Goal: Task Accomplishment & Management: Use online tool/utility

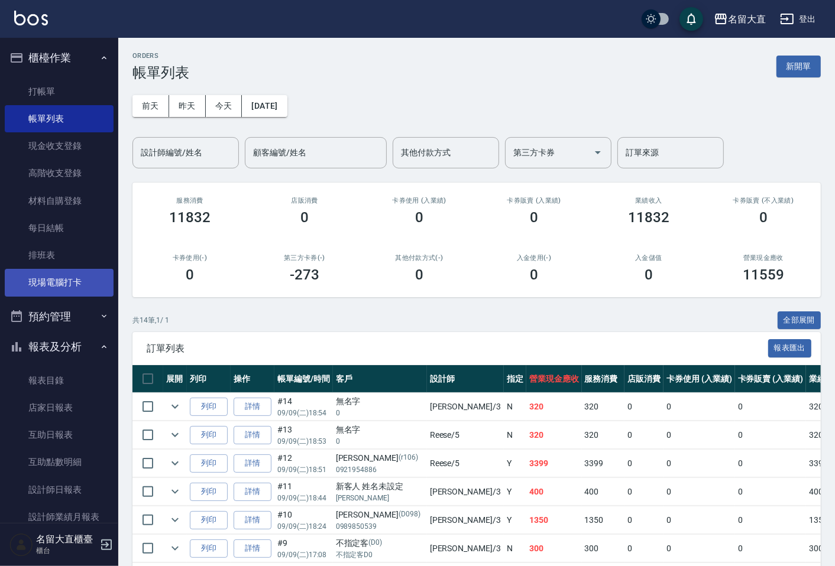
click at [95, 275] on link "現場電腦打卡" at bounding box center [59, 282] width 109 height 27
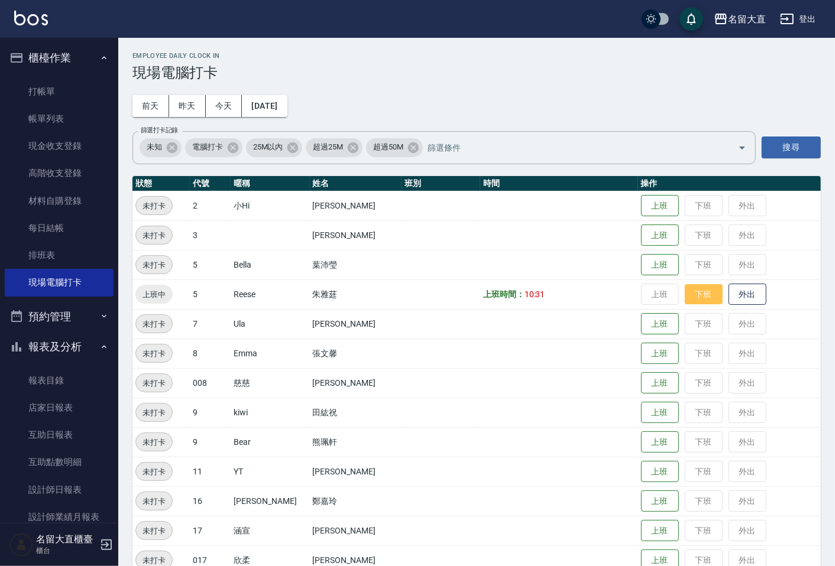
click at [689, 297] on button "下班" at bounding box center [704, 294] width 38 height 21
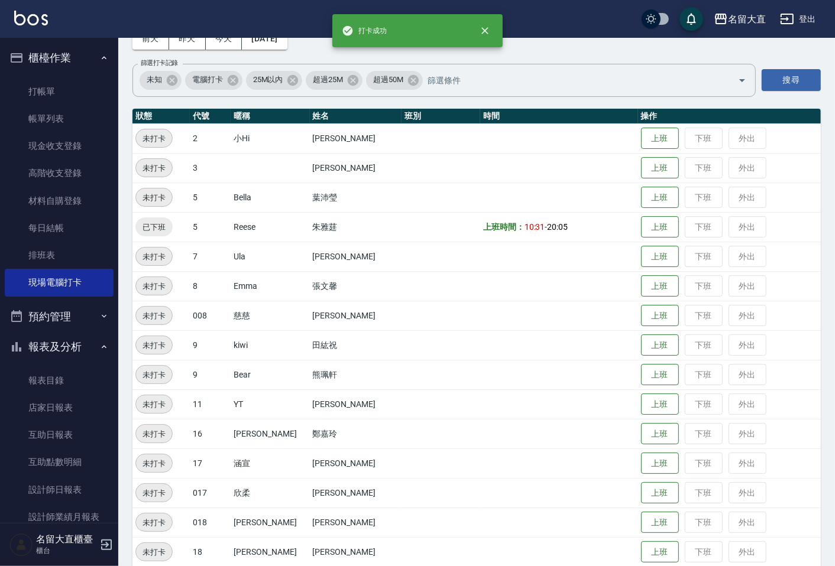
scroll to position [229, 0]
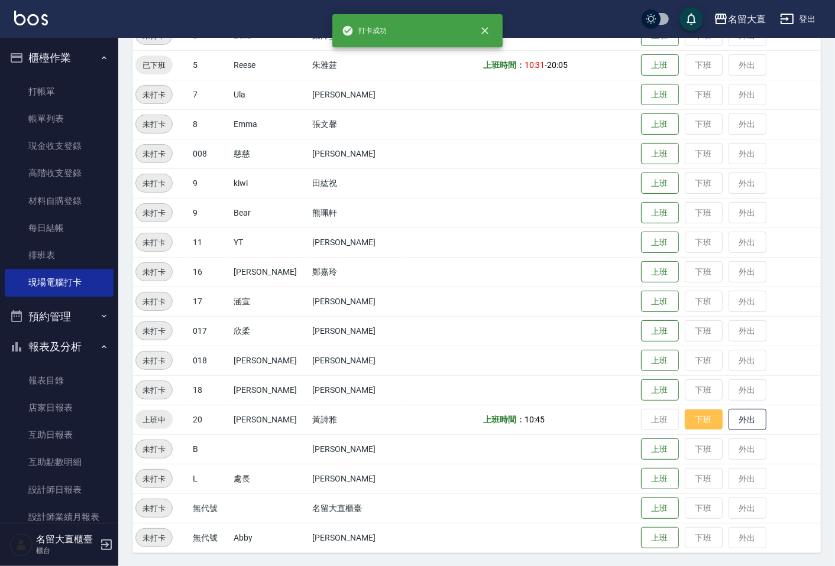
click at [696, 423] on button "下班" at bounding box center [704, 420] width 38 height 21
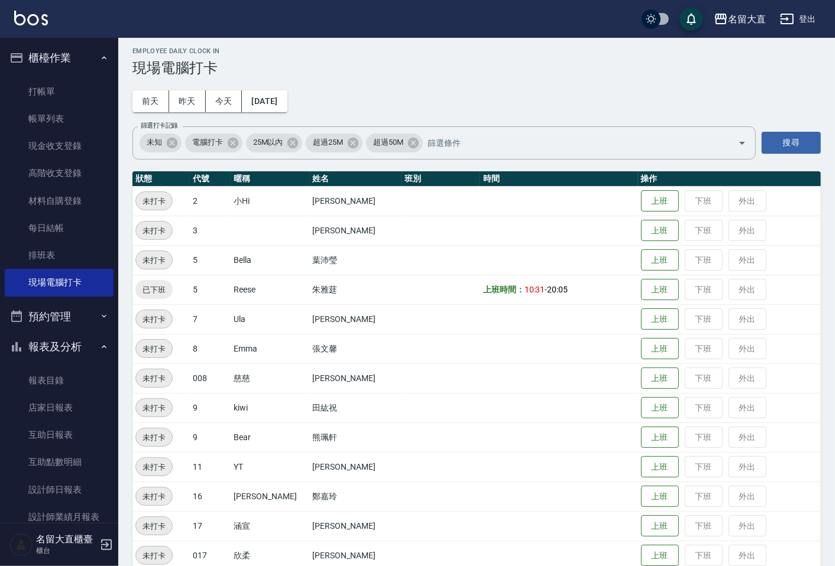
scroll to position [0, 0]
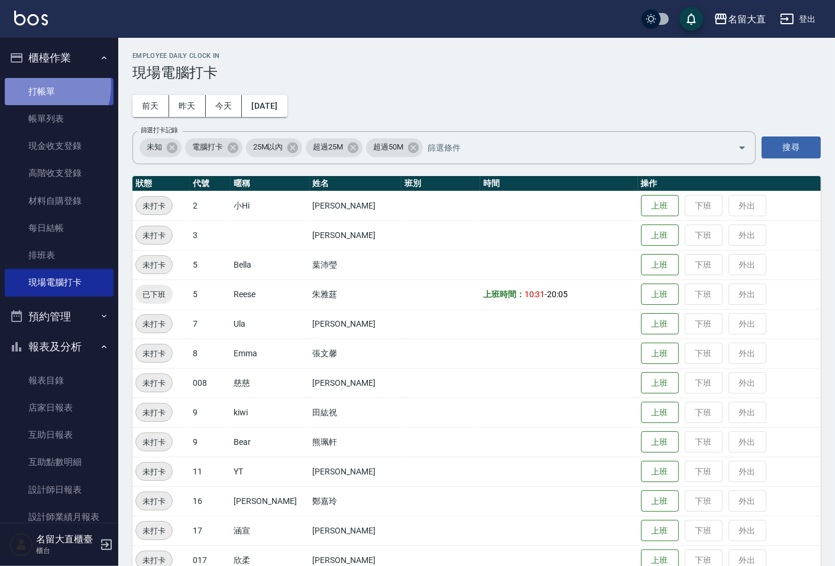
click at [39, 86] on link "打帳單" at bounding box center [59, 91] width 109 height 27
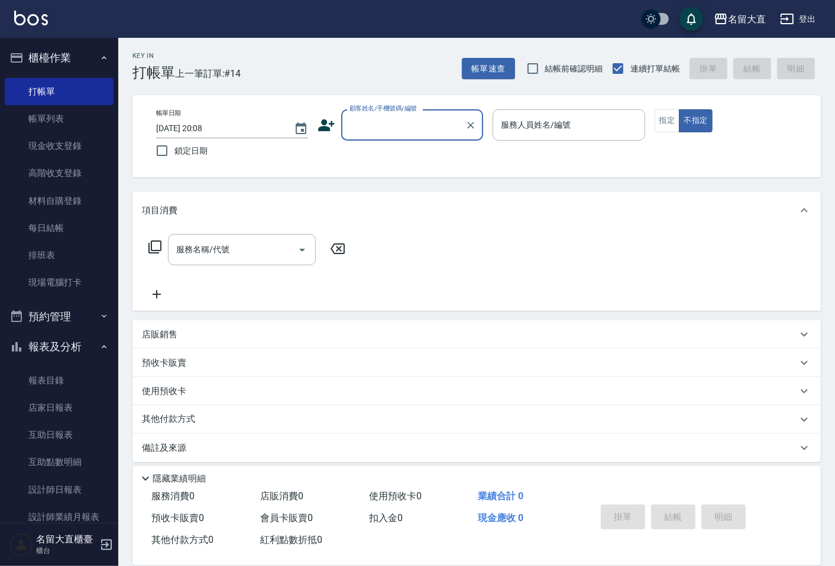
click at [386, 119] on input "顧客姓名/手機號碼/編號" at bounding box center [403, 125] width 114 height 21
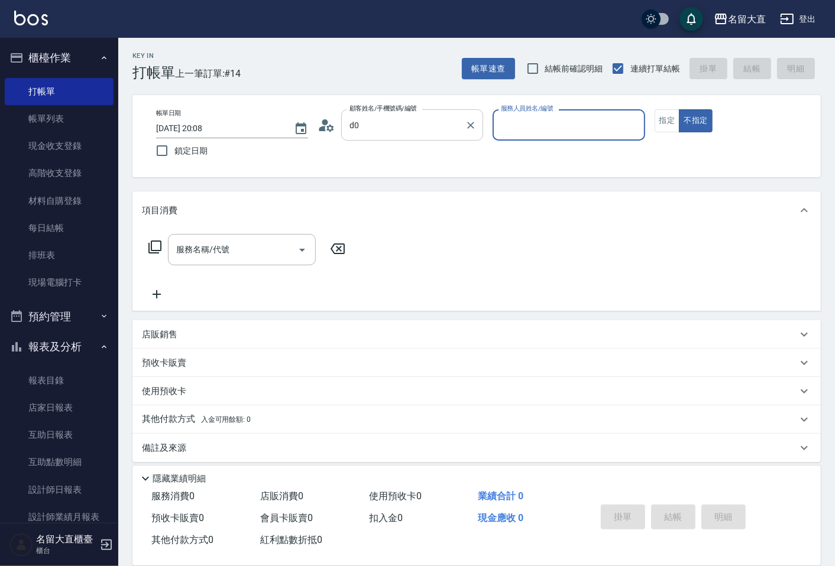
type input "張宥俞/0988745649/D064"
type input "郭忠翰-3"
click at [385, 121] on input "張宥俞/0988745649/D064" at bounding box center [403, 125] width 114 height 21
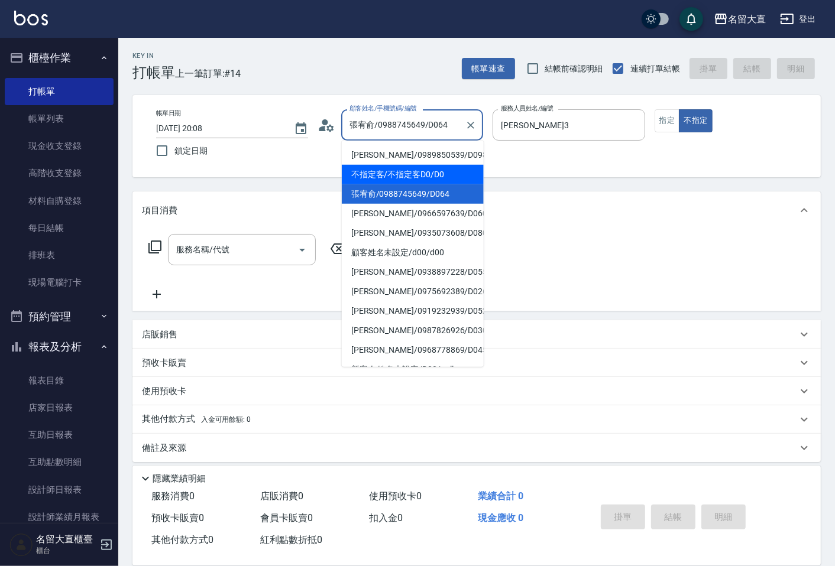
click at [375, 172] on li "不指定客/不指定客D0/D0" at bounding box center [413, 175] width 142 height 20
type input "不指定客/不指定客D0/D0"
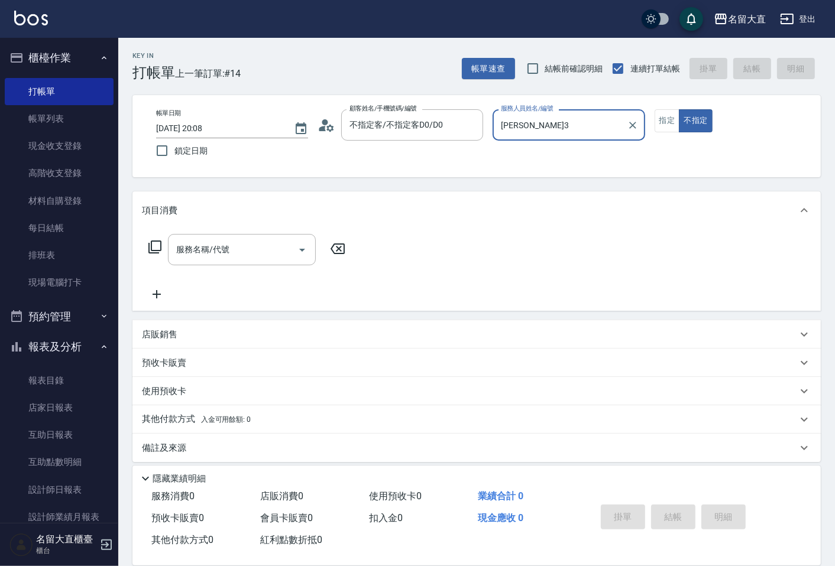
click at [679, 109] on button "不指定" at bounding box center [695, 120] width 33 height 23
type button "false"
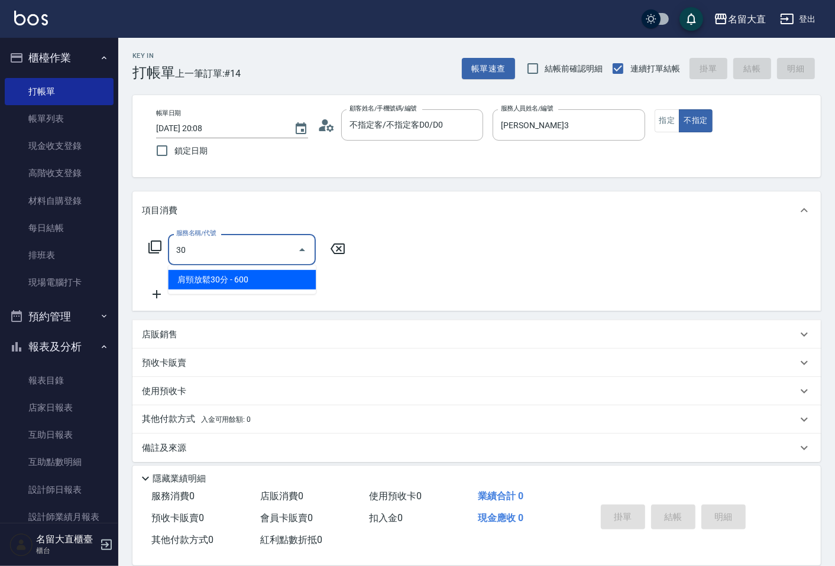
type input "肩頸放鬆30分(700)"
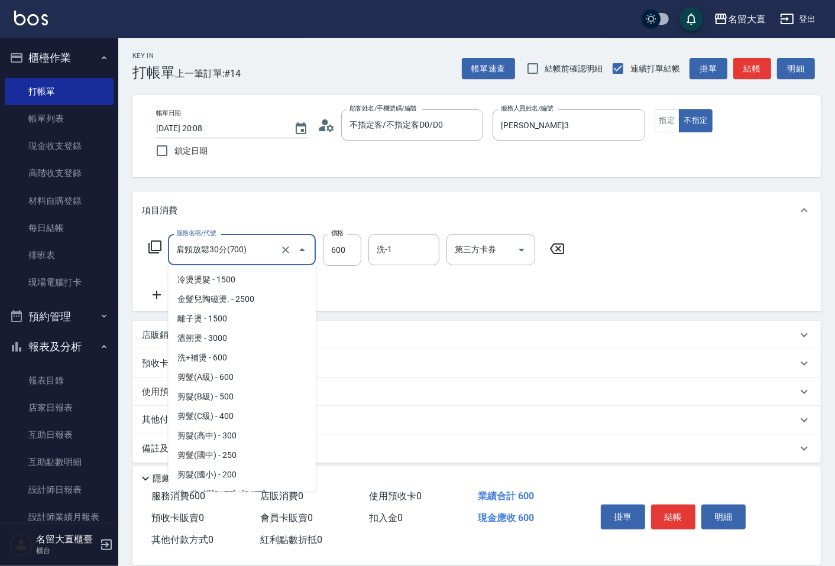
click at [248, 257] on input "肩頸放鬆30分(700)" at bounding box center [225, 249] width 104 height 21
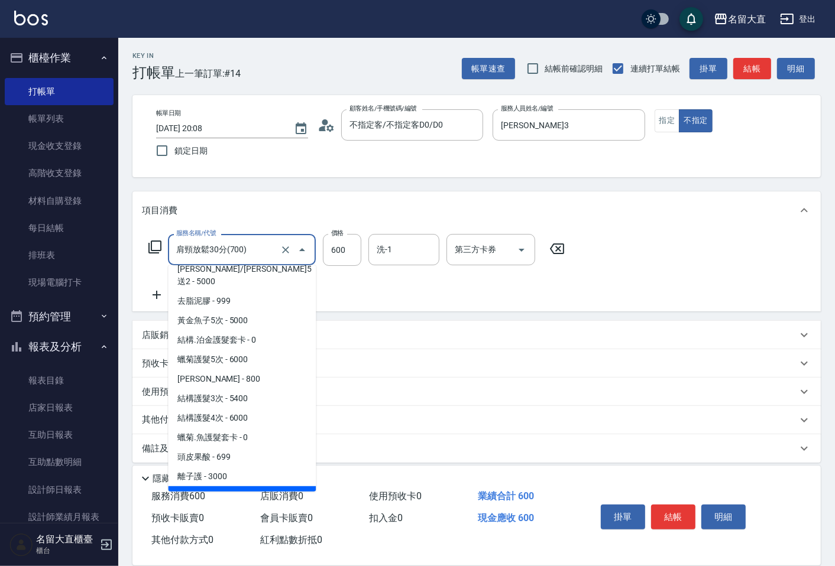
click at [248, 257] on input "肩頸放鬆30分(700)" at bounding box center [225, 249] width 104 height 21
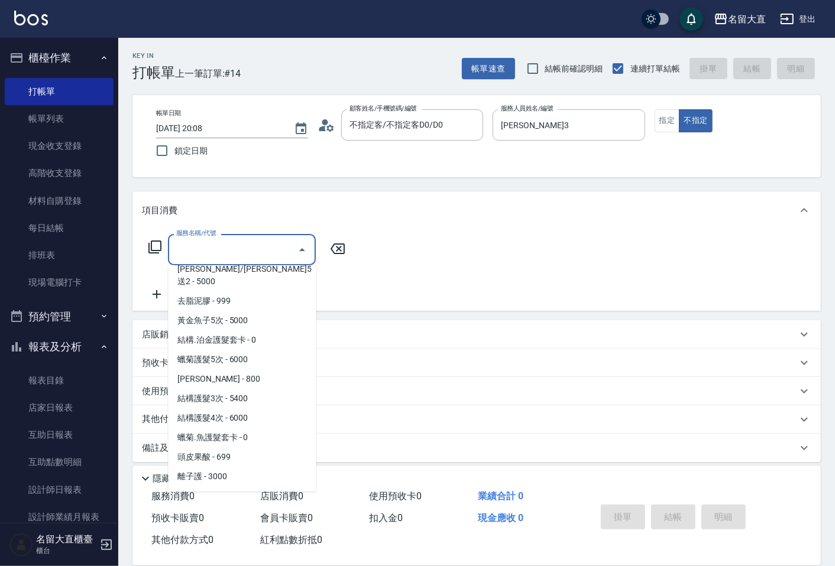
scroll to position [0, 0]
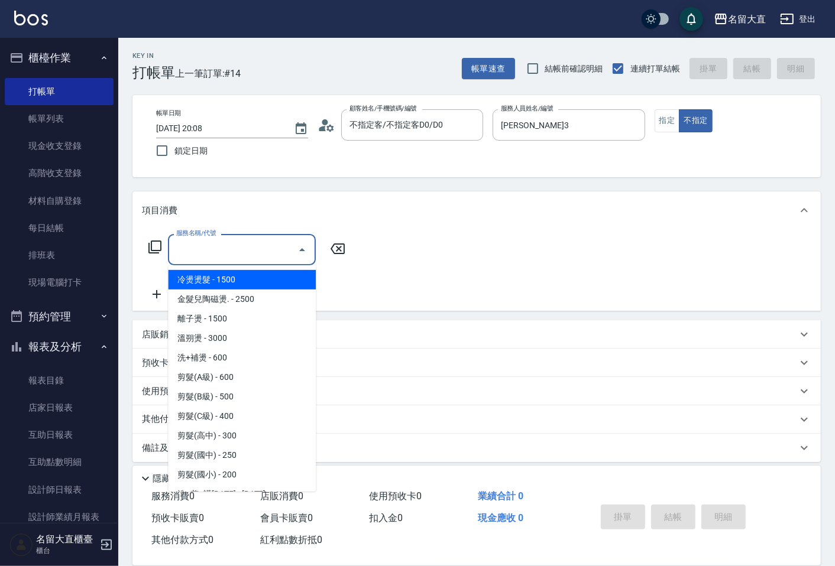
type input "0"
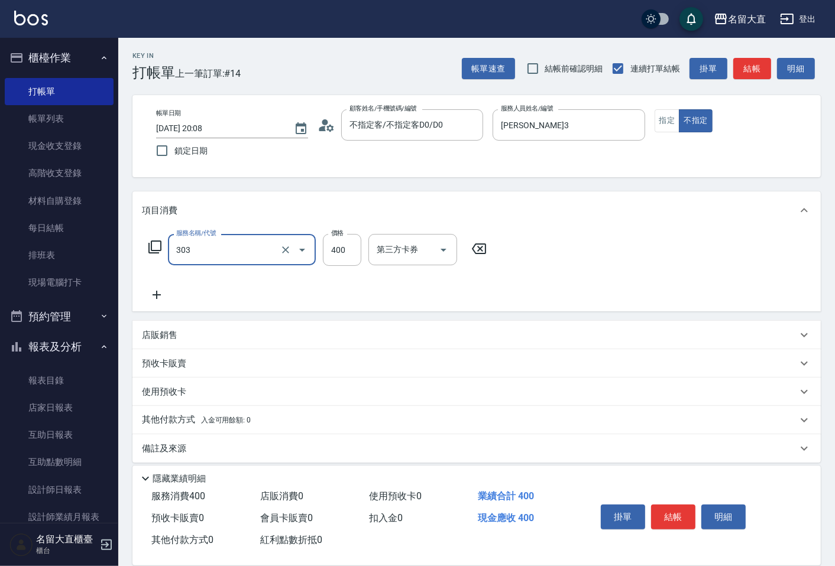
type input "剪髮(C級)(303)"
type input "350"
click at [767, 64] on button "結帳" at bounding box center [752, 69] width 38 height 22
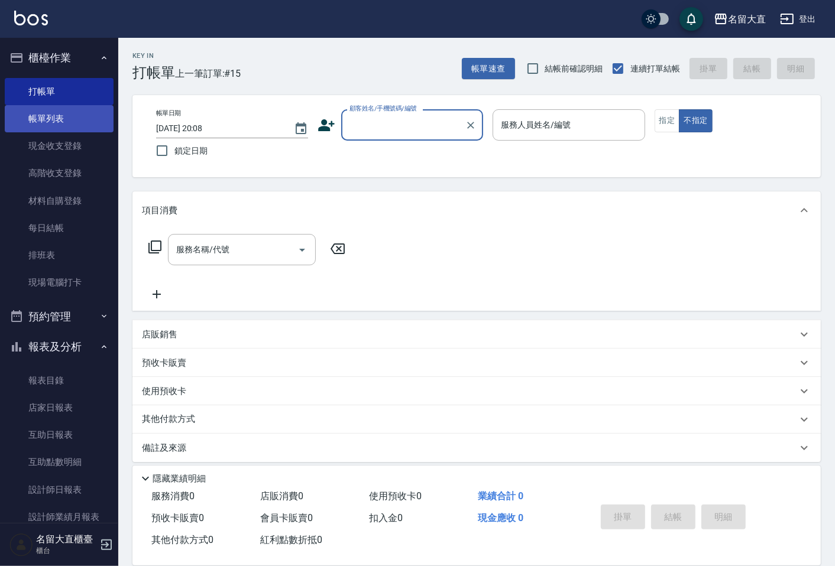
click at [76, 127] on link "帳單列表" at bounding box center [59, 118] width 109 height 27
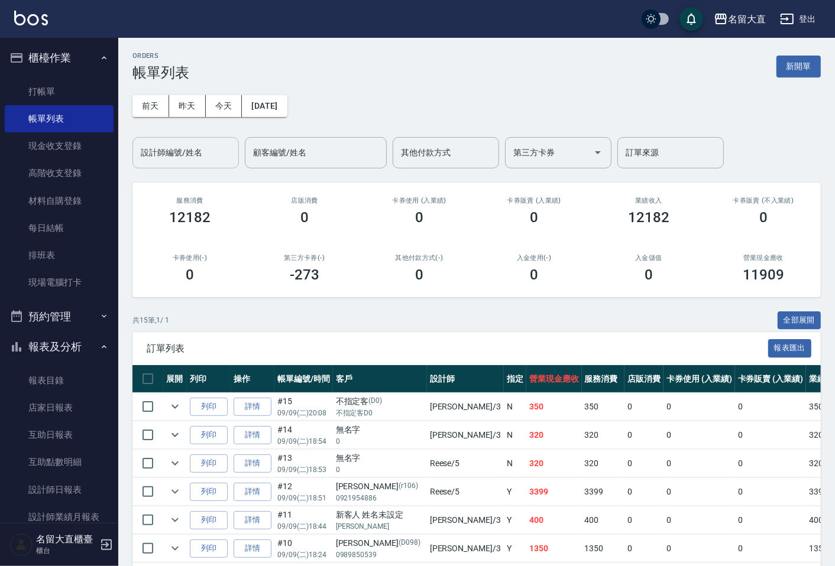
click at [197, 148] on input "設計師編號/姓名" at bounding box center [186, 152] width 96 height 21
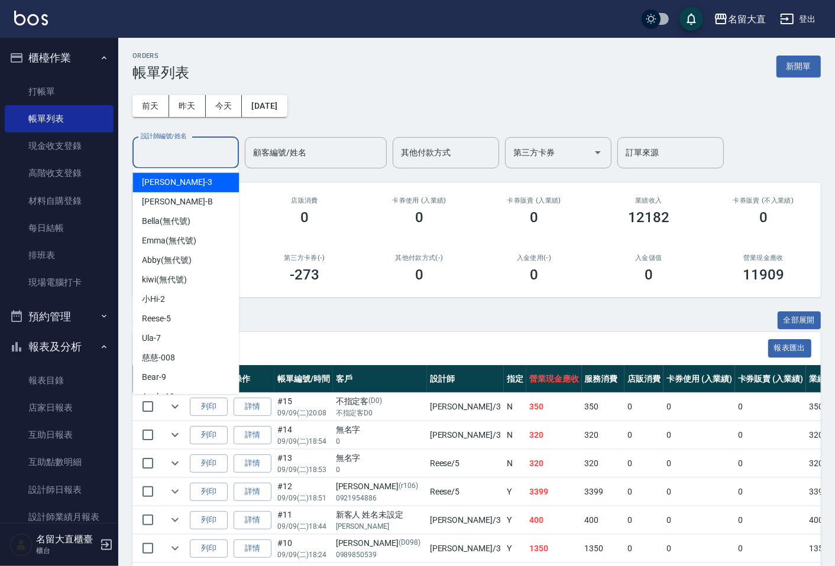
click at [174, 188] on div "郭忠翰 -3" at bounding box center [185, 183] width 106 height 20
type input "[PERSON_NAME]3"
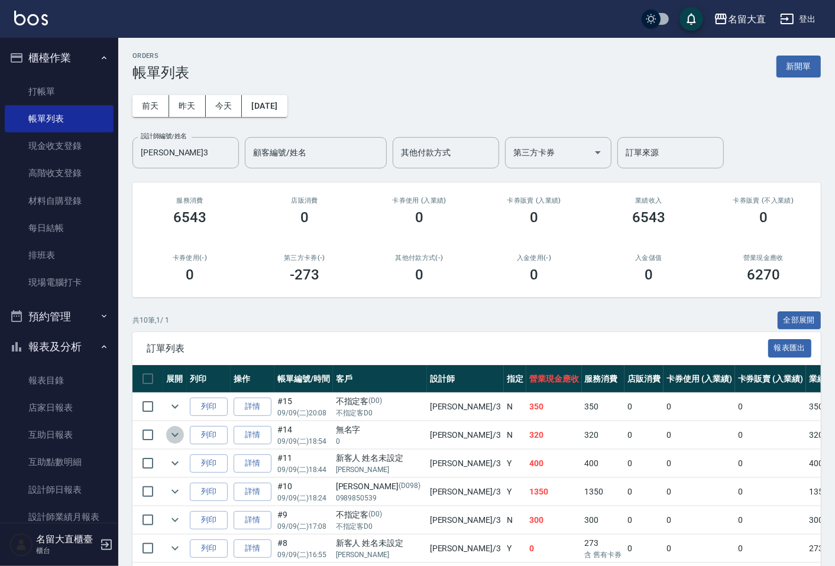
click at [175, 432] on icon "expand row" at bounding box center [175, 435] width 14 height 14
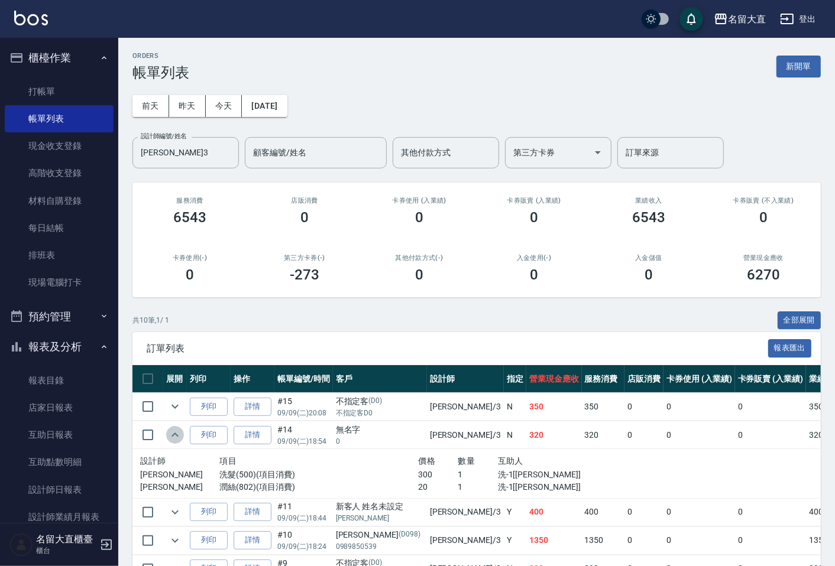
click at [175, 432] on icon "expand row" at bounding box center [175, 435] width 14 height 14
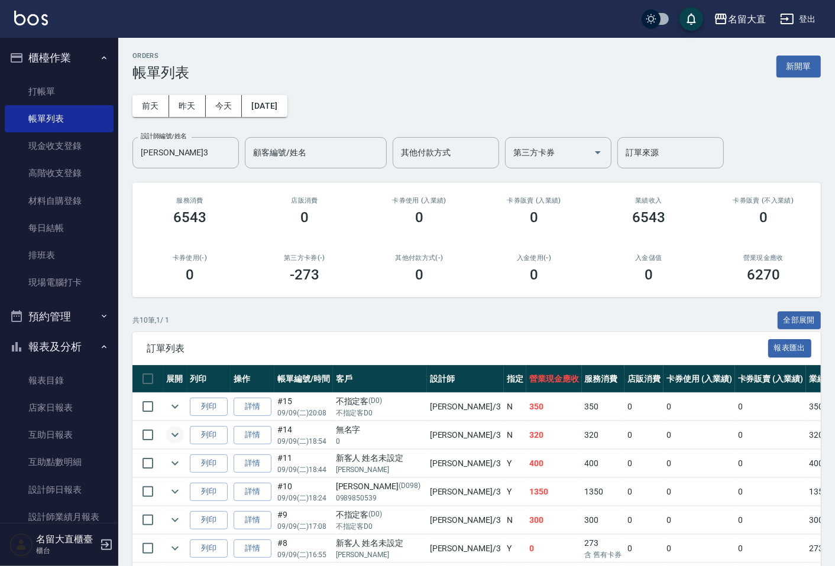
scroll to position [131, 0]
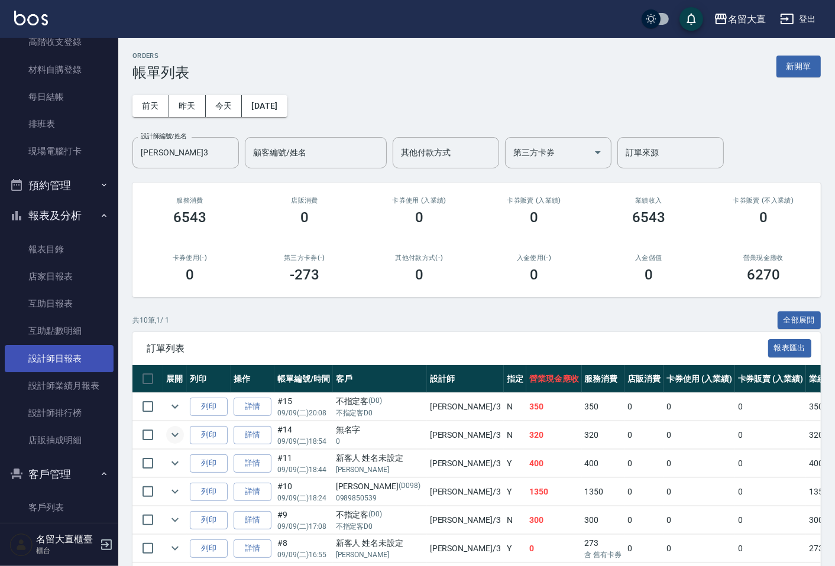
click at [47, 355] on link "設計師日報表" at bounding box center [59, 358] width 109 height 27
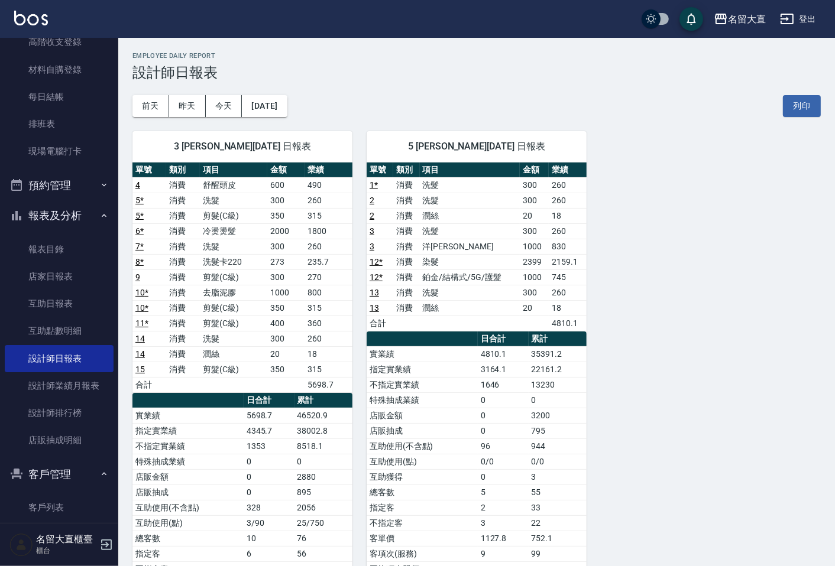
click at [429, 334] on th "a dense table" at bounding box center [422, 339] width 111 height 15
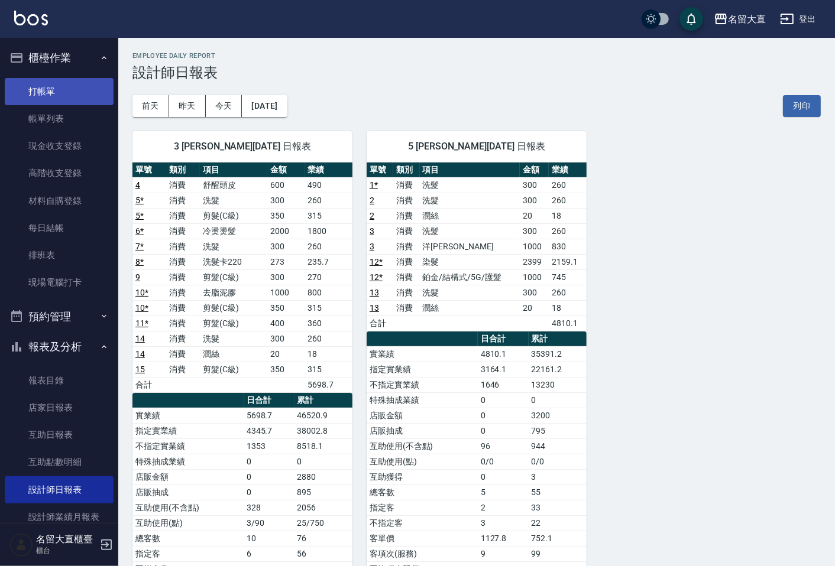
click at [95, 91] on link "打帳單" at bounding box center [59, 91] width 109 height 27
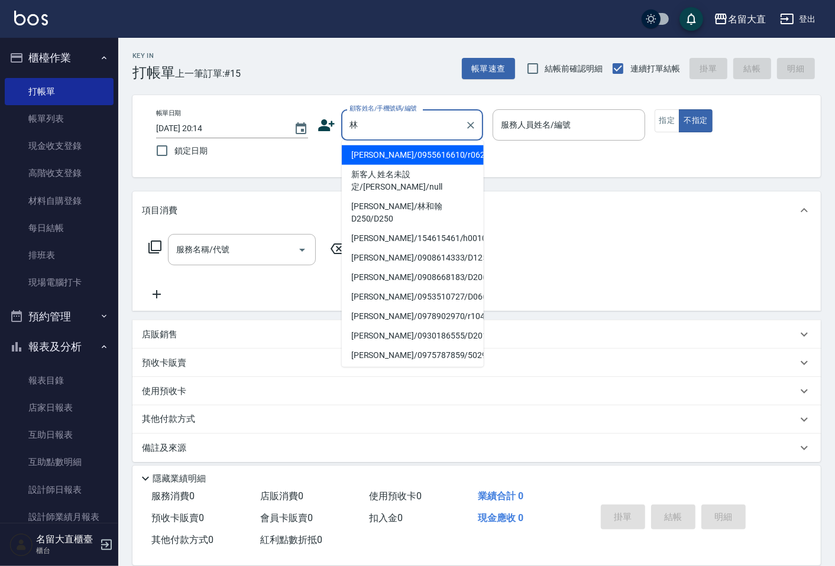
click at [403, 229] on li "林洋/154615461/h0010" at bounding box center [413, 239] width 142 height 20
type input "林洋/154615461/h0010"
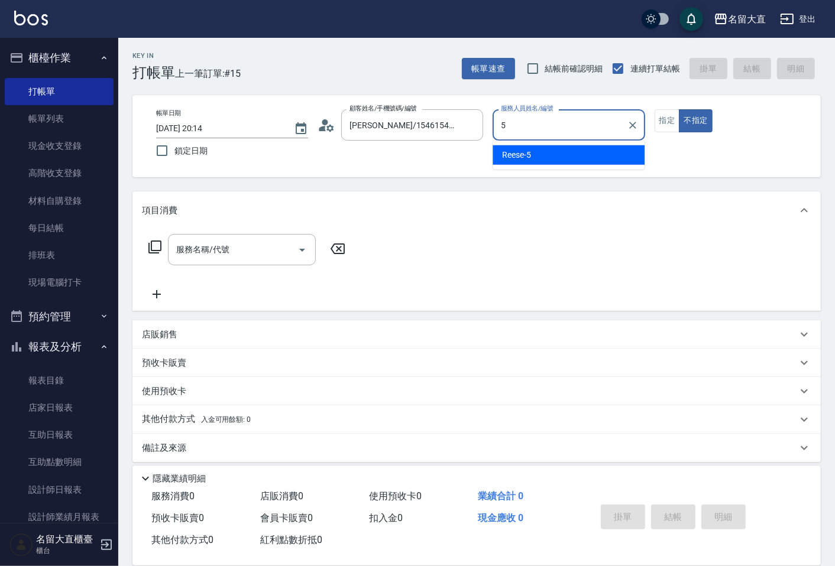
type input "Reese-5"
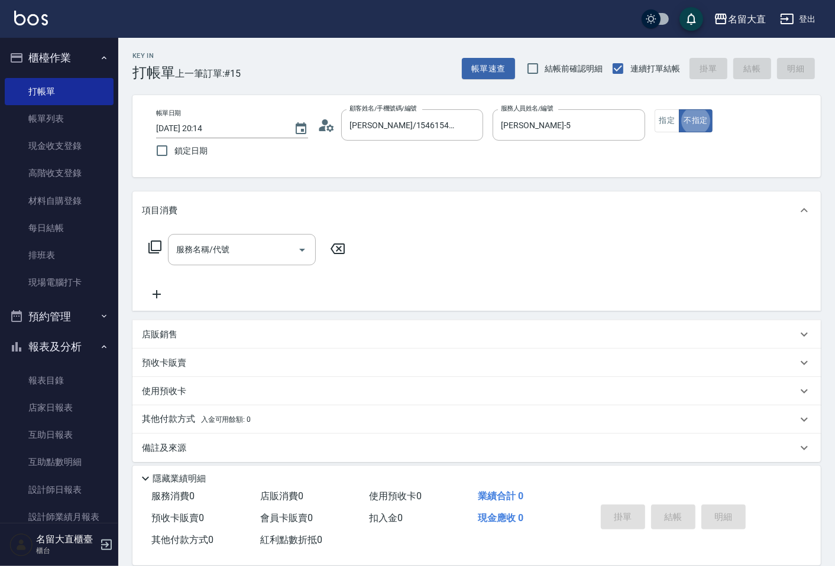
type button "false"
click at [671, 127] on button "指定" at bounding box center [666, 120] width 25 height 23
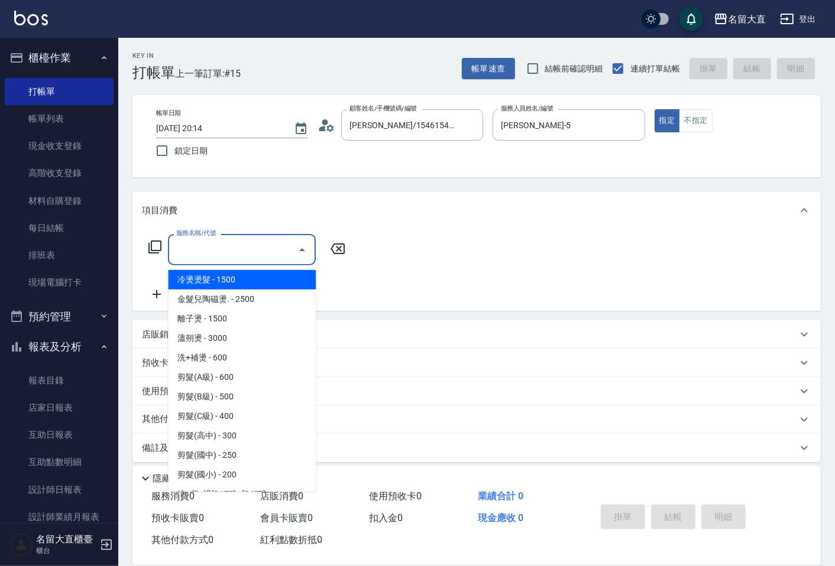
click at [272, 244] on input "服務名稱/代號" at bounding box center [232, 249] width 119 height 21
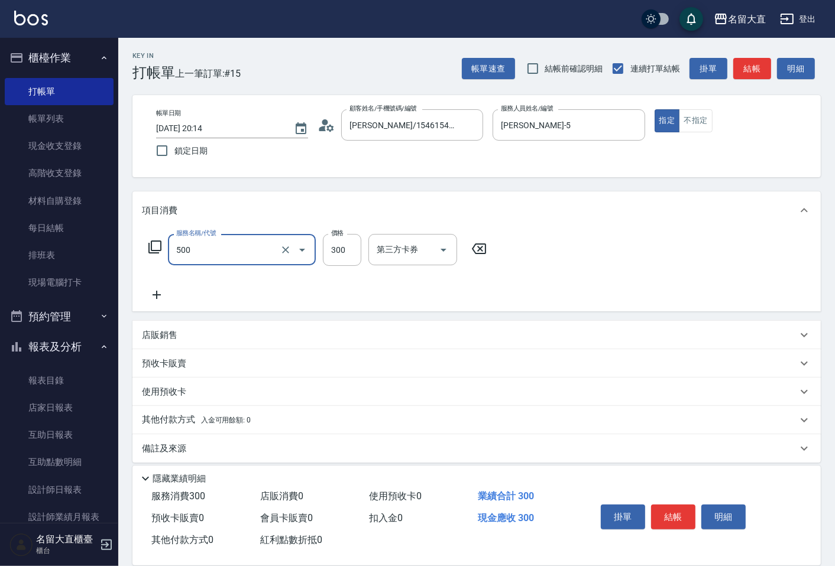
type input "洗髮(500)"
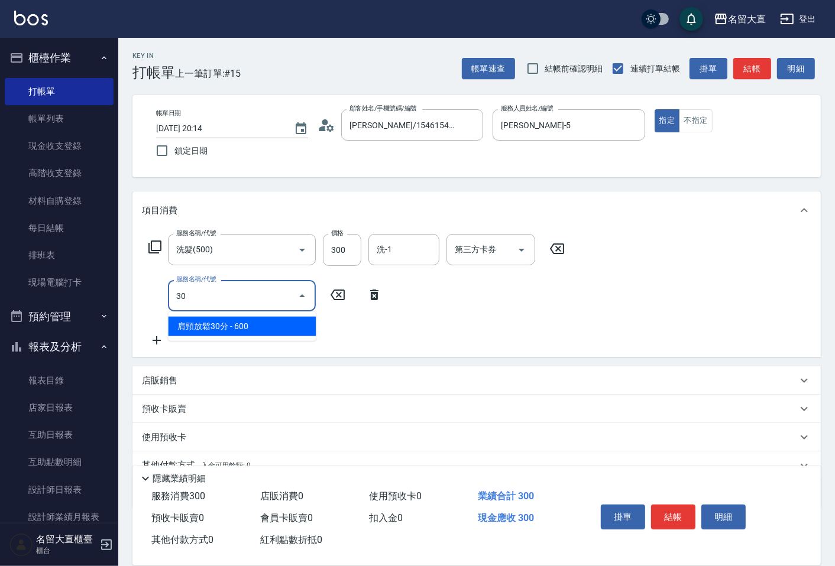
type input "3"
click at [255, 291] on input "服務名稱/代號" at bounding box center [232, 296] width 119 height 21
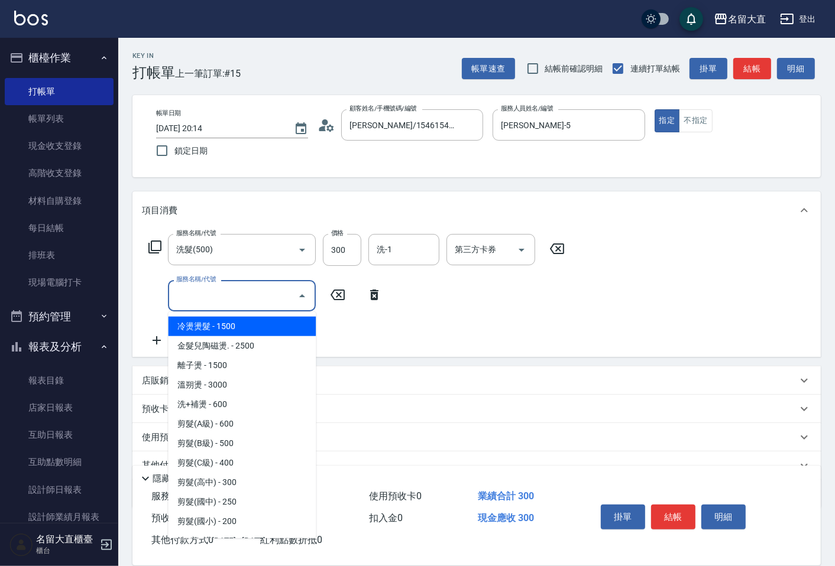
click at [267, 304] on input "服務名稱/代號" at bounding box center [232, 296] width 119 height 21
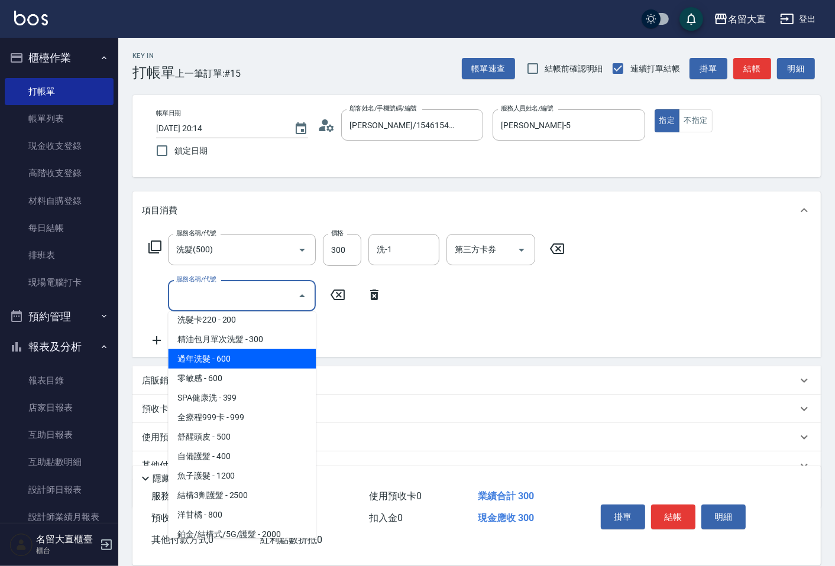
scroll to position [459, 0]
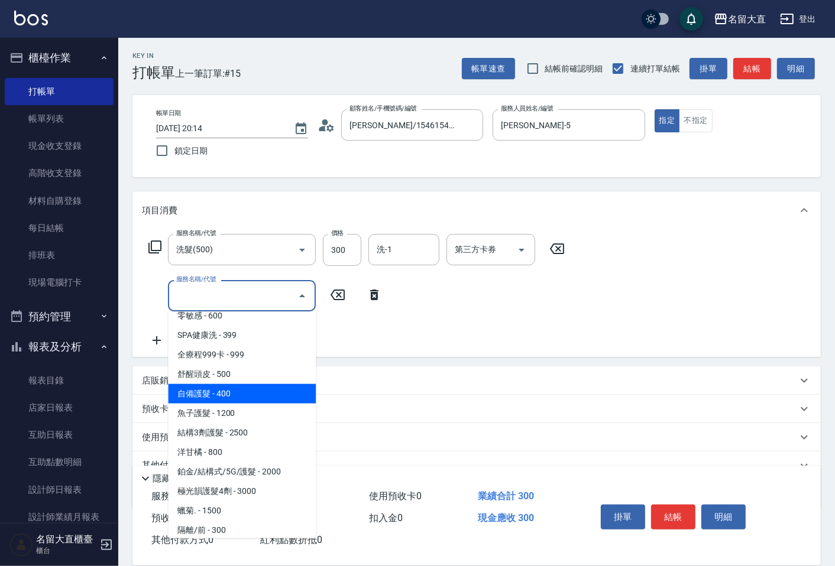
click at [260, 397] on span "自備護髮 - 400" at bounding box center [242, 394] width 148 height 20
type input "自備護髮(601)"
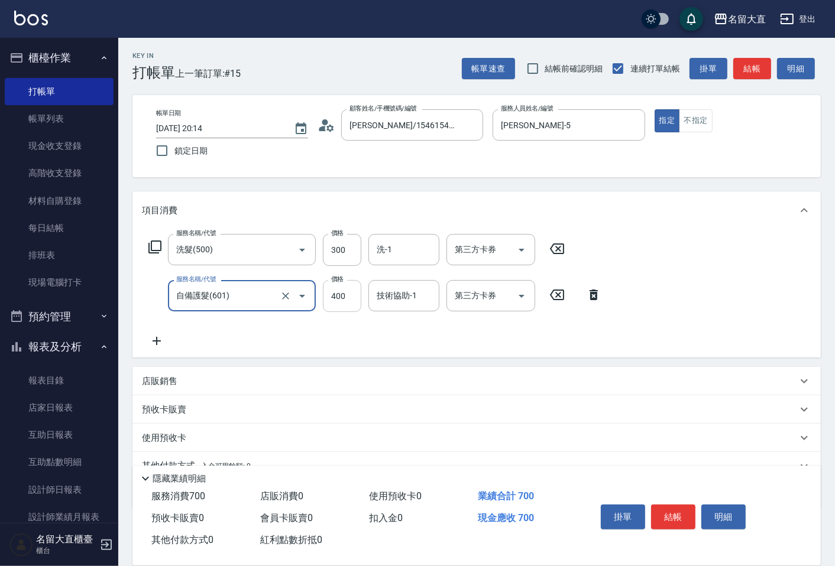
click at [323, 300] on input "400" at bounding box center [342, 296] width 38 height 32
type input "350"
click at [767, 67] on button "結帳" at bounding box center [752, 69] width 38 height 22
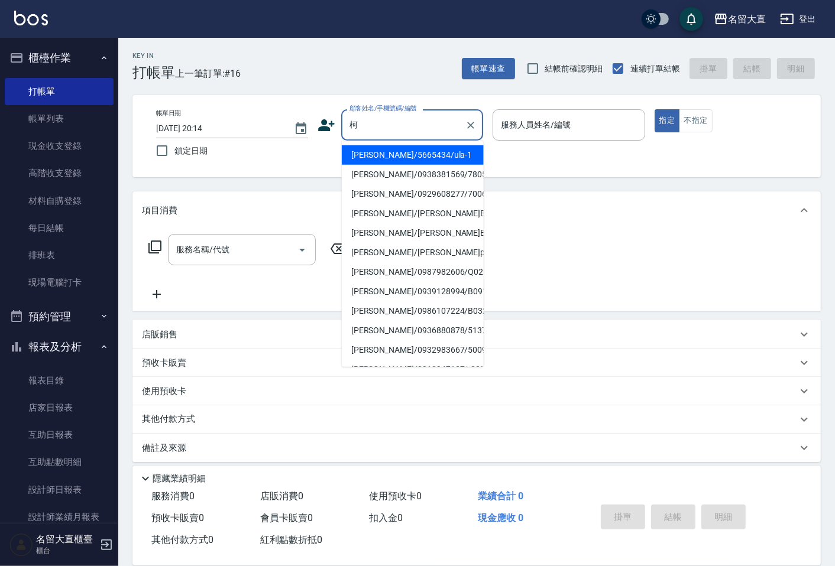
click at [450, 155] on li "柯惠玲/5665434/ula-1" at bounding box center [413, 155] width 142 height 20
type input "柯惠玲/5665434/ula-1"
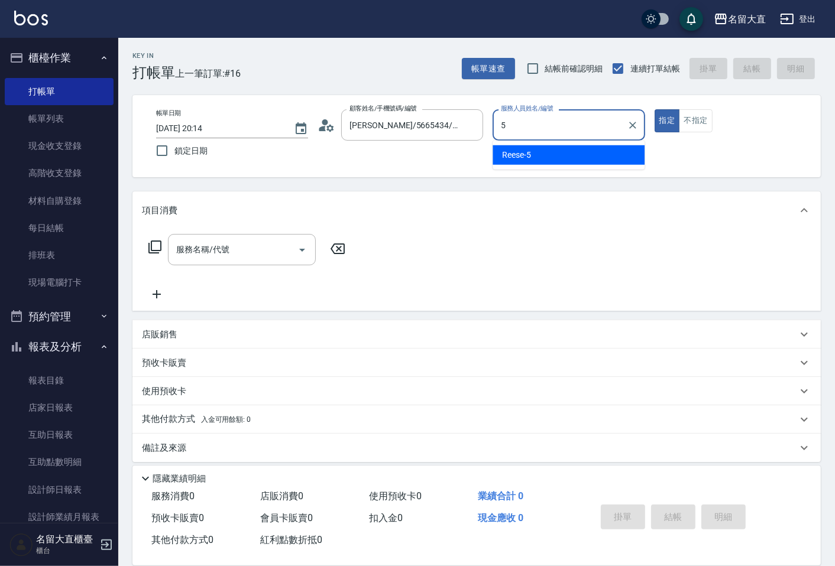
type input "Reese-5"
type button "true"
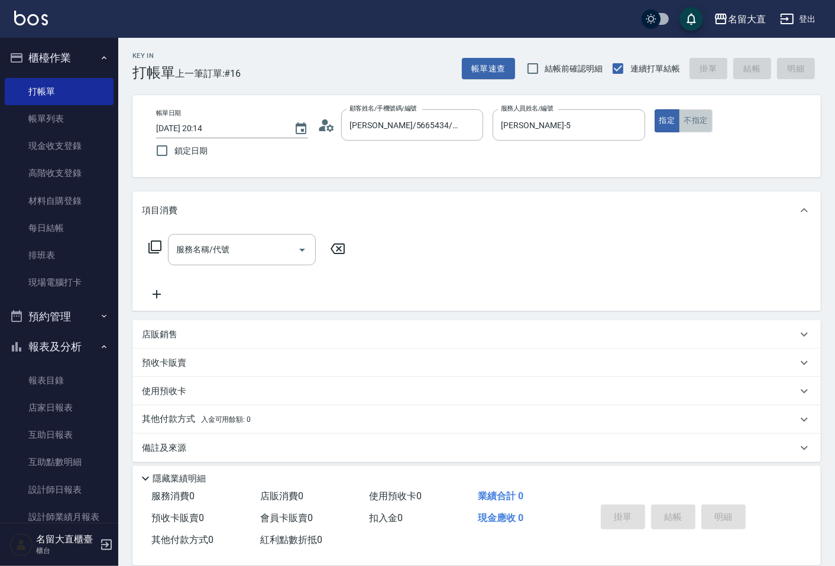
click at [690, 120] on button "不指定" at bounding box center [695, 120] width 33 height 23
click at [261, 264] on div "服務名稱/代號" at bounding box center [242, 249] width 148 height 31
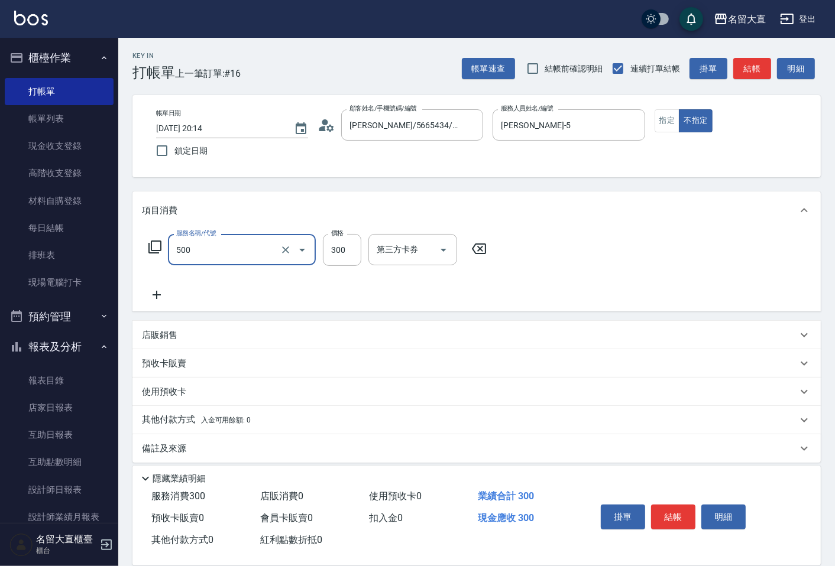
type input "洗髮(500)"
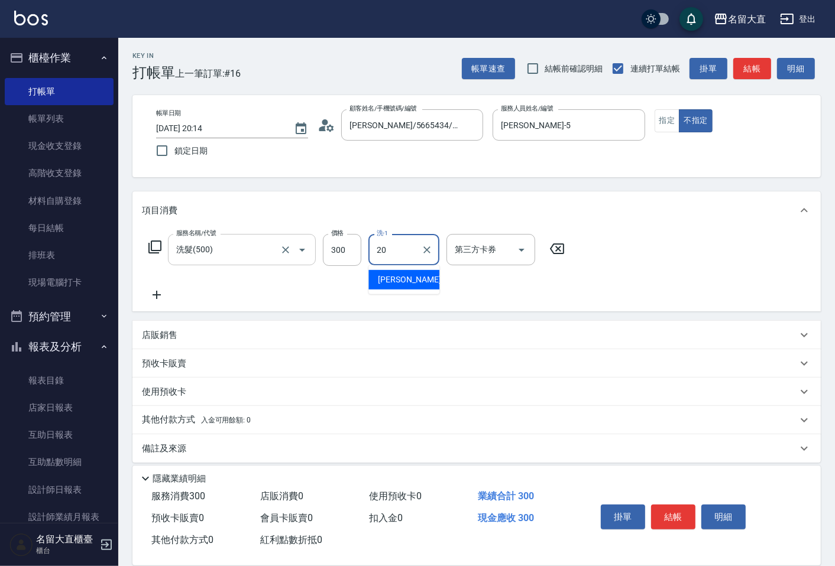
type input "詩雅-20"
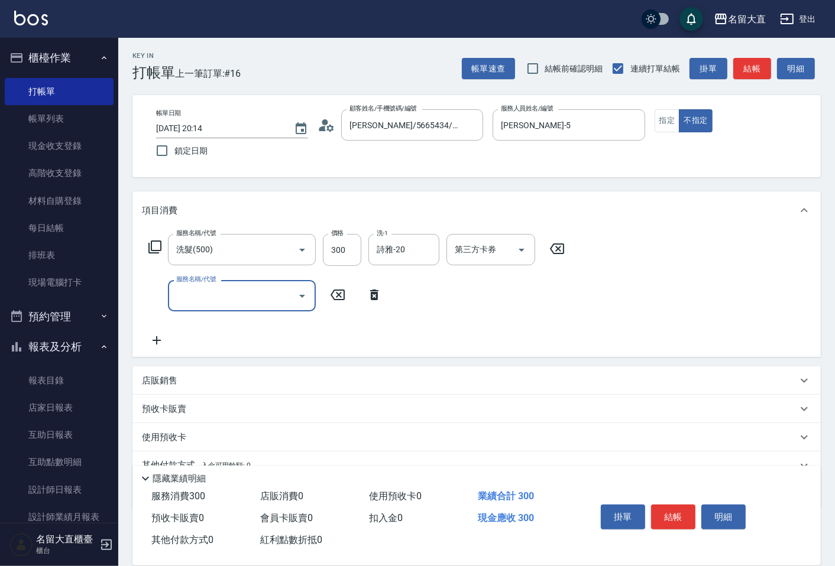
click at [245, 307] on div "服務名稱/代號" at bounding box center [242, 295] width 148 height 31
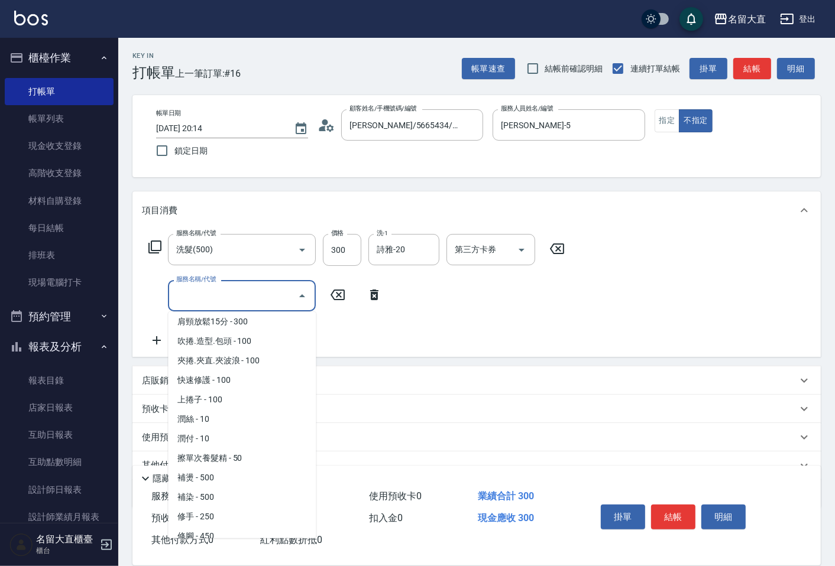
scroll to position [1051, 0]
click at [262, 356] on span "快速修護 - 100" at bounding box center [242, 362] width 148 height 20
type input "快速修護(800)"
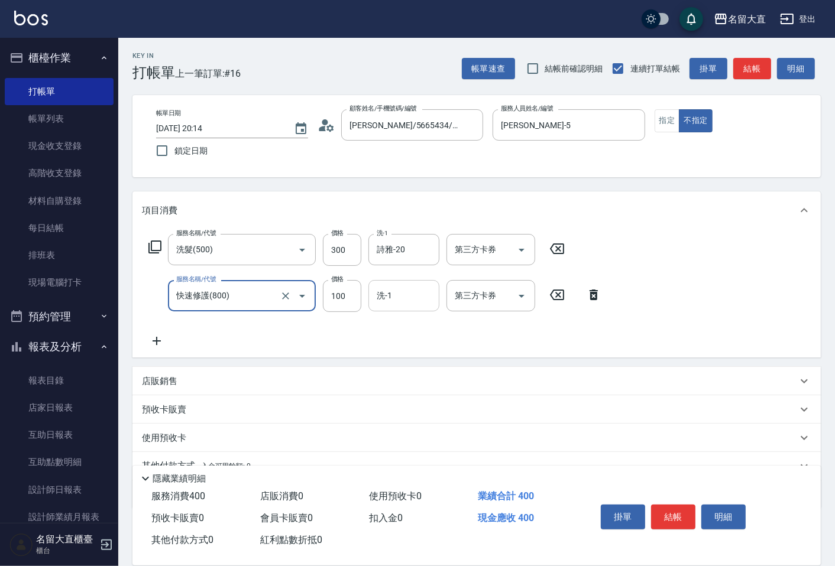
click at [372, 293] on div "洗-1" at bounding box center [403, 295] width 71 height 31
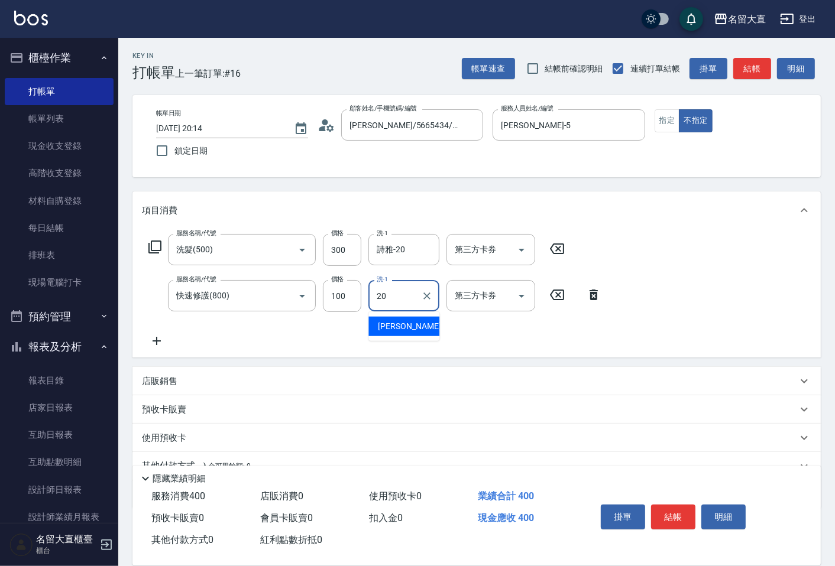
type input "詩雅-20"
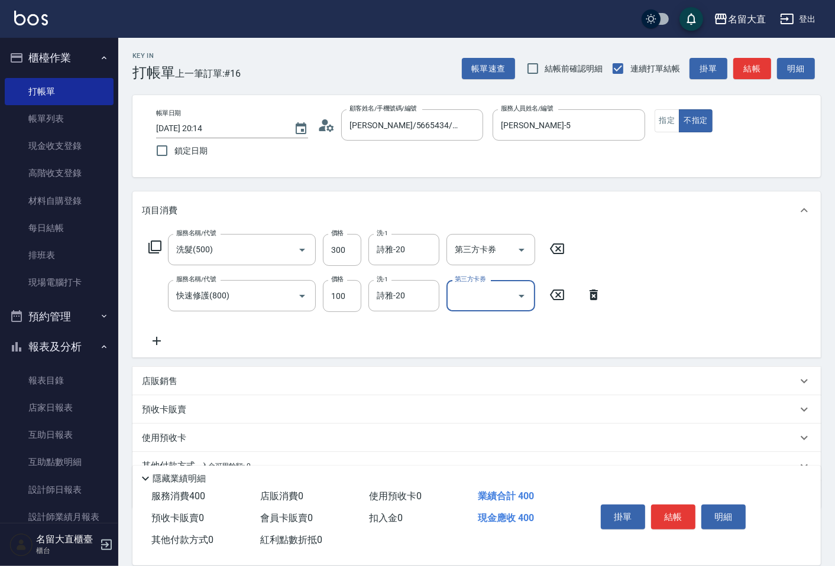
click at [754, 78] on button "結帳" at bounding box center [752, 69] width 38 height 22
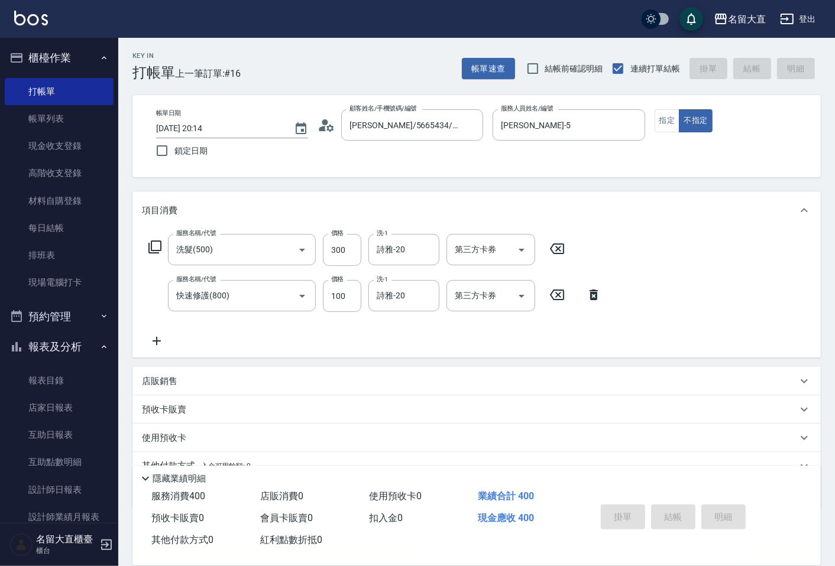
type input "2025/09/09 20:15"
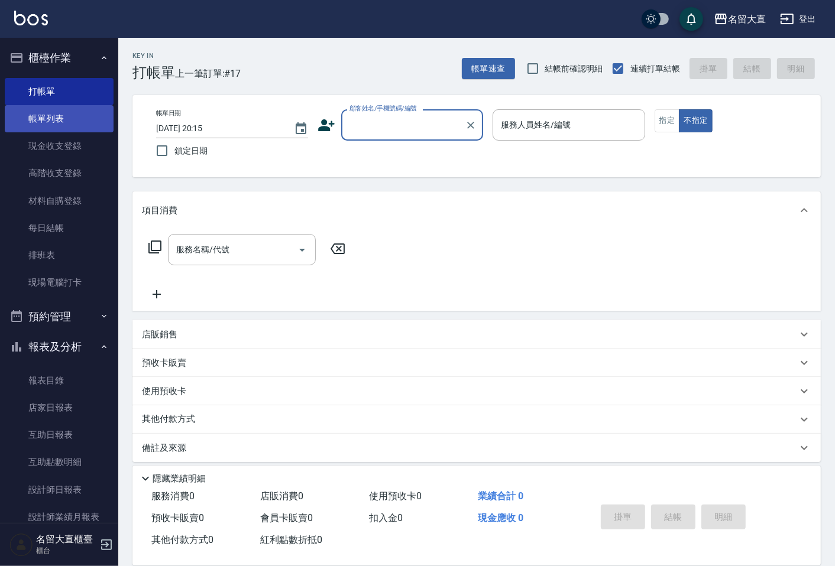
click at [76, 123] on link "帳單列表" at bounding box center [59, 118] width 109 height 27
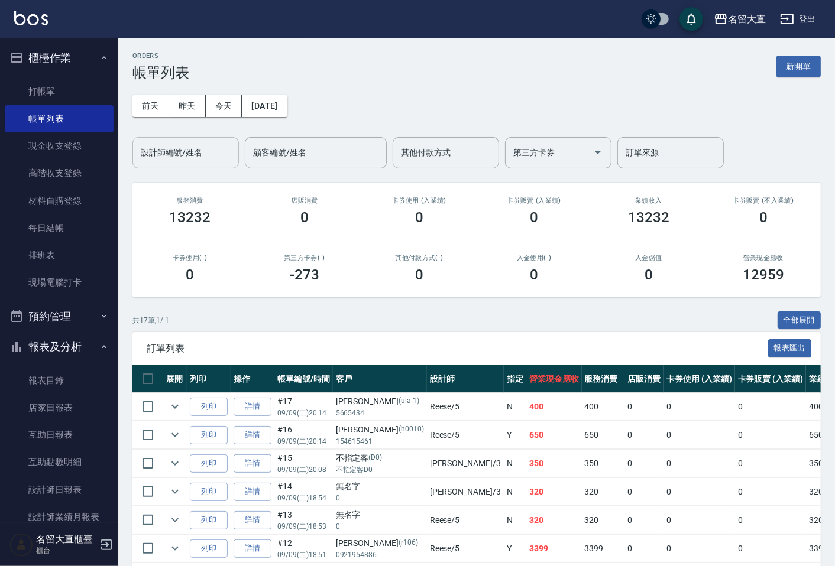
click at [173, 160] on input "設計師編號/姓名" at bounding box center [186, 152] width 96 height 21
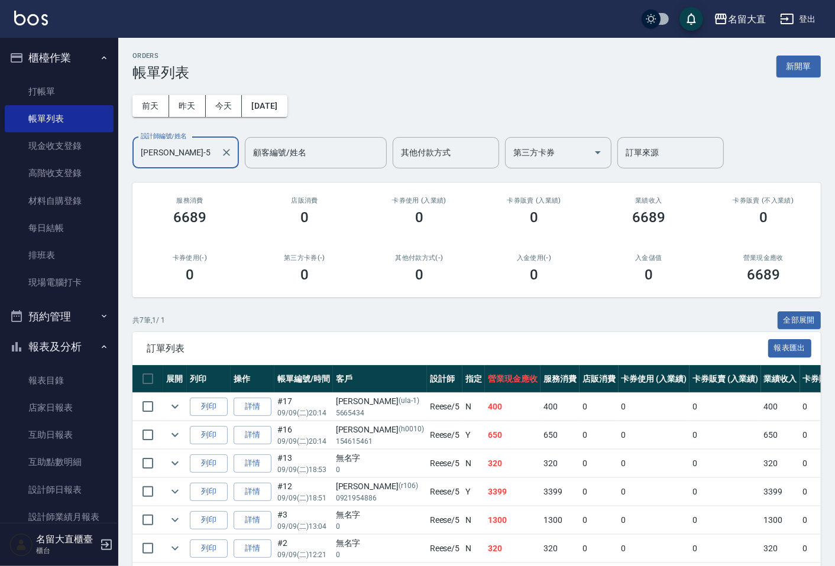
scroll to position [82, 0]
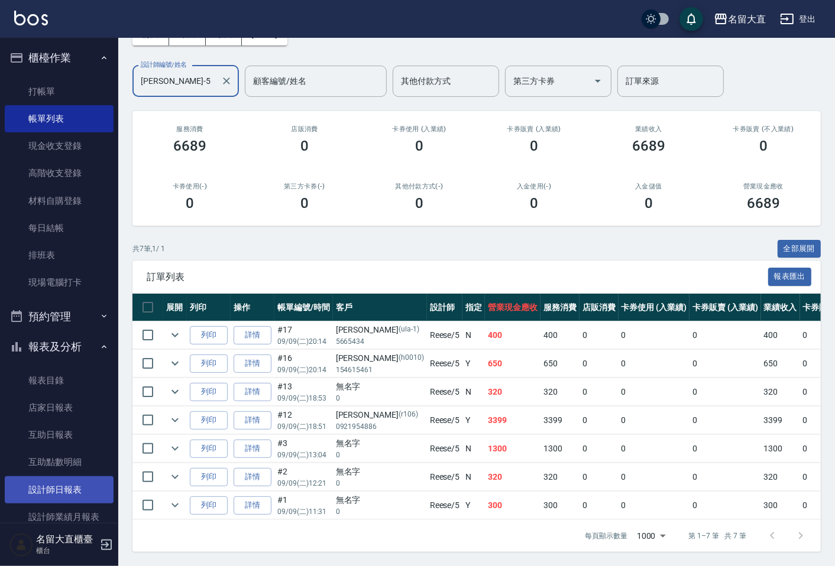
type input "Reese-5"
click at [85, 480] on link "設計師日報表" at bounding box center [59, 489] width 109 height 27
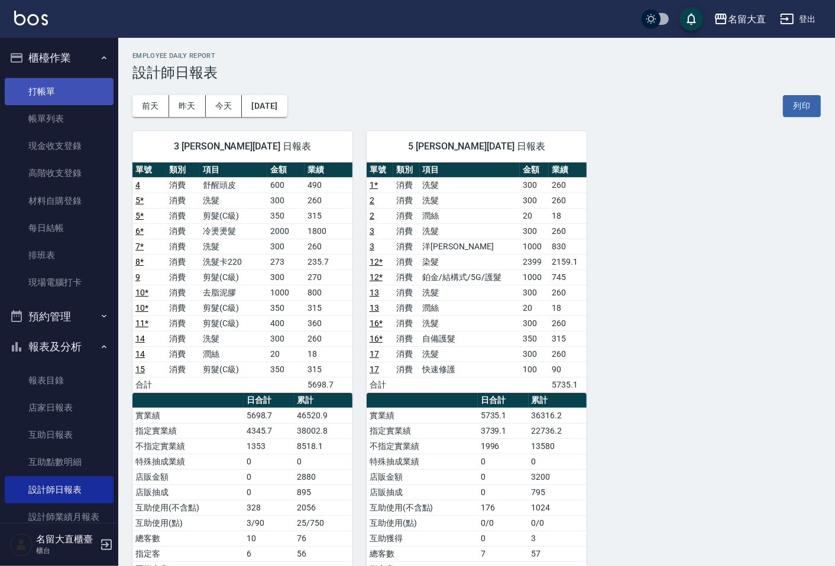
click at [46, 100] on link "打帳單" at bounding box center [59, 91] width 109 height 27
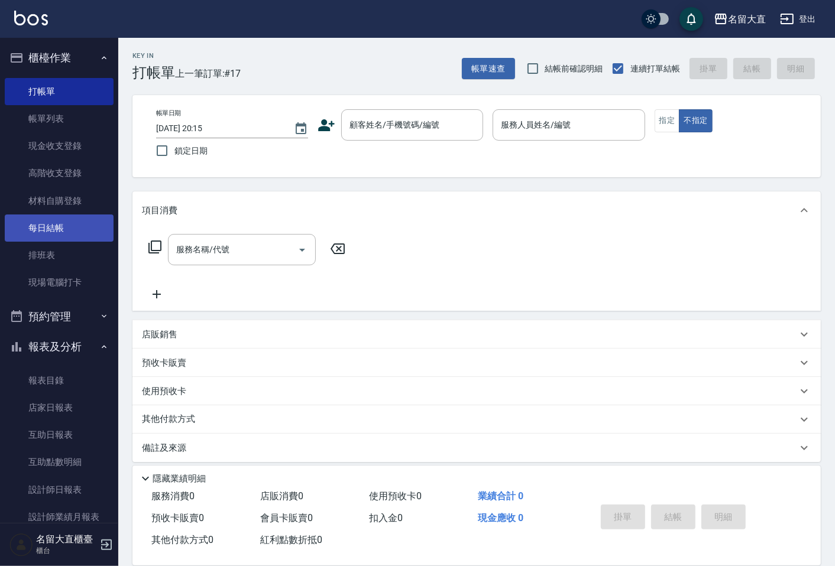
click at [55, 223] on link "每日結帳" at bounding box center [59, 228] width 109 height 27
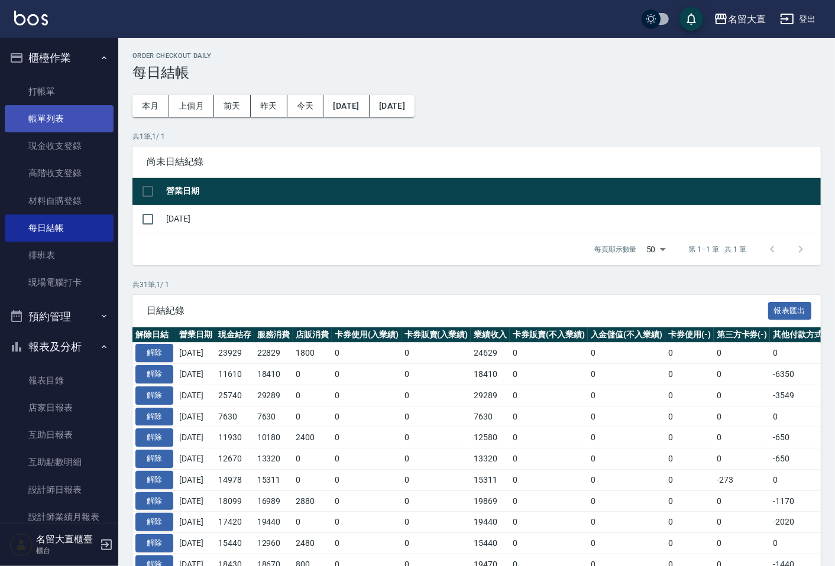
click at [73, 120] on link "帳單列表" at bounding box center [59, 118] width 109 height 27
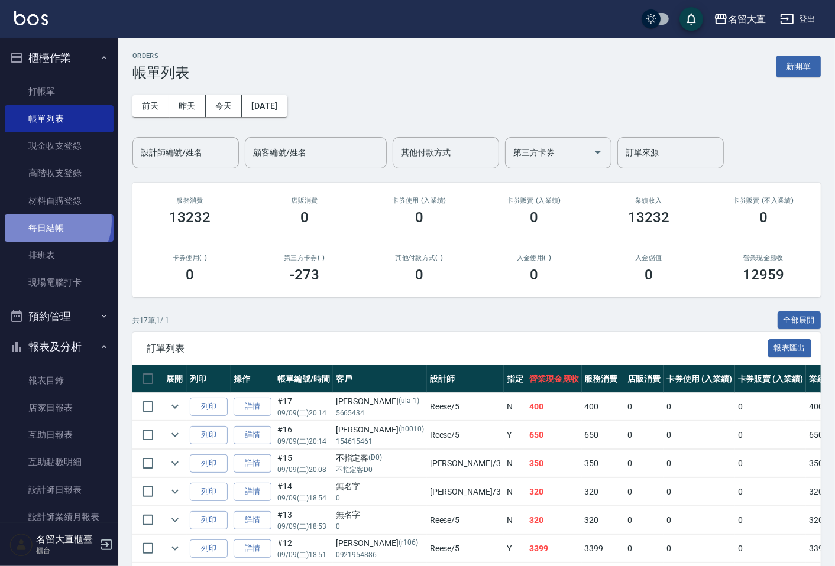
click at [49, 221] on link "每日結帳" at bounding box center [59, 228] width 109 height 27
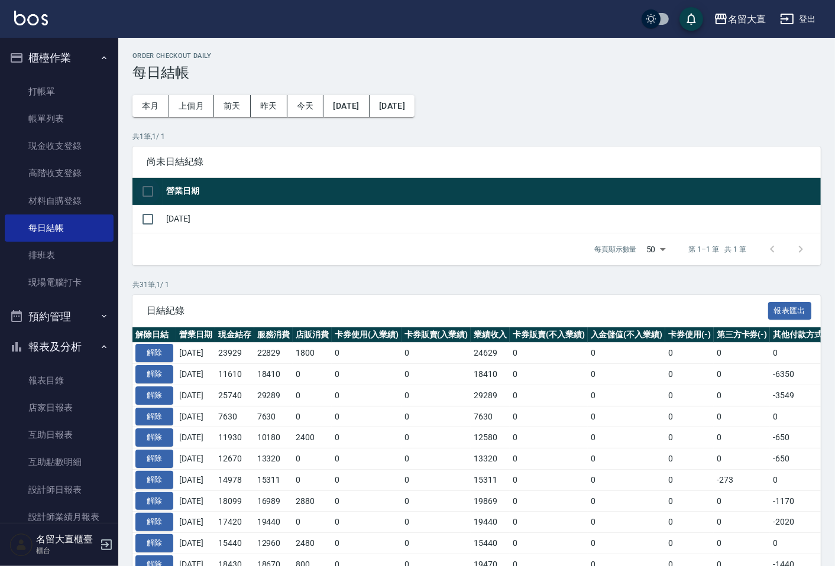
click at [148, 193] on input "checkbox" at bounding box center [147, 191] width 25 height 25
checkbox input "true"
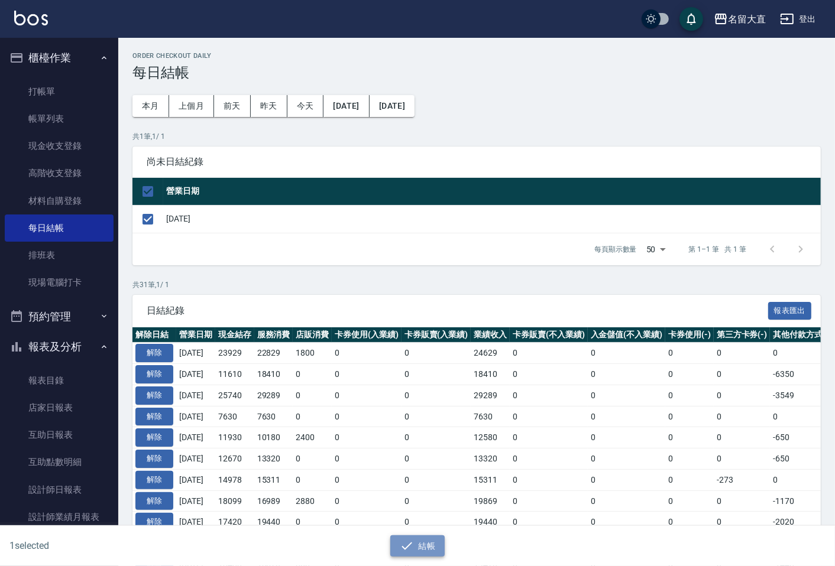
click at [404, 552] on icon "button" at bounding box center [407, 546] width 14 height 14
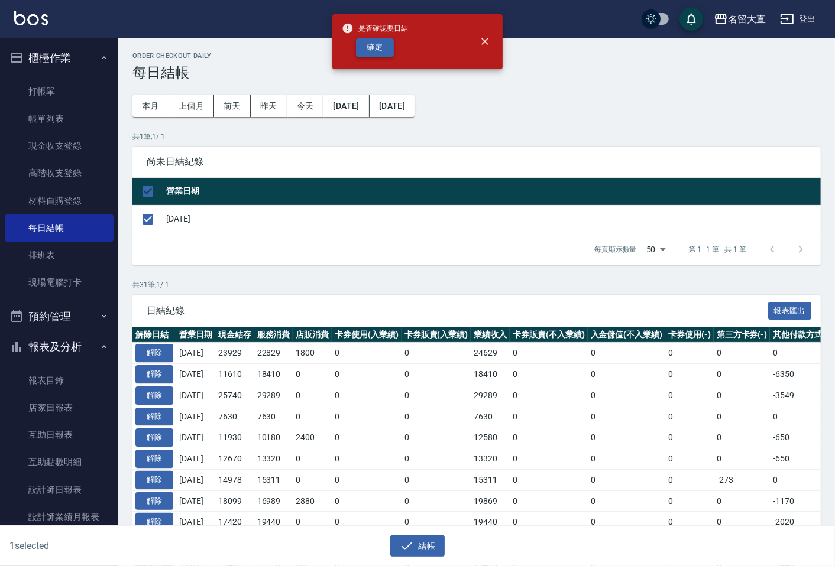
click at [369, 48] on button "確定" at bounding box center [375, 47] width 38 height 18
checkbox input "false"
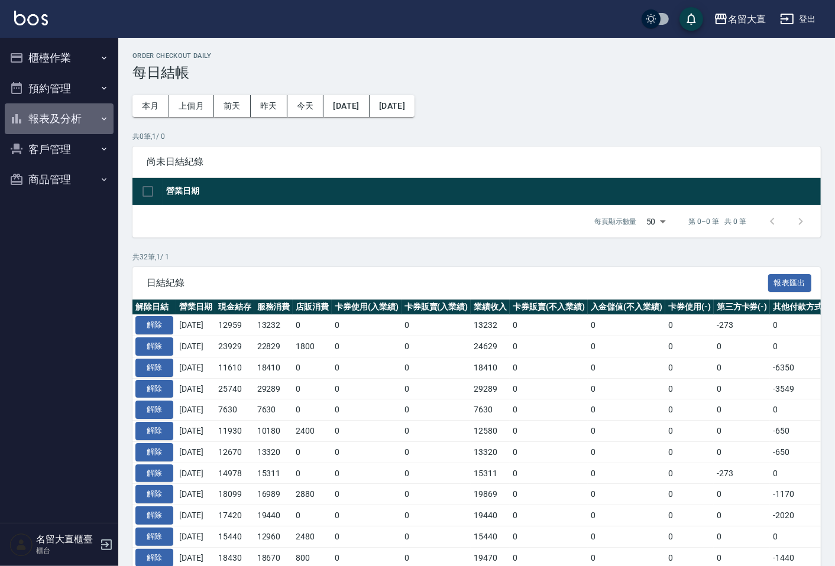
click at [46, 117] on button "報表及分析" at bounding box center [59, 118] width 109 height 31
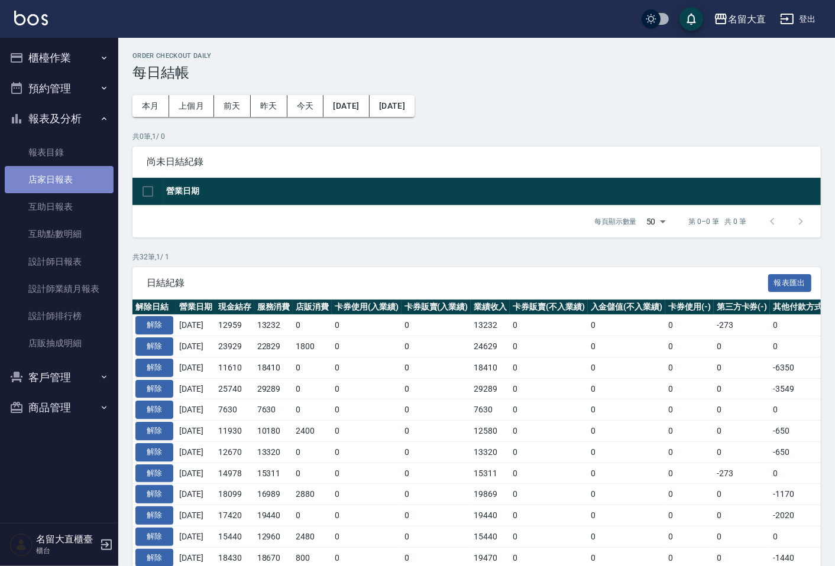
click at [58, 182] on link "店家日報表" at bounding box center [59, 179] width 109 height 27
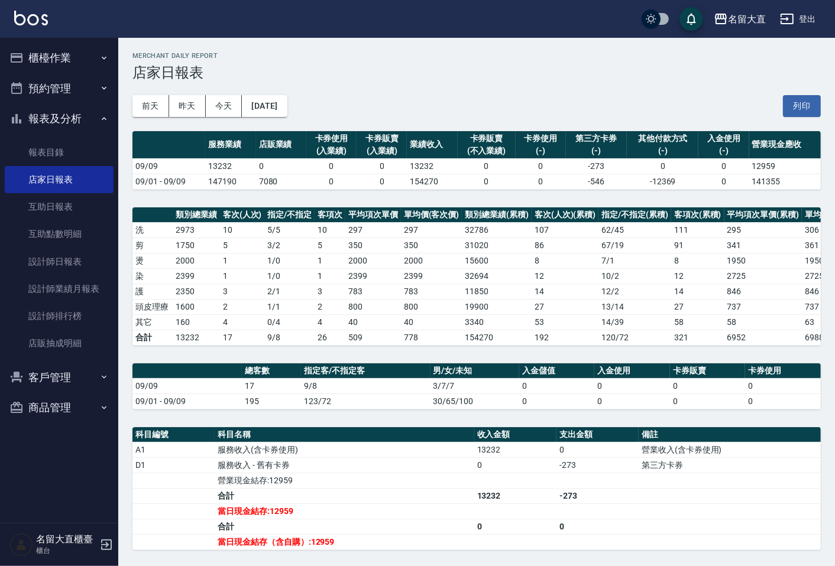
click at [55, 51] on button "櫃檯作業" at bounding box center [59, 58] width 109 height 31
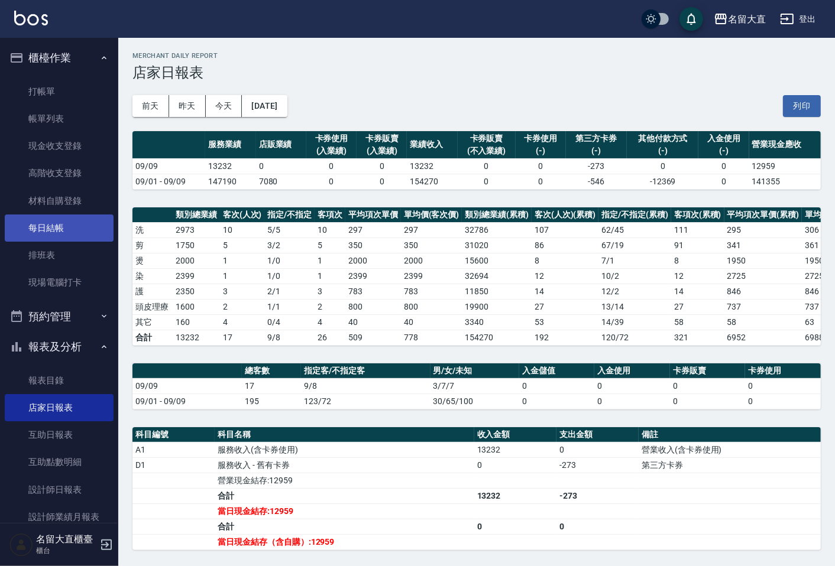
click at [64, 231] on link "每日結帳" at bounding box center [59, 228] width 109 height 27
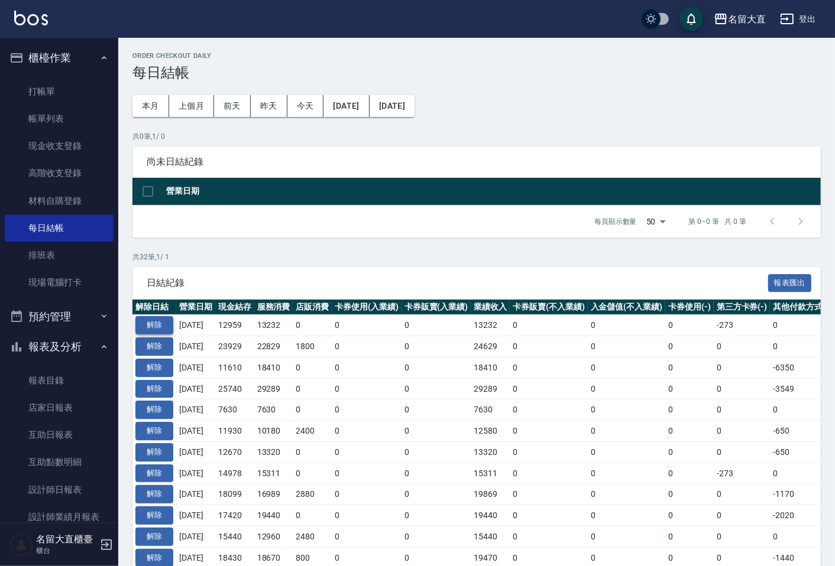
click at [160, 326] on button "解除" at bounding box center [154, 325] width 38 height 18
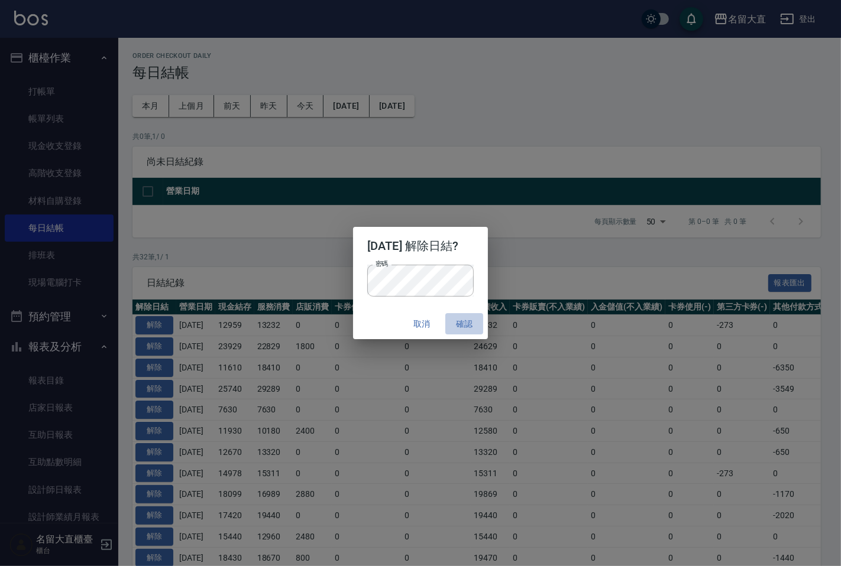
click at [463, 319] on button "確認" at bounding box center [464, 324] width 38 height 22
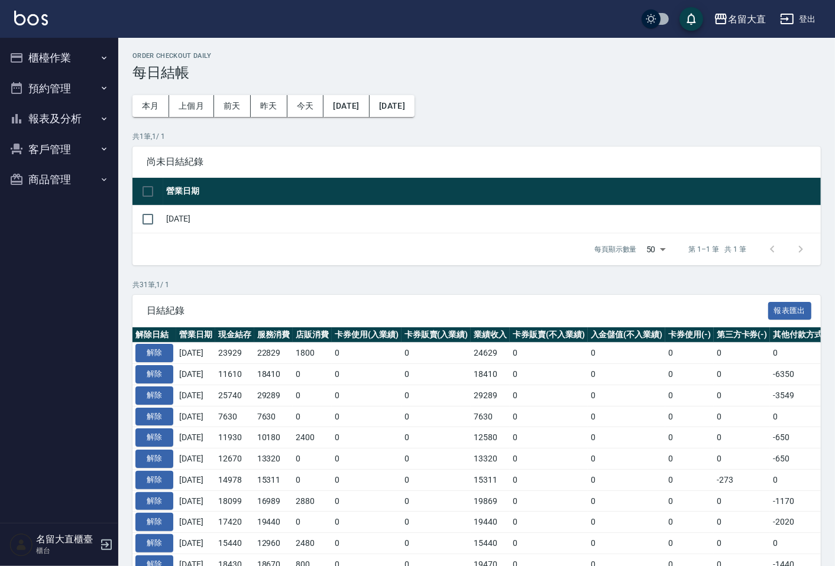
click at [58, 64] on button "櫃檯作業" at bounding box center [59, 58] width 109 height 31
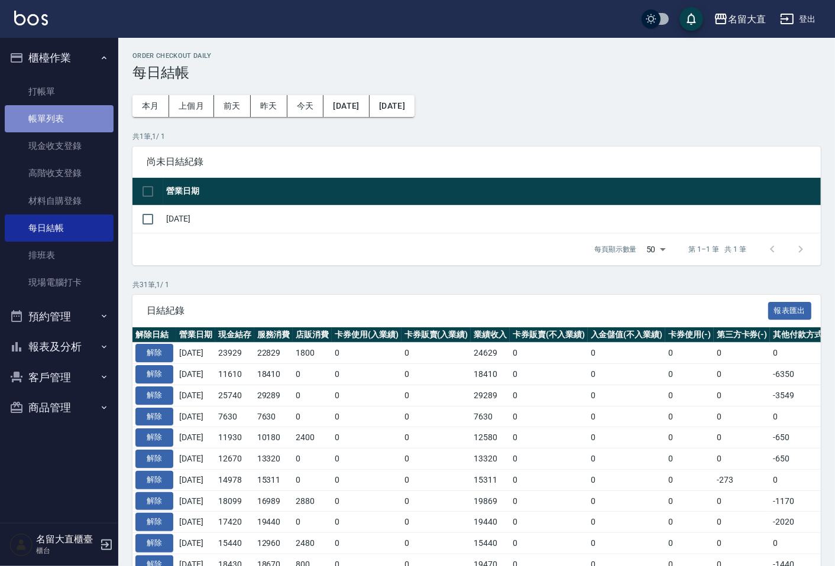
click at [60, 118] on link "帳單列表" at bounding box center [59, 118] width 109 height 27
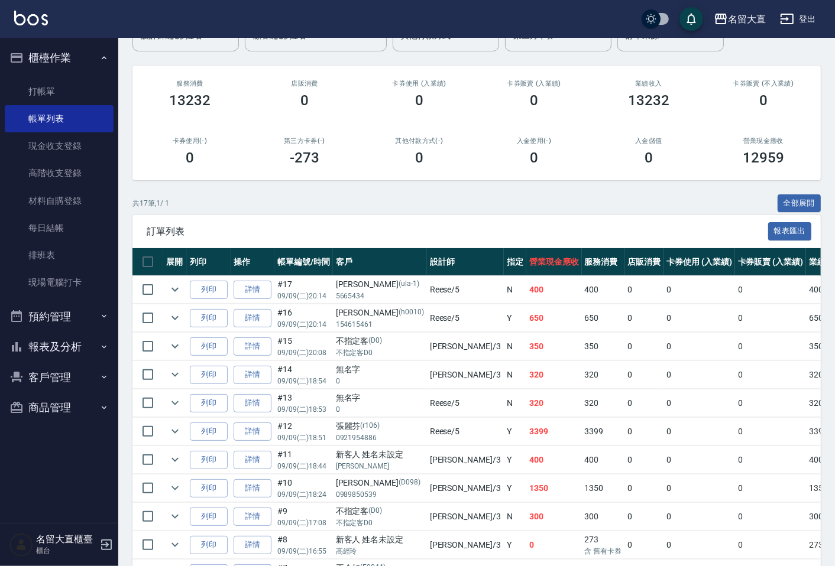
scroll to position [131, 0]
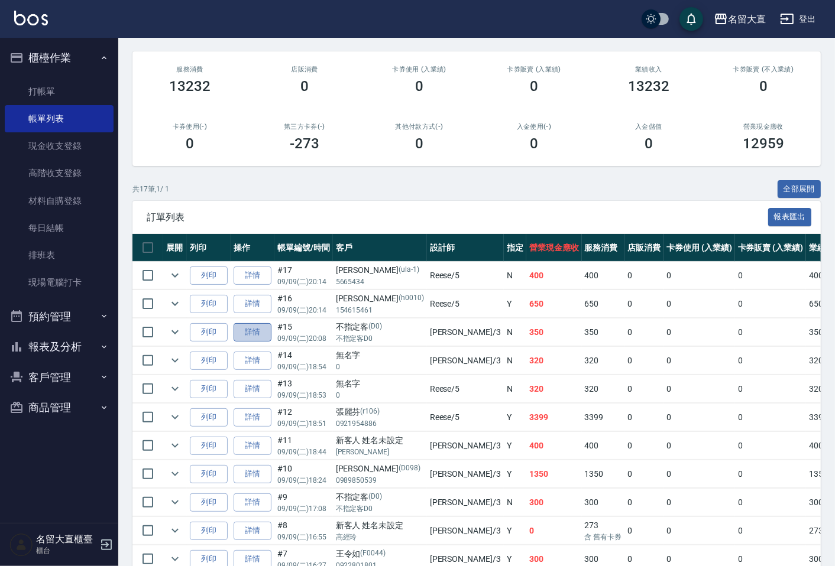
click at [251, 335] on link "詳情" at bounding box center [253, 332] width 38 height 18
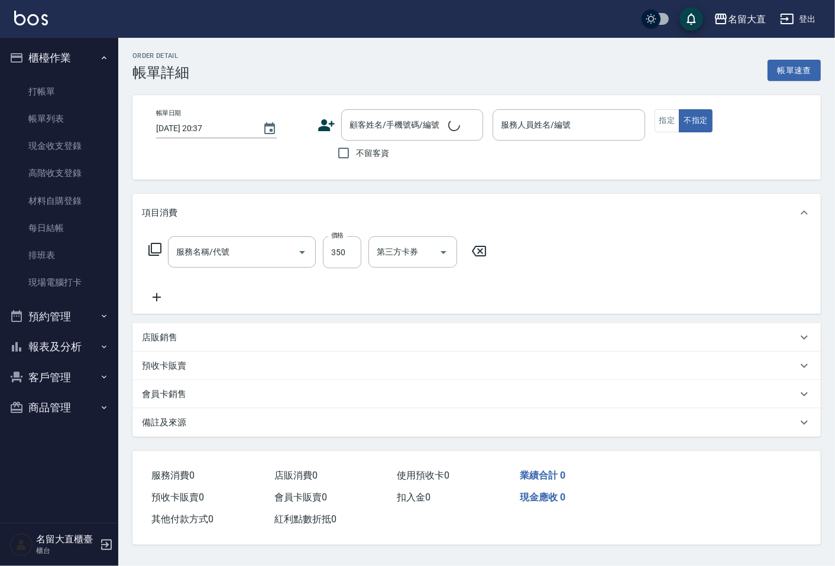
type input "2025/09/09 20:08"
type input "郭忠翰-3"
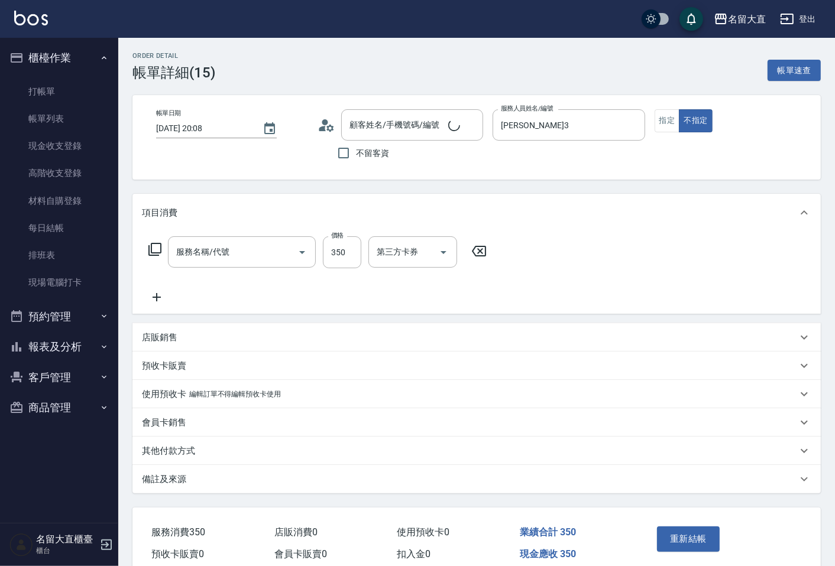
type input "剪髮(C級)(303)"
type input "不指定客/不指定客D0/D0"
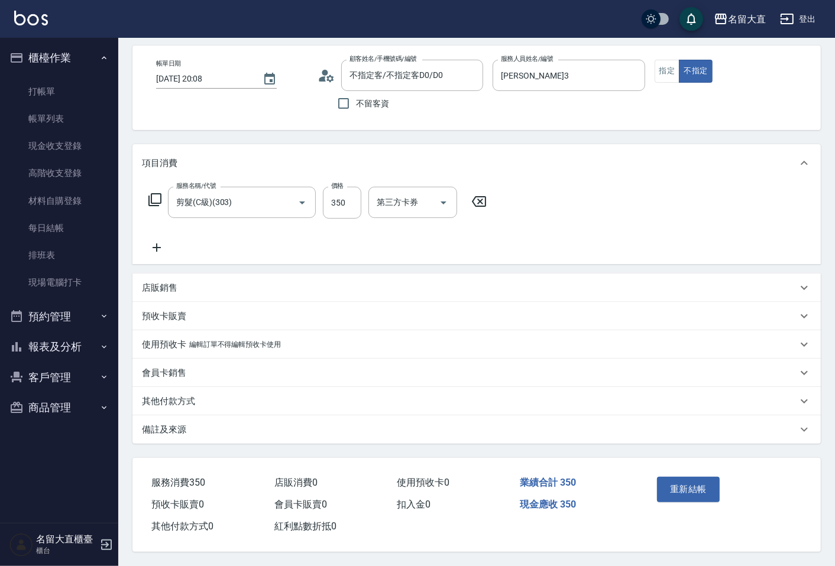
click at [176, 395] on p "其他付款方式" at bounding box center [168, 401] width 53 height 12
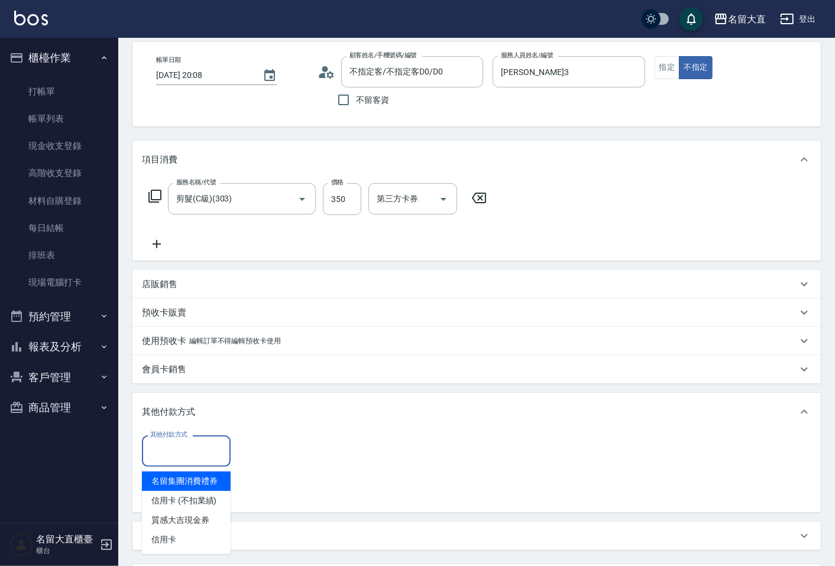
click at [211, 441] on input "其他付款方式" at bounding box center [186, 451] width 78 height 21
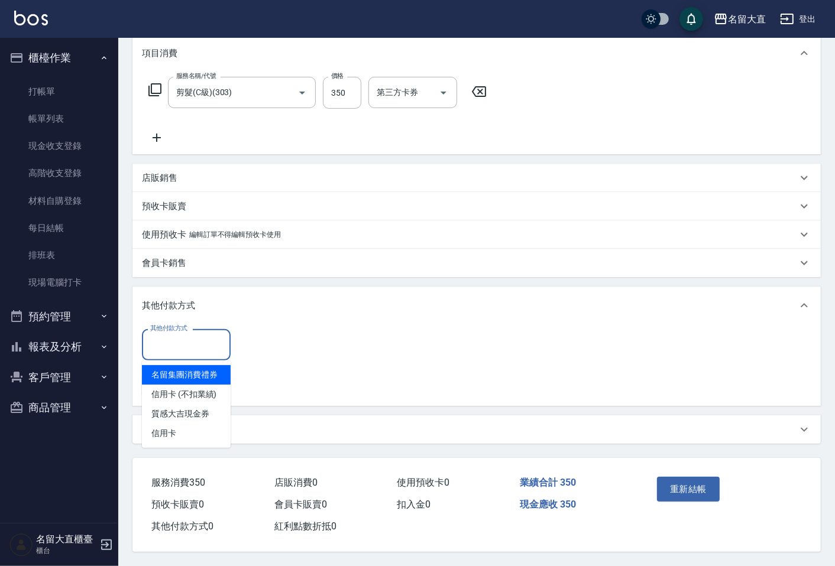
scroll to position [163, 0]
click at [203, 391] on span "信用卡 (不扣業績)" at bounding box center [186, 395] width 89 height 20
type input "信用卡 (不扣業績)"
click at [276, 344] on input "0" at bounding box center [282, 345] width 89 height 32
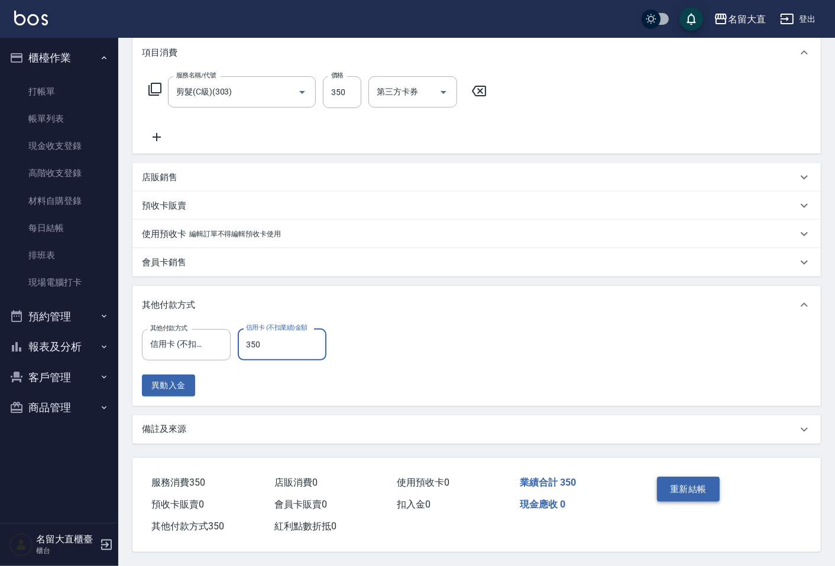
type input "350"
click at [690, 487] on button "重新結帳" at bounding box center [688, 489] width 63 height 25
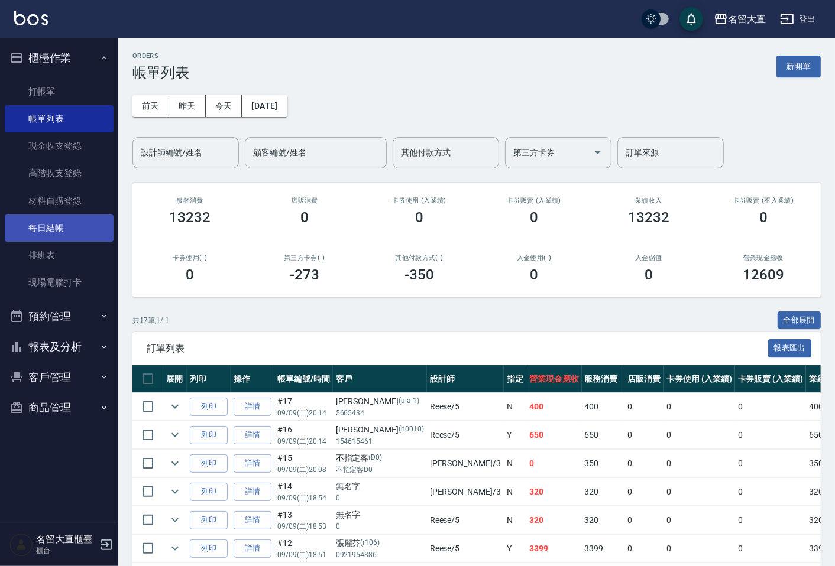
click at [70, 225] on link "每日結帳" at bounding box center [59, 228] width 109 height 27
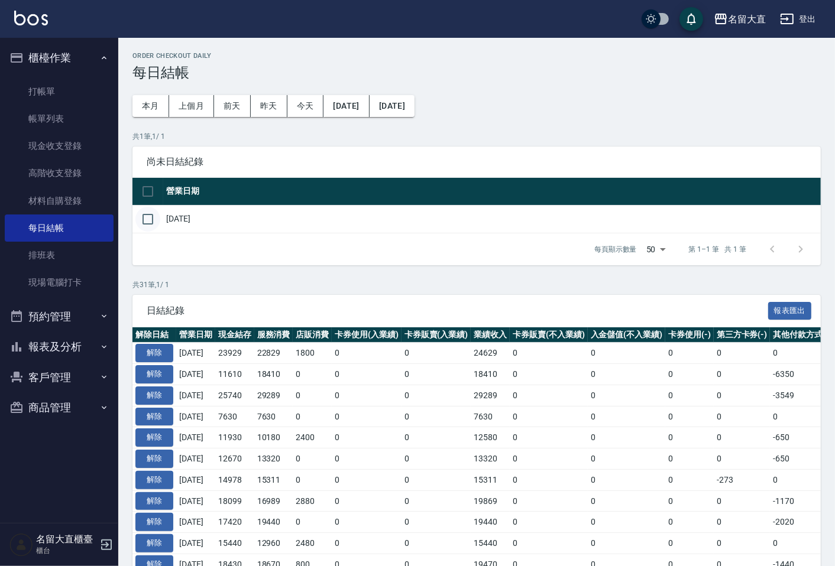
click at [145, 217] on input "checkbox" at bounding box center [147, 219] width 25 height 25
checkbox input "true"
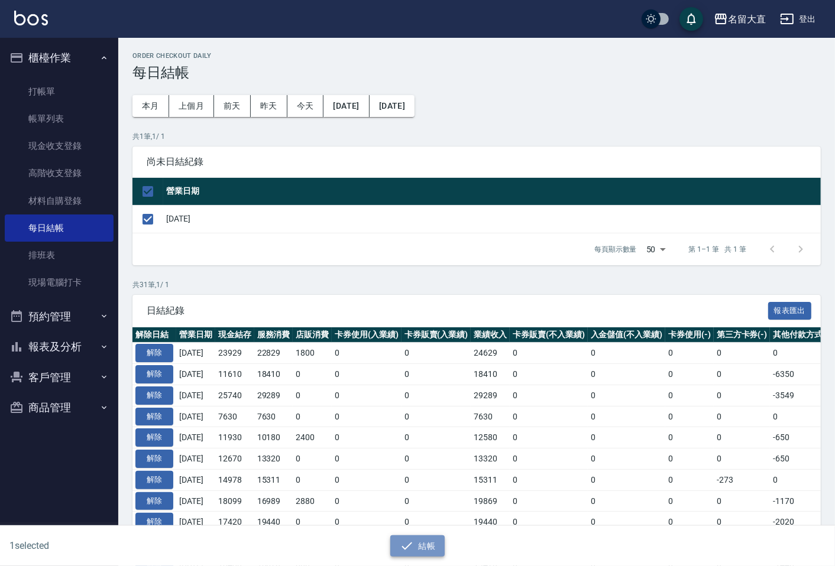
click at [411, 555] on button "結帳" at bounding box center [417, 547] width 55 height 22
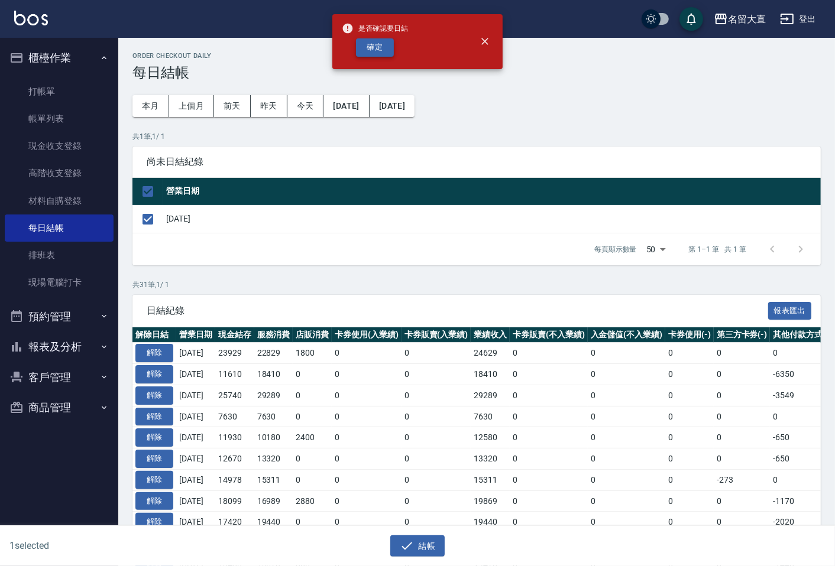
click at [388, 51] on button "確定" at bounding box center [375, 47] width 38 height 18
checkbox input "false"
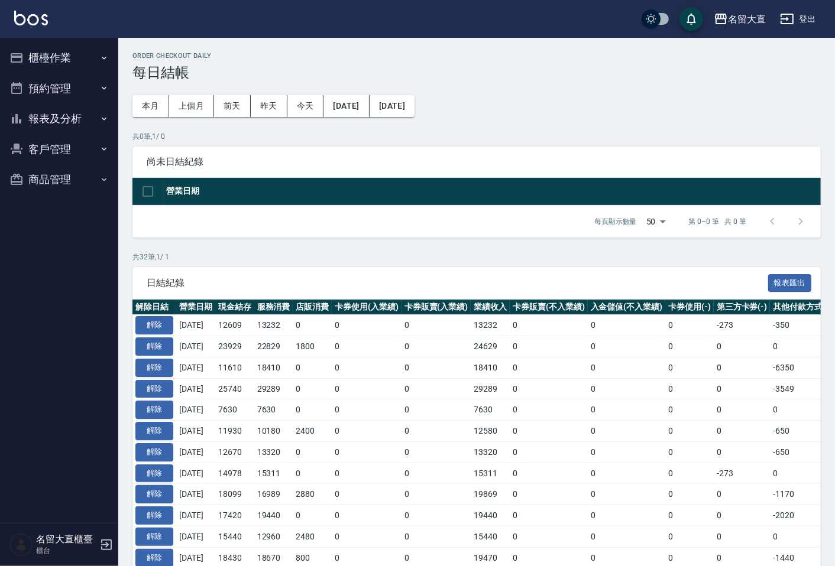
click at [59, 111] on button "報表及分析" at bounding box center [59, 118] width 109 height 31
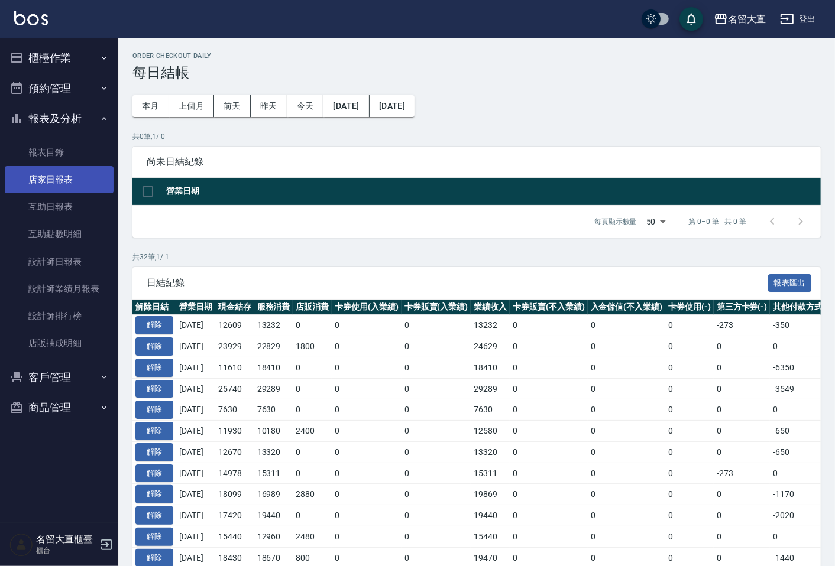
click at [42, 186] on link "店家日報表" at bounding box center [59, 179] width 109 height 27
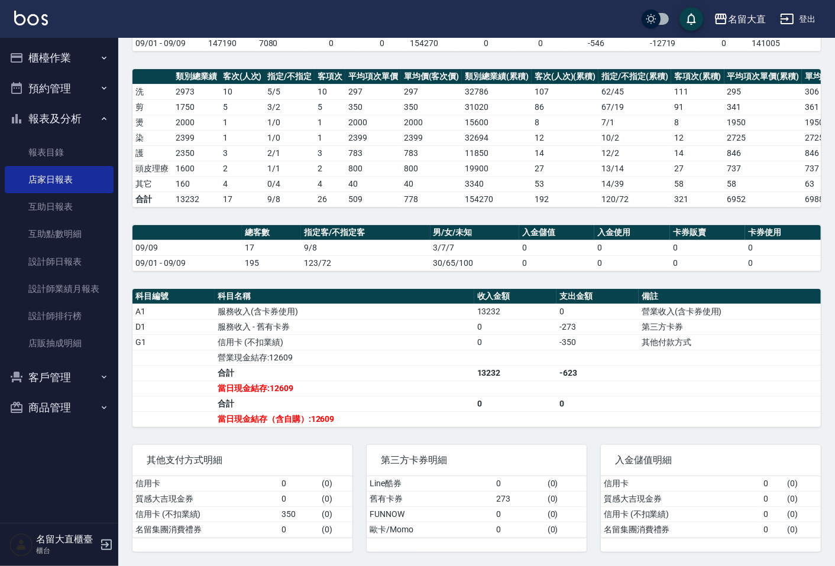
scroll to position [149, 0]
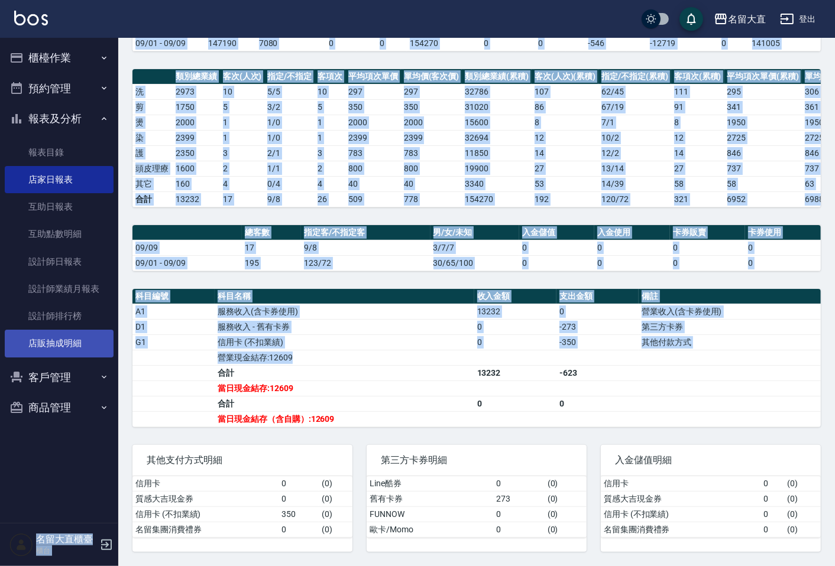
drag, startPoint x: 399, startPoint y: 351, endPoint x: 85, endPoint y: 334, distance: 314.9
click at [43, 434] on div "名留大直 登出 櫃檯作業 打帳單 帳單列表 現金收支登錄 高階收支登錄 材料自購登錄 每日結帳 排班表 現場電腦打卡 預約管理 預約管理 單日預約紀錄 單週預…" at bounding box center [417, 214] width 835 height 705
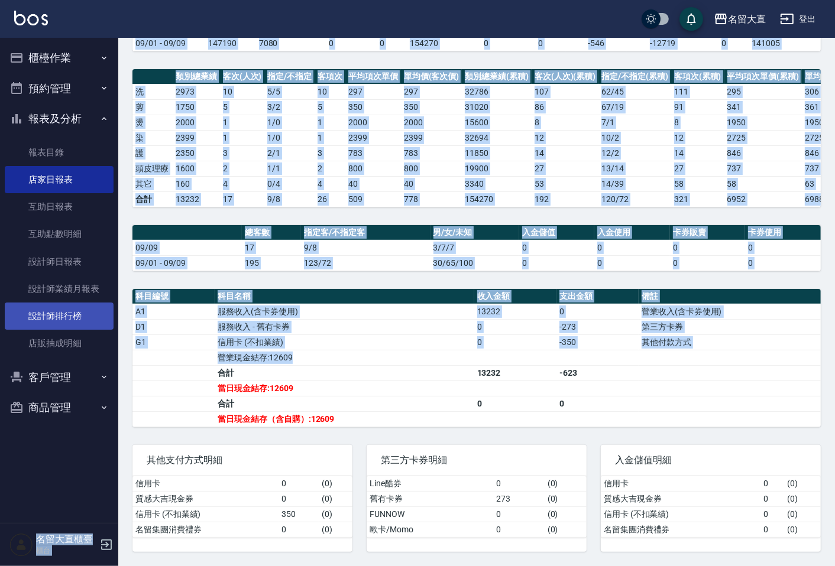
click at [89, 321] on link "設計師排行榜" at bounding box center [59, 316] width 109 height 27
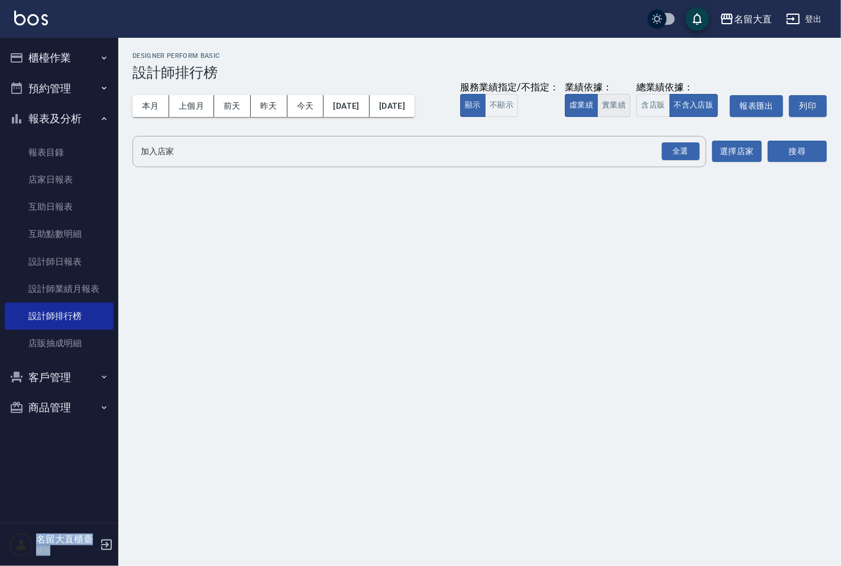
click at [624, 104] on button "實業績" at bounding box center [613, 105] width 33 height 23
drag, startPoint x: 604, startPoint y: 143, endPoint x: 598, endPoint y: 144, distance: 6.0
click at [598, 144] on input "加入店家" at bounding box center [410, 151] width 545 height 21
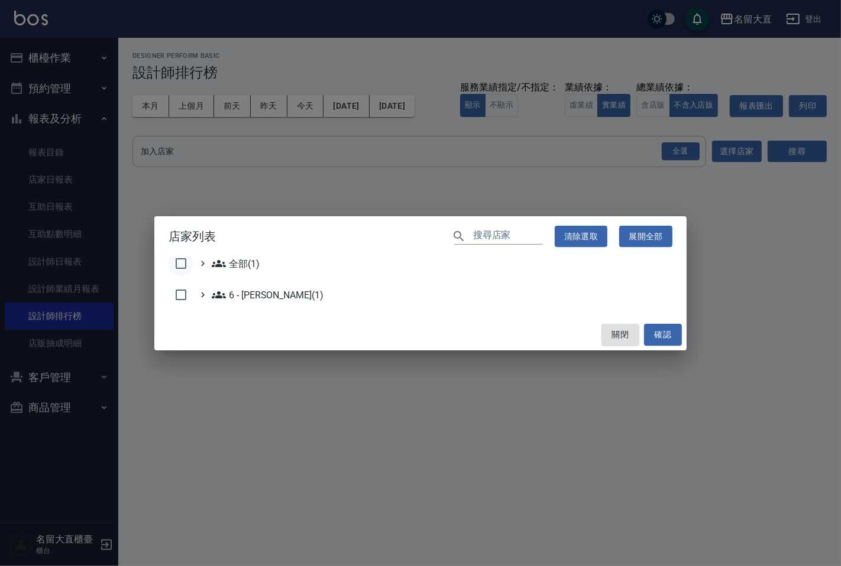
click at [182, 267] on input "checkbox" at bounding box center [180, 263] width 25 height 25
checkbox input "true"
drag, startPoint x: 663, startPoint y: 331, endPoint x: 662, endPoint y: 315, distance: 16.6
click at [663, 331] on button "確認" at bounding box center [663, 335] width 38 height 22
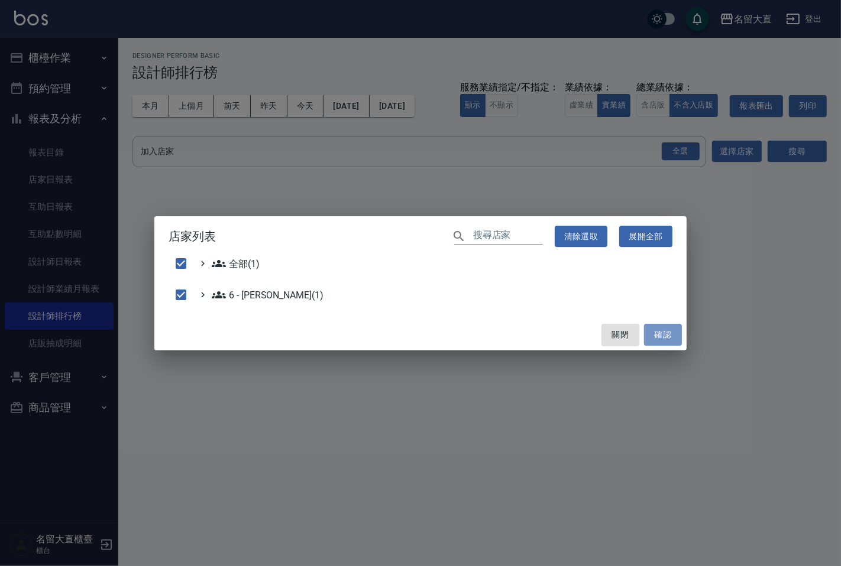
checkbox input "false"
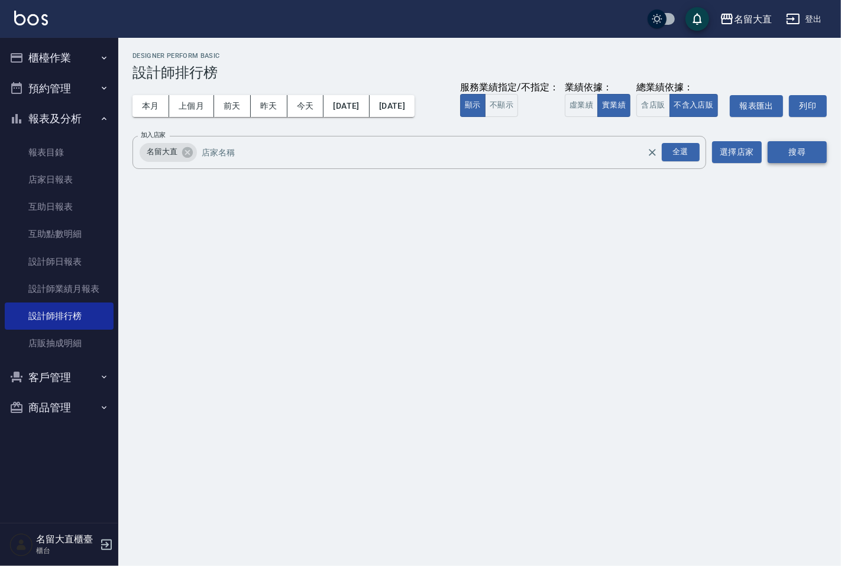
click at [782, 154] on button "搜尋" at bounding box center [796, 152] width 59 height 22
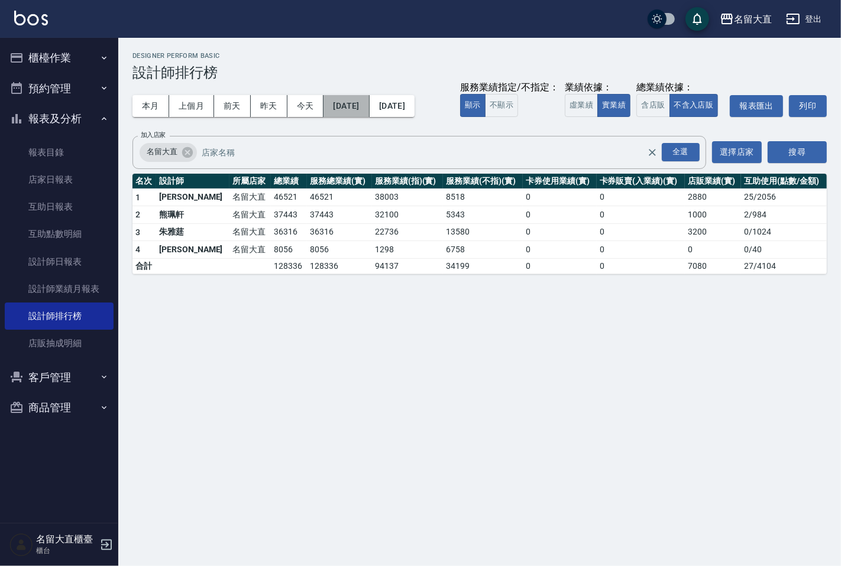
click at [369, 108] on button "[DATE]" at bounding box center [346, 106] width 46 height 22
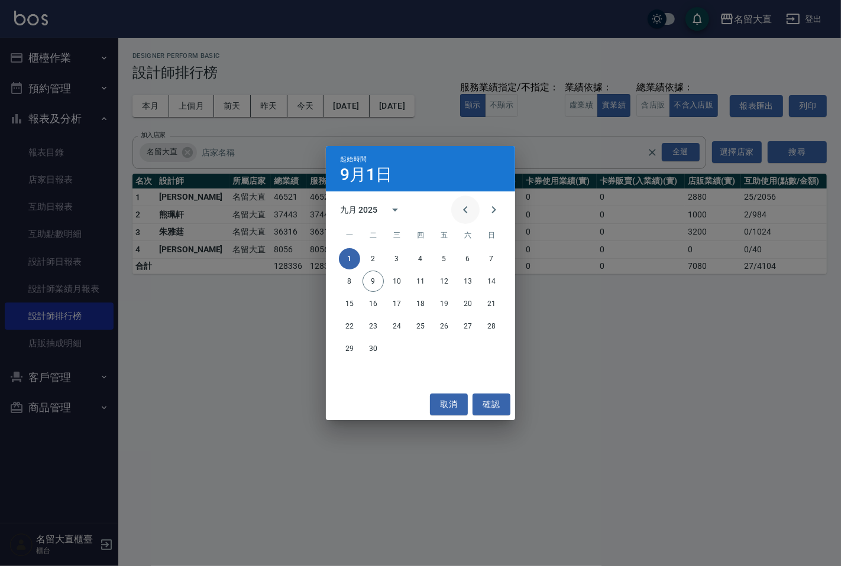
click at [463, 212] on icon "Previous month" at bounding box center [465, 210] width 14 height 14
click at [444, 262] on button "1" at bounding box center [443, 258] width 21 height 21
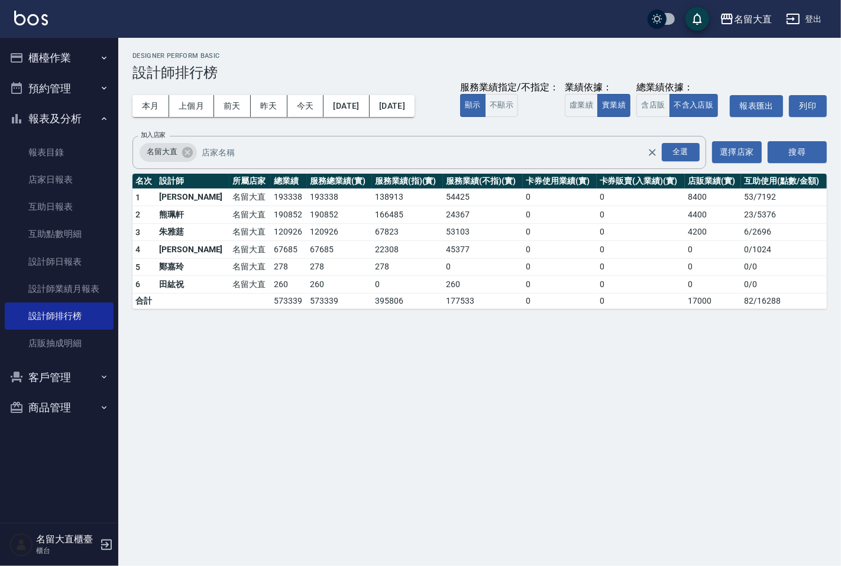
click at [442, 120] on div "本月 上個月 前天 昨天 今天 2025/08/01 2025/09/09 服務業績指定/不指定： 顯示 不顯示 業績依據： 虛業績 實業績 總業績依據： 含…" at bounding box center [479, 106] width 694 height 50
click at [414, 113] on button "[DATE]" at bounding box center [391, 106] width 45 height 22
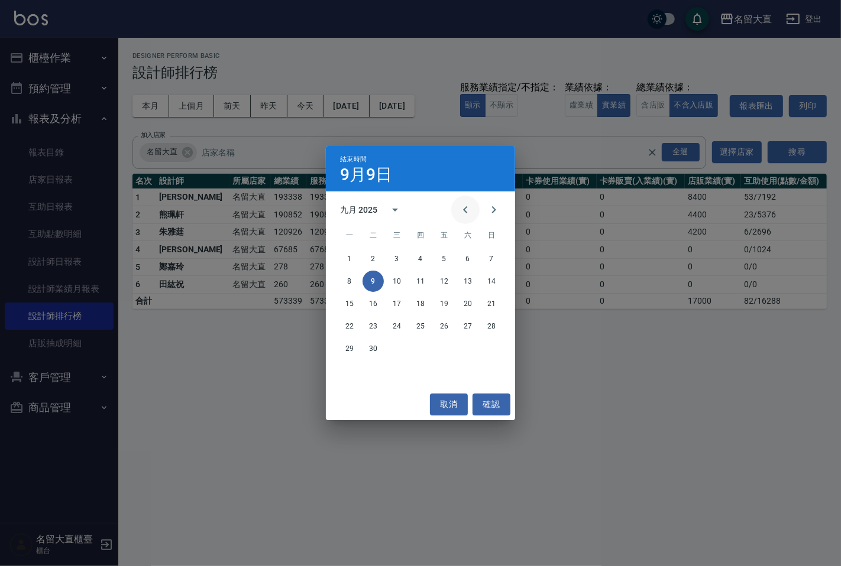
click at [468, 213] on icon "Previous month" at bounding box center [465, 210] width 14 height 14
click at [474, 287] on button "9" at bounding box center [467, 281] width 21 height 21
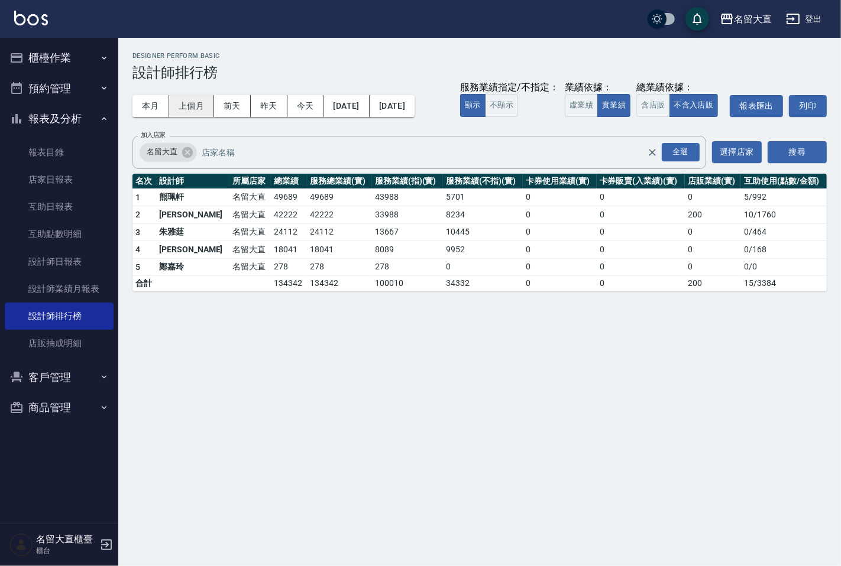
click at [188, 111] on button "上個月" at bounding box center [191, 106] width 45 height 22
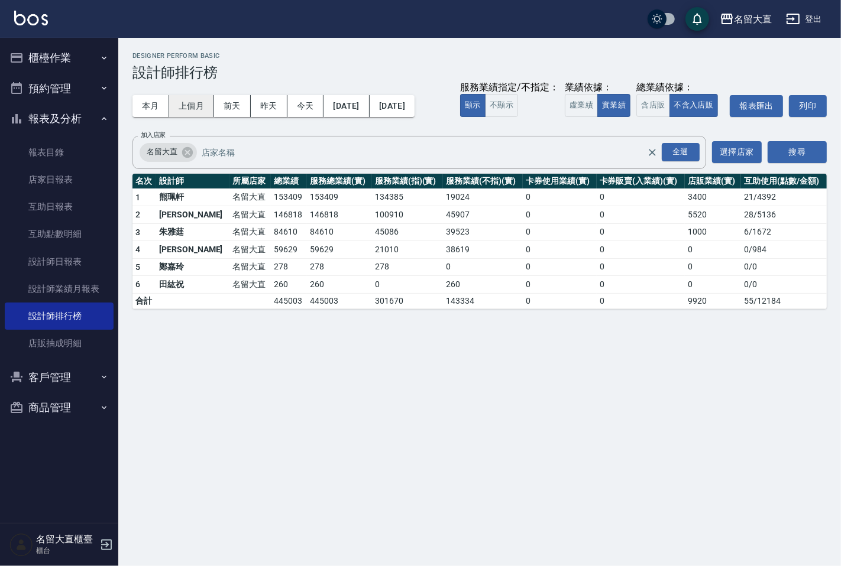
click at [171, 114] on button "上個月" at bounding box center [191, 106] width 45 height 22
click at [158, 111] on button "本月" at bounding box center [150, 106] width 37 height 22
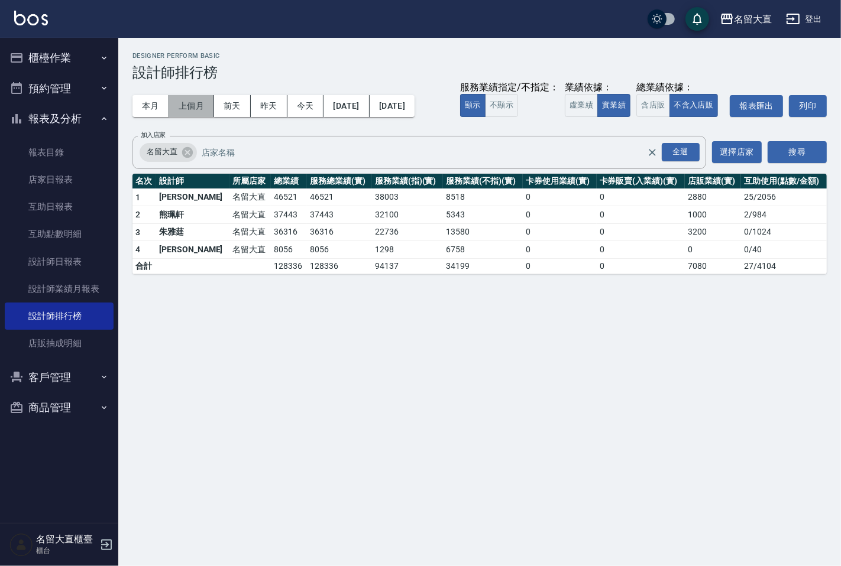
click at [190, 103] on button "上個月" at bounding box center [191, 106] width 45 height 22
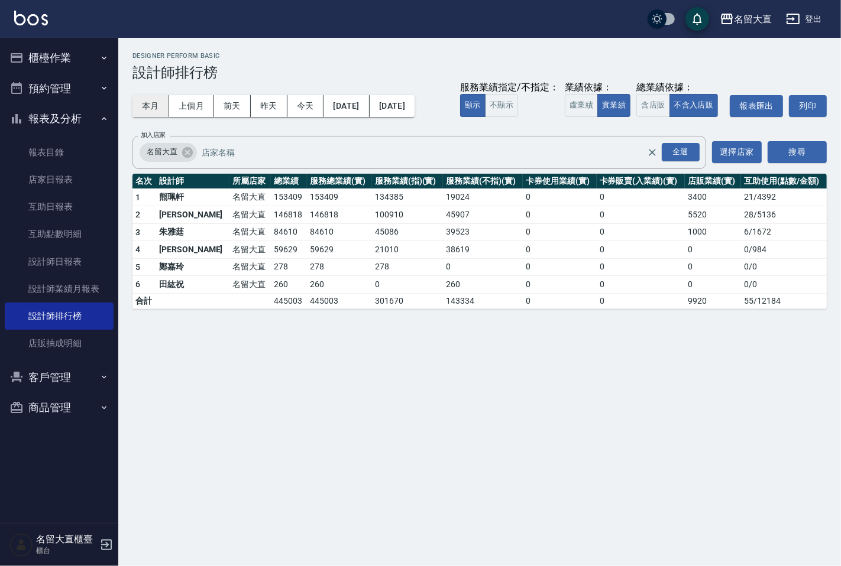
click at [155, 108] on button "本月" at bounding box center [150, 106] width 37 height 22
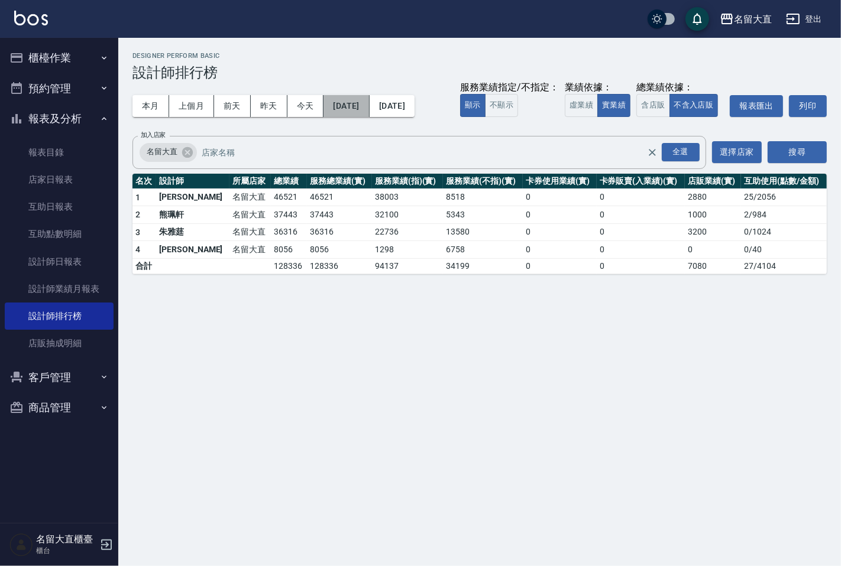
click at [349, 114] on button "[DATE]" at bounding box center [346, 106] width 46 height 22
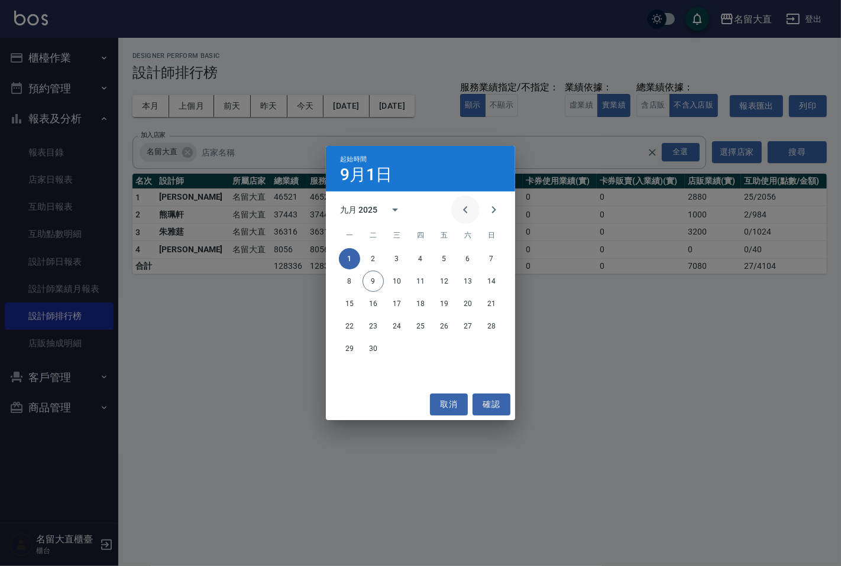
click at [460, 208] on icon "Previous month" at bounding box center [465, 210] width 14 height 14
drag, startPoint x: 451, startPoint y: 258, endPoint x: 442, endPoint y: 215, distance: 44.1
click at [447, 255] on button "1" at bounding box center [443, 258] width 21 height 21
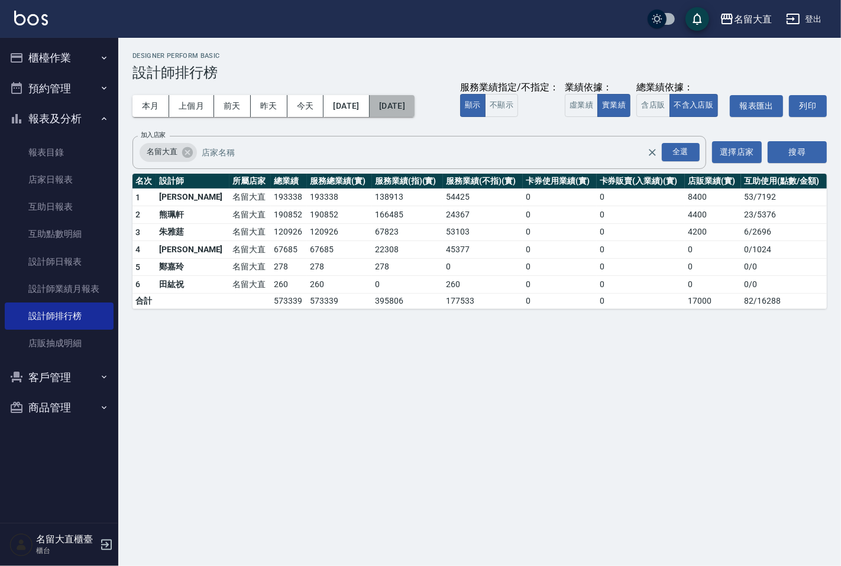
click at [414, 107] on button "2025/09/30" at bounding box center [391, 106] width 45 height 22
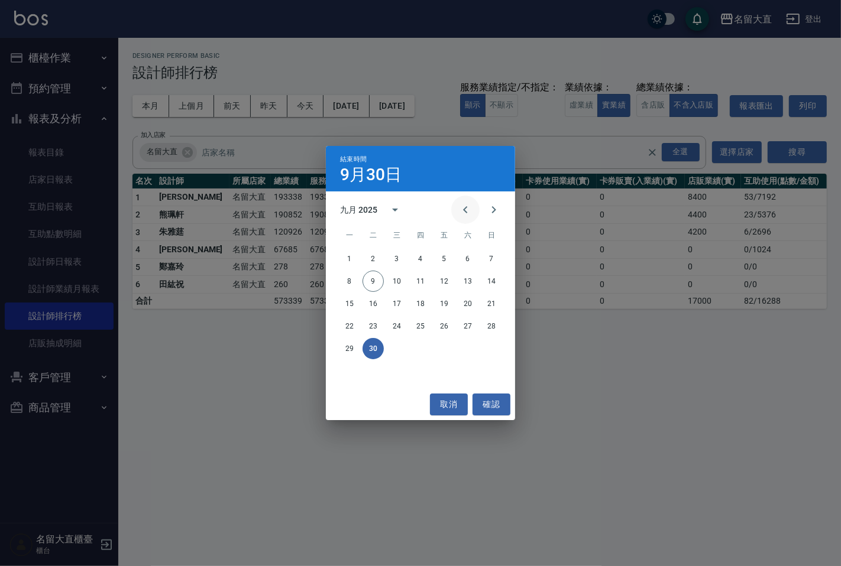
click at [459, 210] on icon "Previous month" at bounding box center [465, 210] width 14 height 14
click at [474, 281] on button "9" at bounding box center [467, 281] width 21 height 21
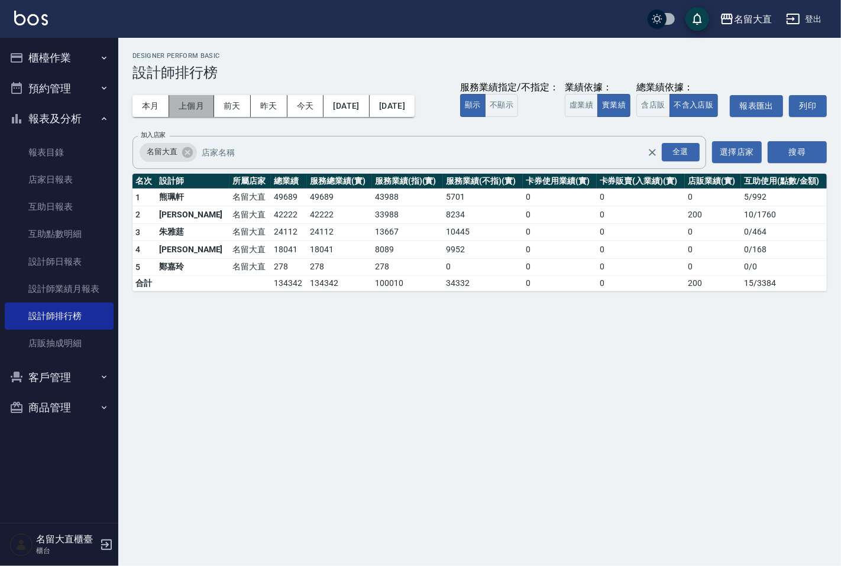
click at [191, 112] on button "上個月" at bounding box center [191, 106] width 45 height 22
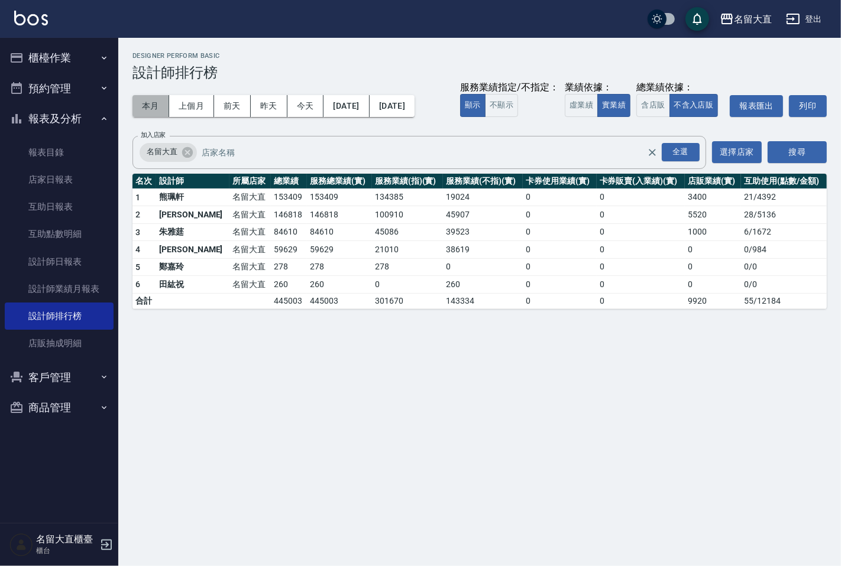
click at [152, 115] on button "本月" at bounding box center [150, 106] width 37 height 22
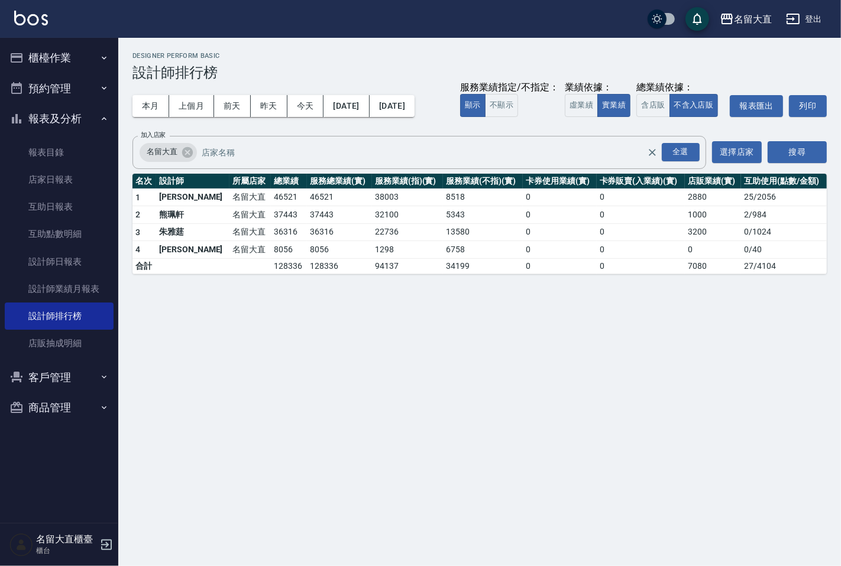
drag, startPoint x: 332, startPoint y: 268, endPoint x: 310, endPoint y: 268, distance: 21.9
click at [332, 268] on td "128336" at bounding box center [339, 265] width 65 height 15
click at [28, 256] on link "設計師日報表" at bounding box center [59, 261] width 109 height 27
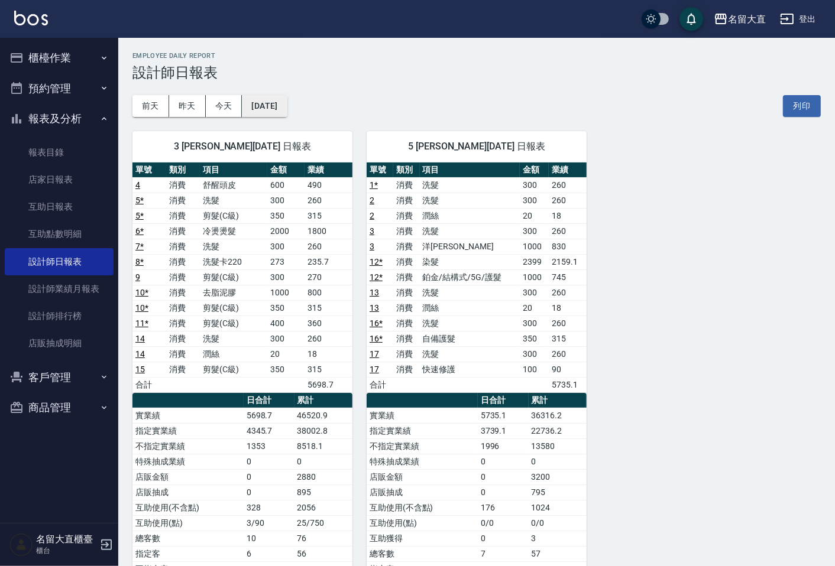
click at [275, 104] on button "[DATE]" at bounding box center [264, 106] width 45 height 22
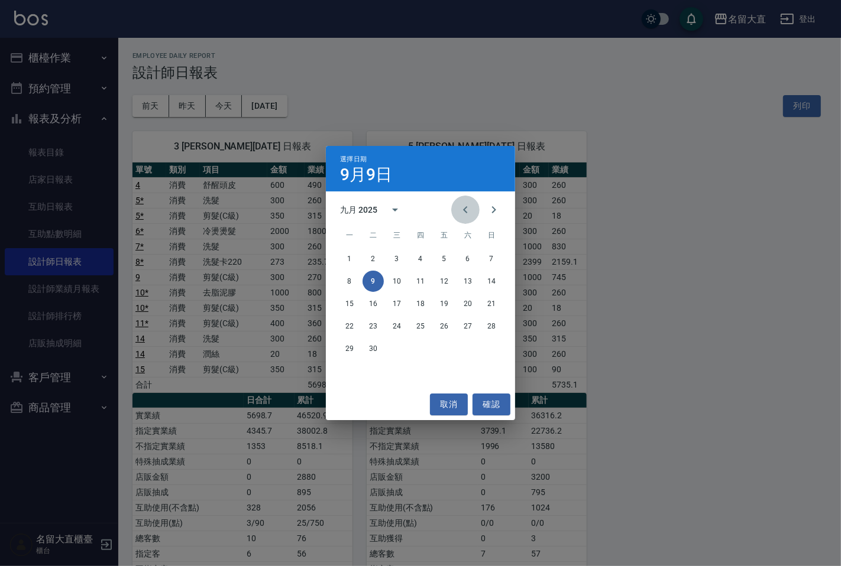
click at [465, 204] on icon "Previous month" at bounding box center [465, 210] width 14 height 14
click at [467, 281] on button "9" at bounding box center [467, 281] width 21 height 21
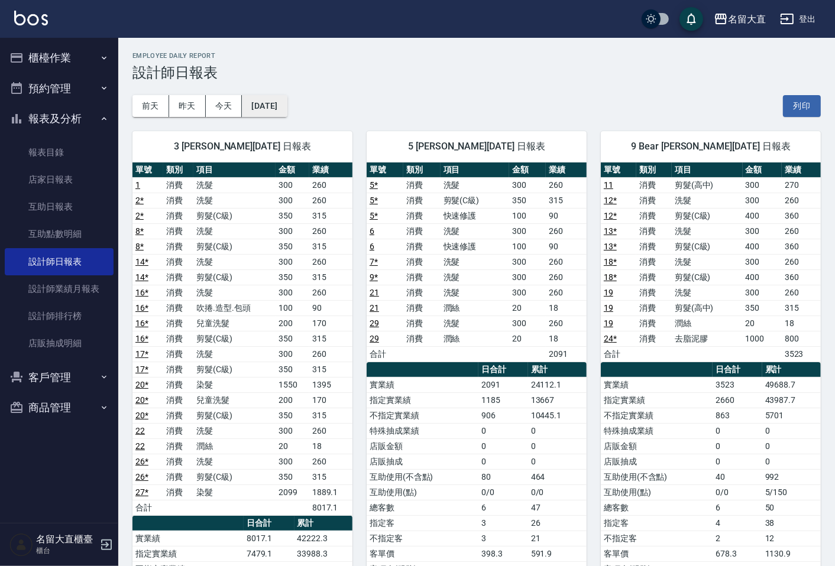
click at [287, 108] on button "[DATE]" at bounding box center [264, 106] width 45 height 22
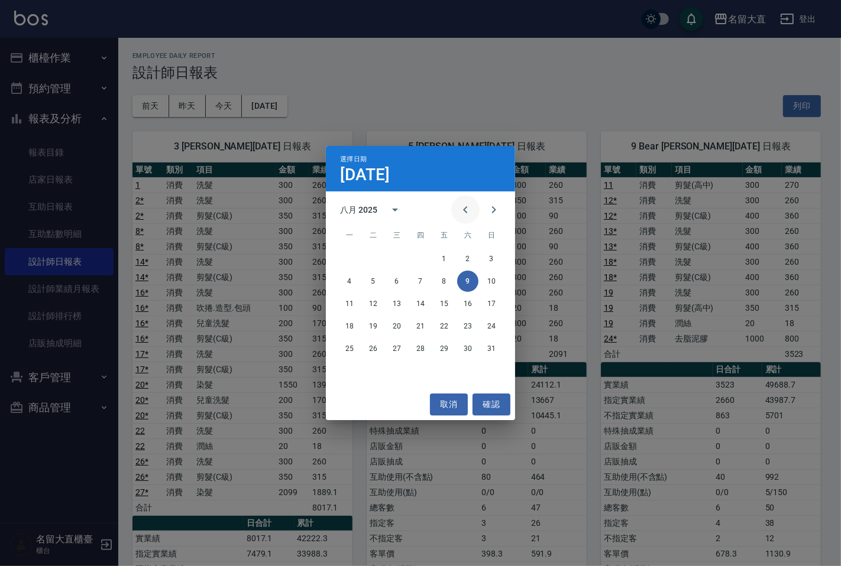
click at [463, 210] on icon "Previous month" at bounding box center [465, 209] width 4 height 7
click at [397, 281] on button "9" at bounding box center [396, 281] width 21 height 21
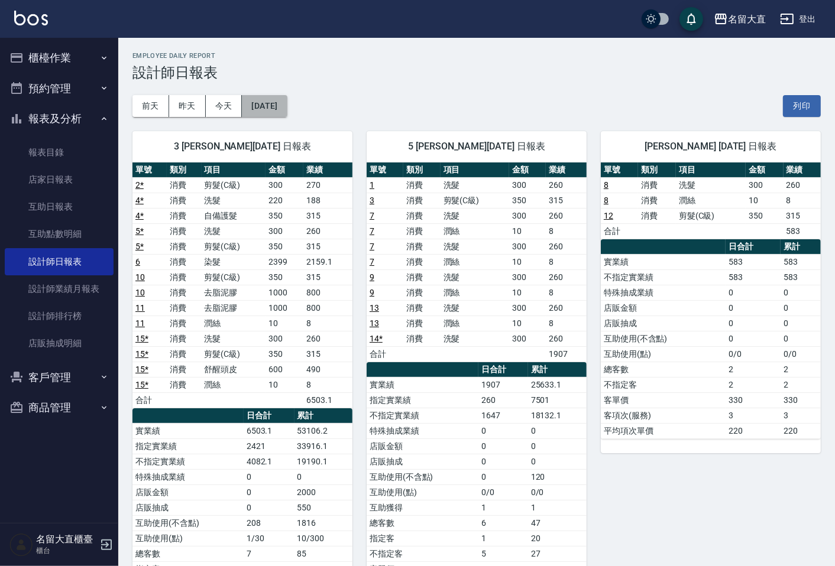
click at [281, 105] on button "2025/07/09" at bounding box center [264, 106] width 45 height 22
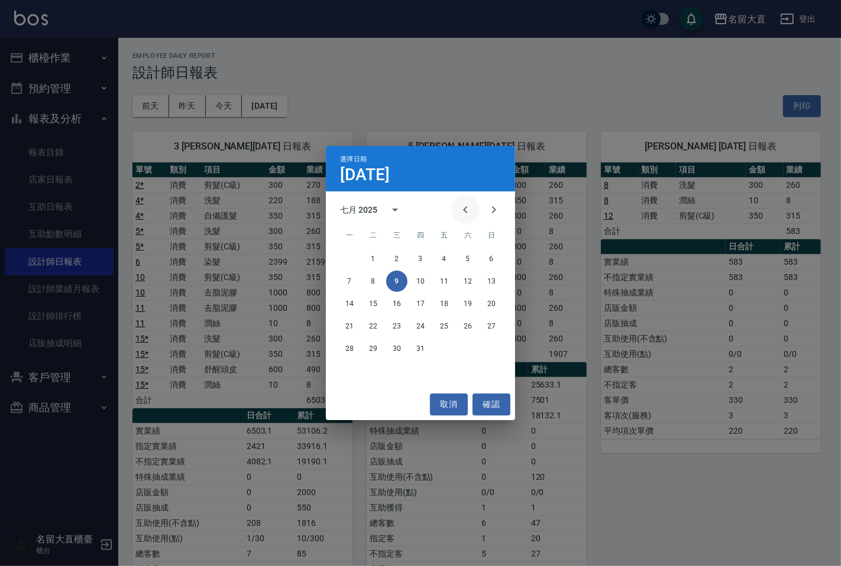
click at [466, 210] on icon "Previous month" at bounding box center [465, 210] width 14 height 14
click at [350, 301] on button "9" at bounding box center [349, 303] width 21 height 21
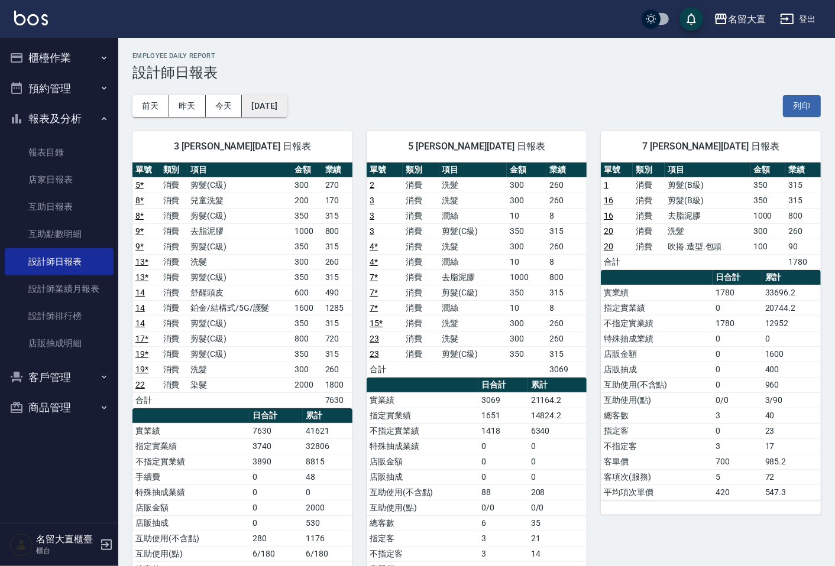
click at [284, 106] on button "2025/06/09" at bounding box center [264, 106] width 45 height 22
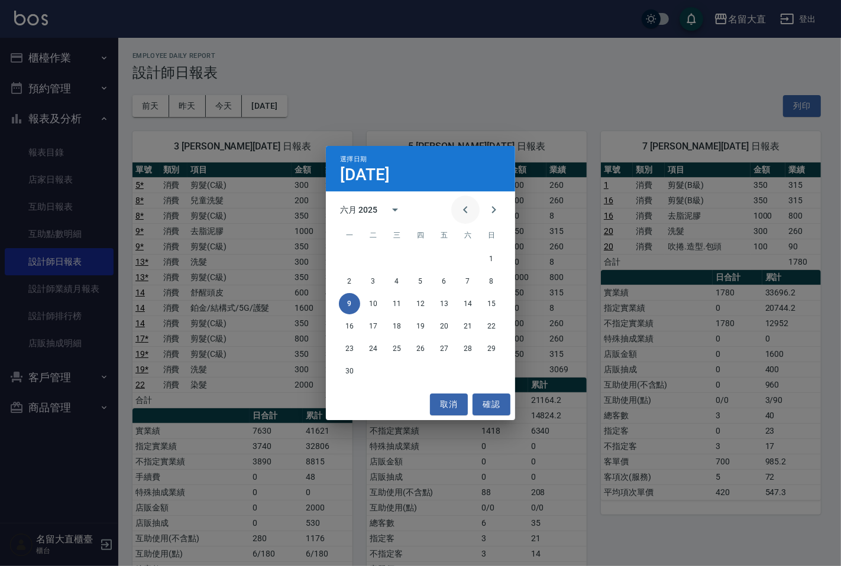
click at [462, 210] on icon "Previous month" at bounding box center [465, 210] width 14 height 14
click at [448, 279] on button "9" at bounding box center [443, 281] width 21 height 21
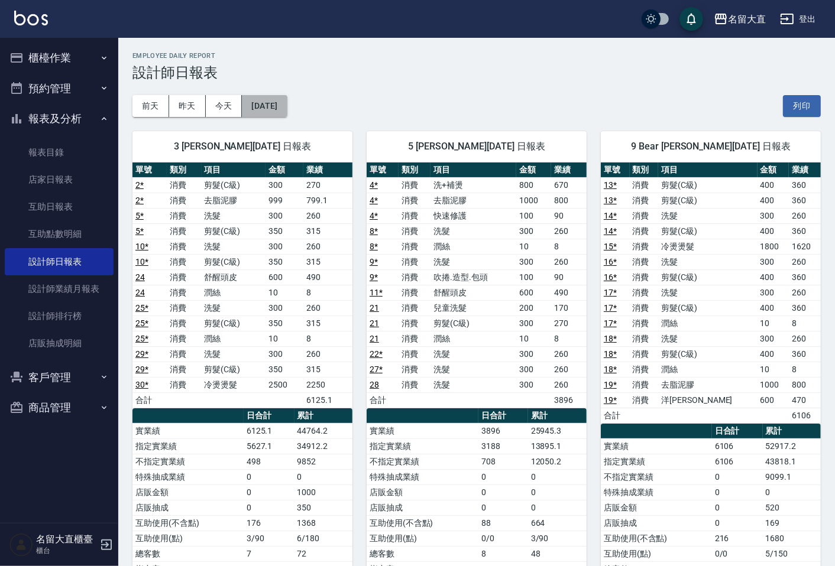
click at [287, 105] on button "2025/05/09" at bounding box center [264, 106] width 45 height 22
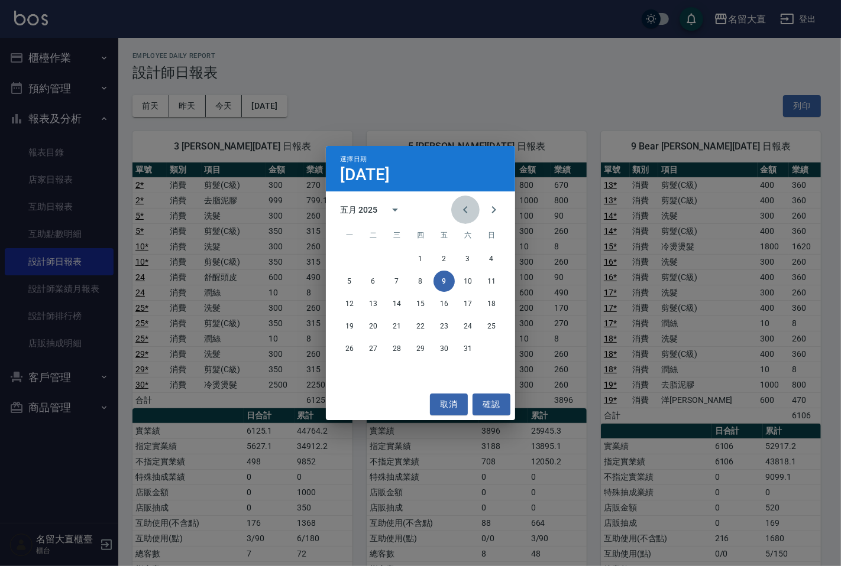
click at [462, 208] on icon "Previous month" at bounding box center [465, 210] width 14 height 14
click at [398, 279] on button "9" at bounding box center [396, 281] width 21 height 21
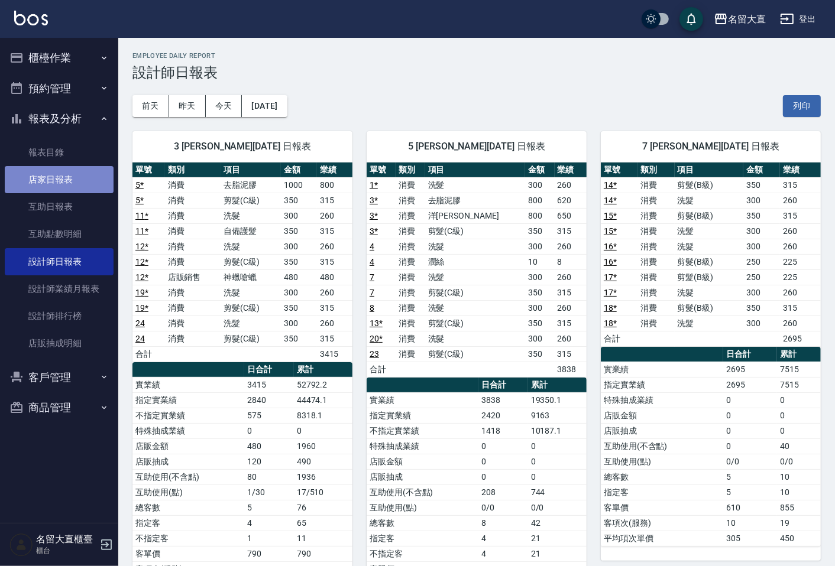
click at [74, 179] on link "店家日報表" at bounding box center [59, 179] width 109 height 27
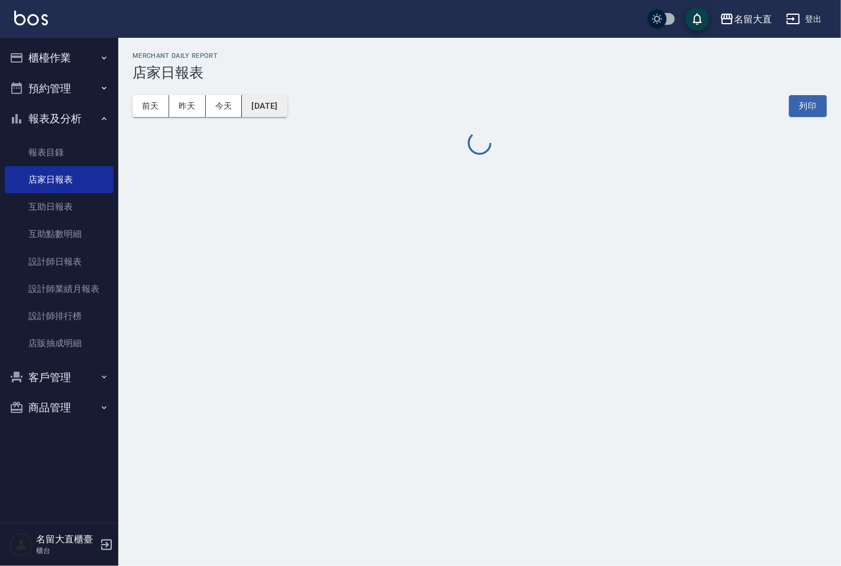
click at [280, 113] on button "2025/09/09" at bounding box center [264, 106] width 45 height 22
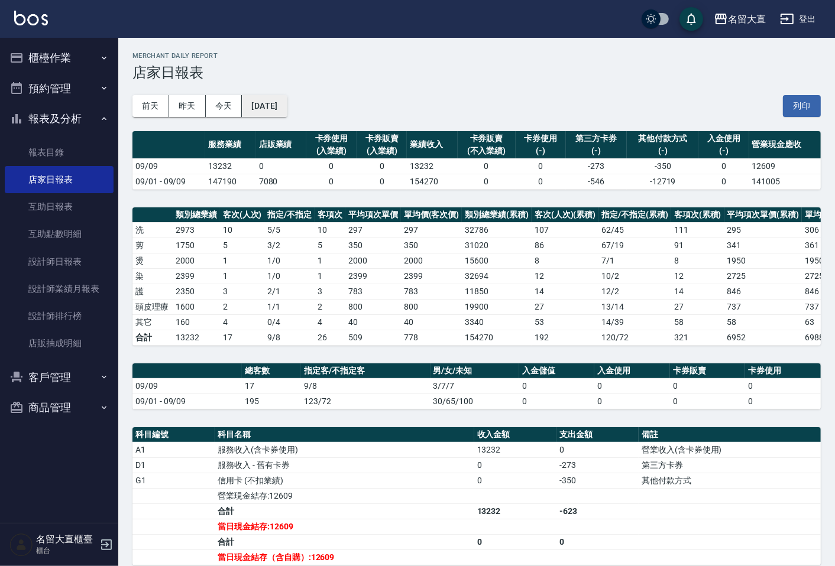
click at [287, 109] on button "2025/09/09" at bounding box center [264, 106] width 45 height 22
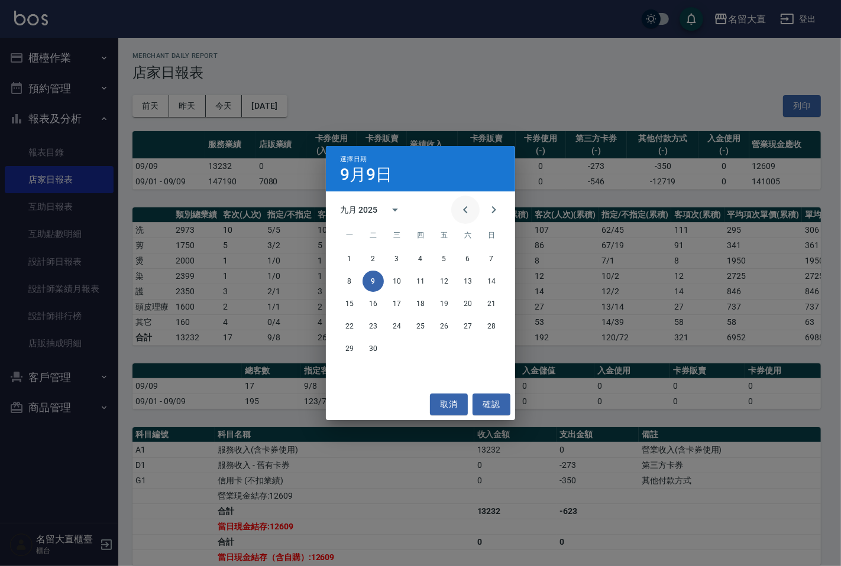
click at [462, 210] on icon "Previous month" at bounding box center [465, 210] width 14 height 14
click at [445, 264] on button "1" at bounding box center [443, 258] width 21 height 21
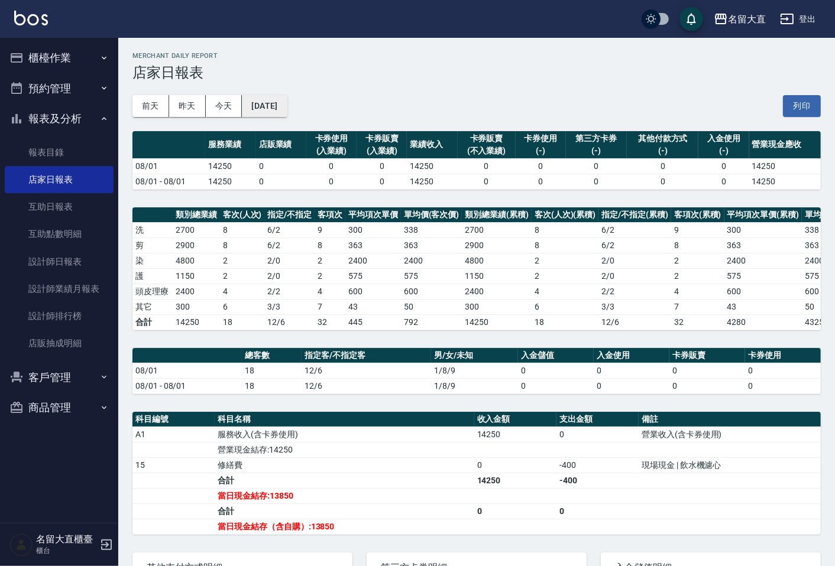
click at [283, 102] on button "2025/08/01" at bounding box center [264, 106] width 45 height 22
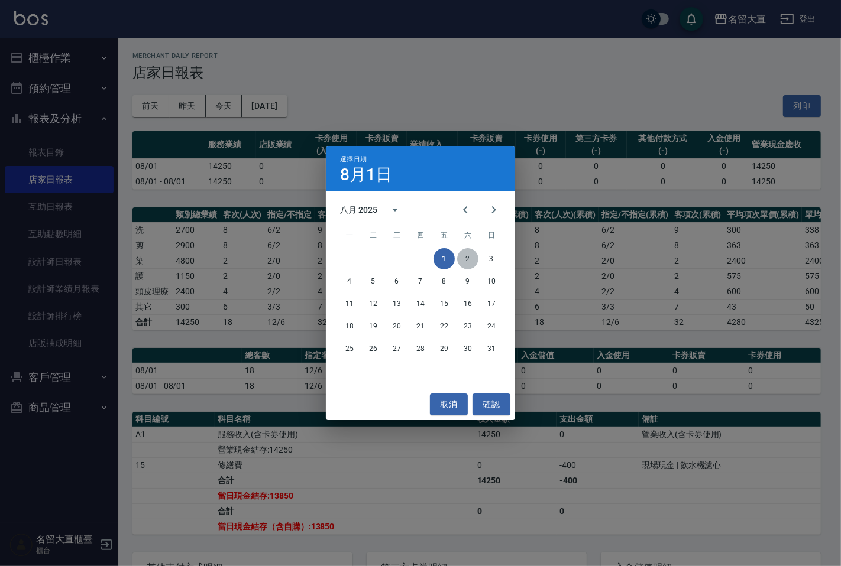
click at [471, 254] on button "2" at bounding box center [467, 258] width 21 height 21
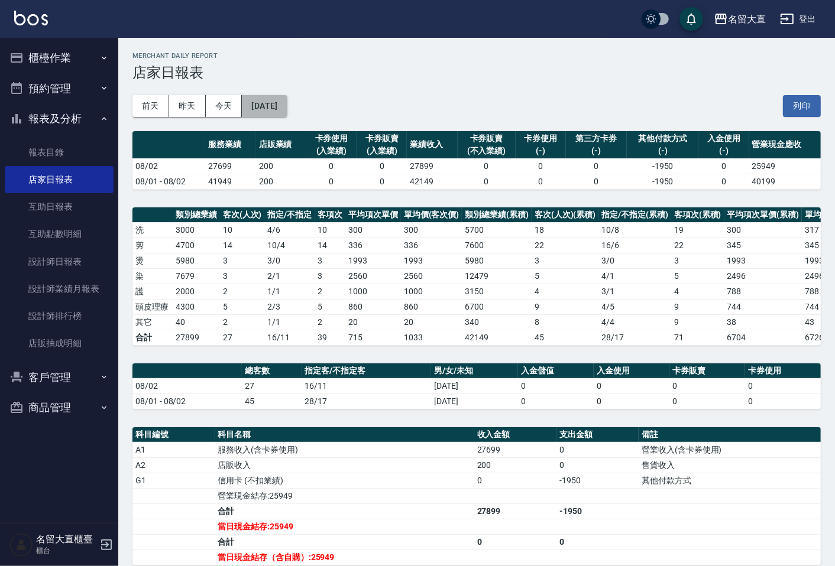
click at [281, 104] on button "2025/08/02" at bounding box center [264, 106] width 45 height 22
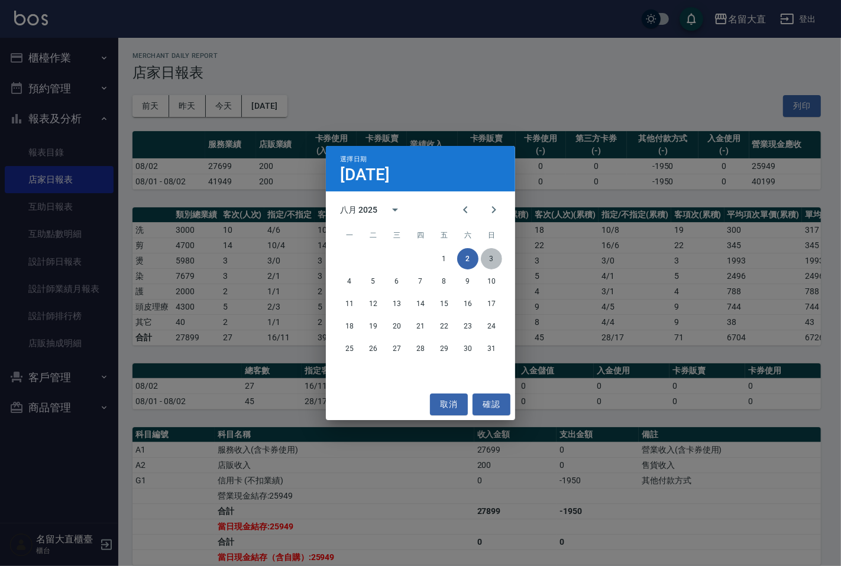
click at [494, 258] on button "3" at bounding box center [491, 258] width 21 height 21
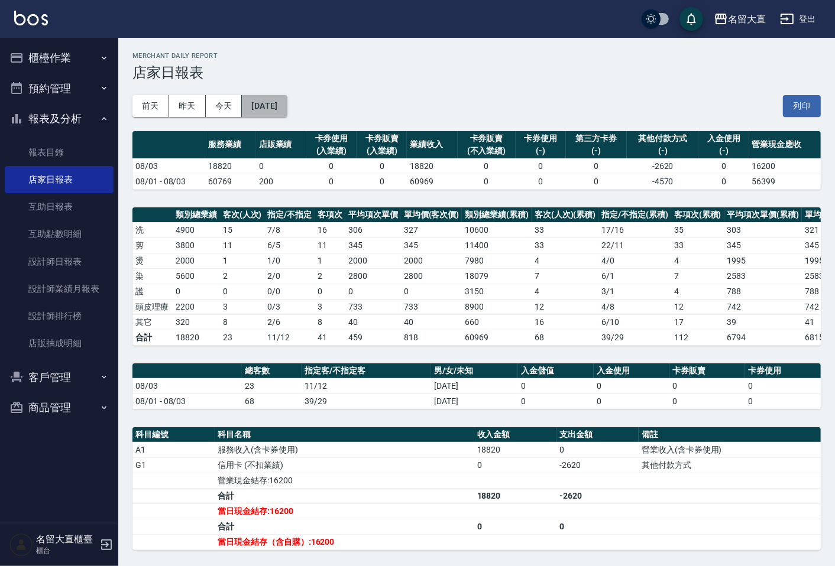
click at [287, 105] on button "2025/08/03" at bounding box center [264, 106] width 45 height 22
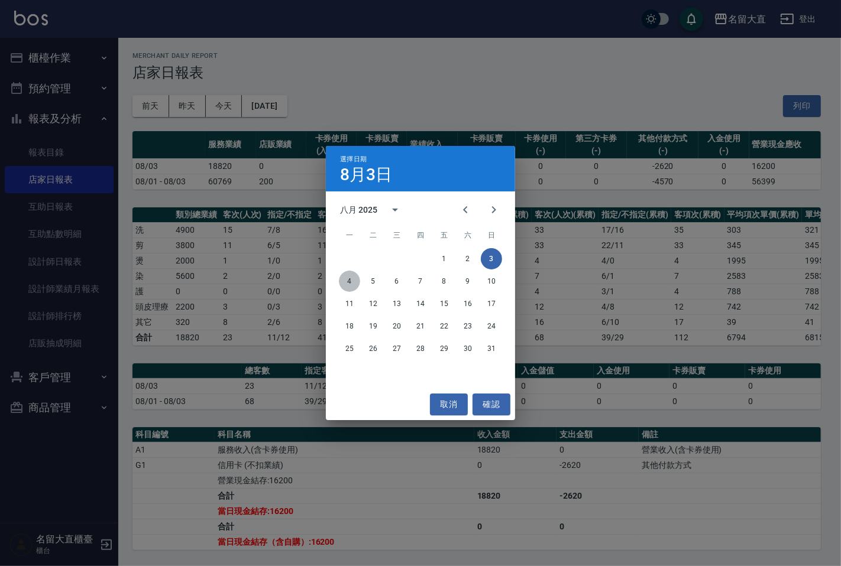
click at [348, 281] on button "4" at bounding box center [349, 281] width 21 height 21
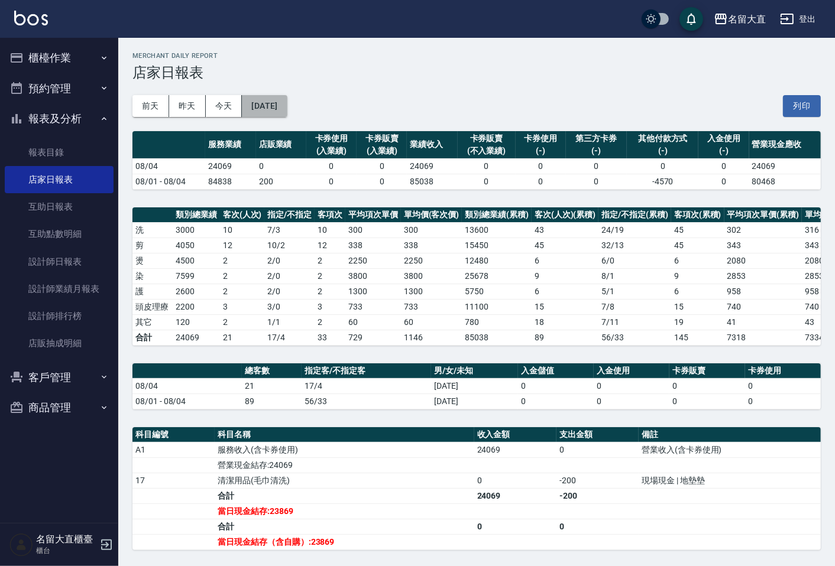
click at [287, 111] on button "2025/08/04" at bounding box center [264, 106] width 45 height 22
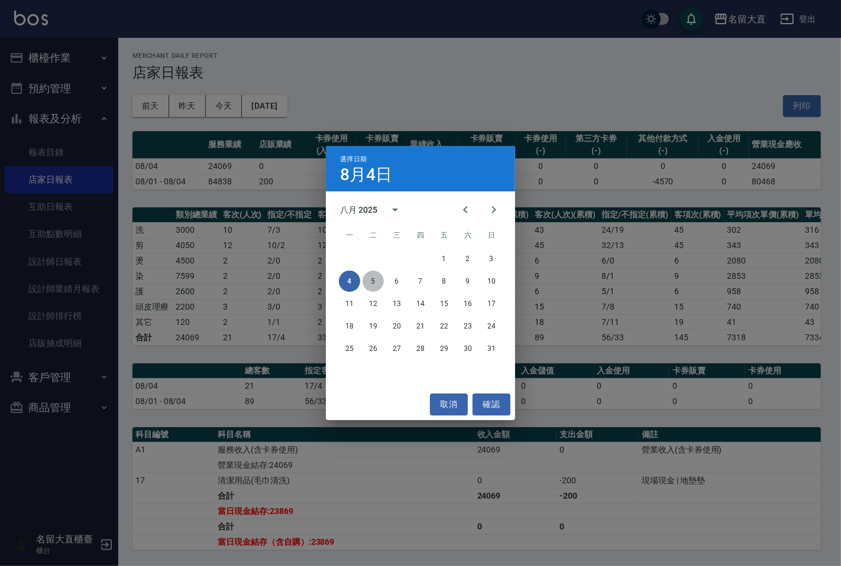
click at [374, 281] on button "5" at bounding box center [372, 281] width 21 height 21
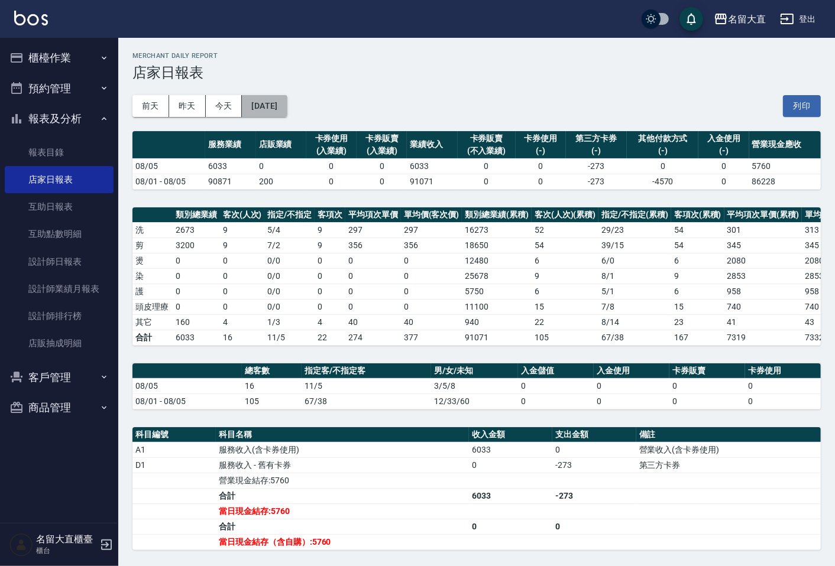
click at [287, 107] on button "2025/08/05" at bounding box center [264, 106] width 45 height 22
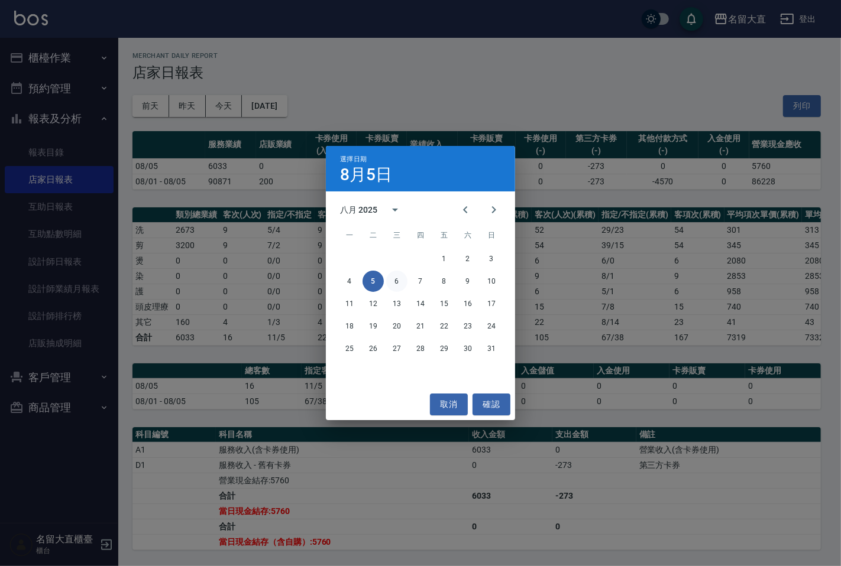
click at [398, 278] on button "6" at bounding box center [396, 281] width 21 height 21
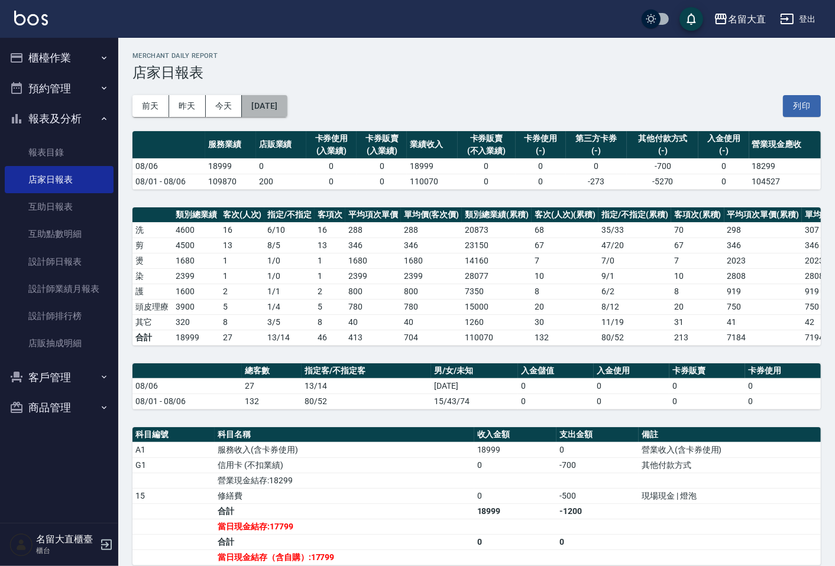
click at [287, 98] on button "2025/08/06" at bounding box center [264, 106] width 45 height 22
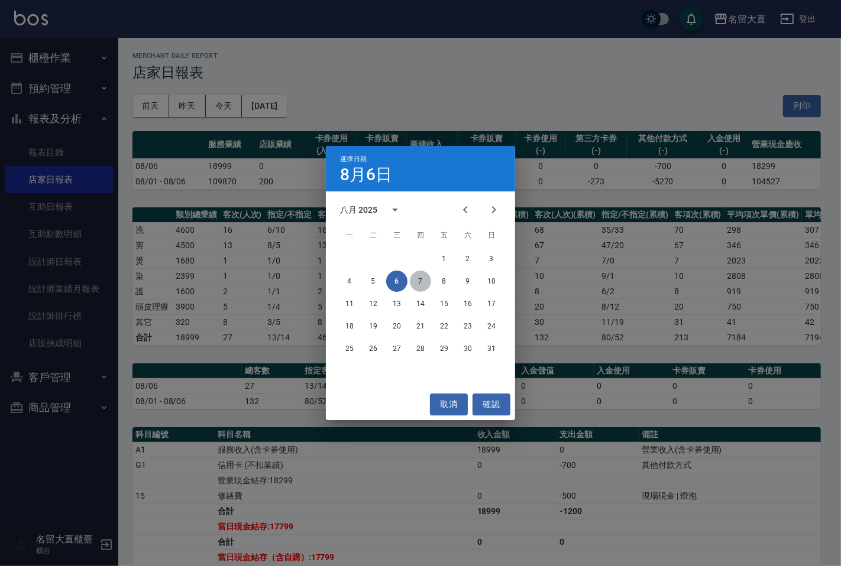
click at [422, 278] on button "7" at bounding box center [420, 281] width 21 height 21
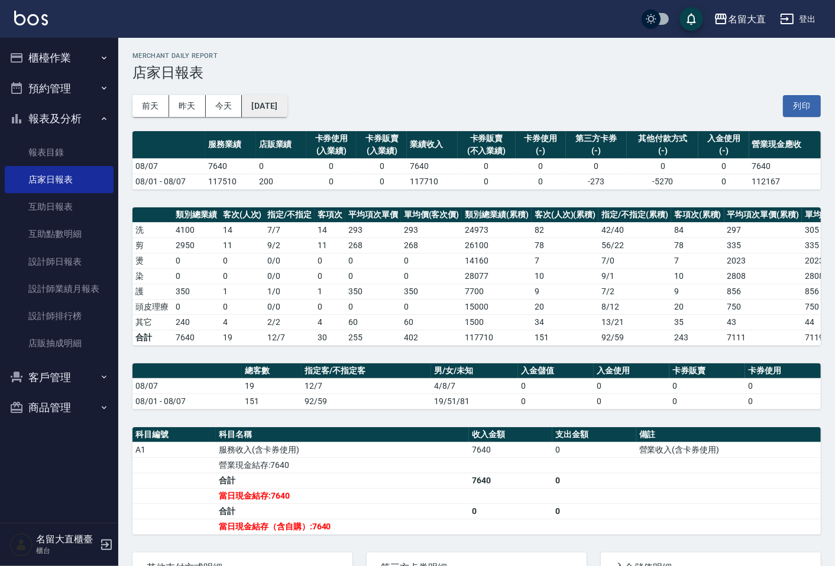
click at [287, 109] on button "2025/08/07" at bounding box center [264, 106] width 45 height 22
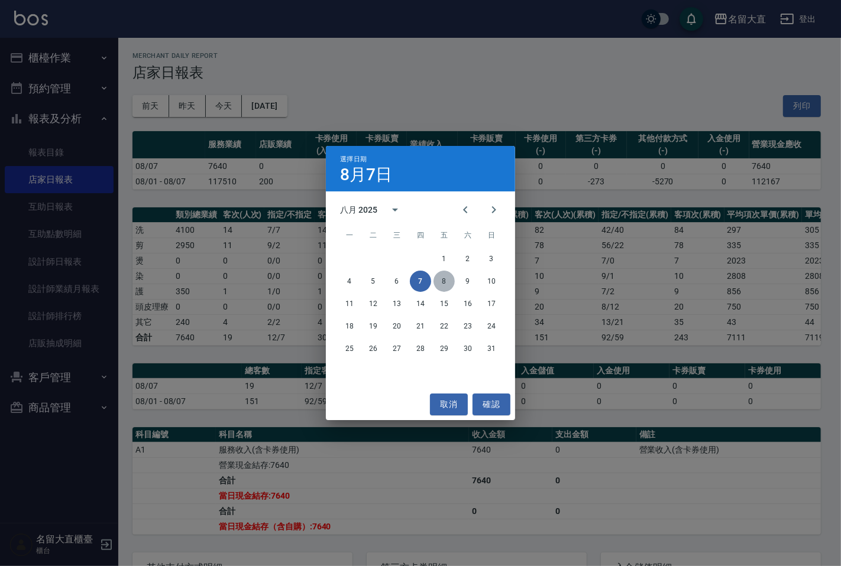
drag, startPoint x: 447, startPoint y: 284, endPoint x: 440, endPoint y: 277, distance: 9.6
click at [446, 284] on button "8" at bounding box center [443, 281] width 21 height 21
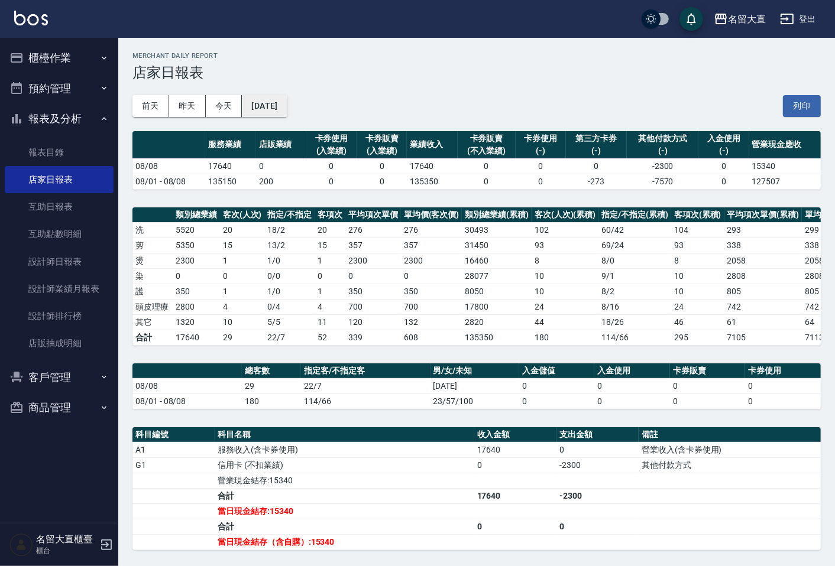
click at [287, 100] on button "2025/08/08" at bounding box center [264, 106] width 45 height 22
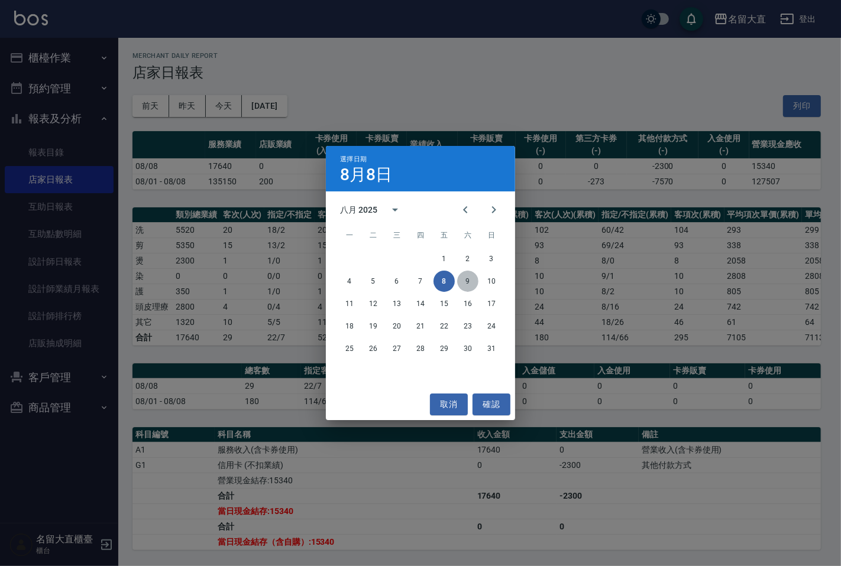
click at [472, 280] on button "9" at bounding box center [467, 281] width 21 height 21
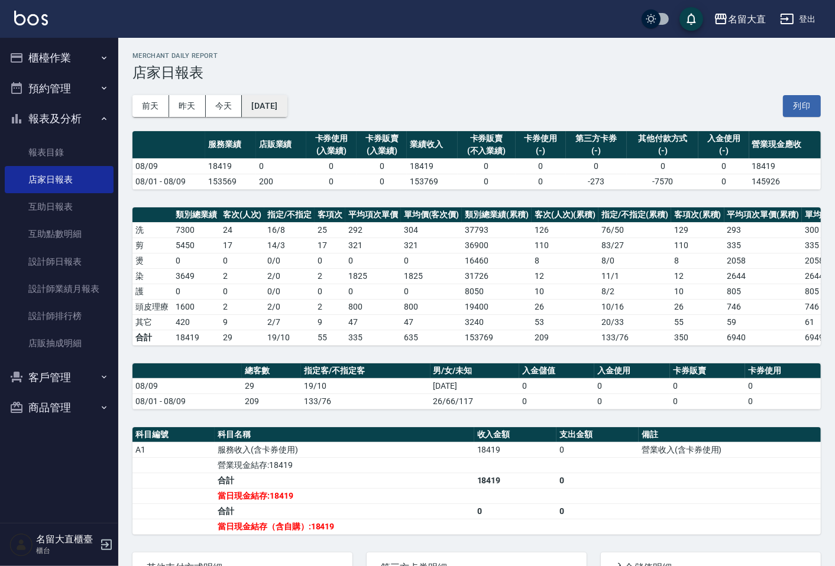
click at [287, 96] on button "2025/08/09" at bounding box center [264, 106] width 45 height 22
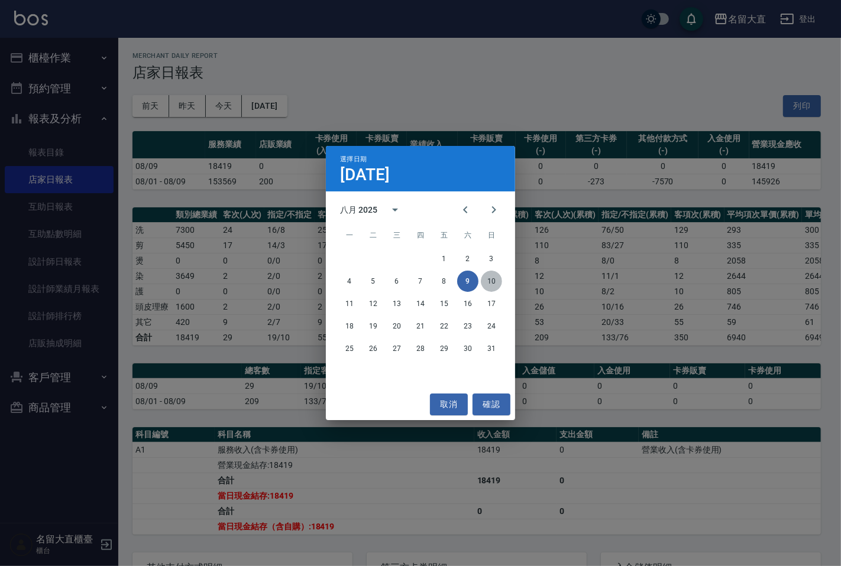
click at [488, 284] on button "10" at bounding box center [491, 281] width 21 height 21
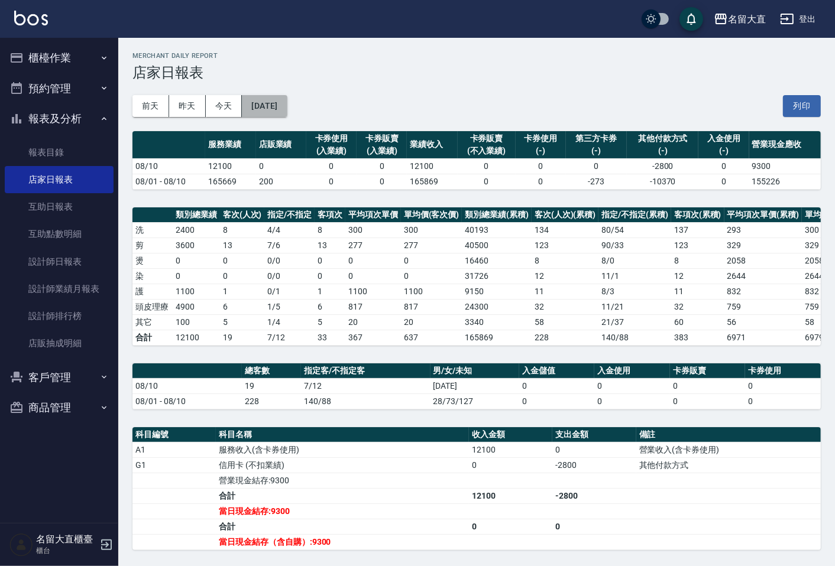
click at [287, 106] on button "2025/08/10" at bounding box center [264, 106] width 45 height 22
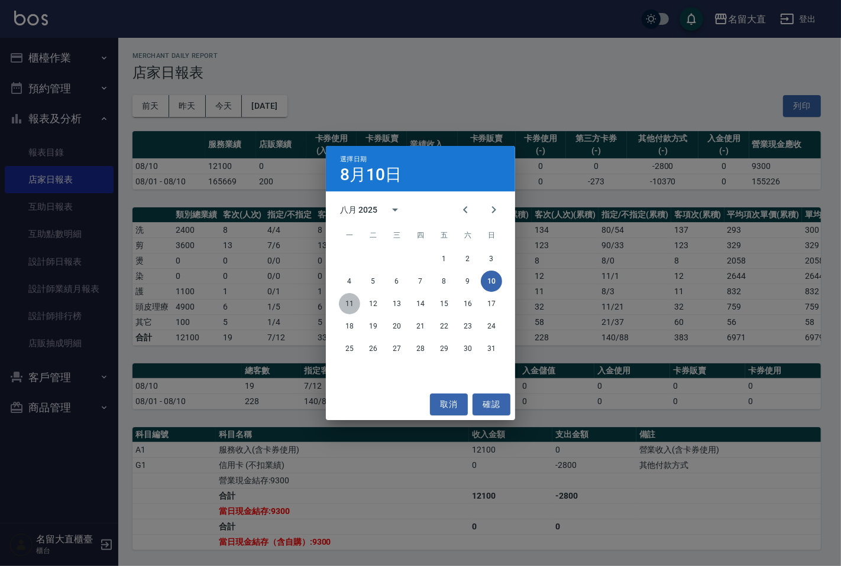
click at [352, 305] on button "11" at bounding box center [349, 303] width 21 height 21
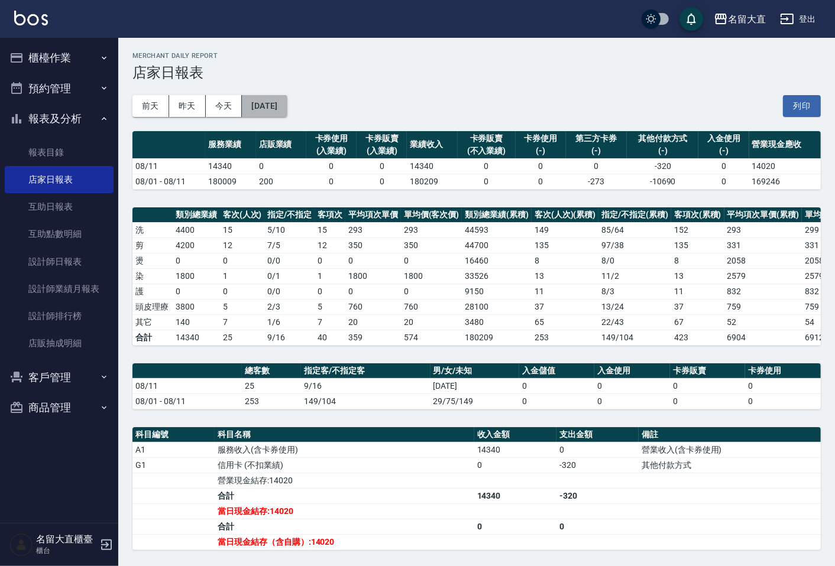
click at [287, 96] on button "2025/08/11" at bounding box center [264, 106] width 45 height 22
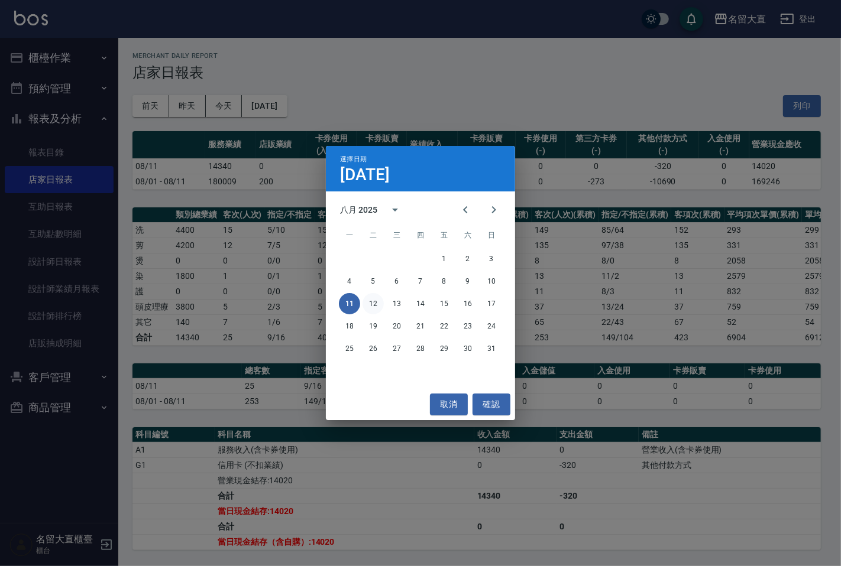
click at [369, 307] on button "12" at bounding box center [372, 303] width 21 height 21
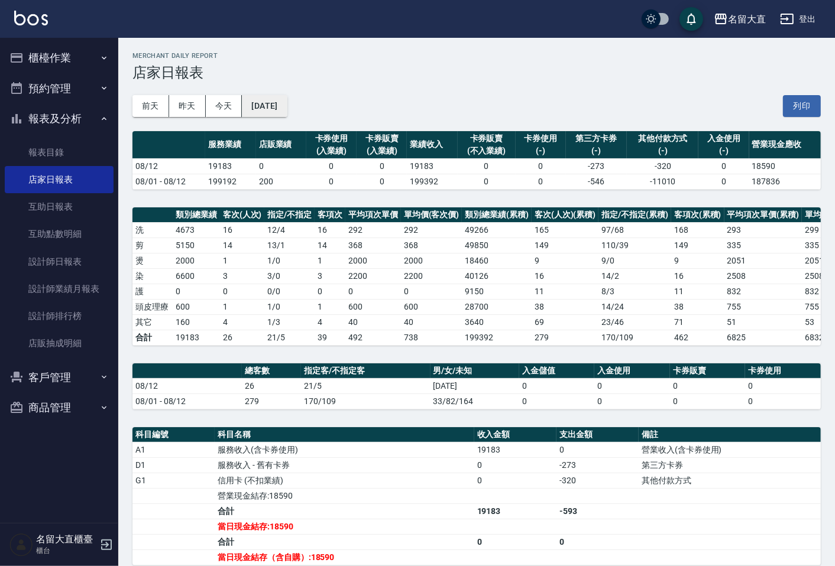
click at [276, 103] on button "2025/08/12" at bounding box center [264, 106] width 45 height 22
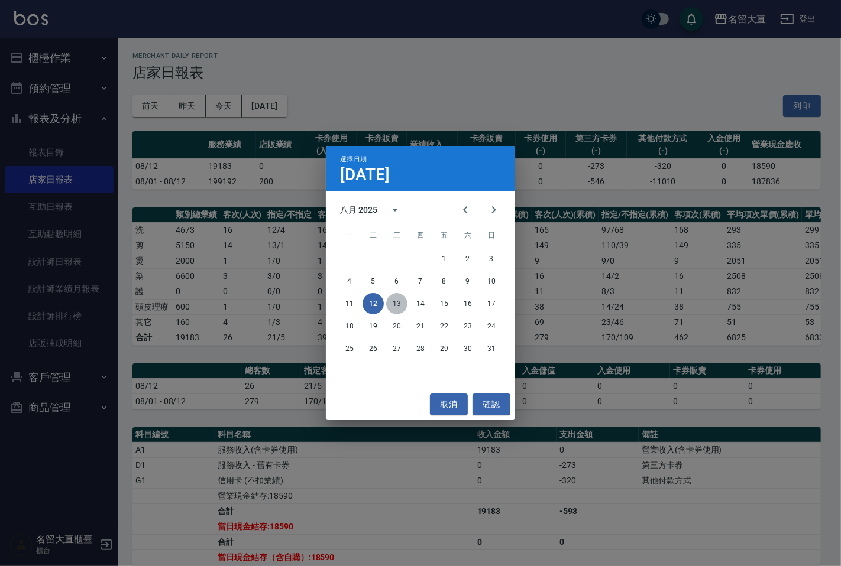
click at [394, 304] on button "13" at bounding box center [396, 303] width 21 height 21
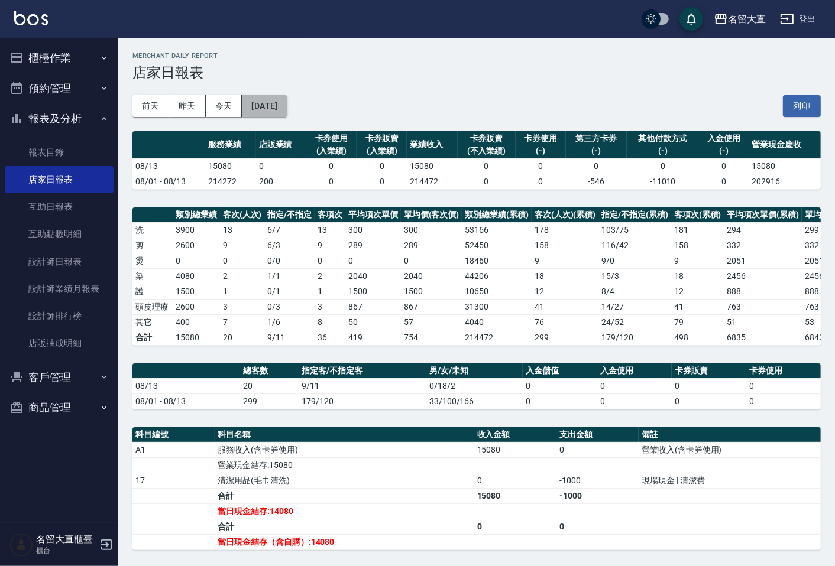
click at [287, 111] on button "2025/08/13" at bounding box center [264, 106] width 45 height 22
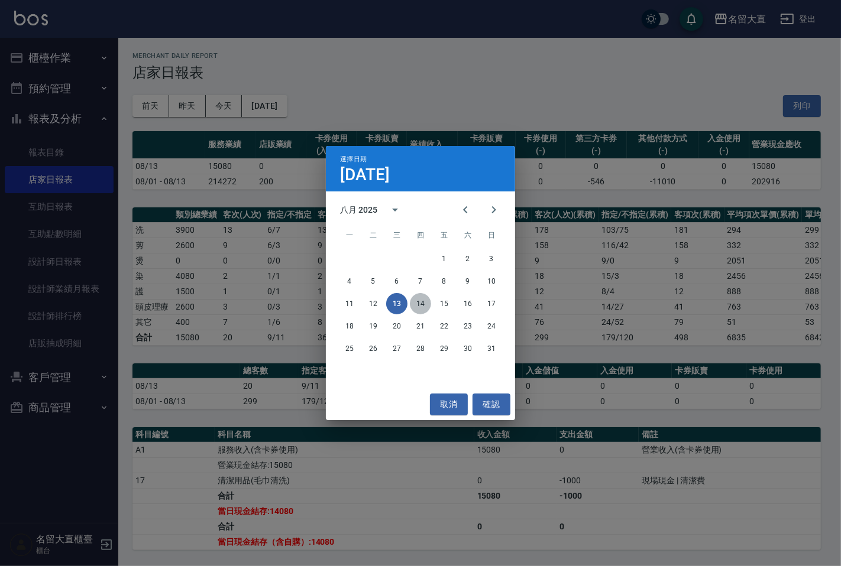
click at [422, 306] on button "14" at bounding box center [420, 303] width 21 height 21
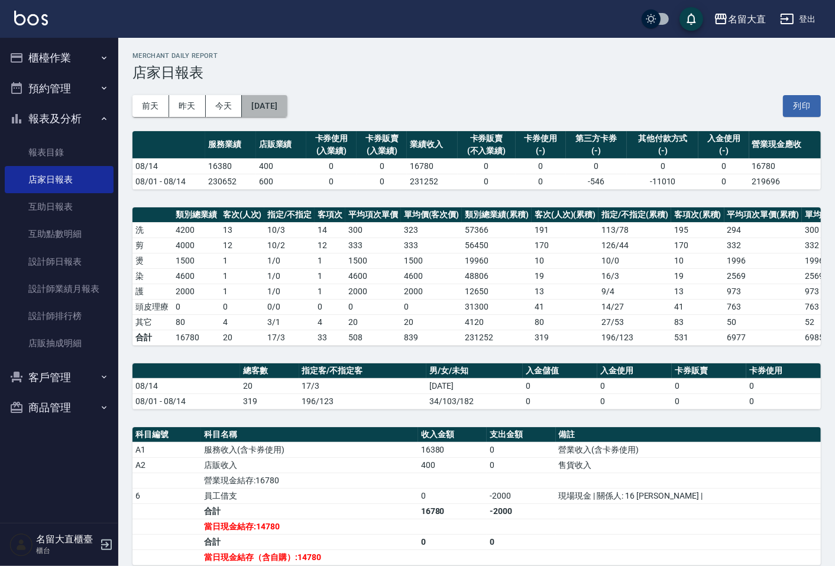
click at [287, 102] on button "2025/08/14" at bounding box center [264, 106] width 45 height 22
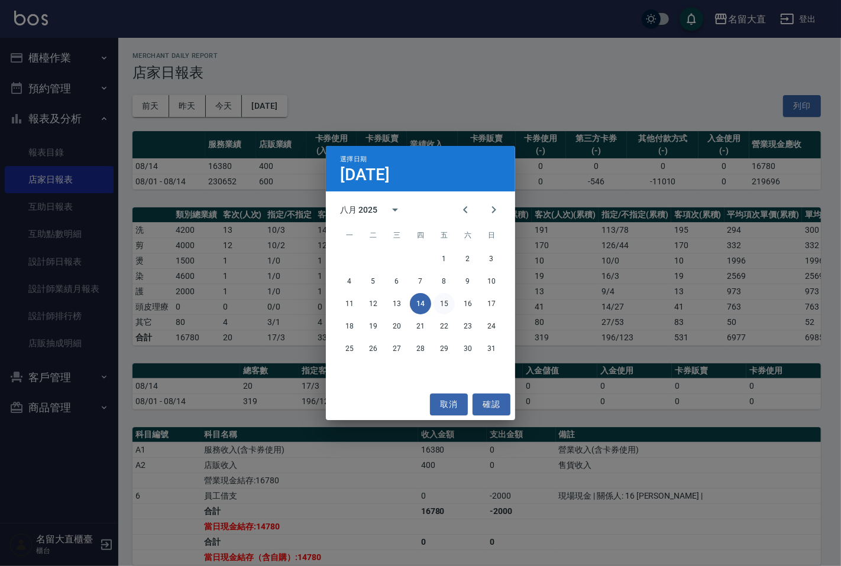
click at [442, 303] on button "15" at bounding box center [443, 303] width 21 height 21
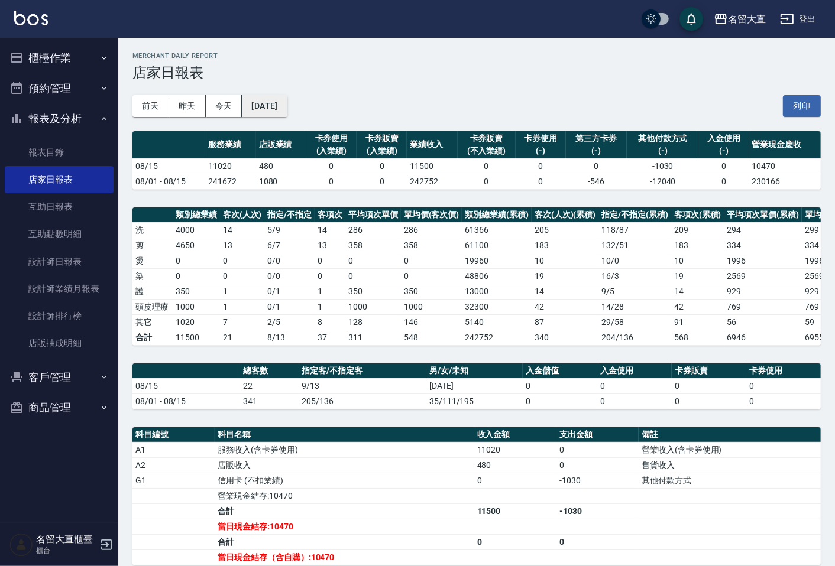
click at [287, 108] on button "2025/08/15" at bounding box center [264, 106] width 45 height 22
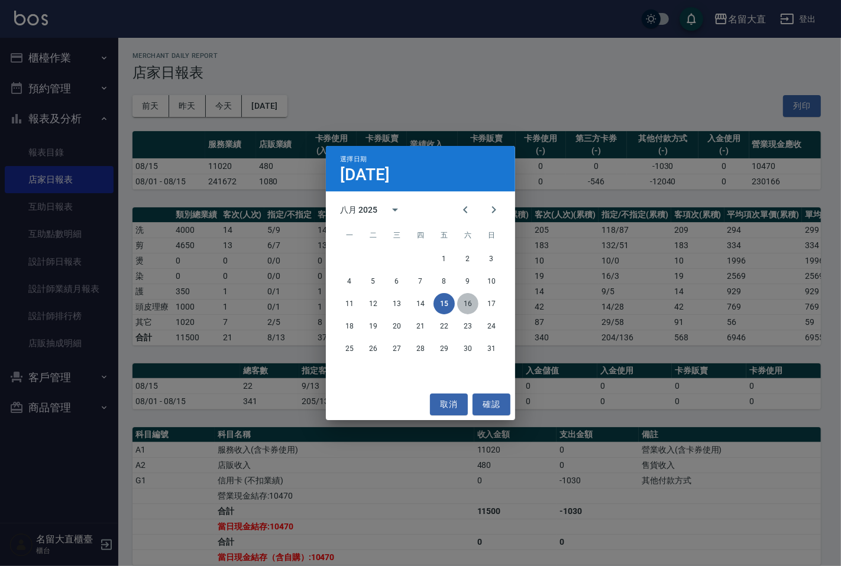
click at [474, 296] on button "16" at bounding box center [467, 303] width 21 height 21
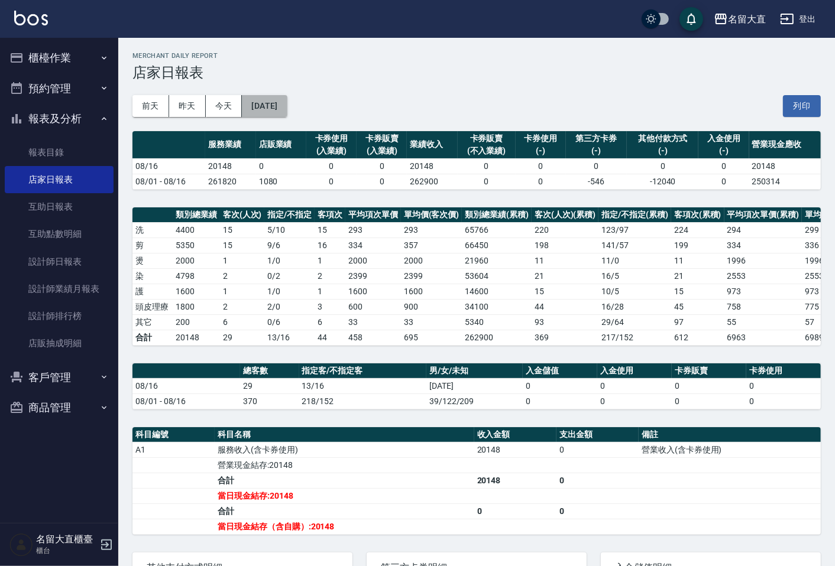
click at [278, 114] on button "2025/08/16" at bounding box center [264, 106] width 45 height 22
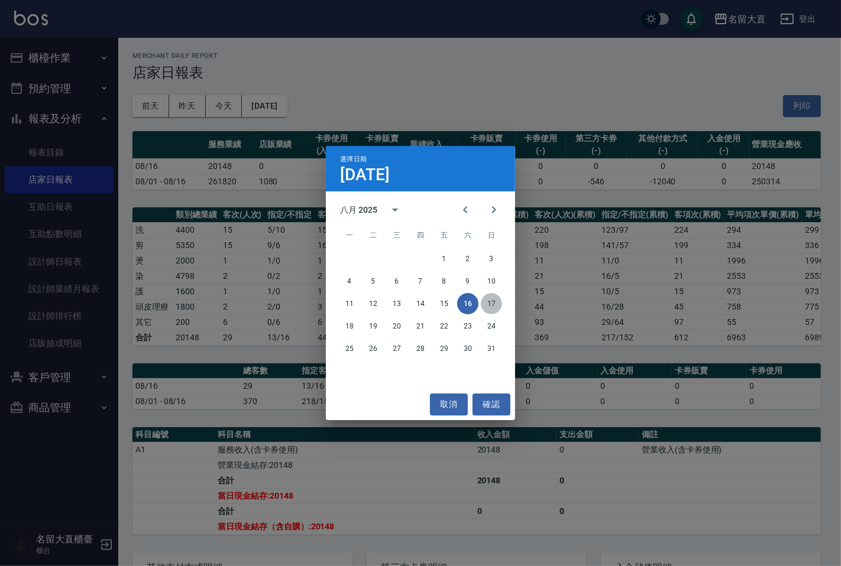
click at [489, 306] on button "17" at bounding box center [491, 303] width 21 height 21
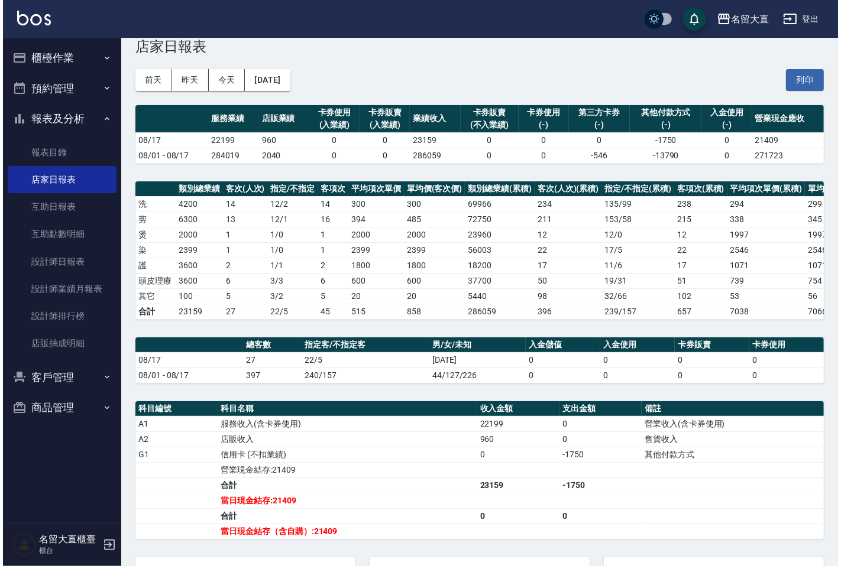
scroll to position [52, 0]
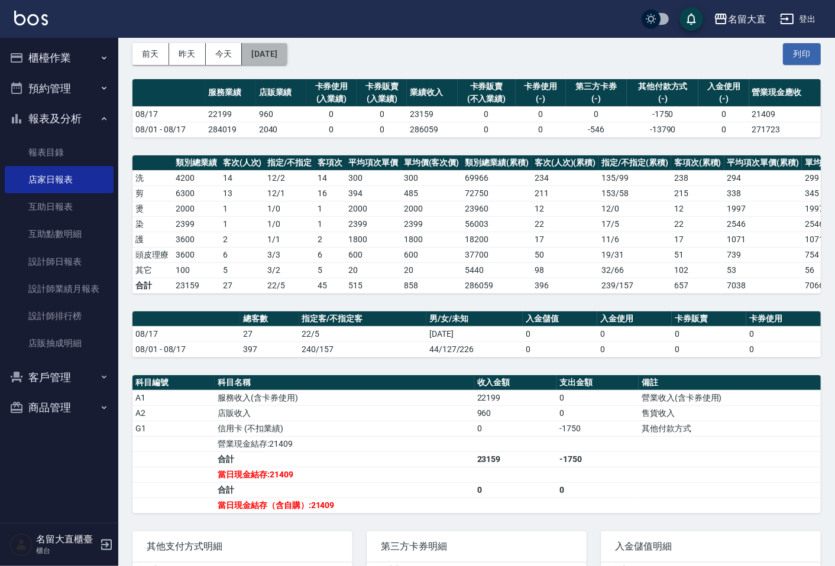
click at [287, 56] on button "2025/08/17" at bounding box center [264, 54] width 45 height 22
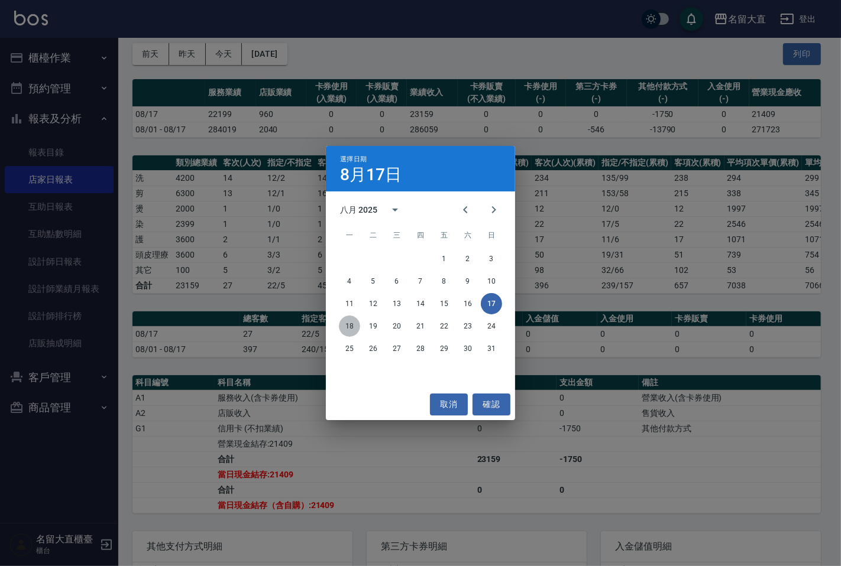
click at [353, 330] on button "18" at bounding box center [349, 326] width 21 height 21
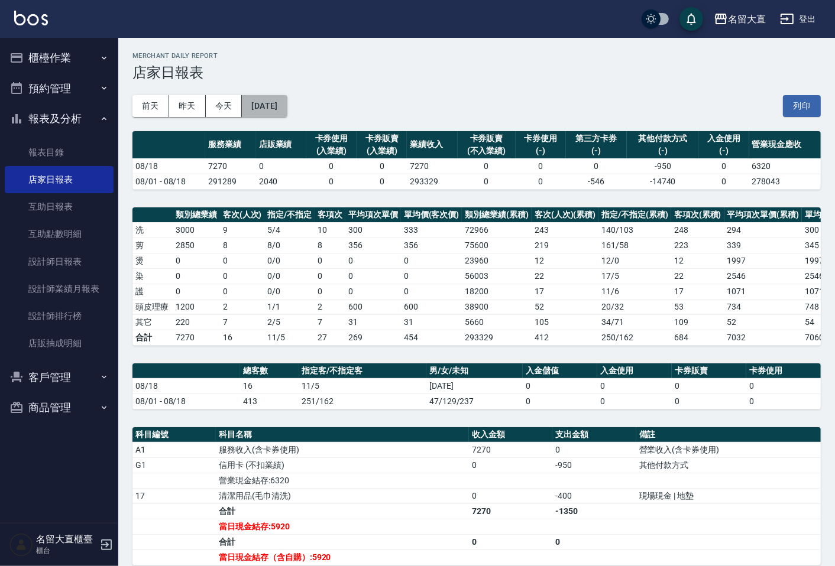
click at [287, 109] on button "2025/08/18" at bounding box center [264, 106] width 45 height 22
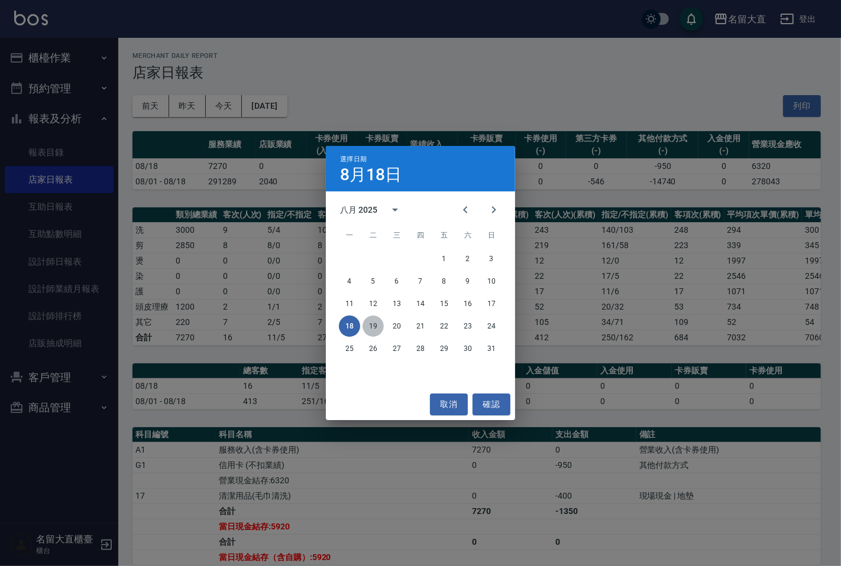
click at [381, 327] on button "19" at bounding box center [372, 326] width 21 height 21
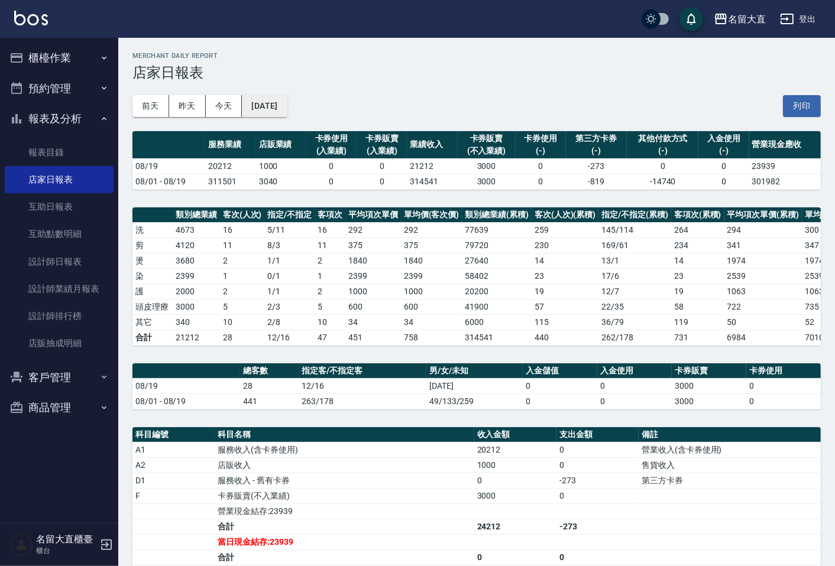
click at [279, 109] on button "2025/08/19" at bounding box center [264, 106] width 45 height 22
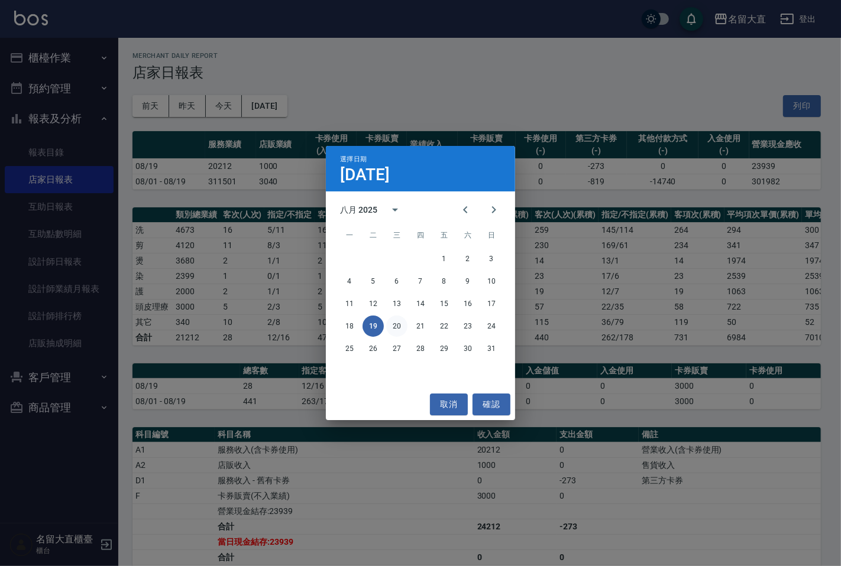
click at [397, 327] on button "20" at bounding box center [396, 326] width 21 height 21
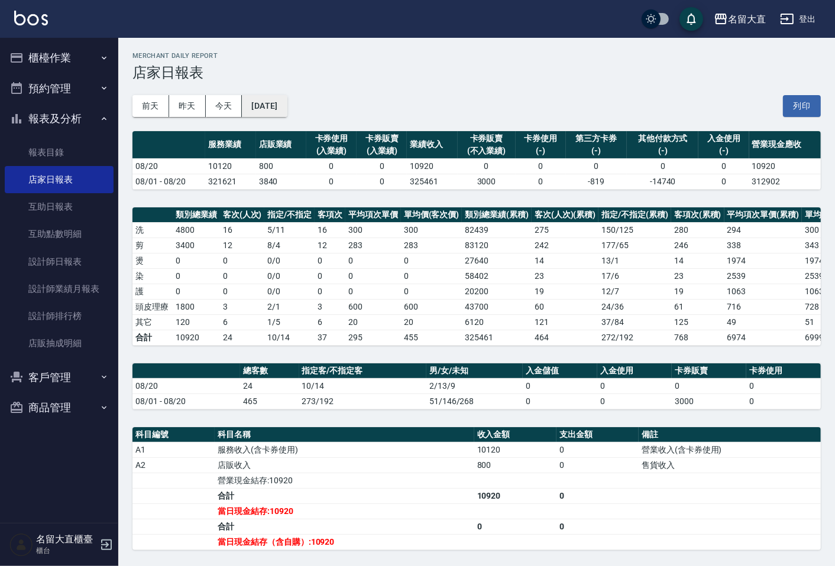
click at [287, 108] on button "2025/08/20" at bounding box center [264, 106] width 45 height 22
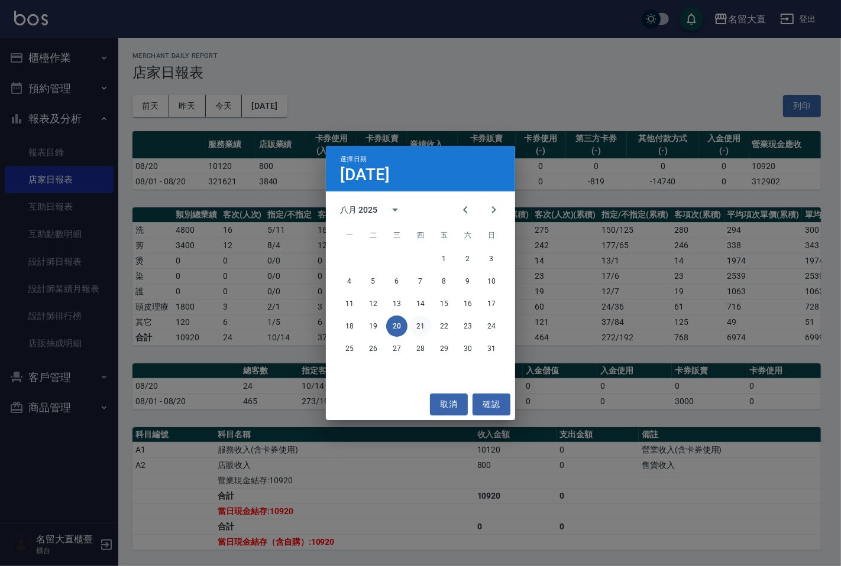
click at [422, 323] on button "21" at bounding box center [420, 326] width 21 height 21
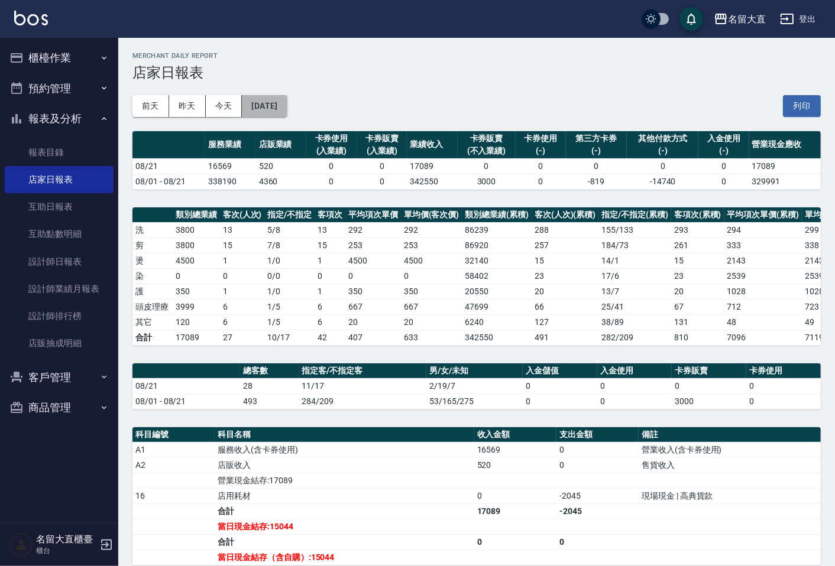
click at [287, 97] on button "2025/08/21" at bounding box center [264, 106] width 45 height 22
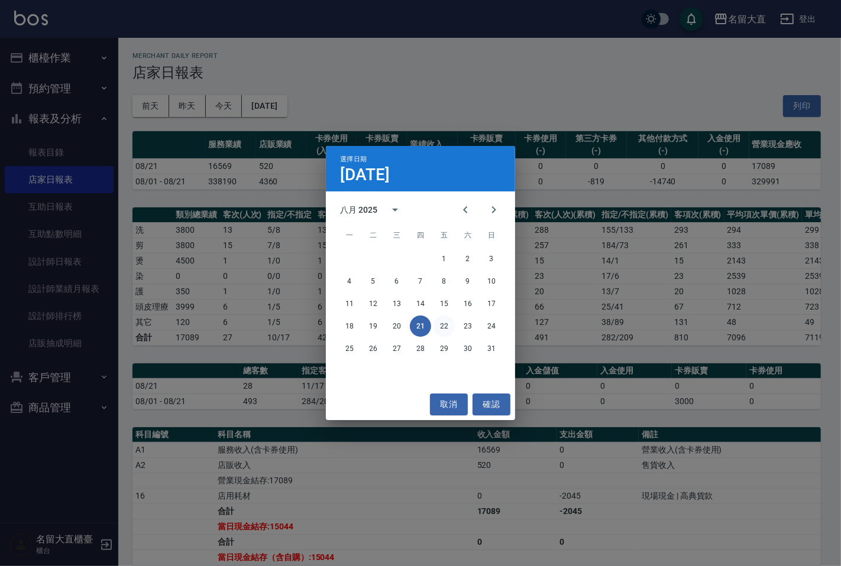
click at [445, 326] on button "22" at bounding box center [443, 326] width 21 height 21
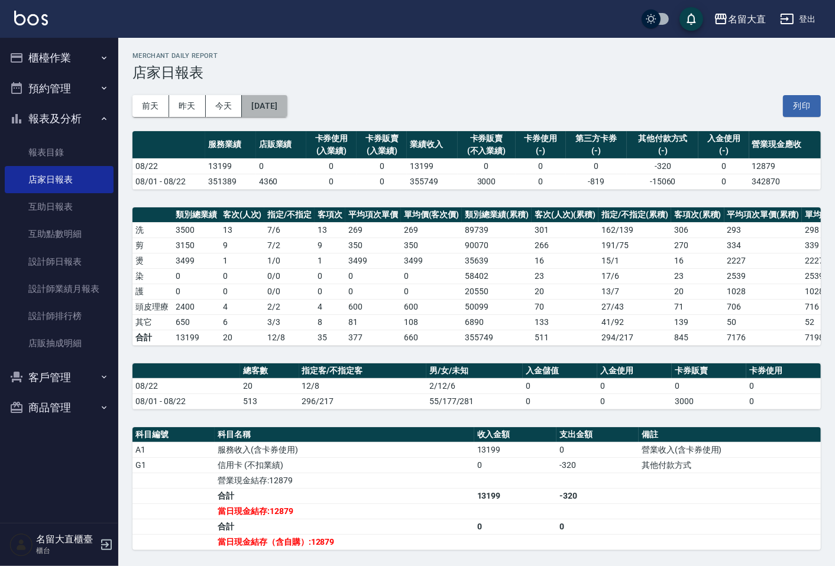
click at [287, 114] on button "2025/08/22" at bounding box center [264, 106] width 45 height 22
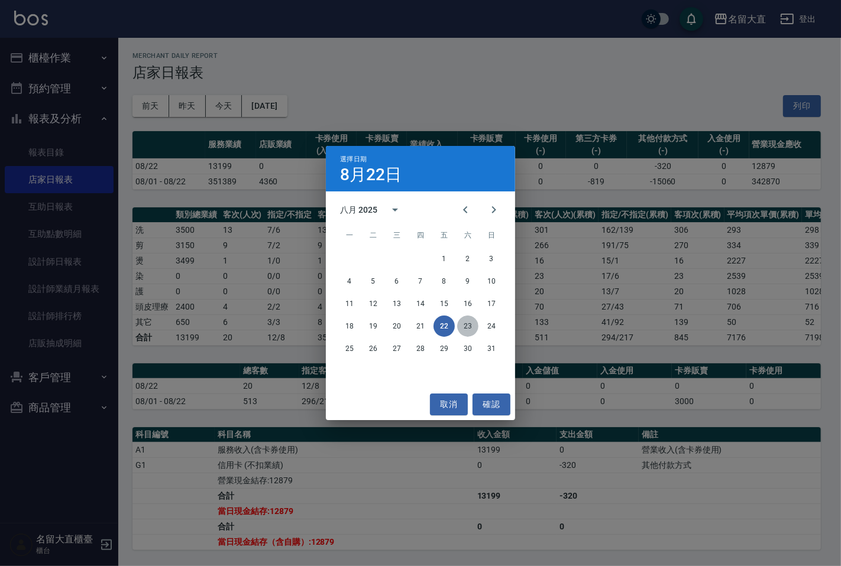
click at [465, 326] on button "23" at bounding box center [467, 326] width 21 height 21
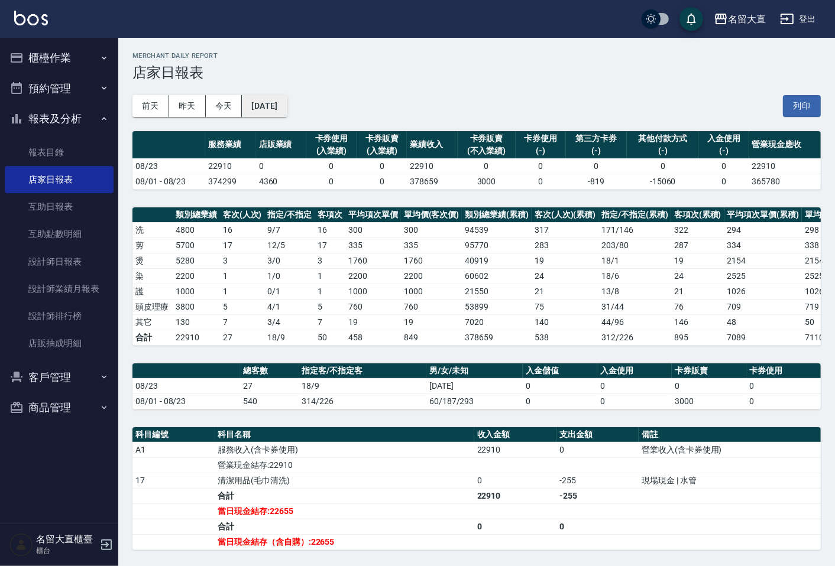
click at [287, 104] on button "2025/08/23" at bounding box center [264, 106] width 45 height 22
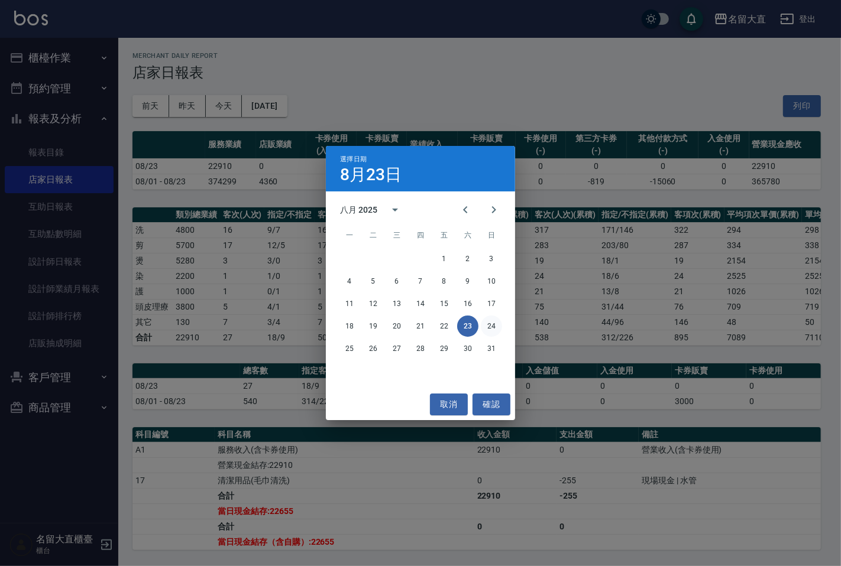
click at [491, 324] on button "24" at bounding box center [491, 326] width 21 height 21
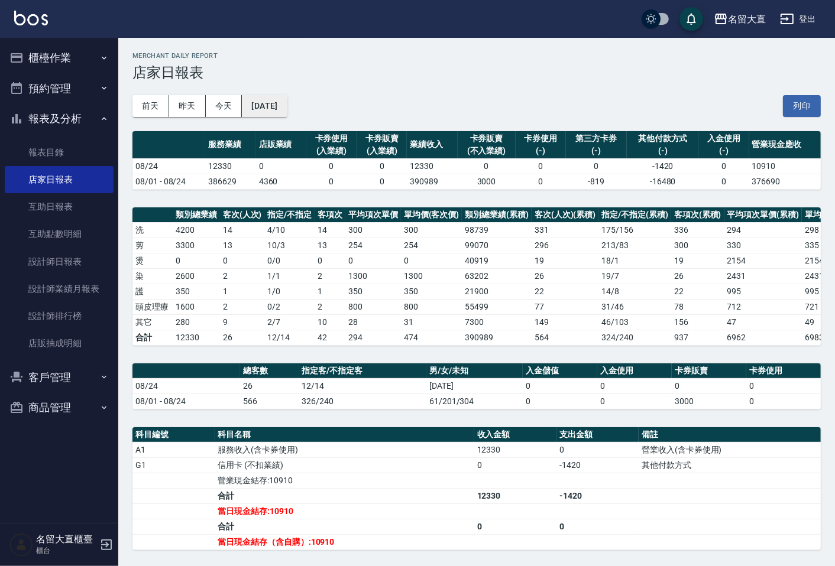
click at [269, 102] on button "2025/08/24" at bounding box center [264, 106] width 45 height 22
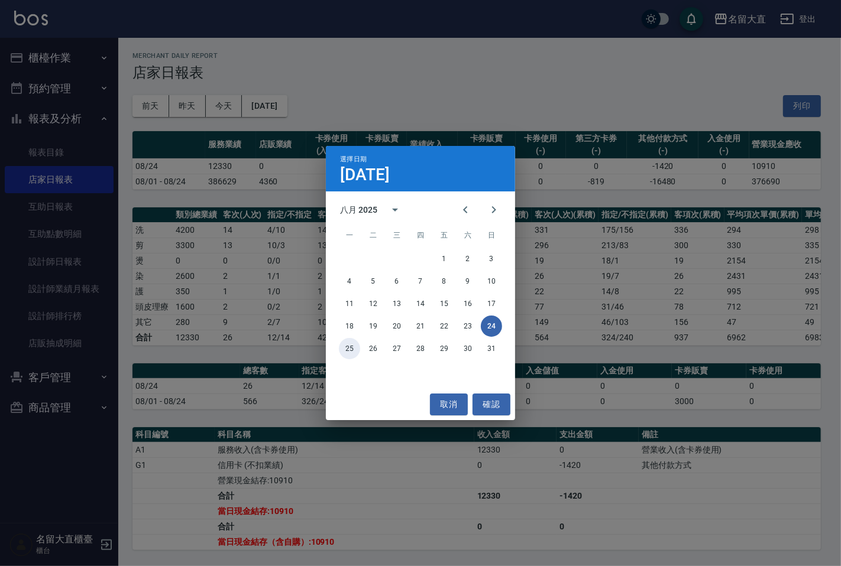
click at [346, 350] on button "25" at bounding box center [349, 348] width 21 height 21
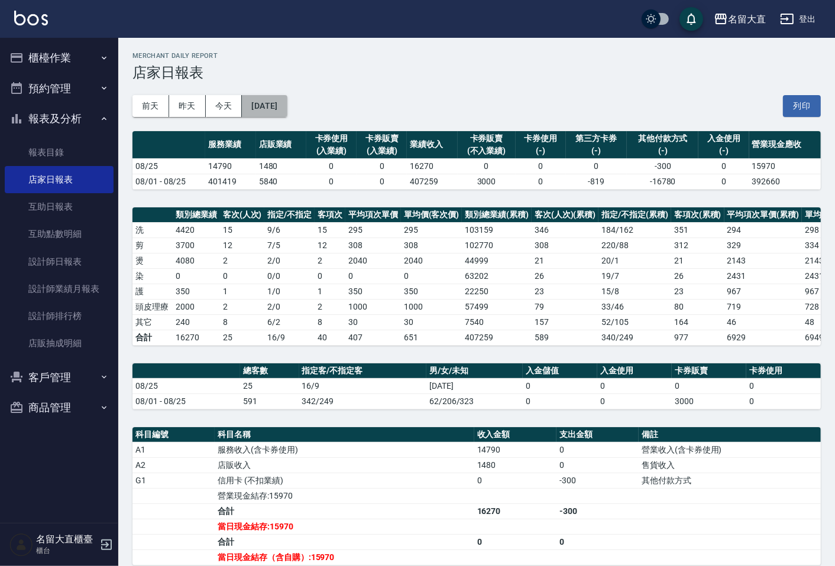
click at [273, 111] on button "2025/08/25" at bounding box center [264, 106] width 45 height 22
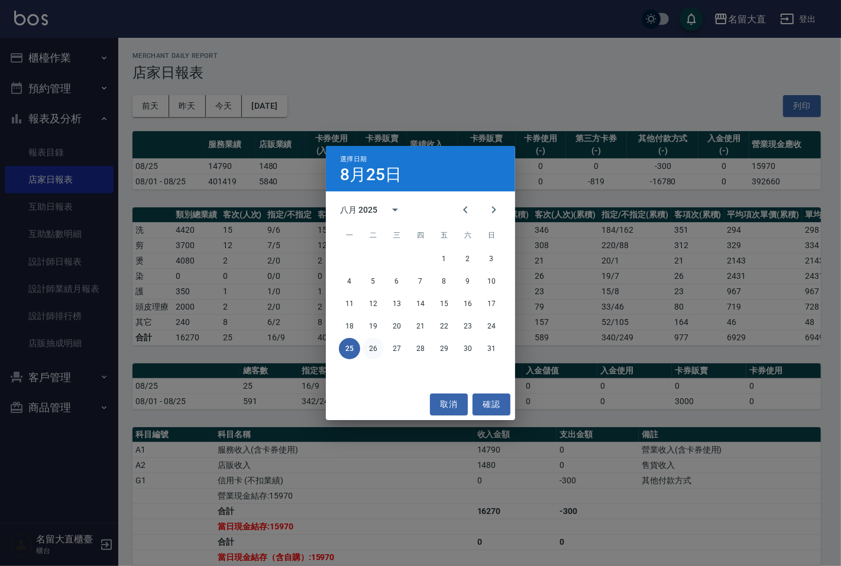
click at [375, 351] on button "26" at bounding box center [372, 348] width 21 height 21
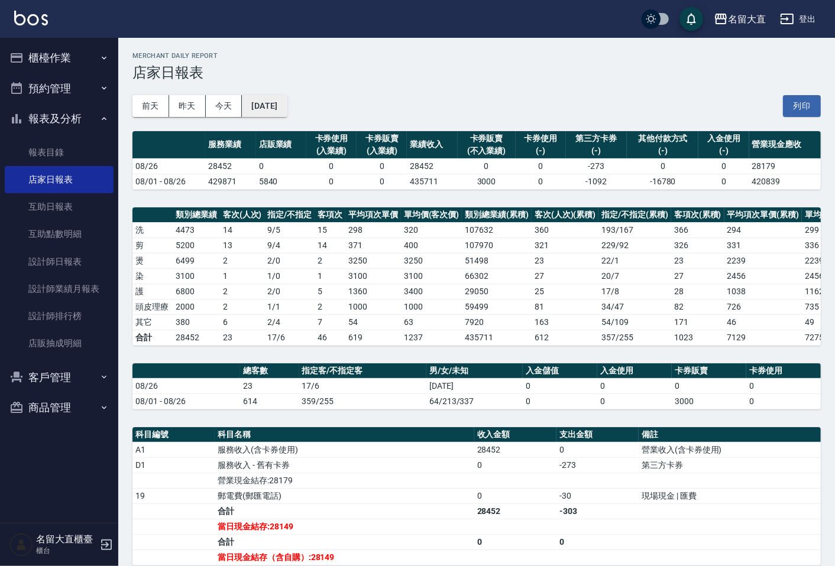
click at [287, 102] on button "2025/08/26" at bounding box center [264, 106] width 45 height 22
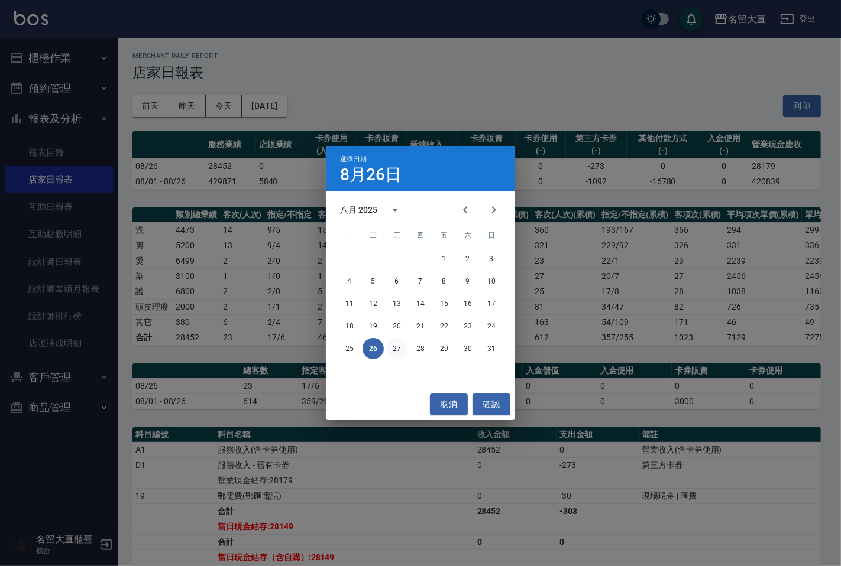
click at [393, 346] on button "27" at bounding box center [396, 348] width 21 height 21
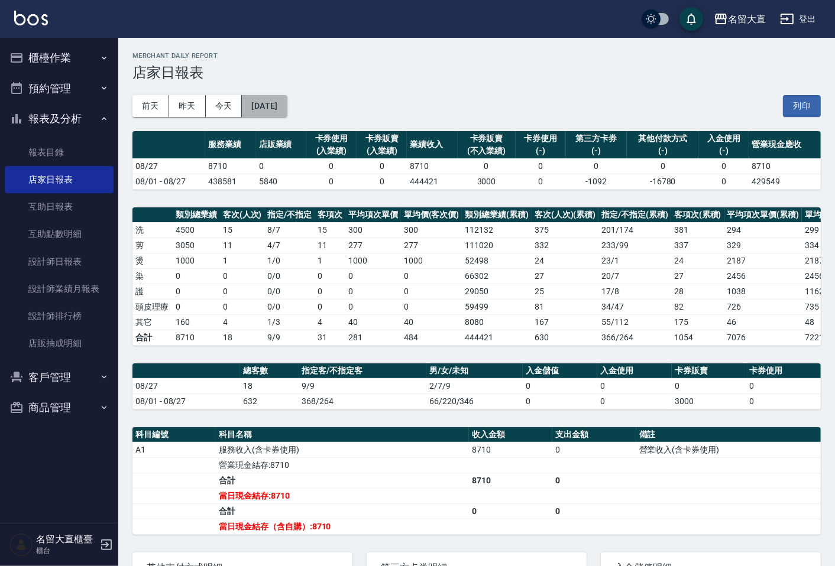
click at [287, 101] on button "2025/08/27" at bounding box center [264, 106] width 45 height 22
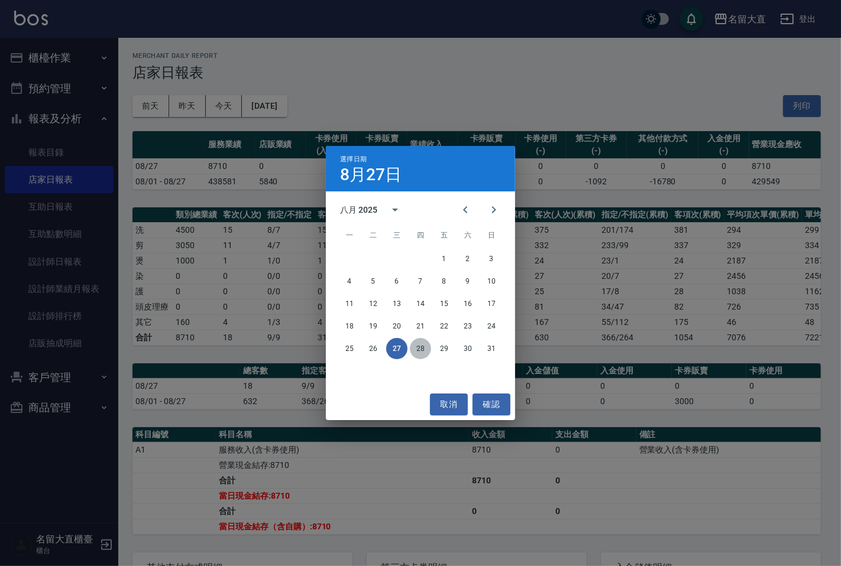
click at [417, 346] on button "28" at bounding box center [420, 348] width 21 height 21
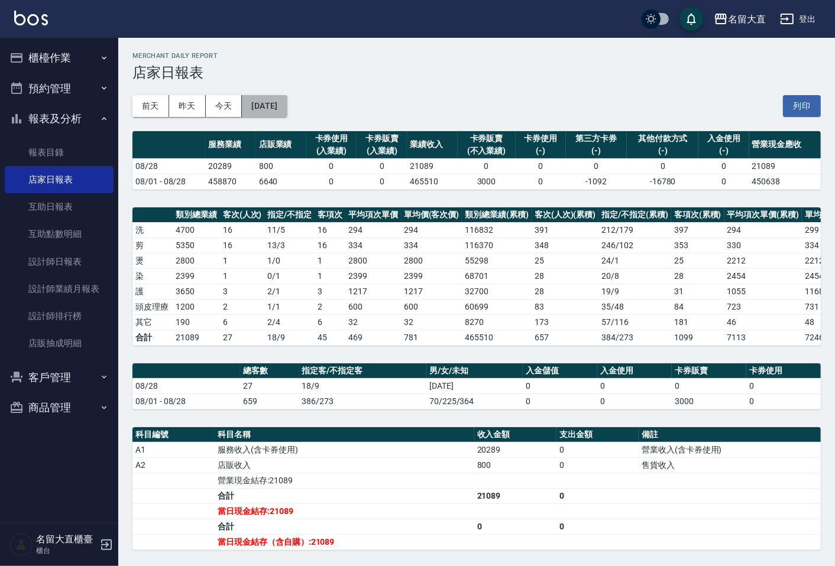
click at [273, 103] on button "2025/08/28" at bounding box center [264, 106] width 45 height 22
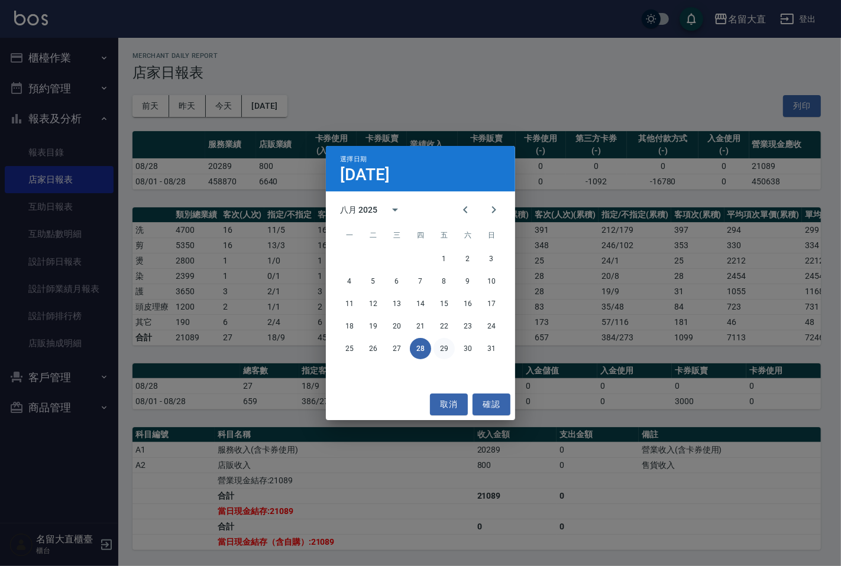
click at [445, 352] on button "29" at bounding box center [443, 348] width 21 height 21
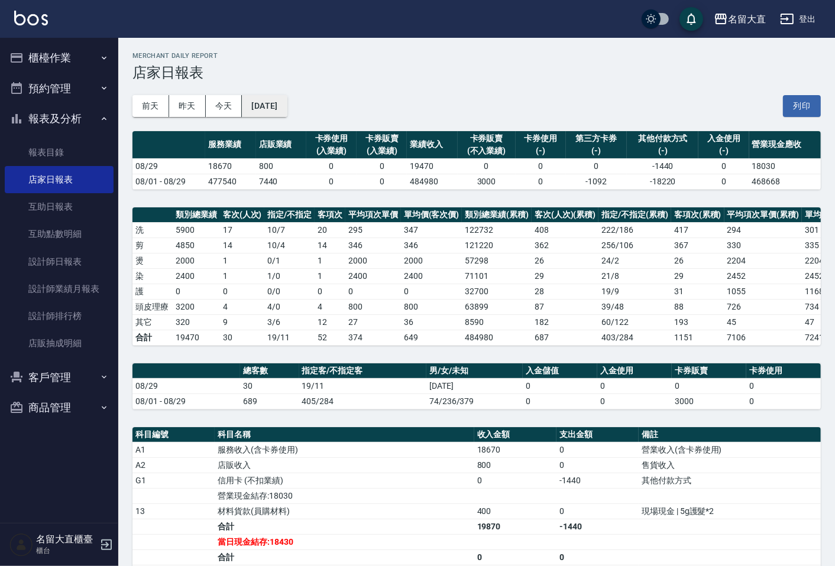
click at [265, 106] on button "2025/08/29" at bounding box center [264, 106] width 45 height 22
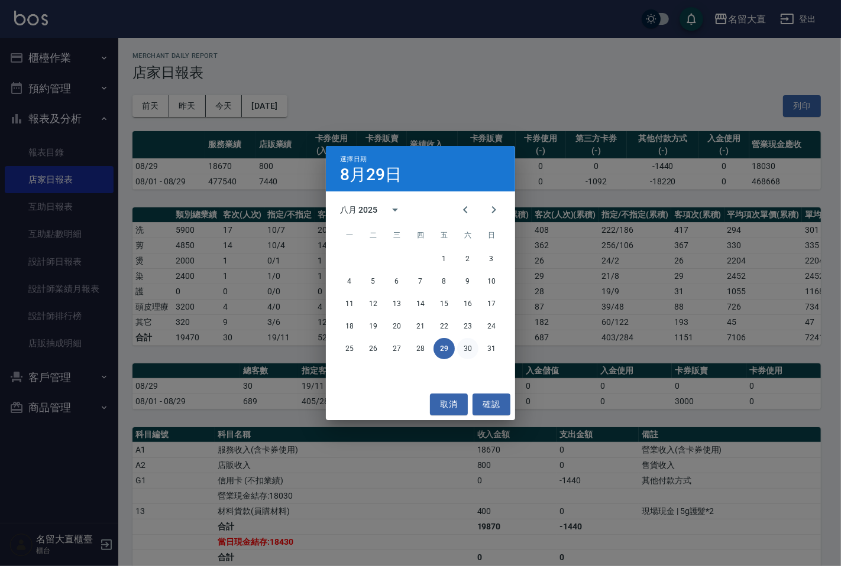
click at [468, 345] on button "30" at bounding box center [467, 348] width 21 height 21
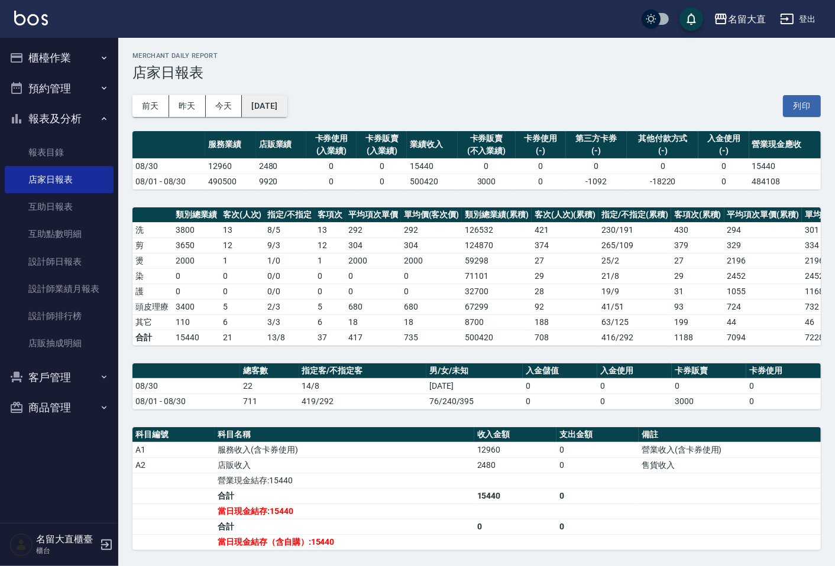
click at [284, 106] on button "2025/08/30" at bounding box center [264, 106] width 45 height 22
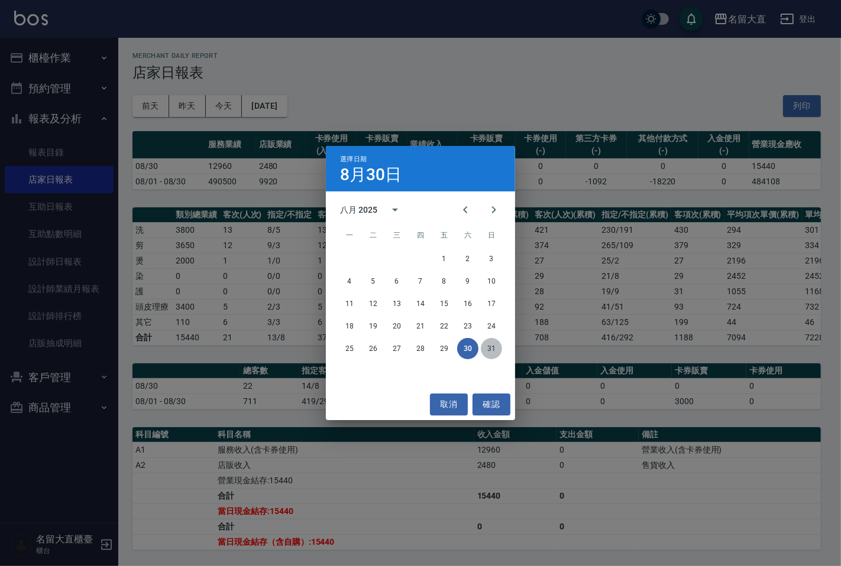
click at [494, 351] on button "31" at bounding box center [491, 348] width 21 height 21
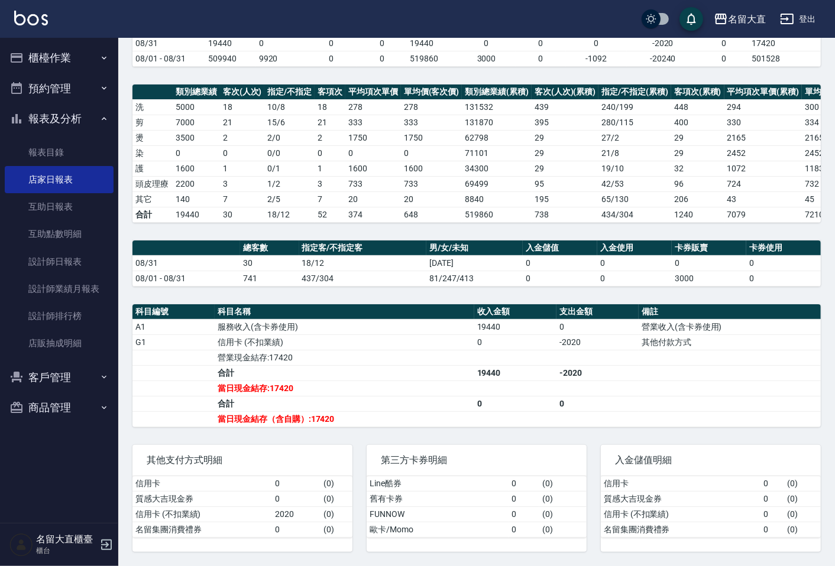
scroll to position [131, 0]
click at [63, 59] on button "櫃檯作業" at bounding box center [59, 58] width 109 height 31
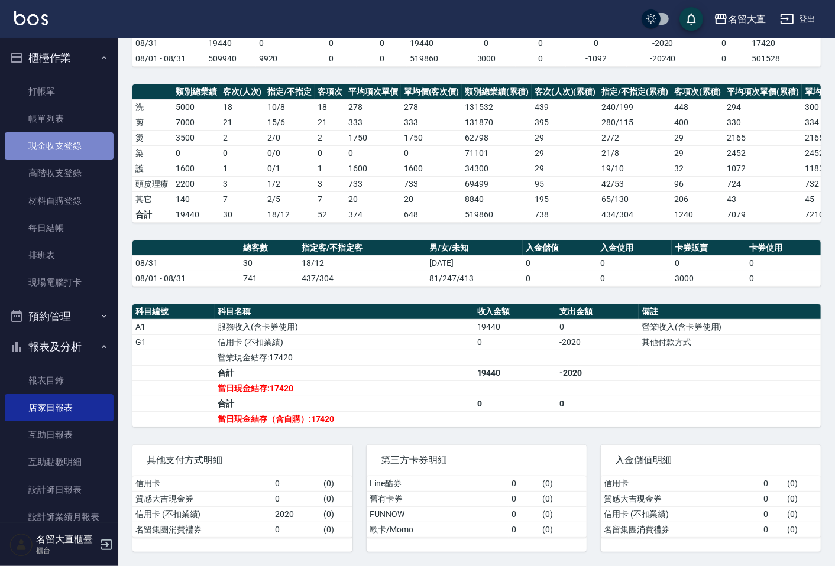
click at [68, 148] on link "現金收支登錄" at bounding box center [59, 145] width 109 height 27
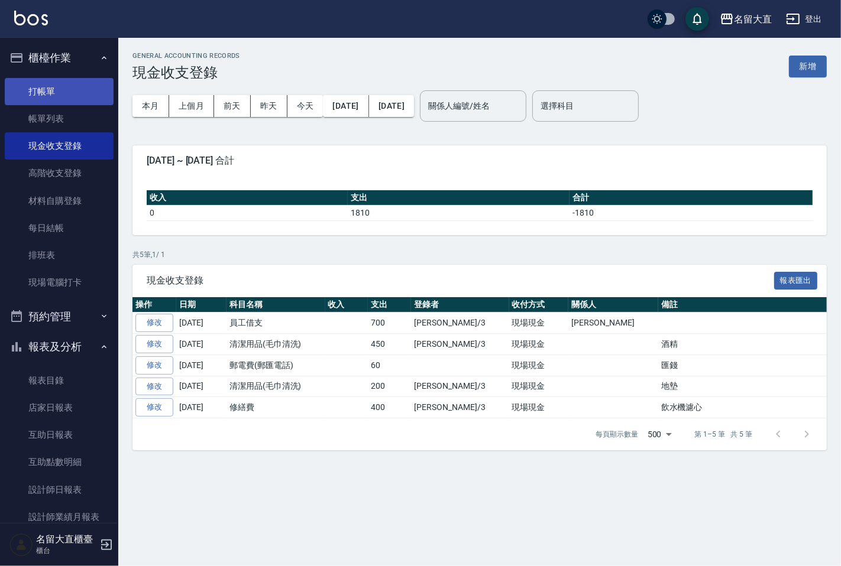
click at [38, 93] on link "打帳單" at bounding box center [59, 91] width 109 height 27
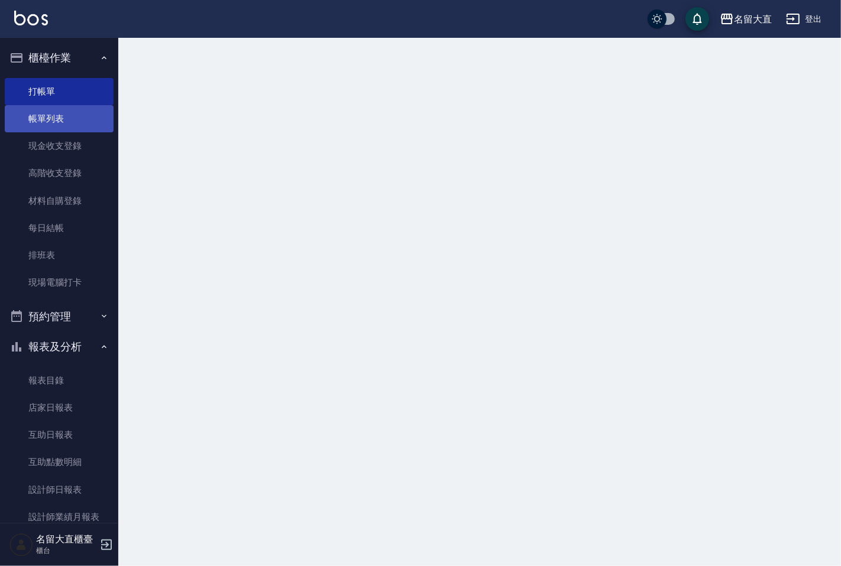
click at [46, 121] on link "帳單列表" at bounding box center [59, 118] width 109 height 27
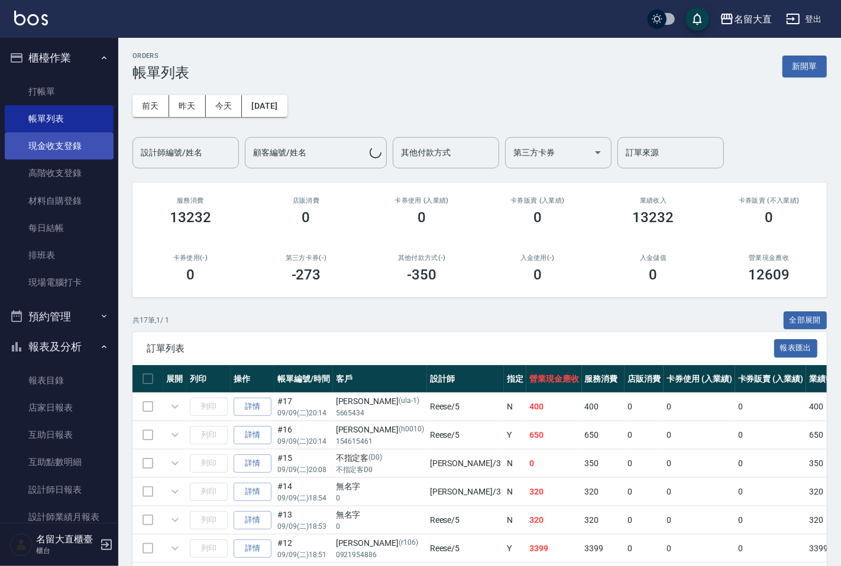
click at [60, 147] on link "現金收支登錄" at bounding box center [59, 145] width 109 height 27
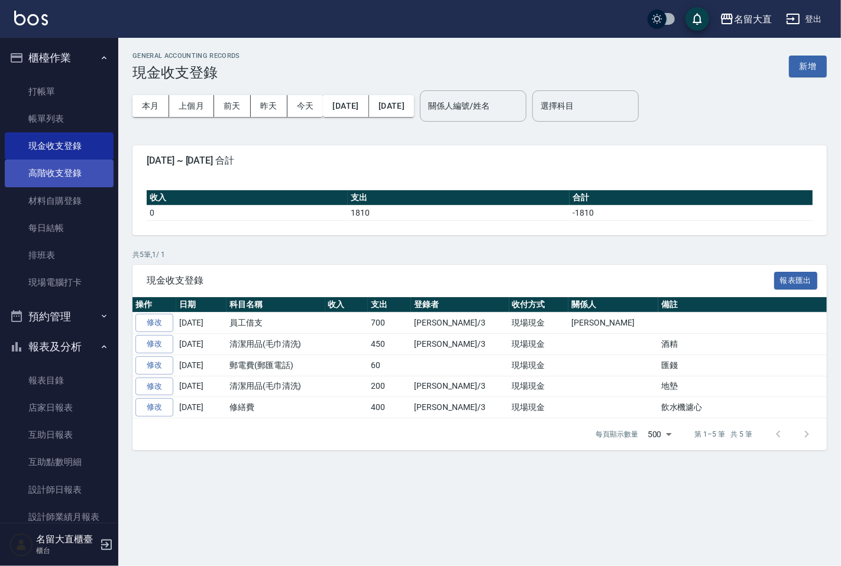
click at [60, 176] on link "高階收支登錄" at bounding box center [59, 173] width 109 height 27
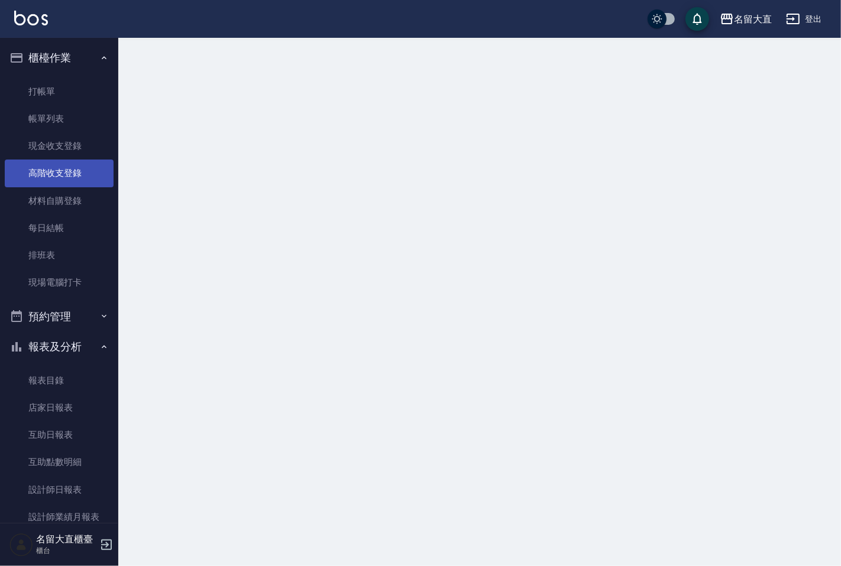
click at [60, 176] on link "高階收支登錄" at bounding box center [59, 173] width 109 height 27
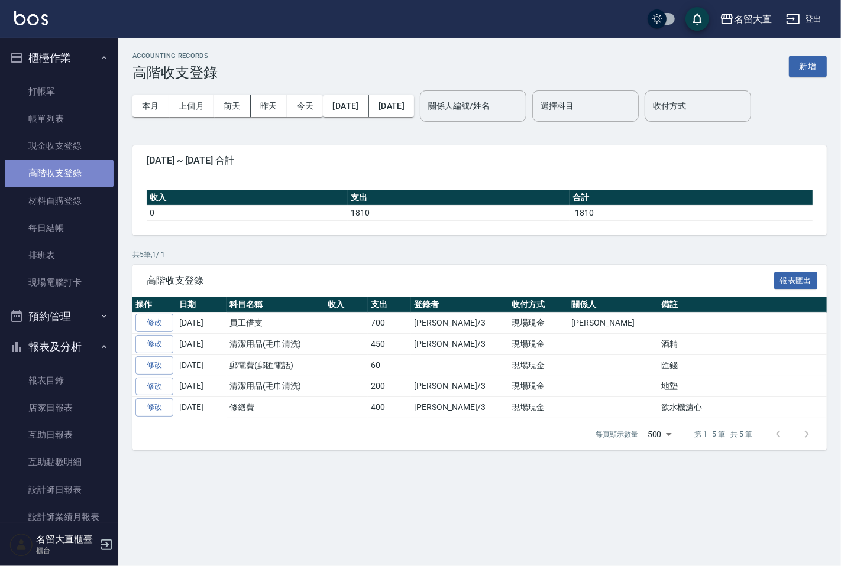
click at [60, 176] on link "高階收支登錄" at bounding box center [59, 173] width 109 height 27
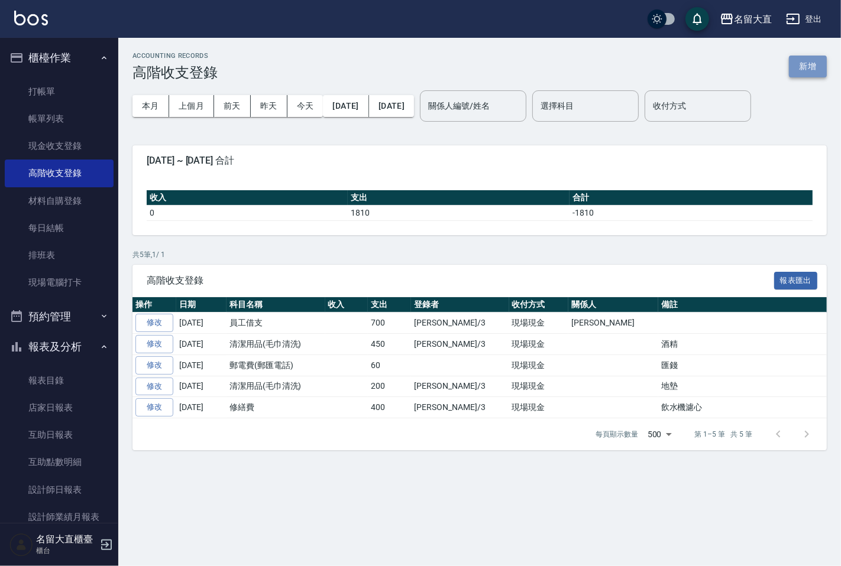
click at [802, 66] on button "新增" at bounding box center [808, 67] width 38 height 22
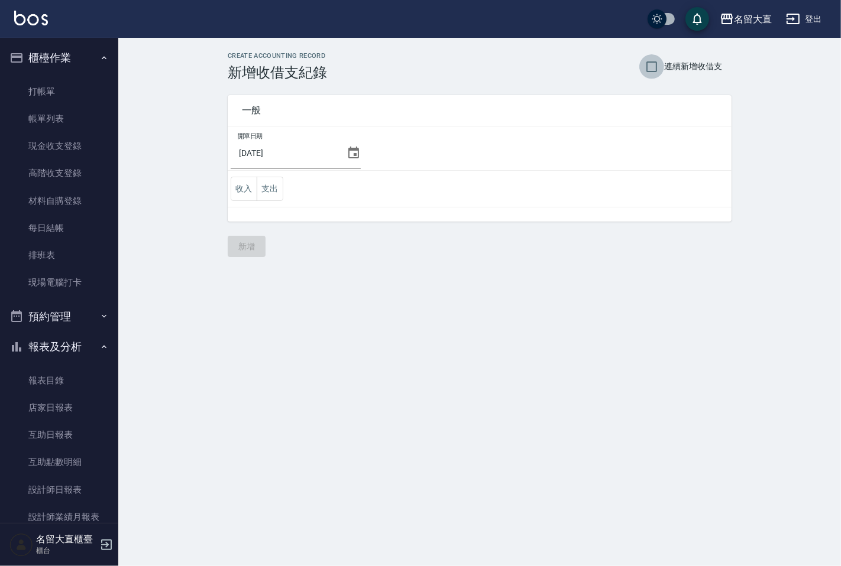
click at [653, 63] on input "連續新增收借支" at bounding box center [651, 66] width 25 height 25
checkbox input "true"
click at [268, 189] on button "支出" at bounding box center [270, 189] width 27 height 24
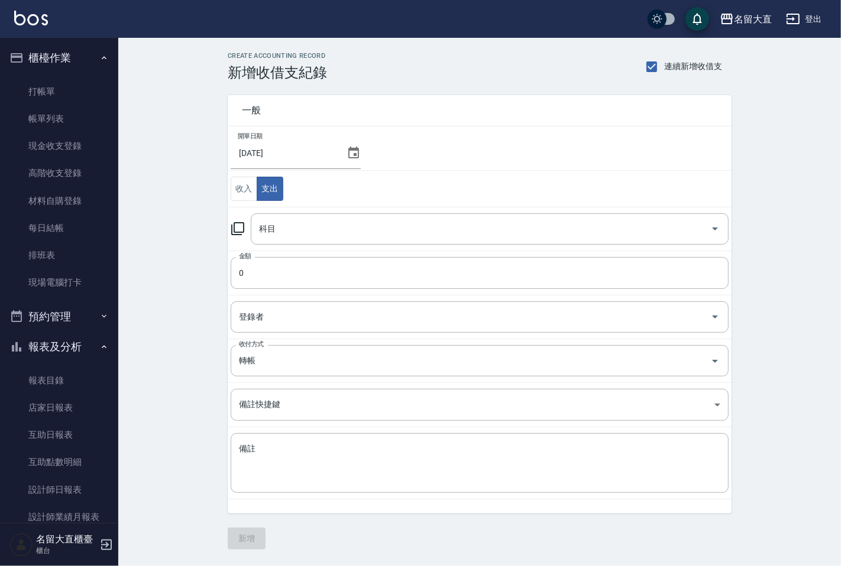
click at [347, 154] on icon at bounding box center [353, 153] width 14 height 14
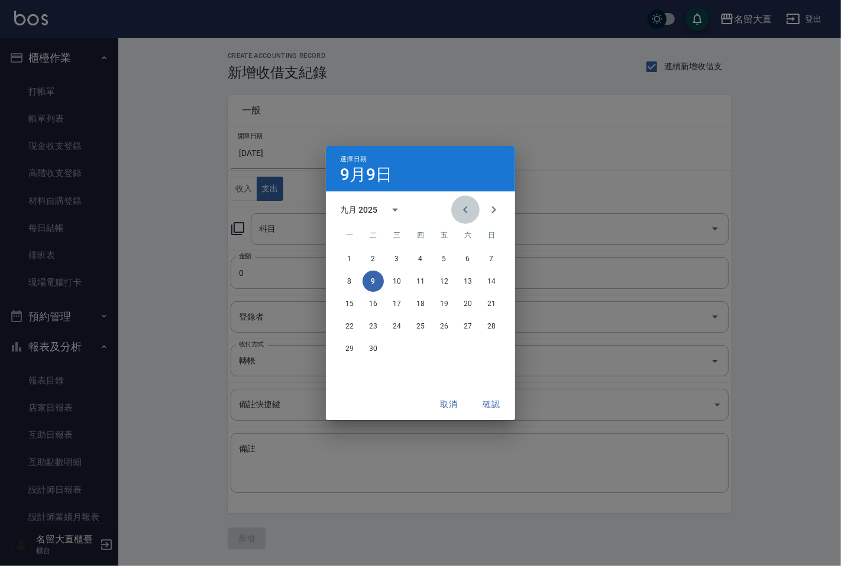
click at [462, 209] on icon "Previous month" at bounding box center [465, 210] width 14 height 14
click at [493, 346] on button "31" at bounding box center [491, 348] width 21 height 21
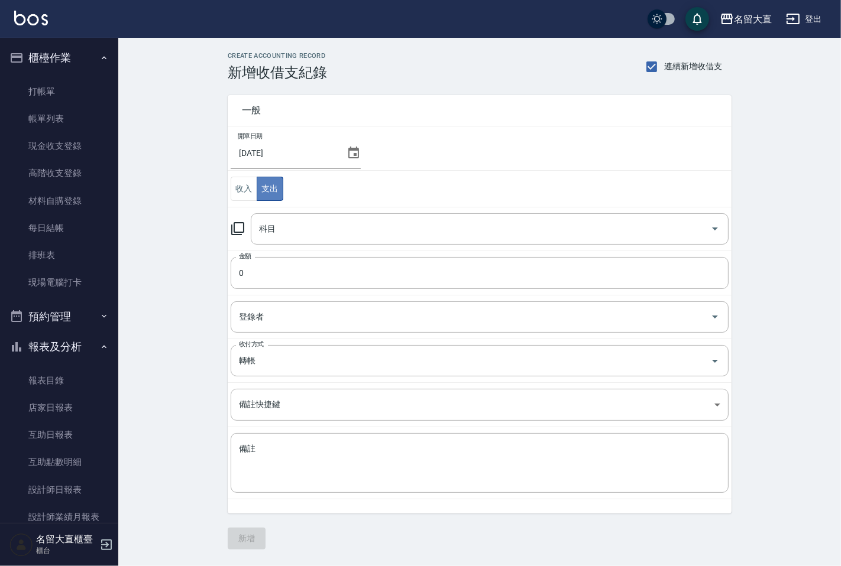
click at [280, 181] on button "支出" at bounding box center [270, 189] width 27 height 24
click at [234, 226] on icon at bounding box center [237, 228] width 13 height 13
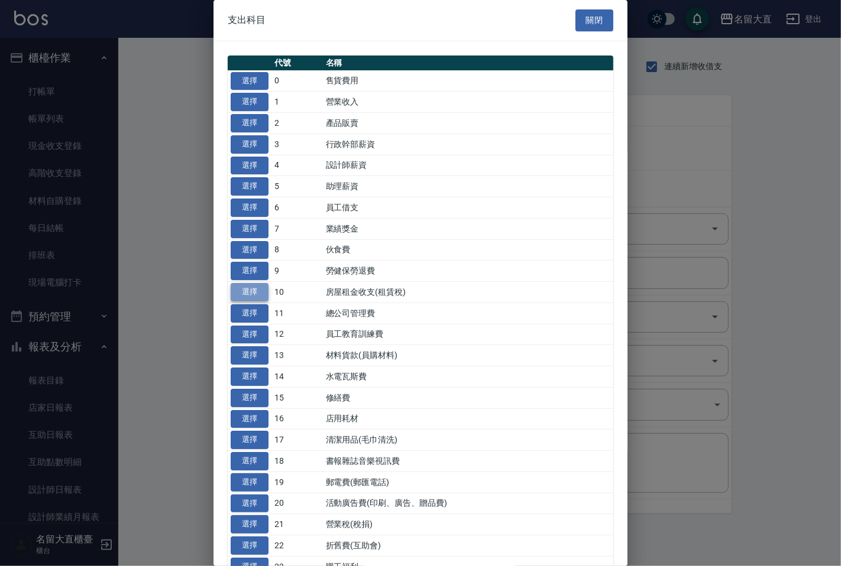
click at [259, 292] on button "選擇" at bounding box center [250, 292] width 38 height 18
type input "10 房屋租金收支(租賃稅)"
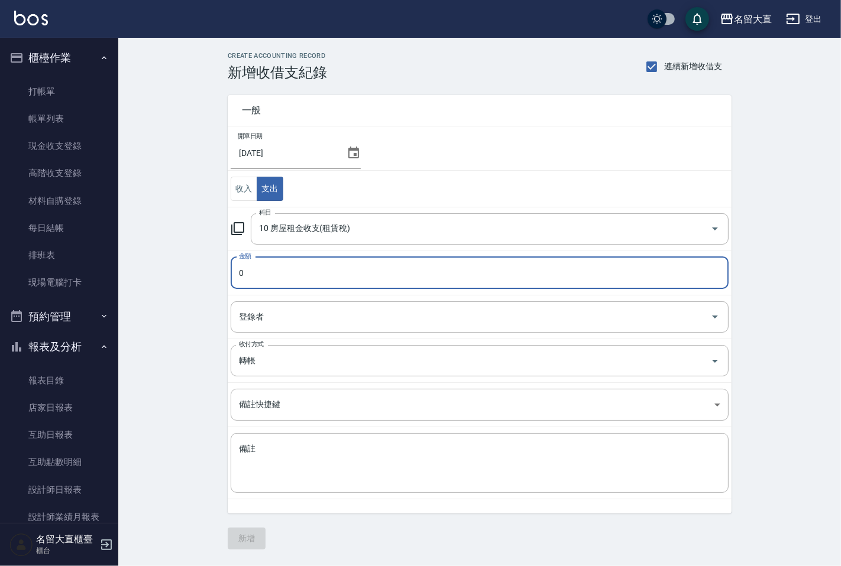
click at [275, 273] on input "0" at bounding box center [480, 273] width 498 height 32
type input "1993"
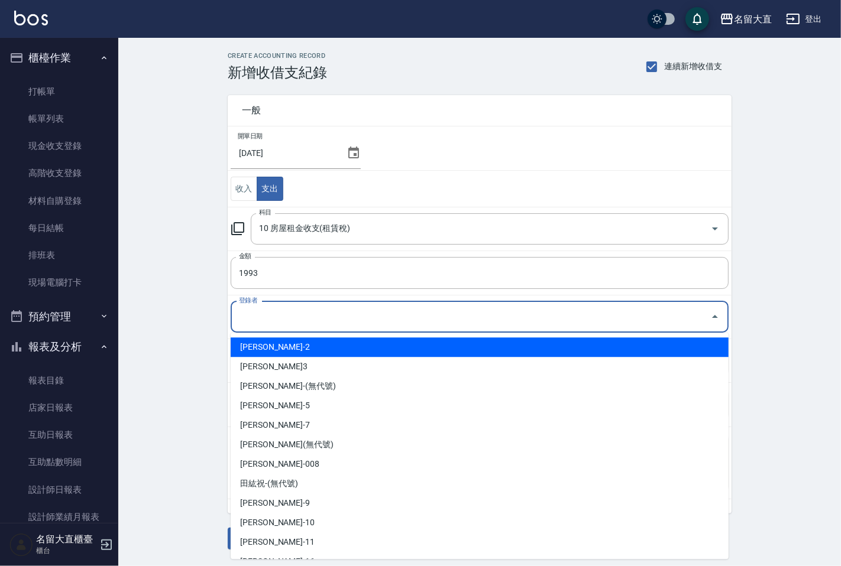
click at [280, 308] on input "登錄者" at bounding box center [470, 317] width 469 height 21
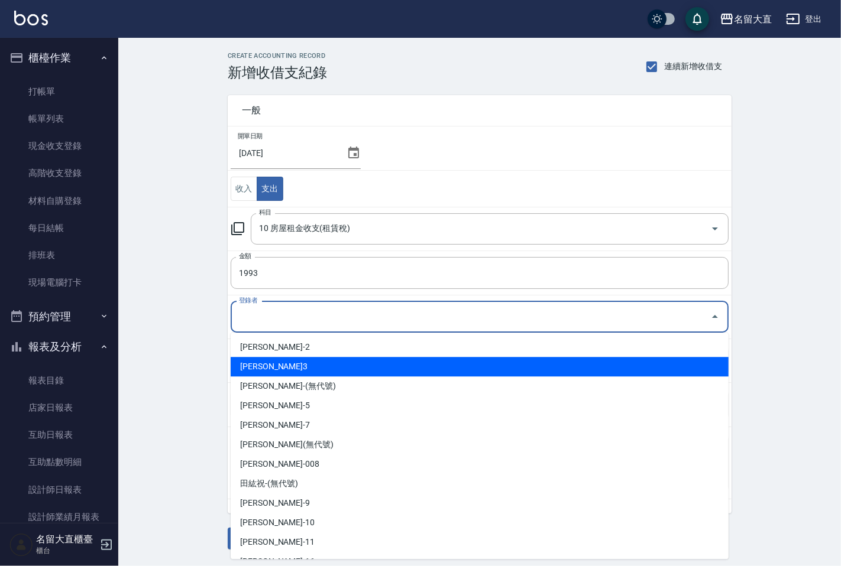
click at [258, 365] on li "[PERSON_NAME]3" at bounding box center [480, 367] width 498 height 20
type input "[PERSON_NAME]3"
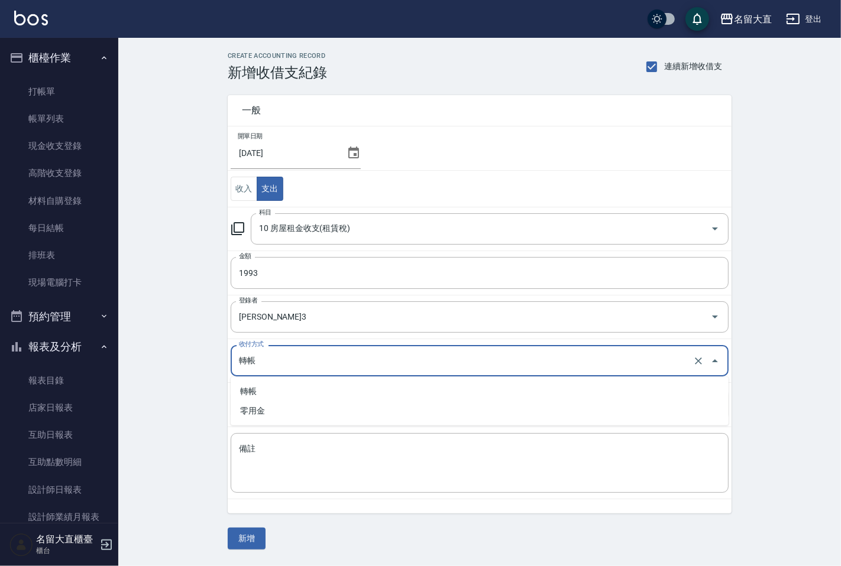
click at [257, 362] on input "轉帳" at bounding box center [463, 361] width 454 height 21
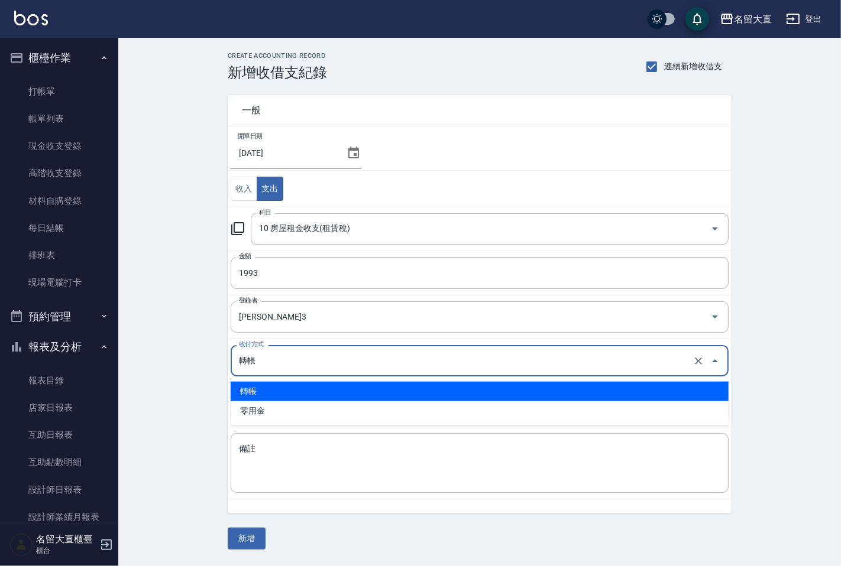
click at [255, 387] on li "轉帳" at bounding box center [480, 392] width 498 height 20
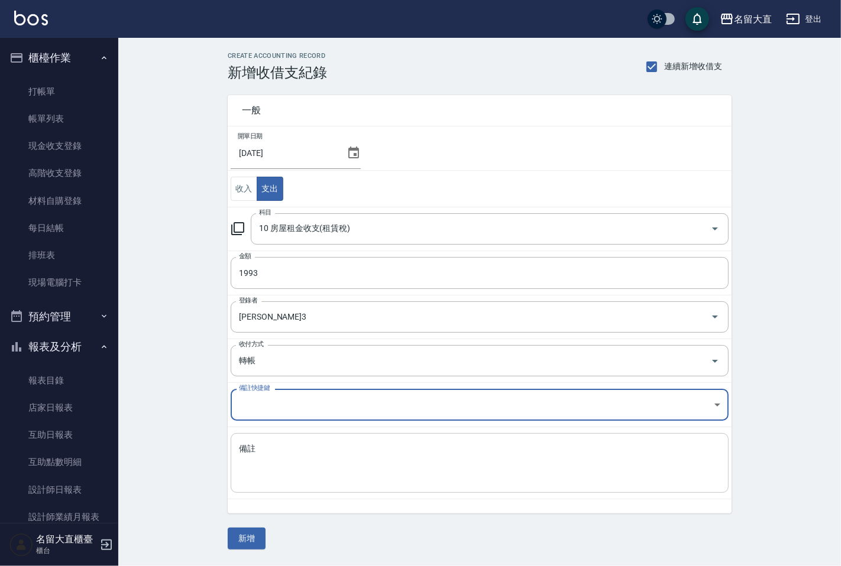
click at [249, 453] on textarea "備註" at bounding box center [479, 463] width 481 height 40
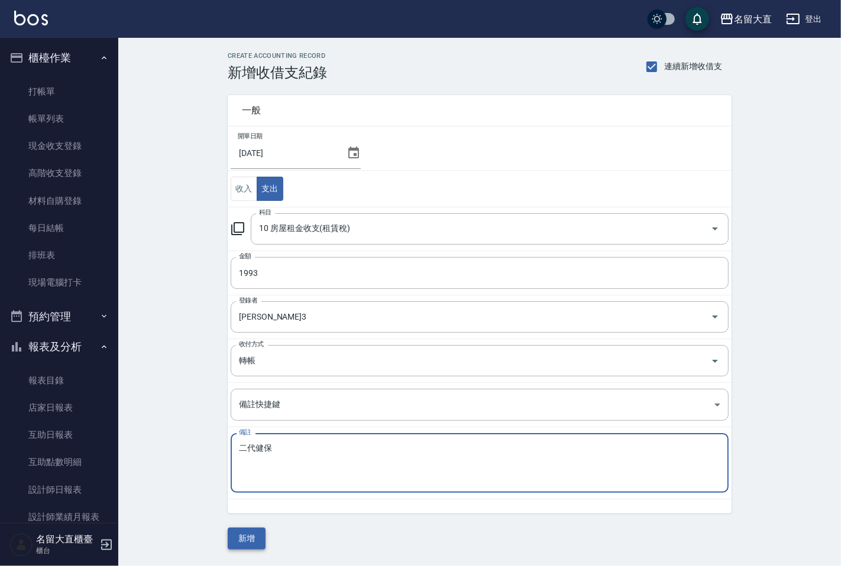
type textarea "二代健保"
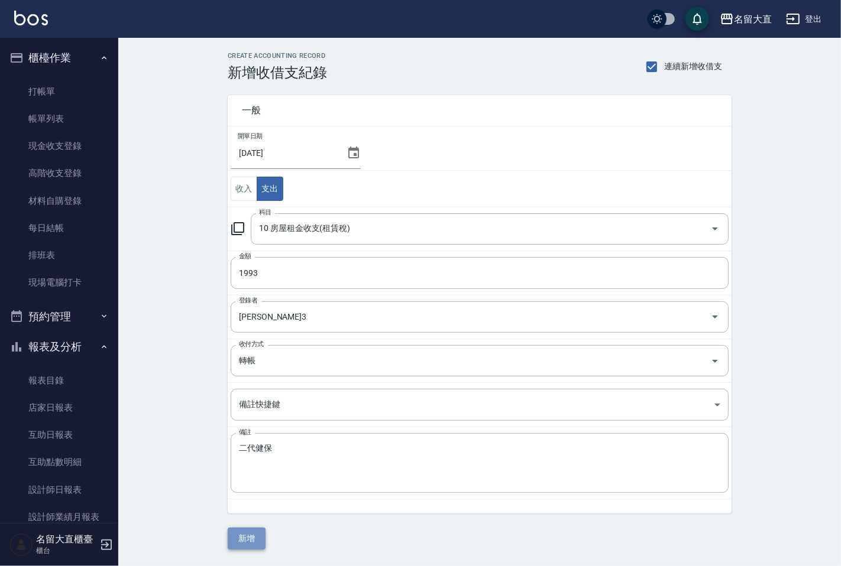
click at [254, 539] on button "新增" at bounding box center [247, 539] width 38 height 22
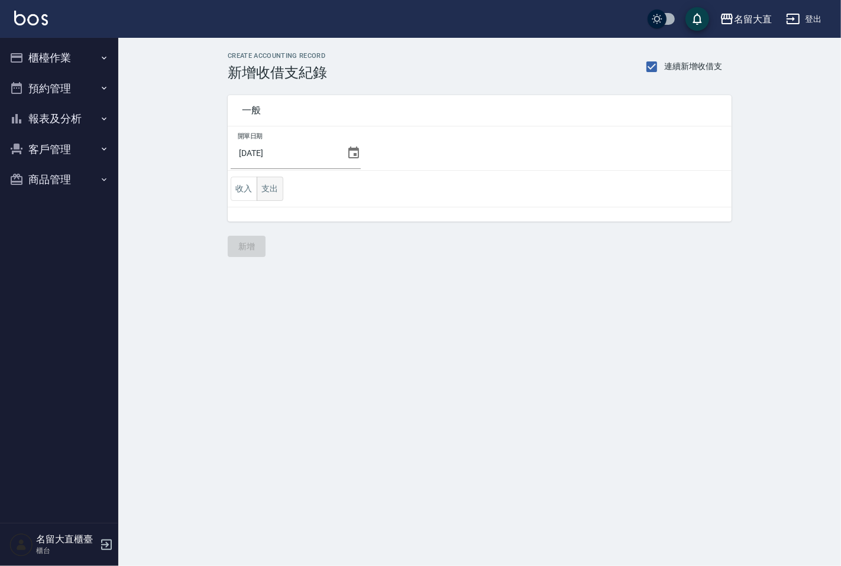
click at [276, 181] on button "支出" at bounding box center [270, 189] width 27 height 24
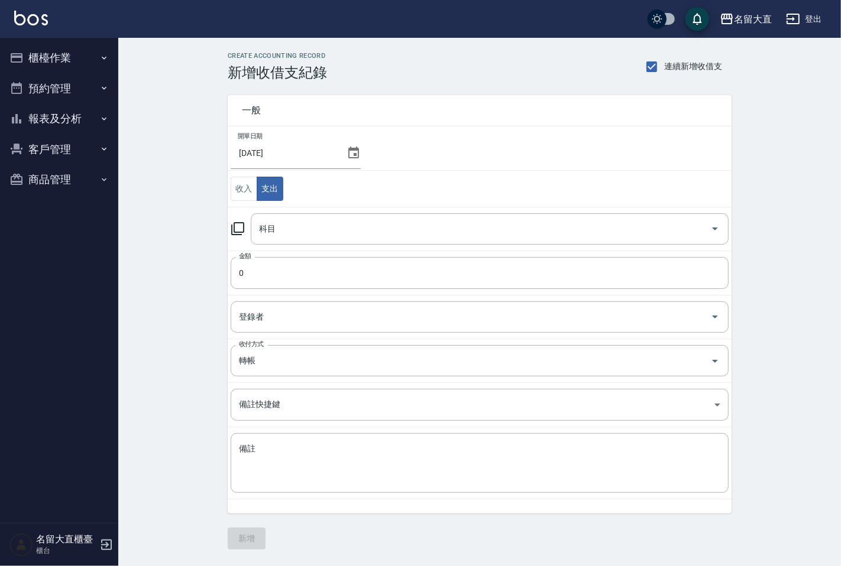
click at [237, 234] on icon at bounding box center [238, 229] width 14 height 14
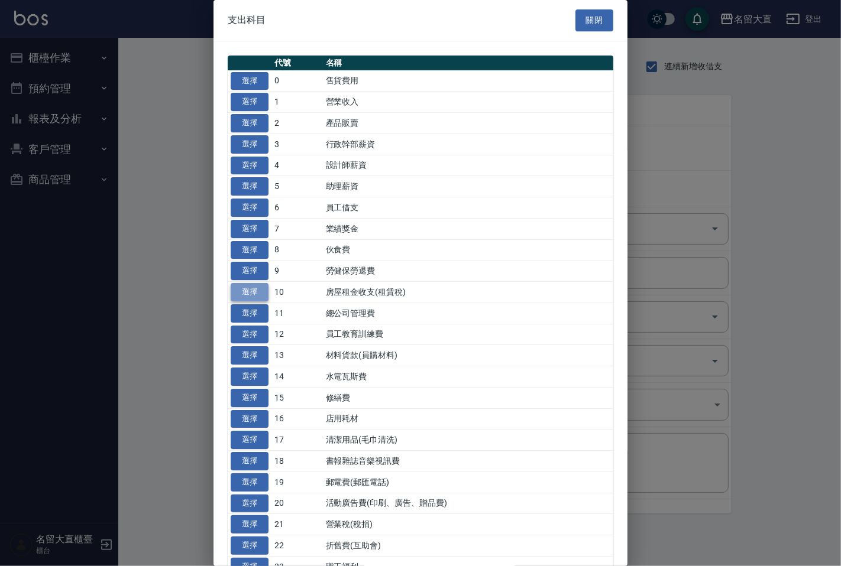
click at [248, 291] on button "選擇" at bounding box center [250, 292] width 38 height 18
type input "10 房屋租金收支(租賃稅)"
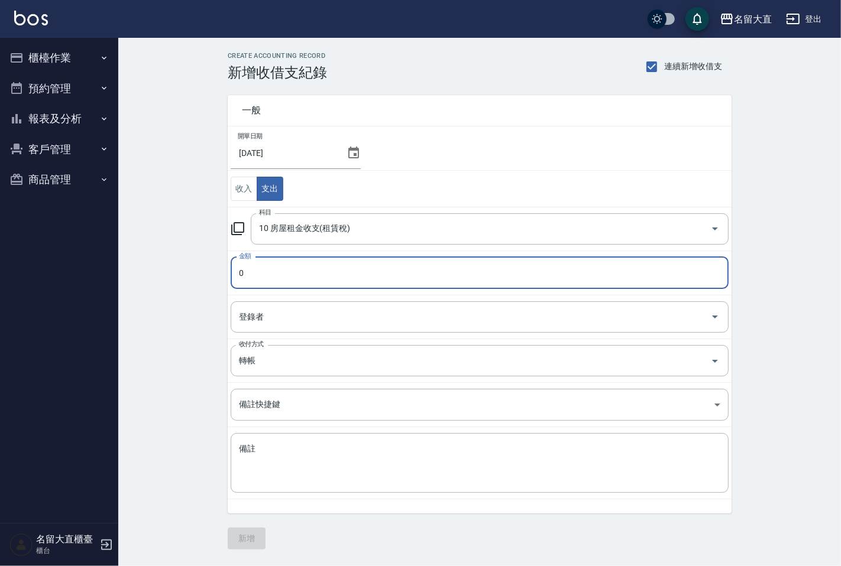
click at [296, 279] on input "0" at bounding box center [480, 273] width 498 height 32
type input "9444"
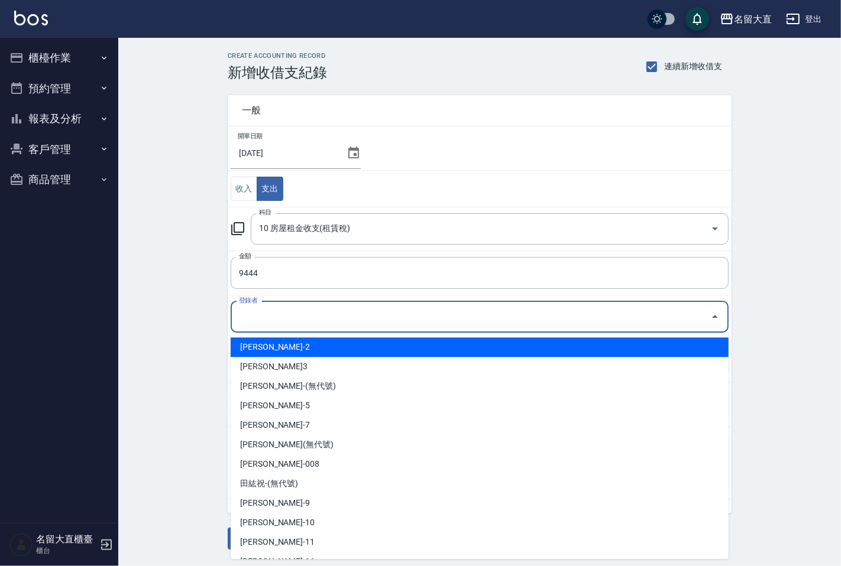
click at [260, 312] on div "登錄者 登錄者" at bounding box center [480, 316] width 498 height 31
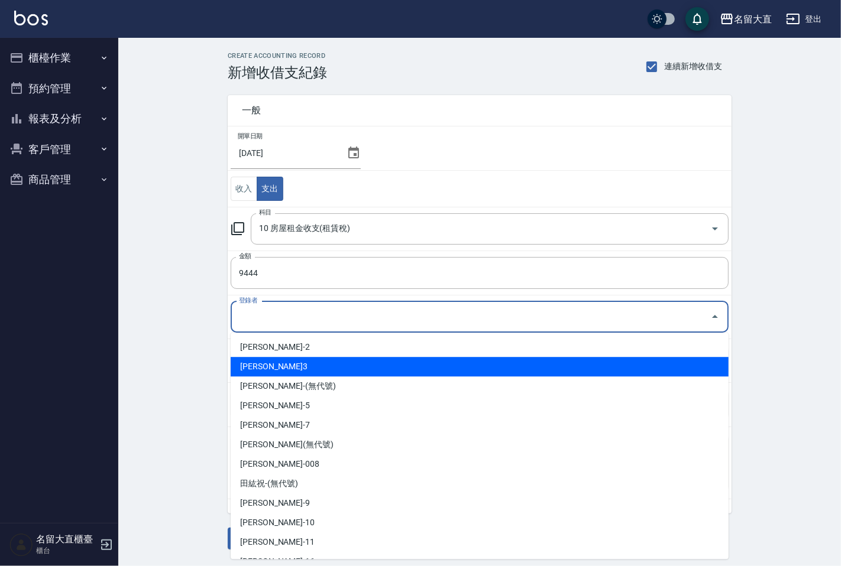
click at [260, 362] on li "[PERSON_NAME]3" at bounding box center [480, 367] width 498 height 20
type input "[PERSON_NAME]3"
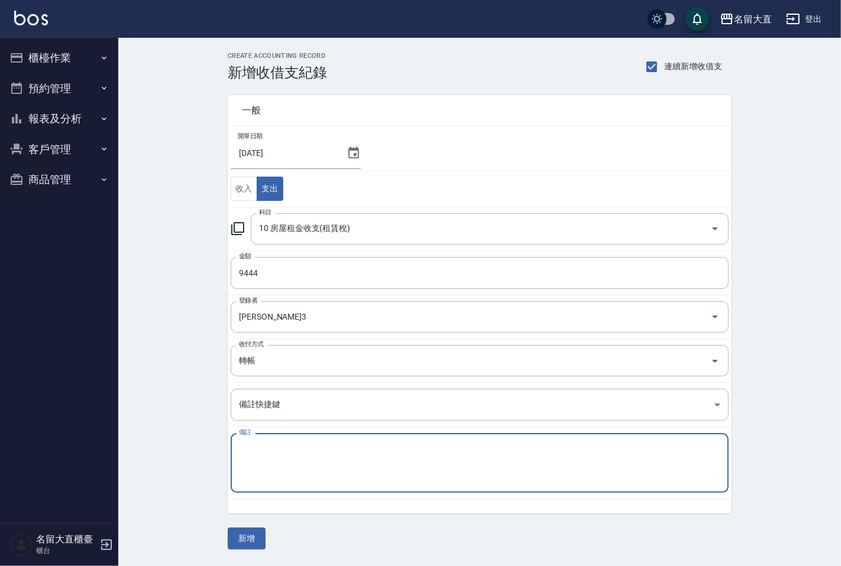
click at [258, 456] on textarea "備註" at bounding box center [479, 463] width 481 height 40
type textarea "租賃稅"
click at [245, 540] on button "新增" at bounding box center [247, 539] width 38 height 22
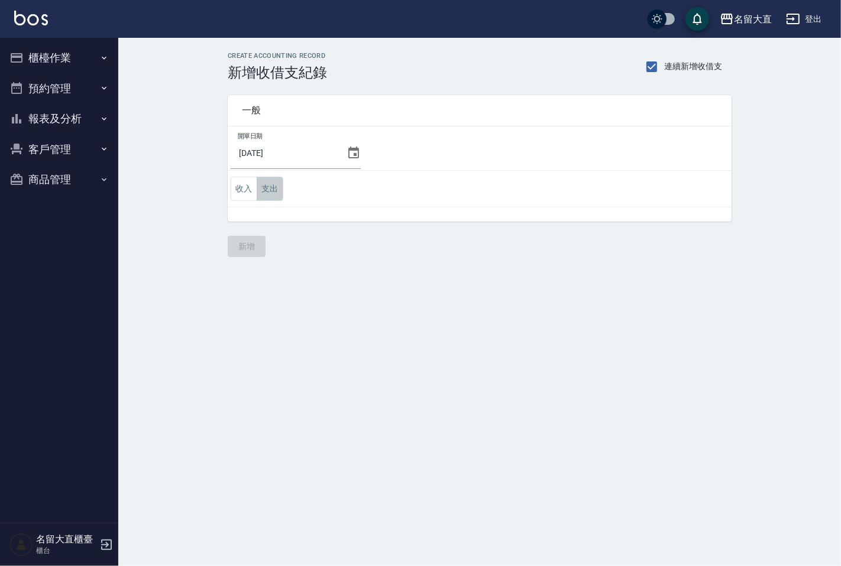
click at [270, 186] on button "支出" at bounding box center [270, 189] width 27 height 24
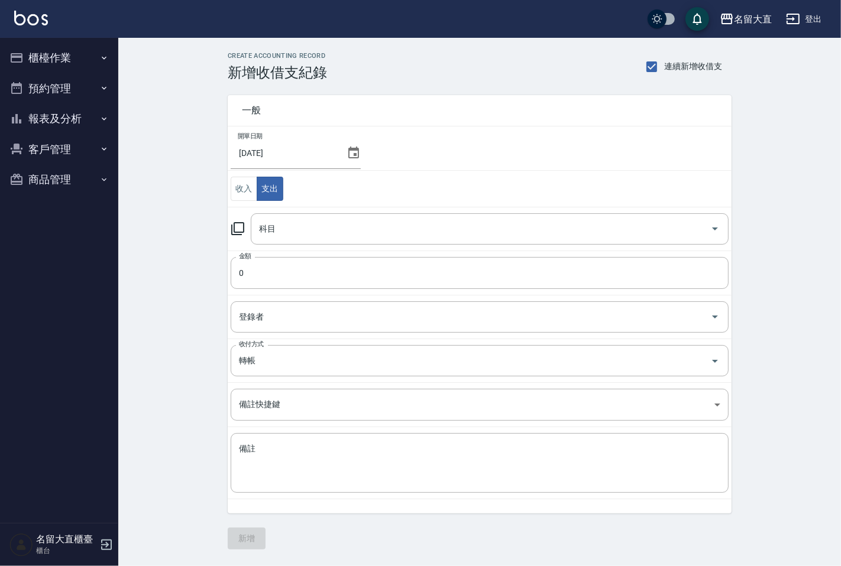
click at [232, 234] on icon at bounding box center [237, 228] width 13 height 13
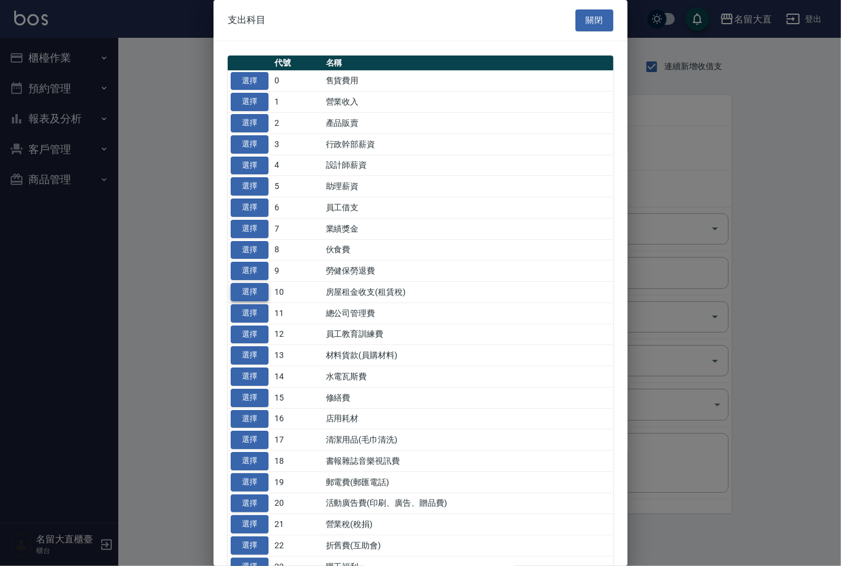
click at [243, 293] on button "選擇" at bounding box center [250, 292] width 38 height 18
type input "10 房屋租金收支(租賃稅)"
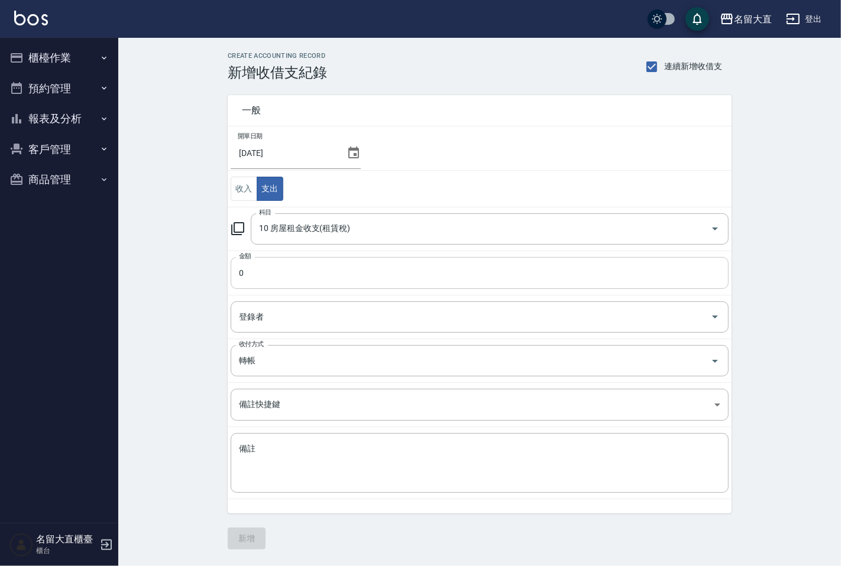
click at [264, 275] on input "0" at bounding box center [480, 273] width 498 height 32
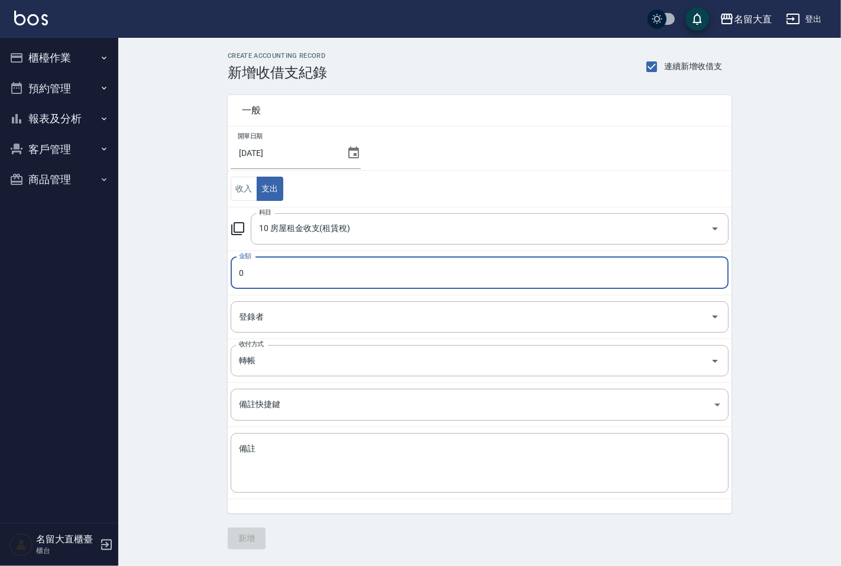
click at [264, 275] on input "0" at bounding box center [480, 273] width 498 height 32
click at [263, 275] on input "0" at bounding box center [480, 273] width 498 height 32
type input "85000"
click at [262, 320] on input "登錄者" at bounding box center [470, 317] width 469 height 21
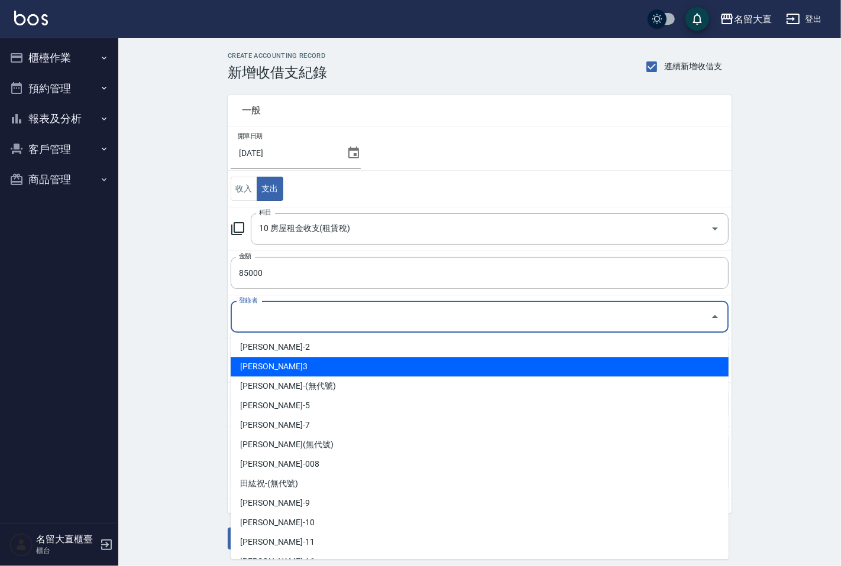
click at [258, 368] on li "[PERSON_NAME]3" at bounding box center [480, 367] width 498 height 20
type input "[PERSON_NAME]3"
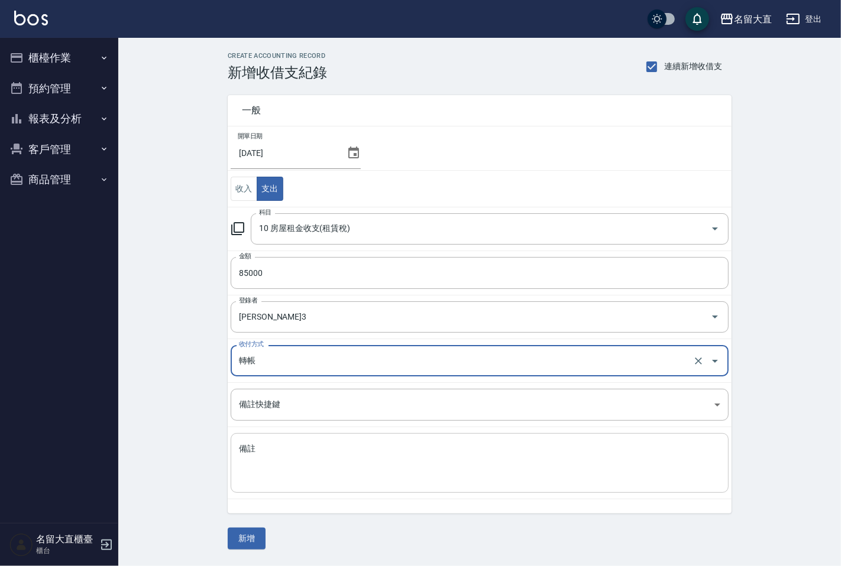
click at [258, 445] on textarea "備註" at bounding box center [479, 463] width 481 height 40
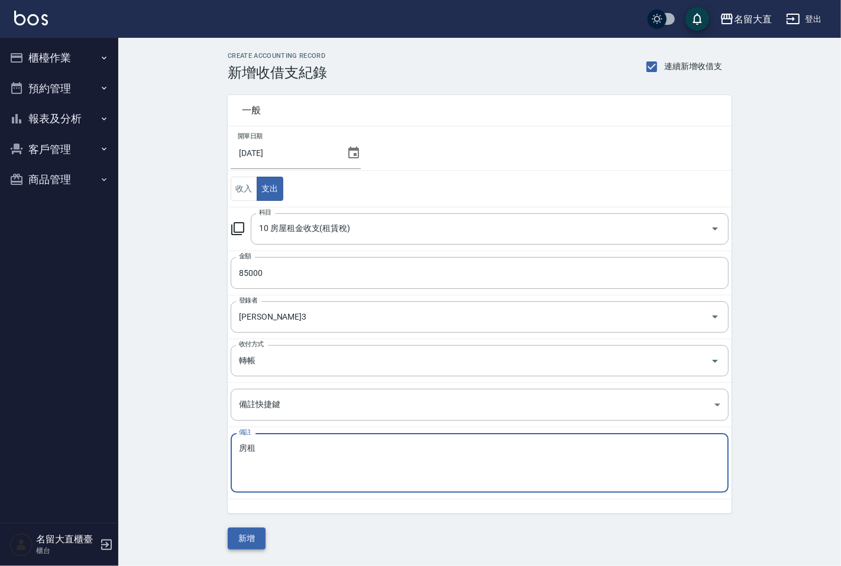
type textarea "房租"
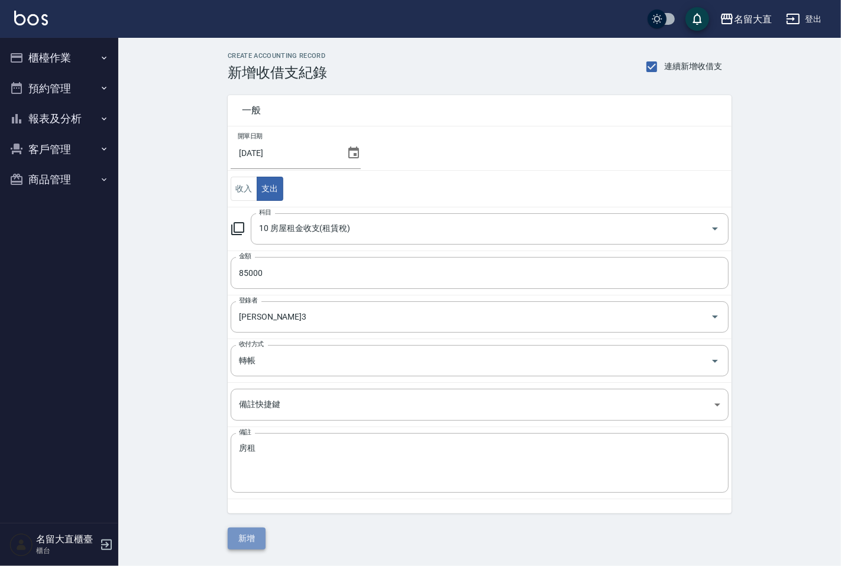
click at [252, 539] on button "新增" at bounding box center [247, 539] width 38 height 22
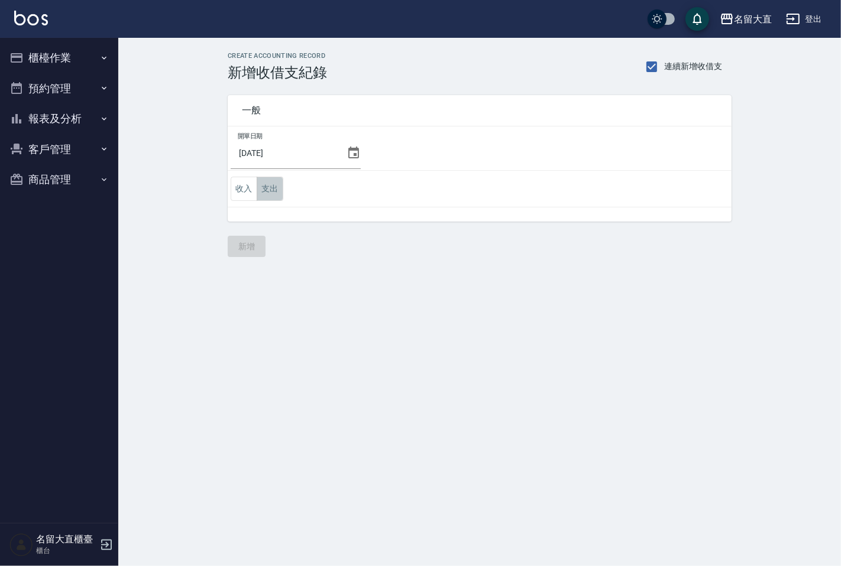
click at [276, 181] on button "支出" at bounding box center [270, 189] width 27 height 24
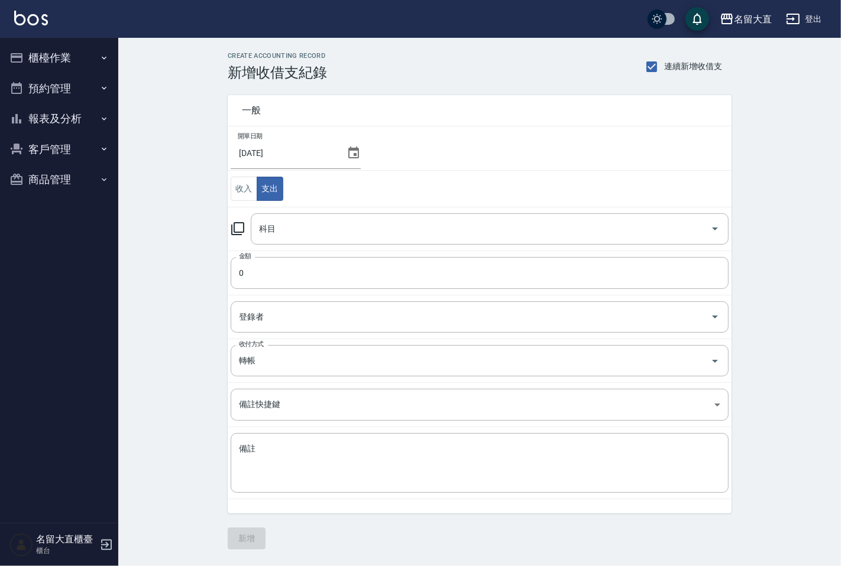
click at [239, 232] on icon at bounding box center [238, 229] width 14 height 14
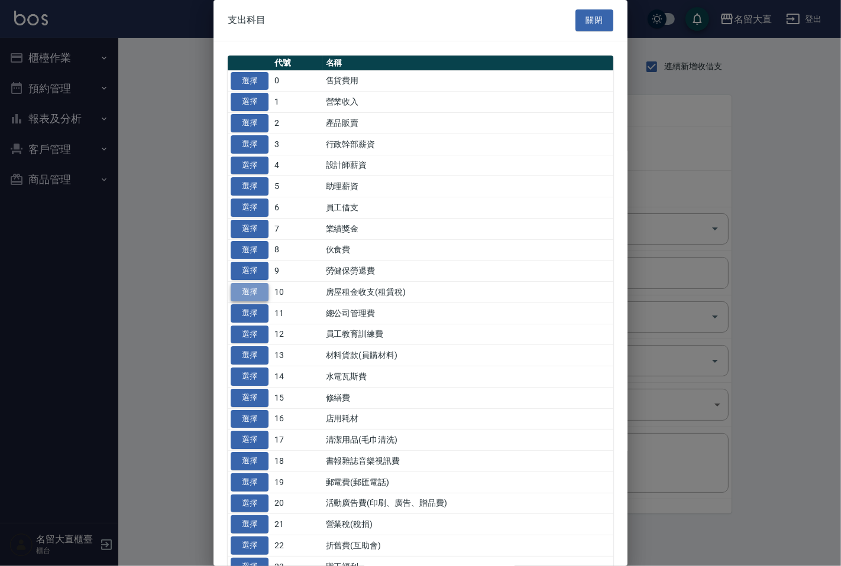
click at [244, 293] on button "選擇" at bounding box center [250, 292] width 38 height 18
type input "10 房屋租金收支(租賃稅)"
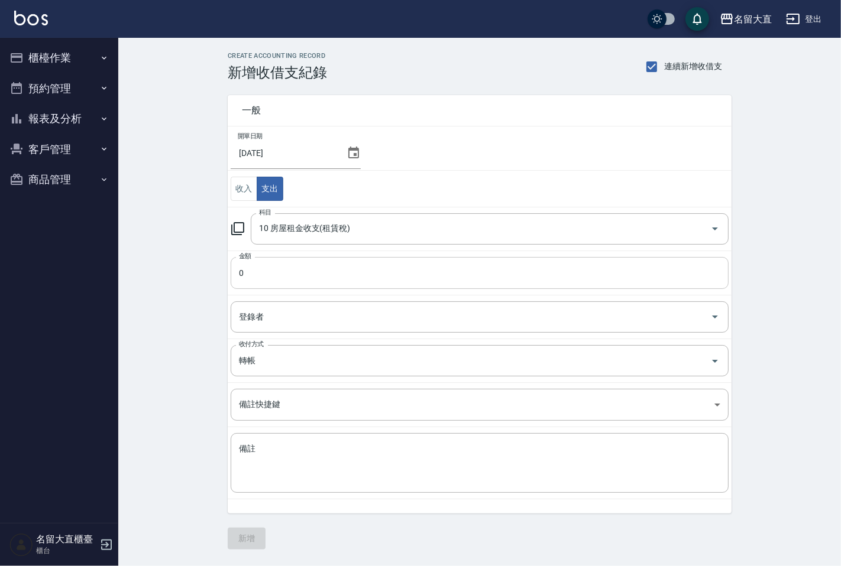
click at [256, 275] on input "0" at bounding box center [480, 273] width 498 height 32
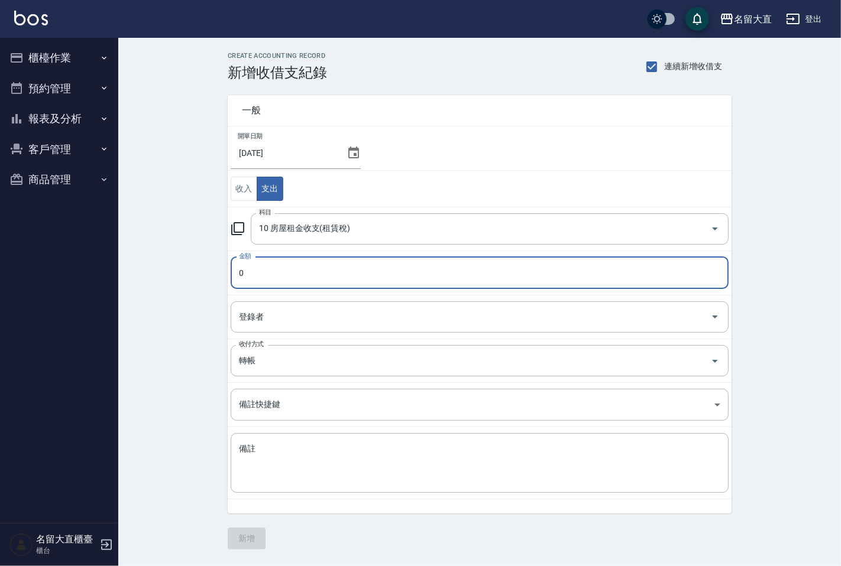
click at [256, 275] on input "0" at bounding box center [480, 273] width 498 height 32
type input "5000"
click at [262, 315] on input "登錄者" at bounding box center [470, 317] width 469 height 21
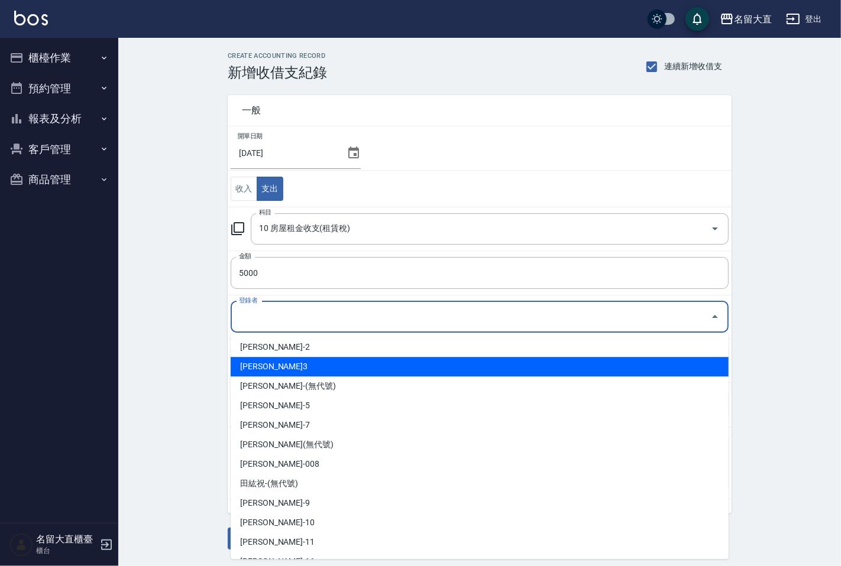
click at [267, 365] on li "[PERSON_NAME]3" at bounding box center [480, 367] width 498 height 20
type input "[PERSON_NAME]3"
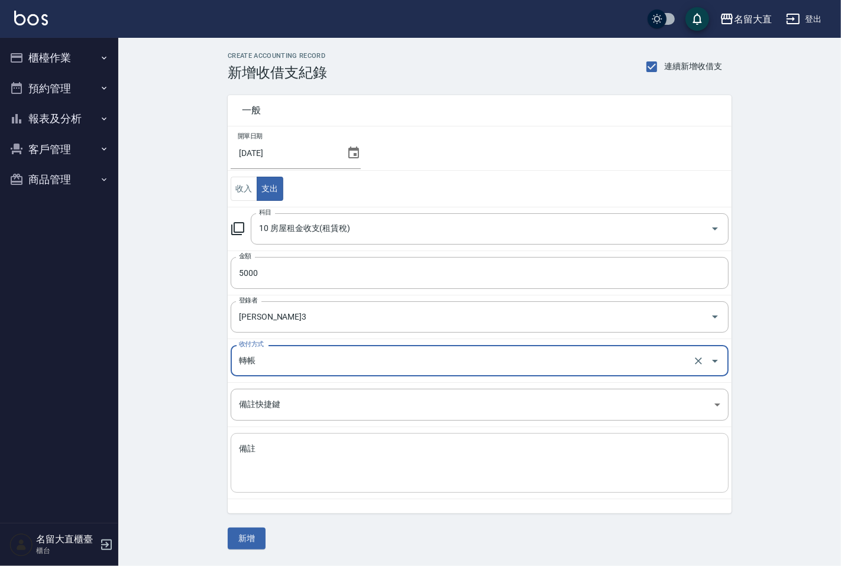
click at [258, 441] on div "x 備註" at bounding box center [480, 463] width 498 height 60
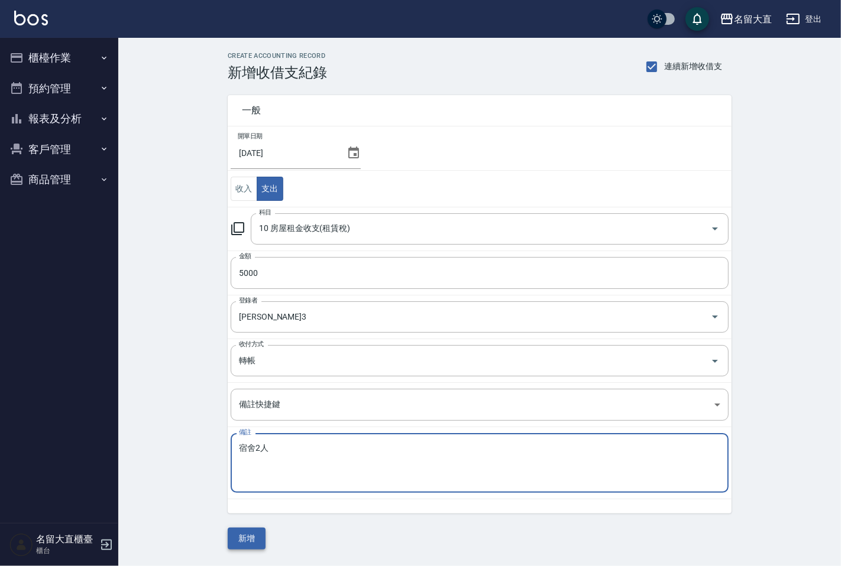
type textarea "宿舍2人"
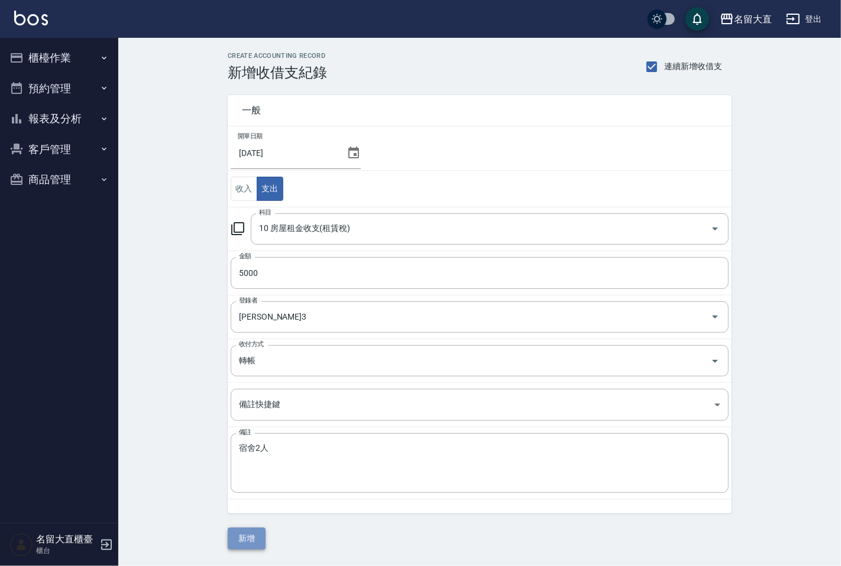
click at [250, 534] on button "新增" at bounding box center [247, 539] width 38 height 22
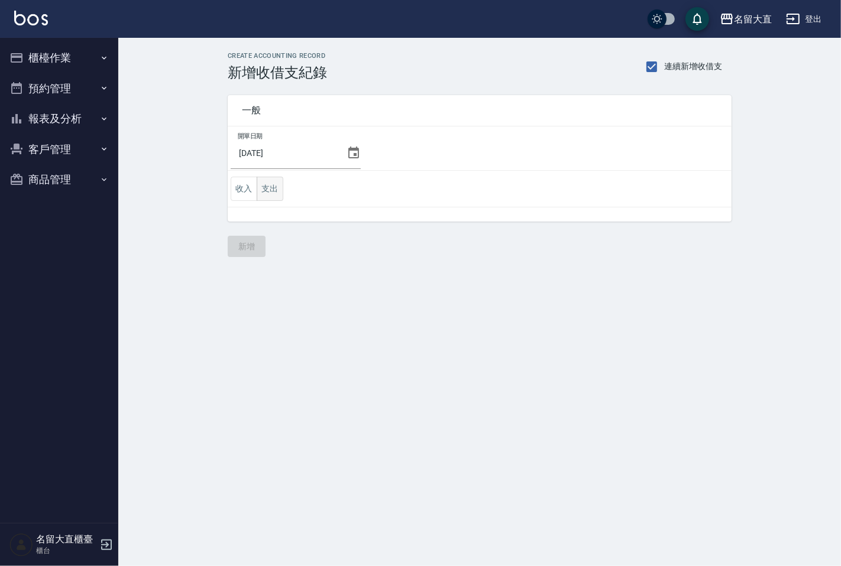
click at [273, 192] on button "支出" at bounding box center [270, 189] width 27 height 24
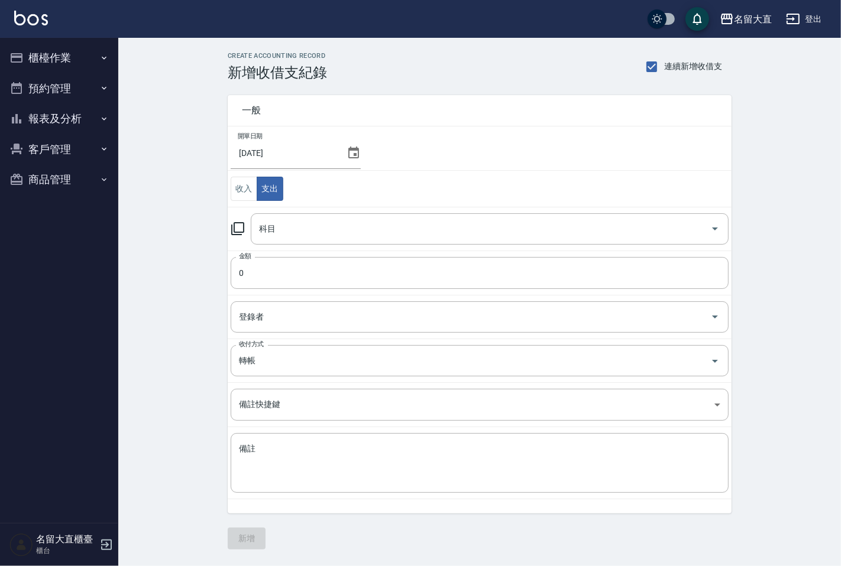
click at [238, 228] on icon at bounding box center [238, 229] width 14 height 14
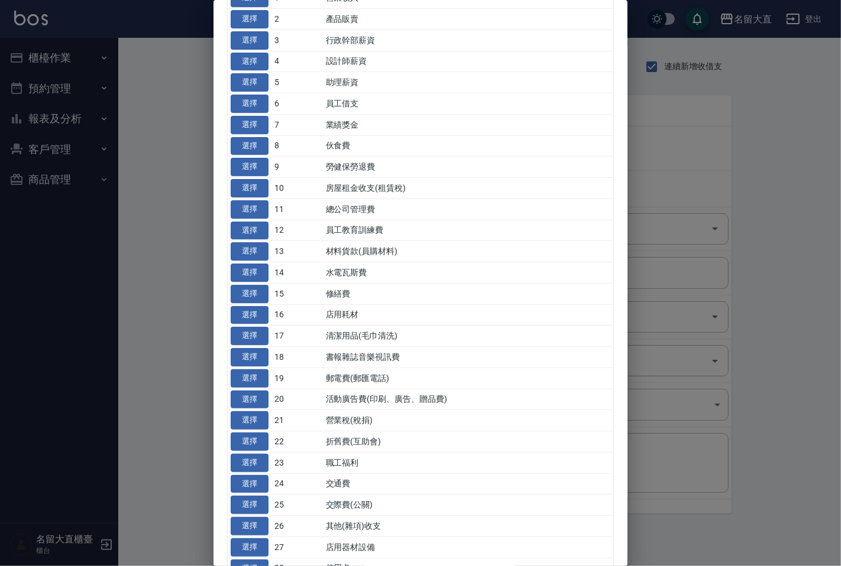
scroll to position [262, 0]
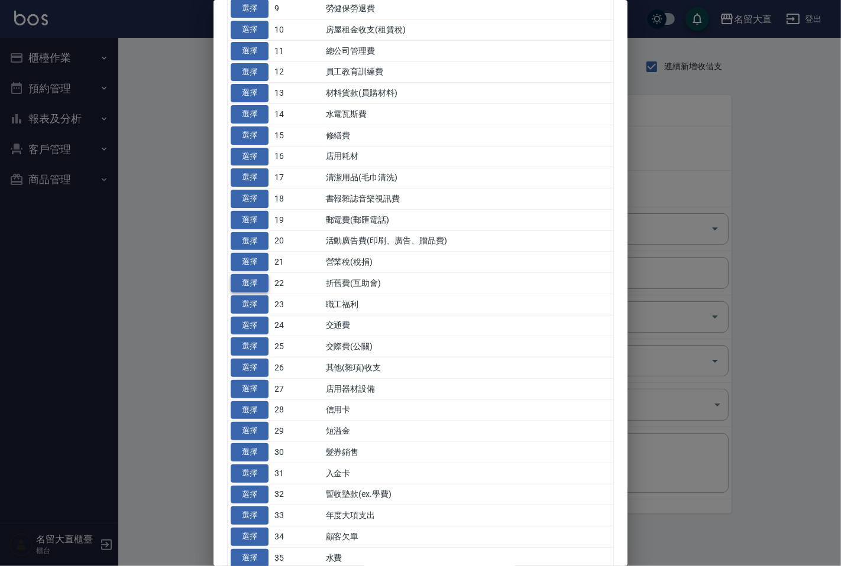
click at [241, 284] on button "選擇" at bounding box center [250, 283] width 38 height 18
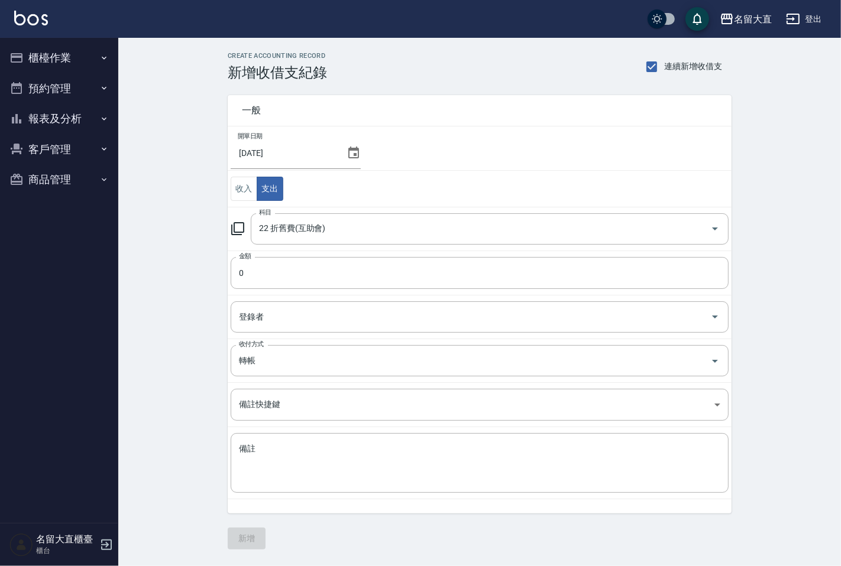
type input "22 折舊費(互助會)"
click at [284, 273] on input "0" at bounding box center [480, 273] width 498 height 32
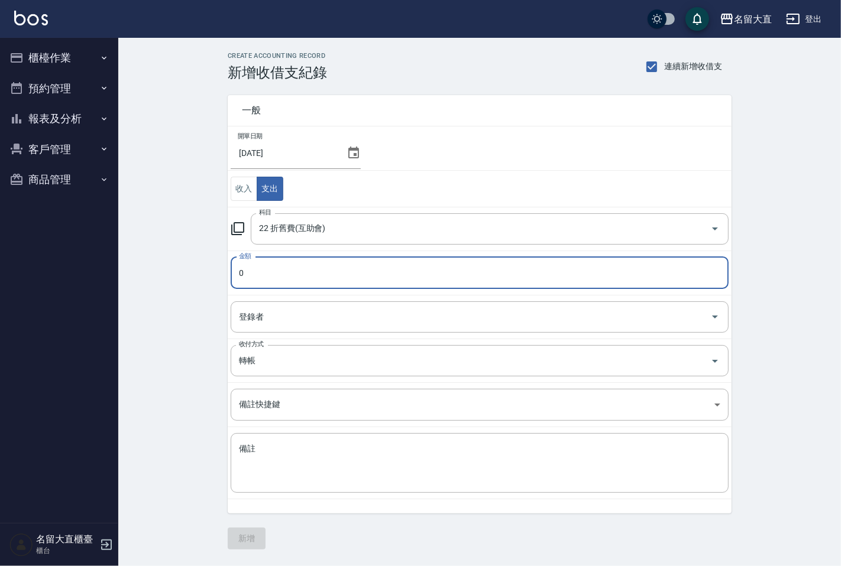
click at [284, 273] on input "0" at bounding box center [480, 273] width 498 height 32
type input "18000"
click at [262, 309] on input "登錄者" at bounding box center [470, 317] width 469 height 21
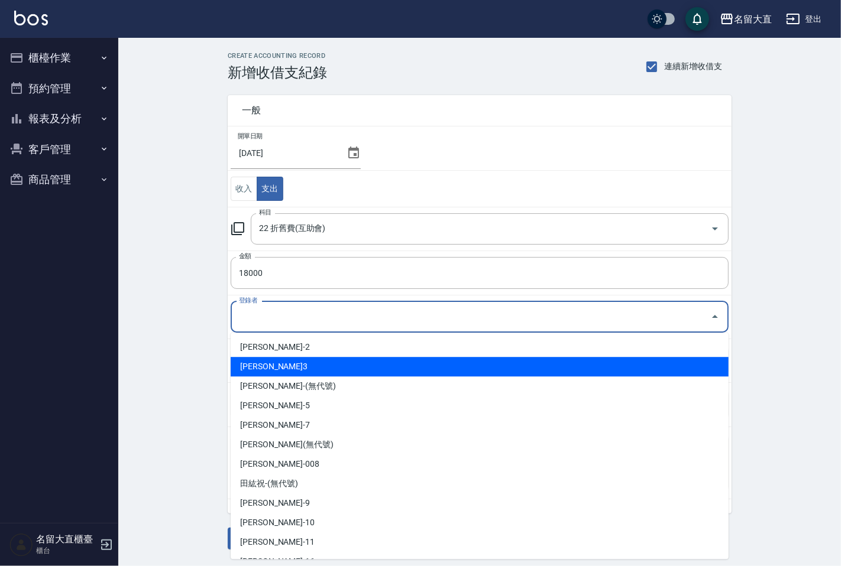
click at [256, 369] on li "[PERSON_NAME]3" at bounding box center [480, 367] width 498 height 20
type input "[PERSON_NAME]3"
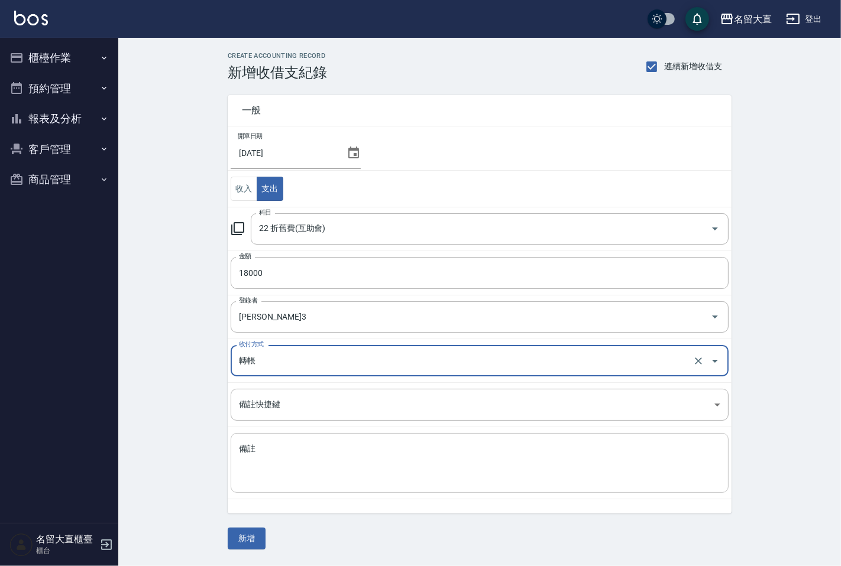
click at [251, 454] on textarea "備註" at bounding box center [479, 463] width 481 height 40
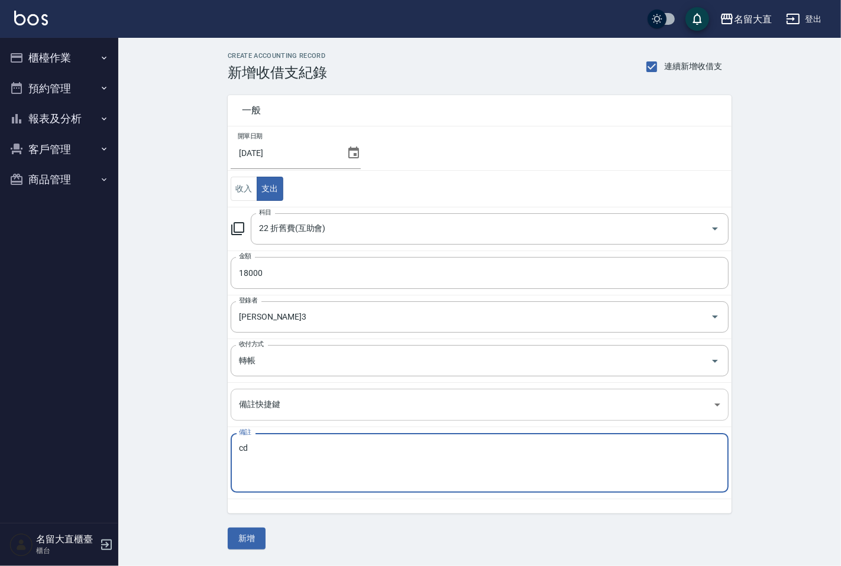
type textarea "c"
type textarea "CD會8"
click at [245, 540] on button "新增" at bounding box center [247, 539] width 38 height 22
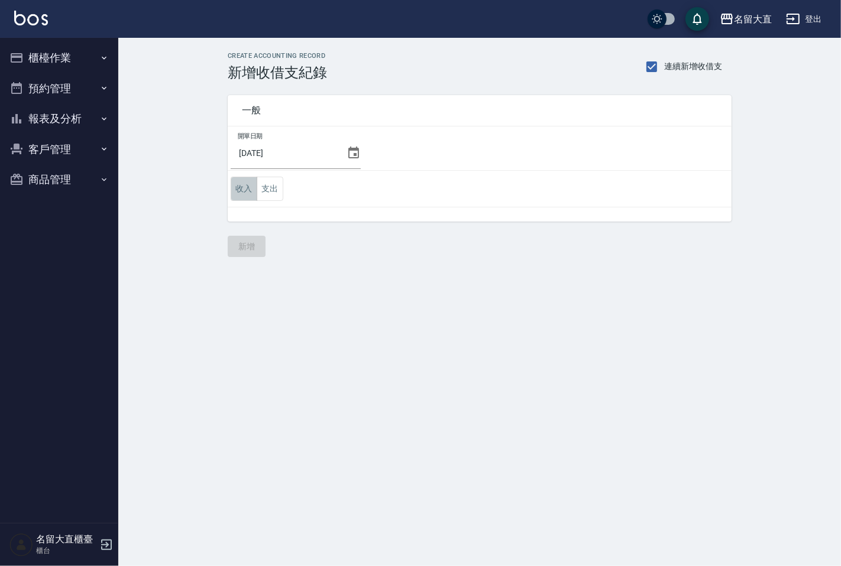
click at [241, 190] on button "收入" at bounding box center [244, 189] width 27 height 24
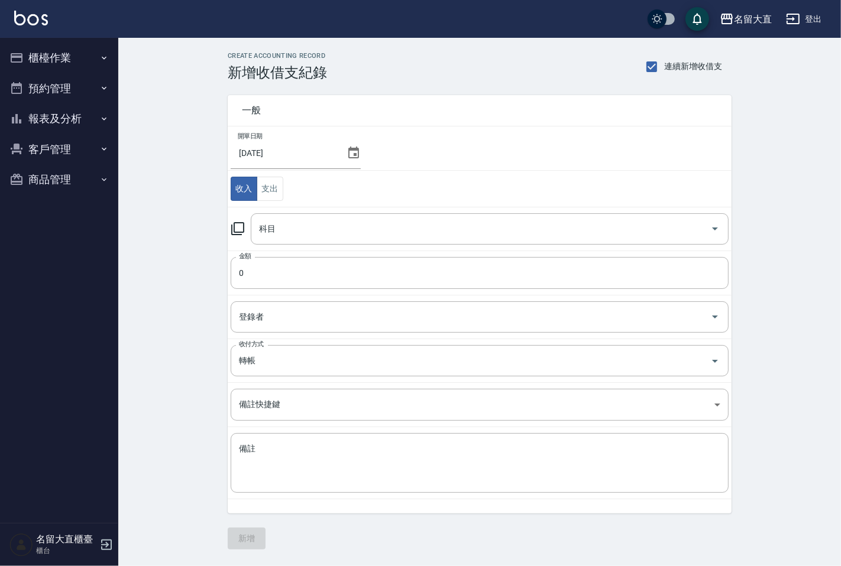
click at [243, 223] on icon at bounding box center [237, 228] width 13 height 13
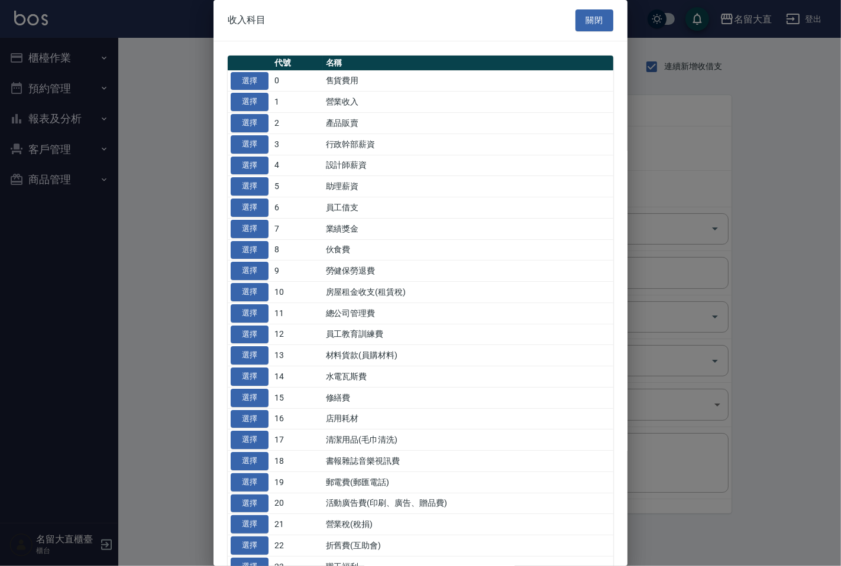
scroll to position [299, 0]
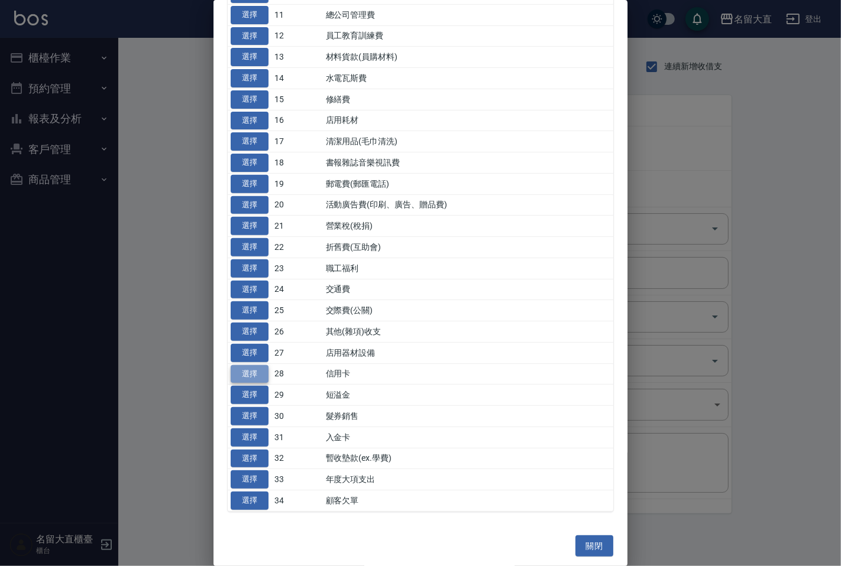
click at [257, 375] on button "選擇" at bounding box center [250, 374] width 38 height 18
type input "28 信用卡"
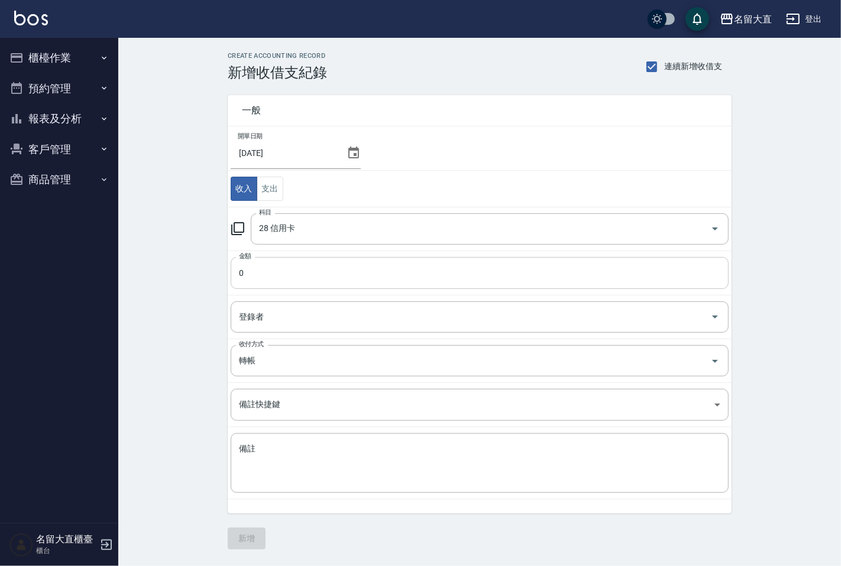
click at [269, 279] on input "0" at bounding box center [480, 273] width 498 height 32
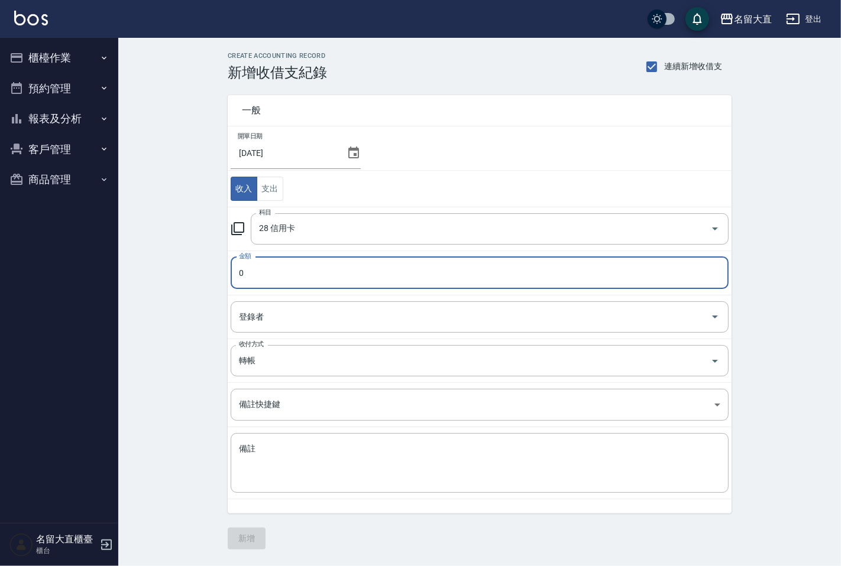
click at [269, 279] on input "0" at bounding box center [480, 273] width 498 height 32
type input "11396"
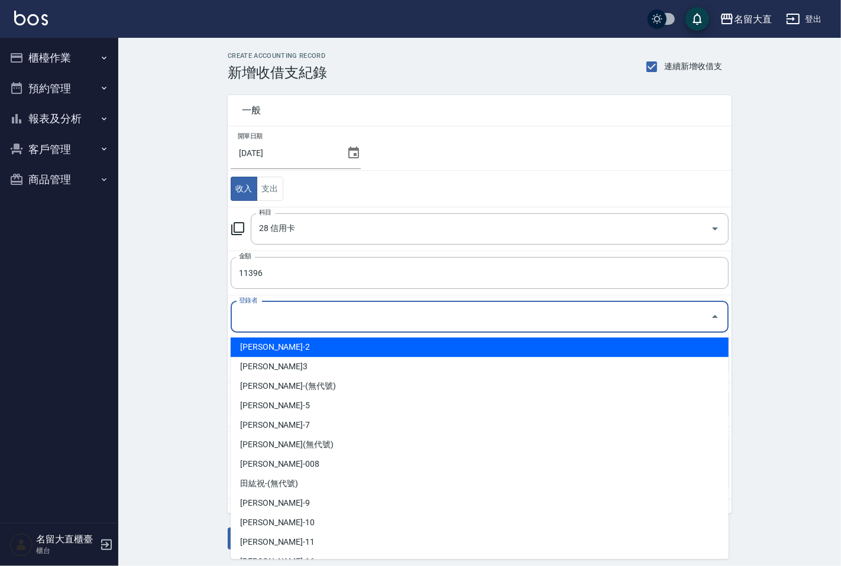
click at [266, 316] on input "登錄者" at bounding box center [470, 317] width 469 height 21
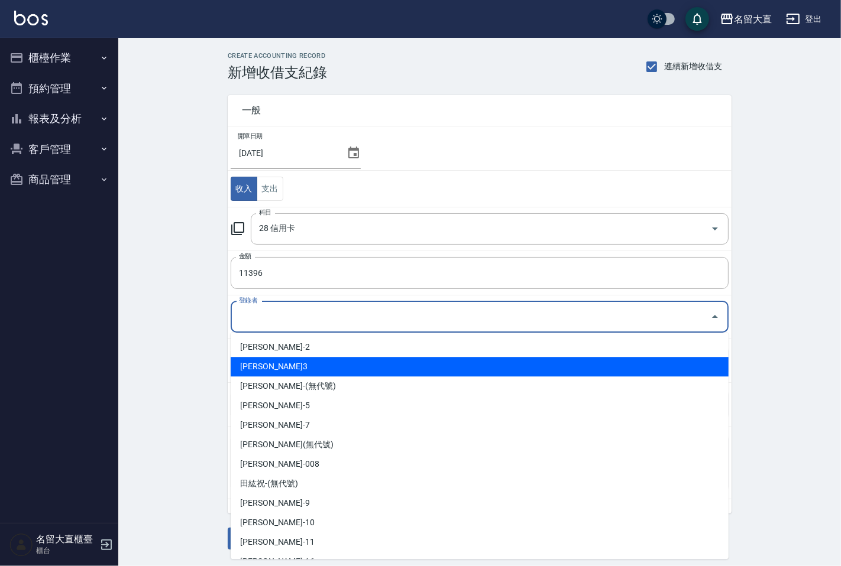
click at [260, 362] on li "[PERSON_NAME]3" at bounding box center [480, 367] width 498 height 20
type input "[PERSON_NAME]3"
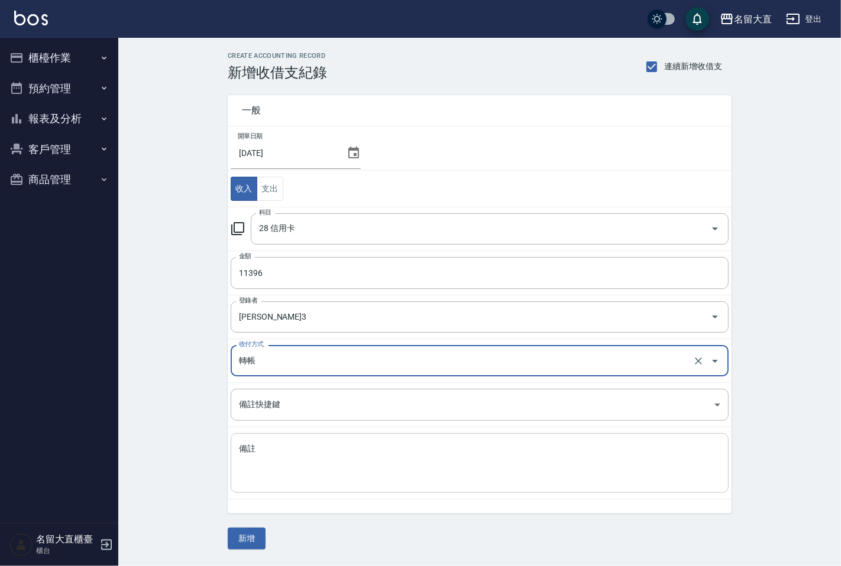
click at [264, 446] on textarea "備註" at bounding box center [479, 463] width 481 height 40
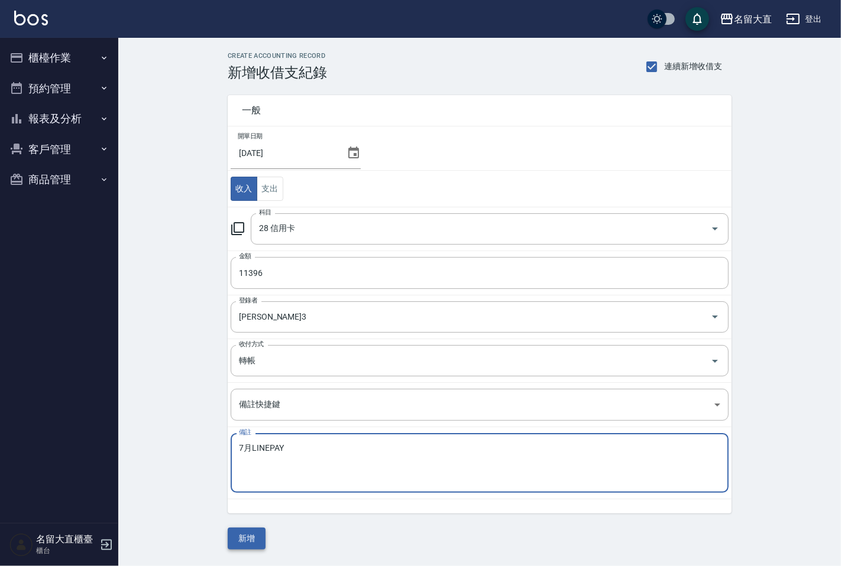
type textarea "7月LINEPAY"
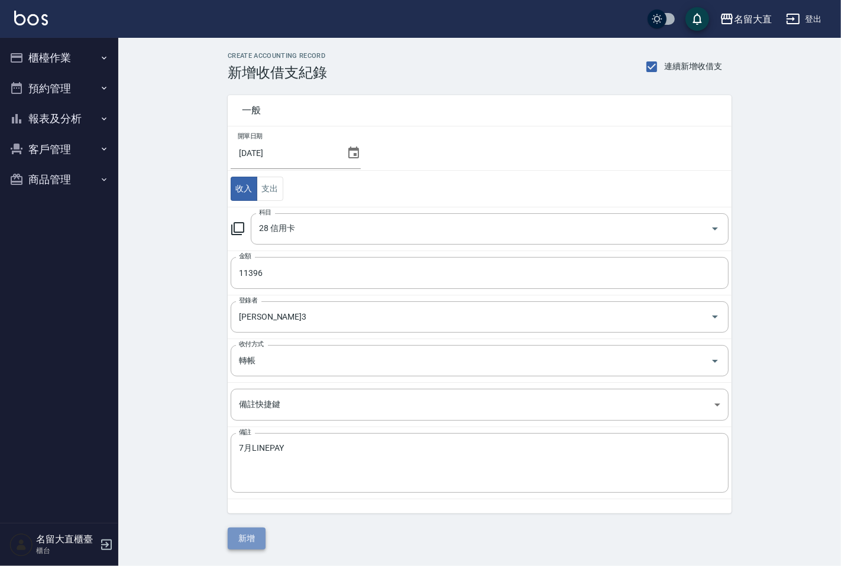
click at [245, 539] on button "新增" at bounding box center [247, 539] width 38 height 22
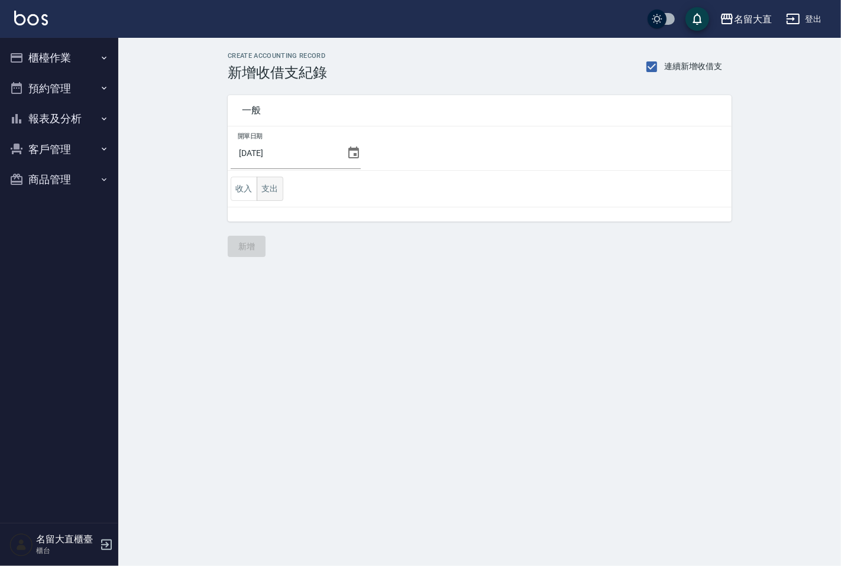
click at [271, 185] on button "支出" at bounding box center [270, 189] width 27 height 24
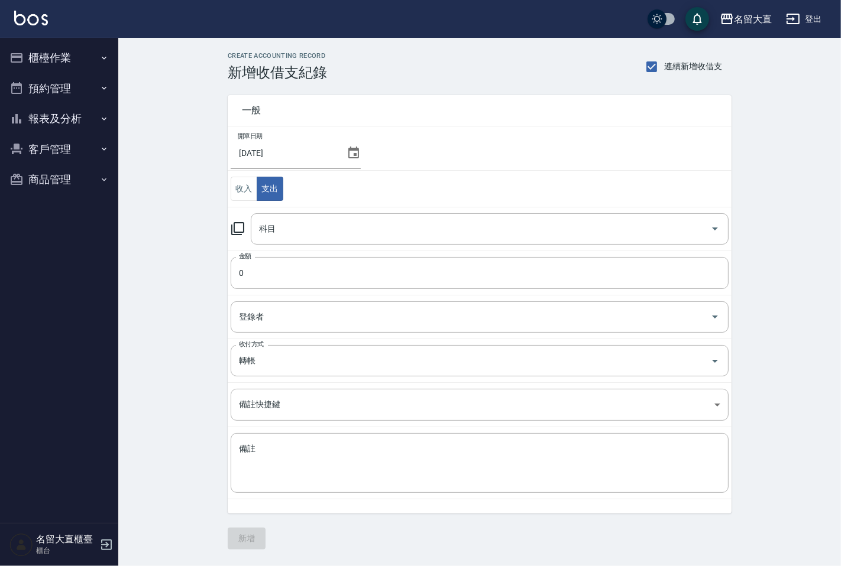
click at [238, 226] on icon at bounding box center [238, 229] width 14 height 14
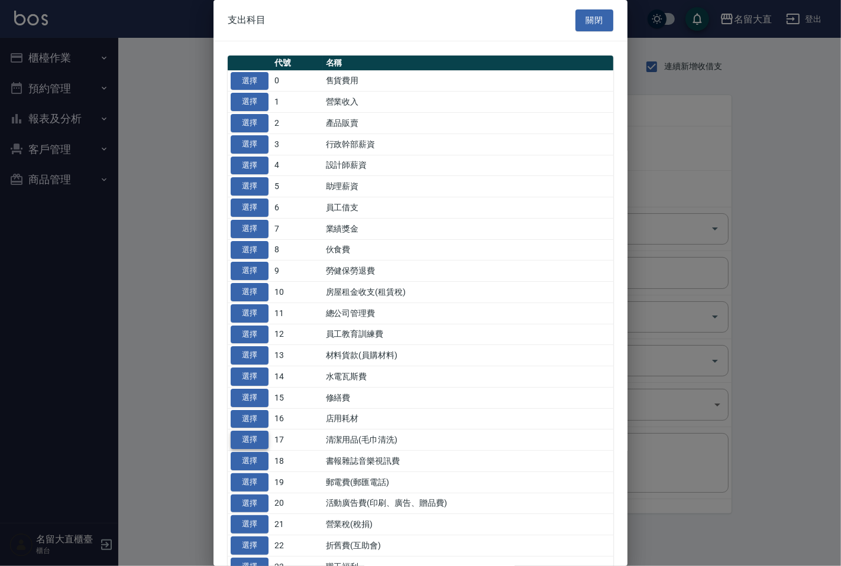
drag, startPoint x: 255, startPoint y: 440, endPoint x: 254, endPoint y: 428, distance: 12.4
click at [254, 440] on button "選擇" at bounding box center [250, 440] width 38 height 18
type input "17 清潔用品(毛巾清洗)"
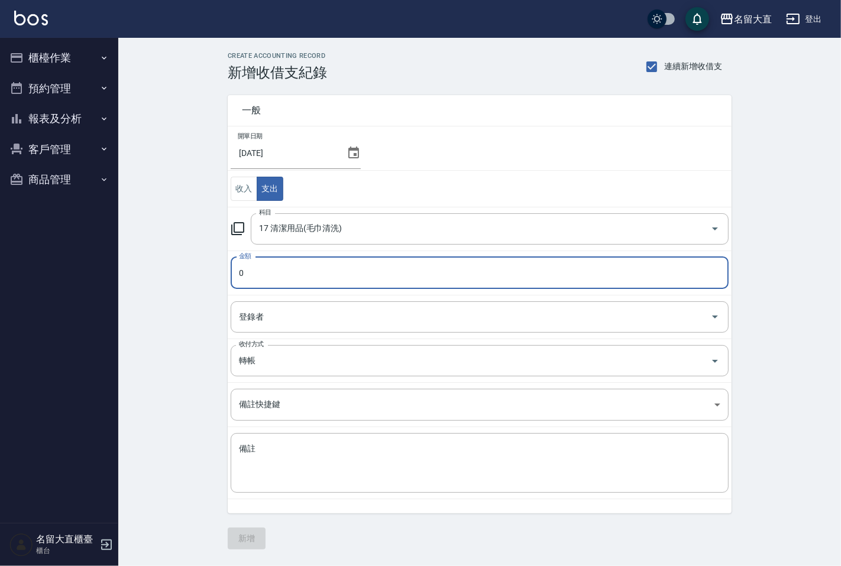
click at [268, 280] on input "0" at bounding box center [480, 273] width 498 height 32
type input "5000"
click at [284, 317] on input "登錄者" at bounding box center [470, 317] width 469 height 21
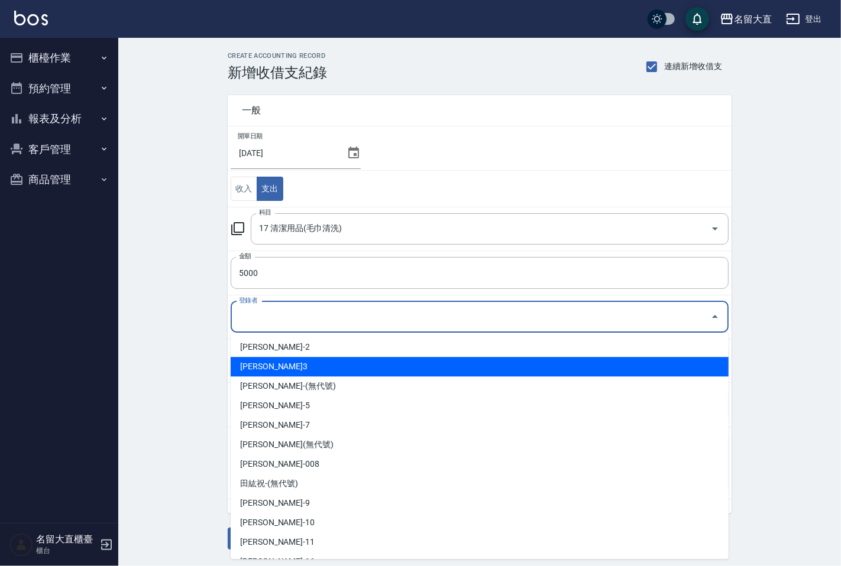
click at [276, 362] on li "[PERSON_NAME]3" at bounding box center [480, 367] width 498 height 20
type input "[PERSON_NAME]3"
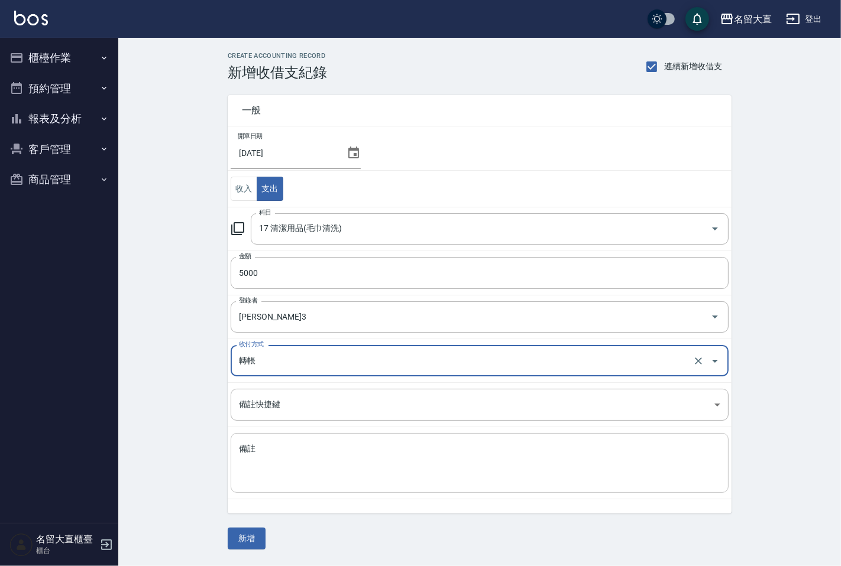
click at [253, 436] on div "x 備註" at bounding box center [480, 463] width 498 height 60
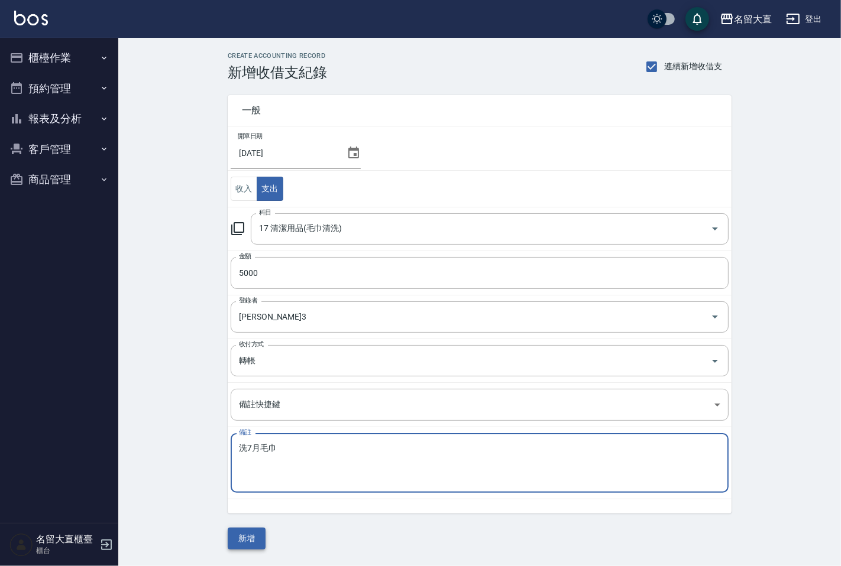
type textarea "洗7月毛巾"
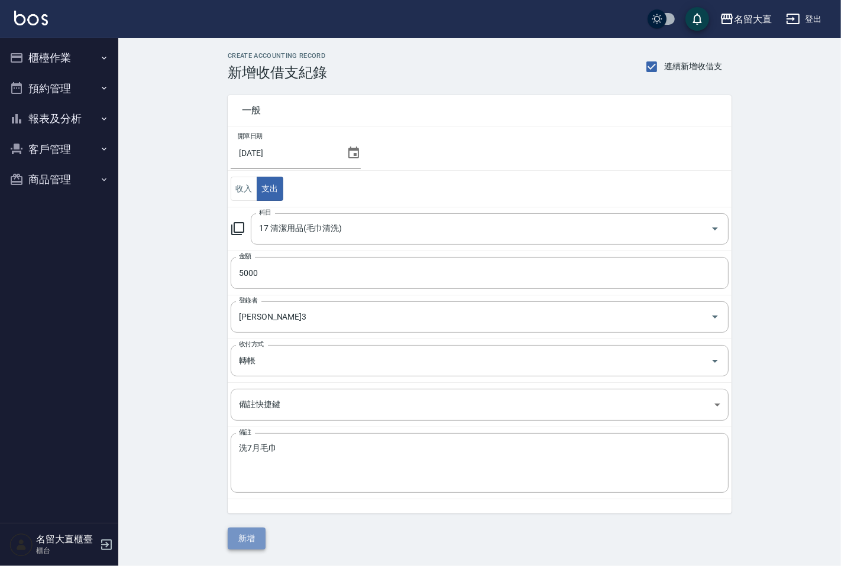
click at [239, 541] on button "新增" at bounding box center [247, 539] width 38 height 22
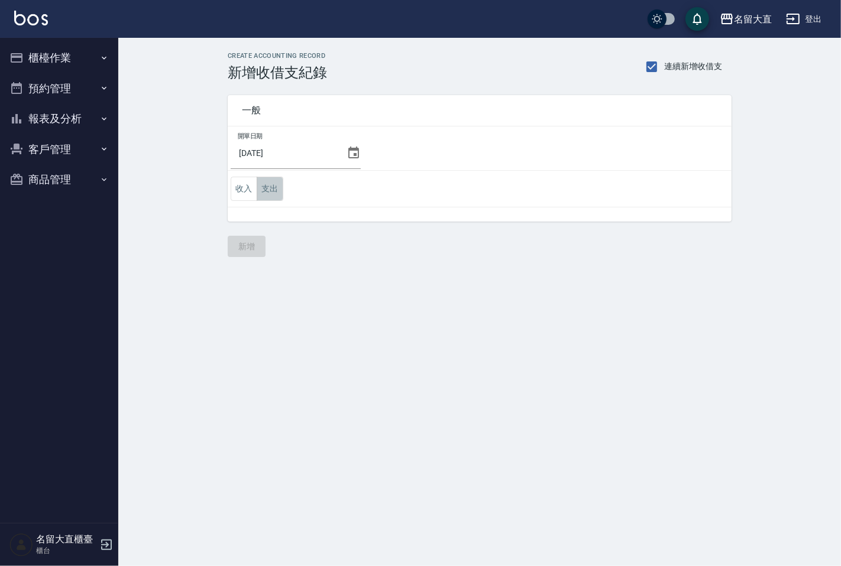
click at [277, 182] on button "支出" at bounding box center [270, 189] width 27 height 24
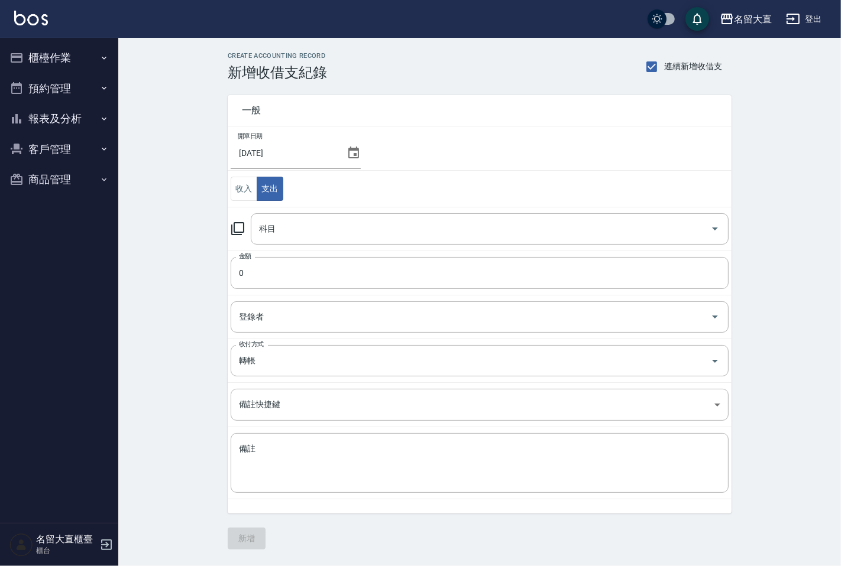
click at [237, 226] on icon at bounding box center [238, 229] width 14 height 14
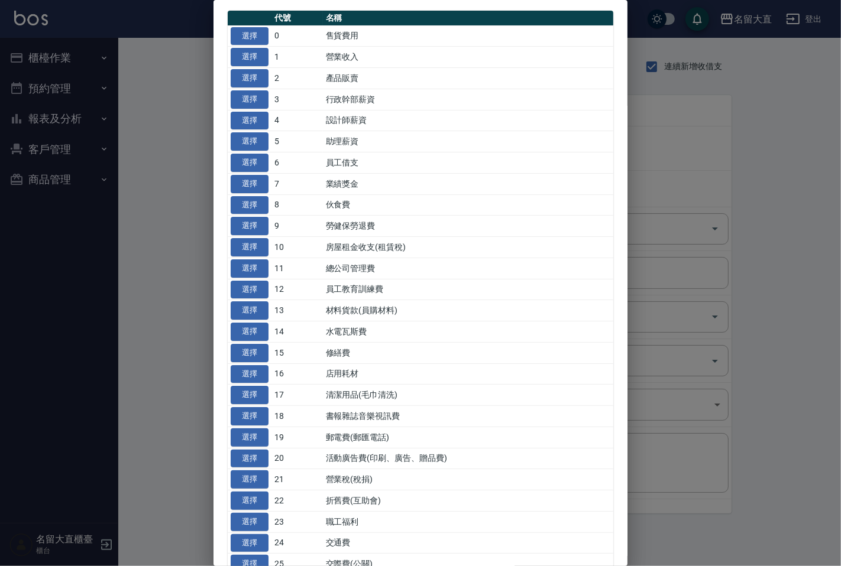
scroll to position [66, 0]
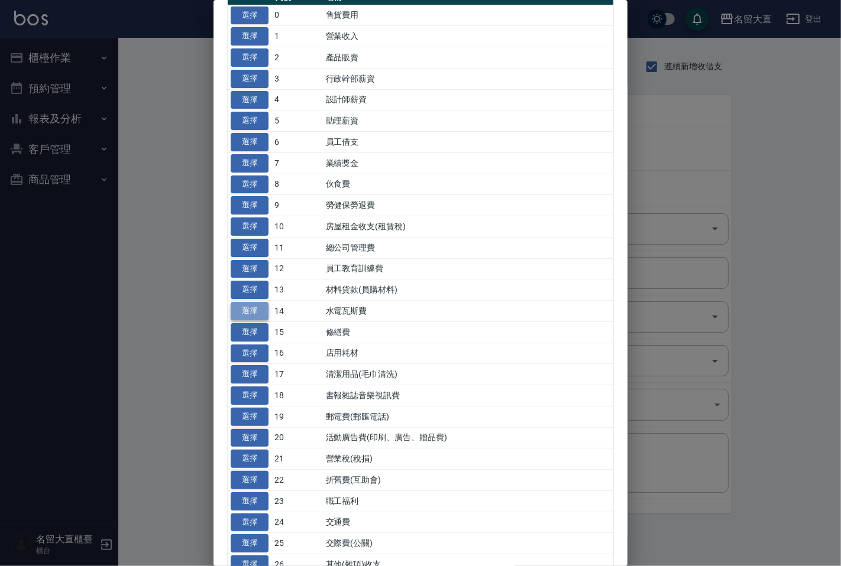
click at [245, 305] on button "選擇" at bounding box center [250, 311] width 38 height 18
type input "14 水電瓦斯費"
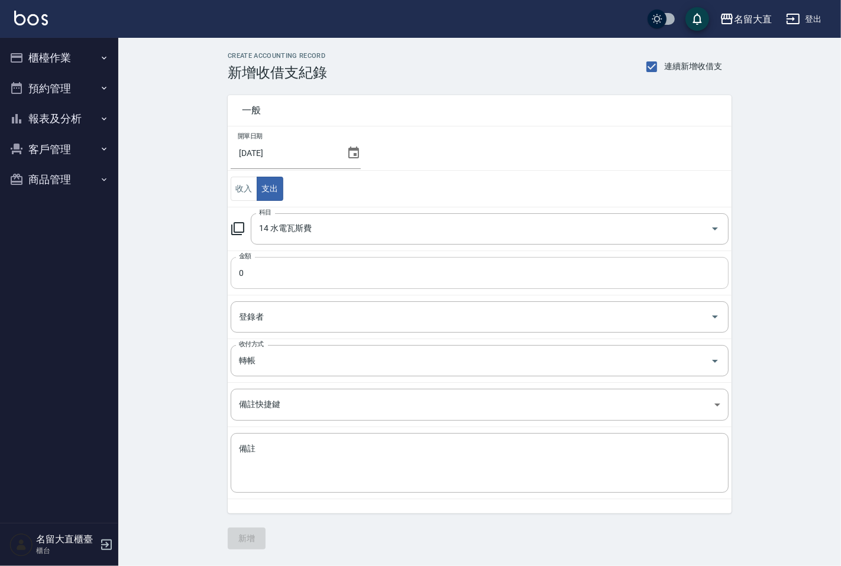
click at [267, 278] on input "0" at bounding box center [480, 273] width 498 height 32
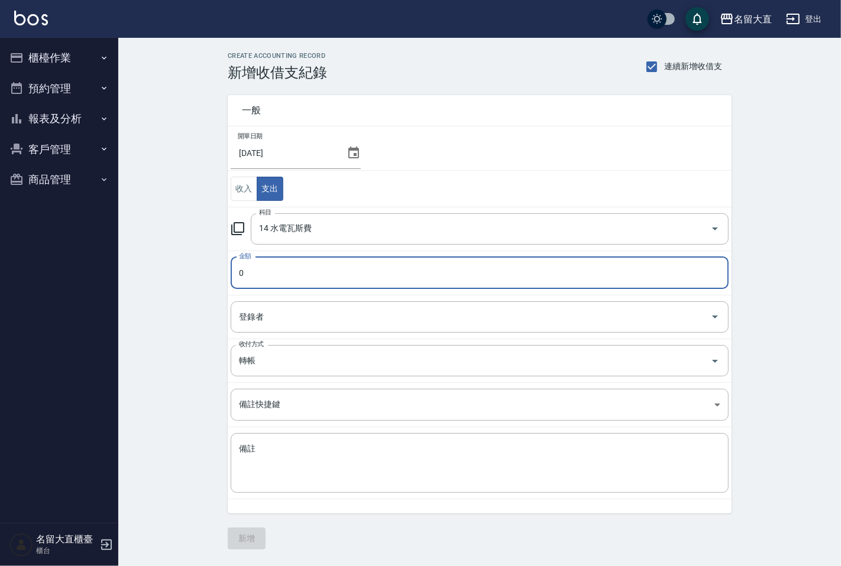
click at [267, 278] on input "0" at bounding box center [480, 273] width 498 height 32
type input "13639"
click at [281, 323] on input "登錄者" at bounding box center [470, 317] width 469 height 21
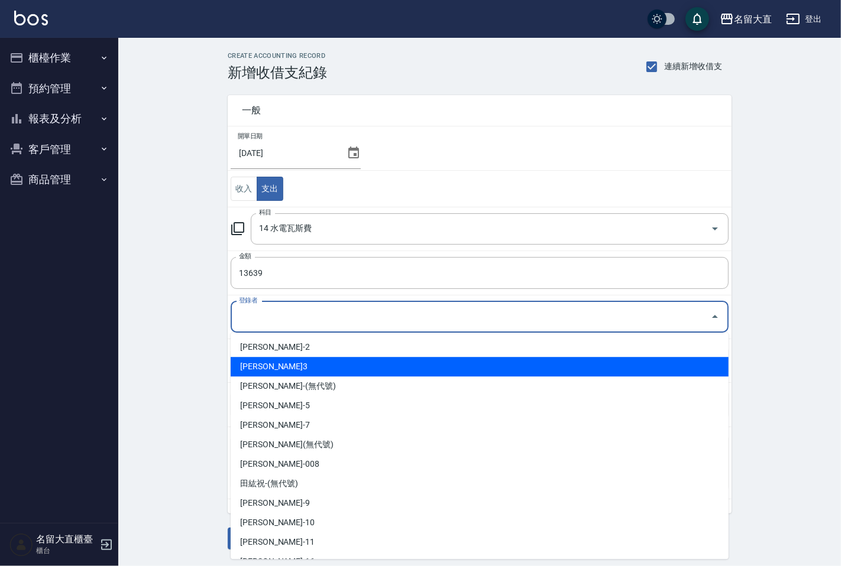
click at [272, 368] on li "[PERSON_NAME]3" at bounding box center [480, 367] width 498 height 20
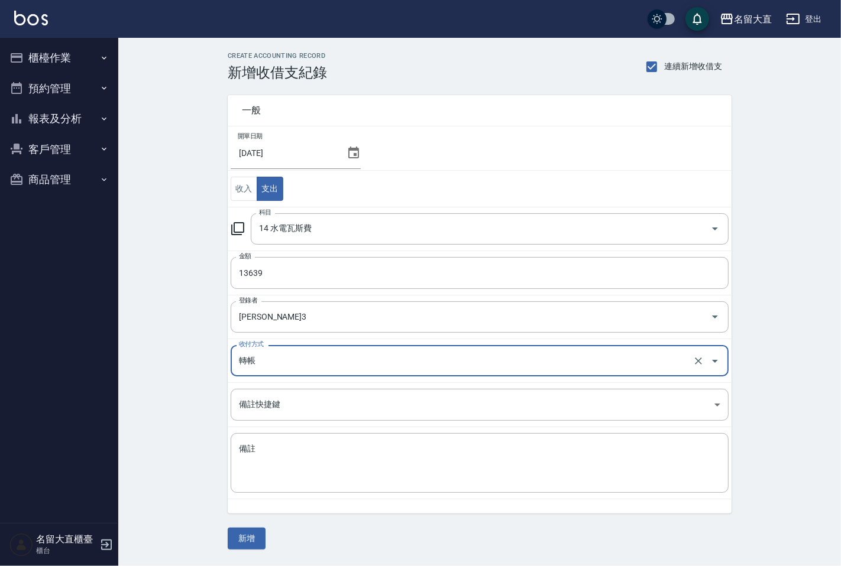
type input "[PERSON_NAME]3"
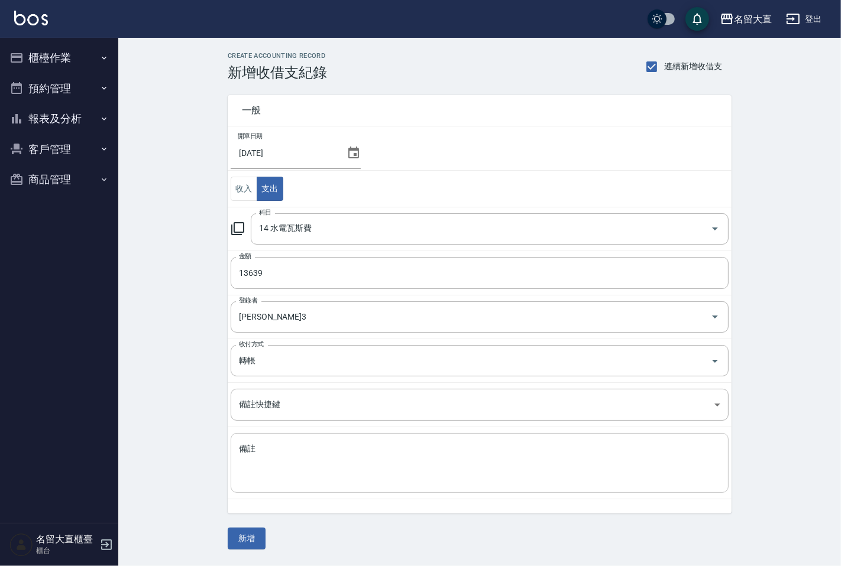
click at [264, 440] on div "x 備註" at bounding box center [480, 463] width 498 height 60
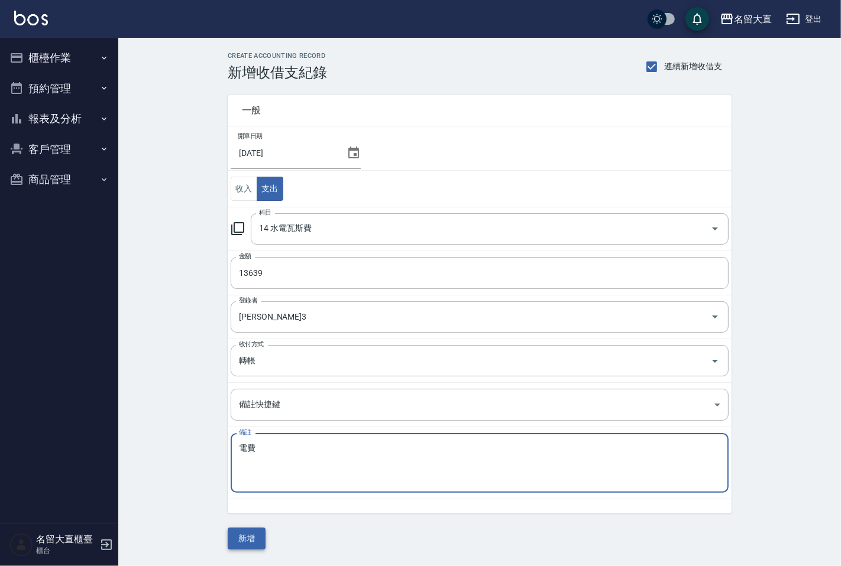
type textarea "電費"
click at [241, 541] on button "新增" at bounding box center [247, 539] width 38 height 22
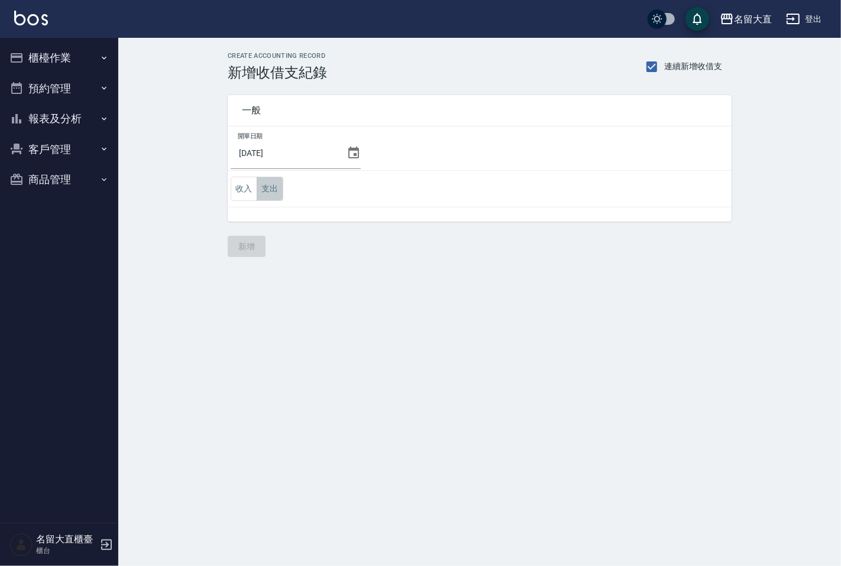
click at [268, 191] on button "支出" at bounding box center [270, 189] width 27 height 24
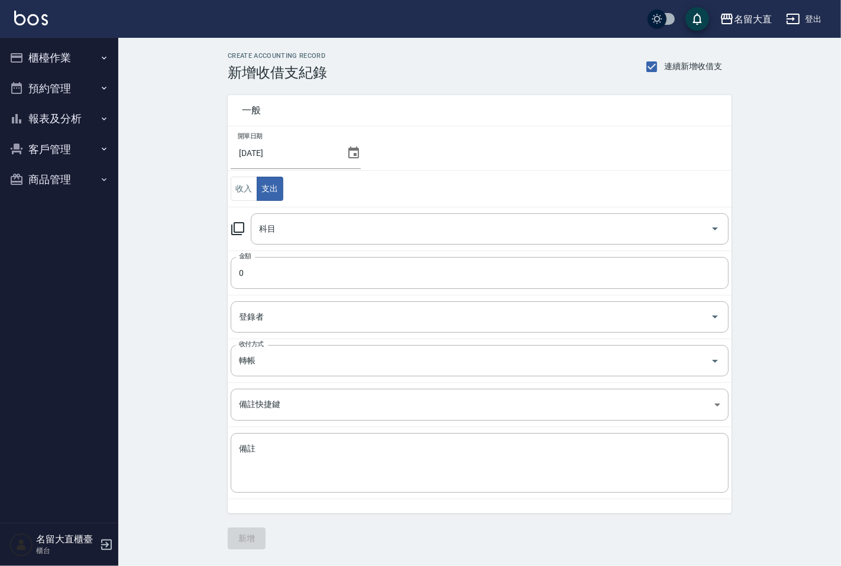
click at [238, 228] on icon at bounding box center [238, 229] width 14 height 14
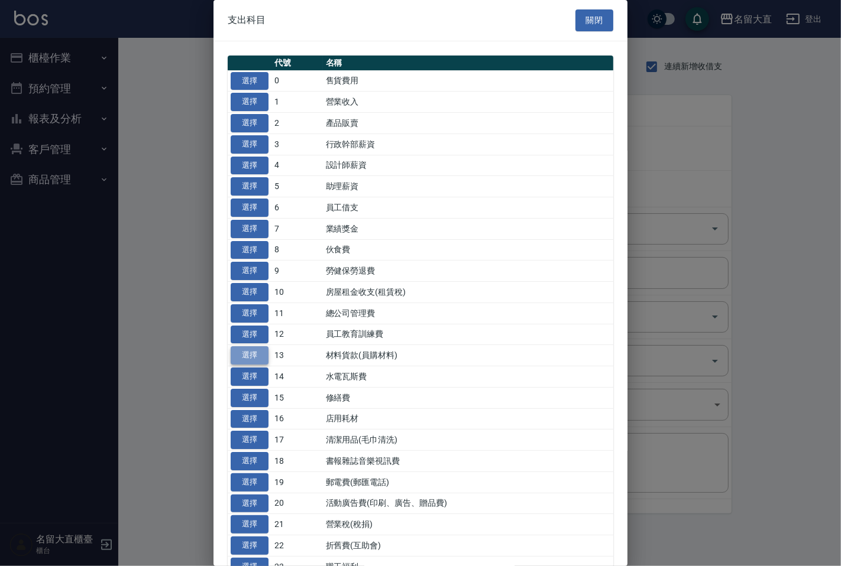
click at [258, 352] on button "選擇" at bounding box center [250, 355] width 38 height 18
type input "13 材料貨款(員購材料)"
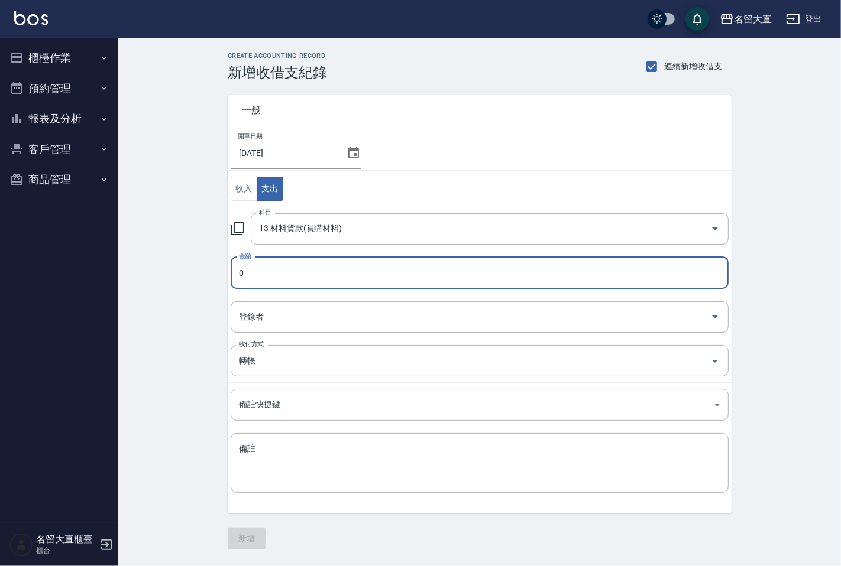
click at [273, 276] on input "0" at bounding box center [480, 273] width 498 height 32
type input "2740"
click at [261, 307] on input "登錄者" at bounding box center [470, 317] width 469 height 21
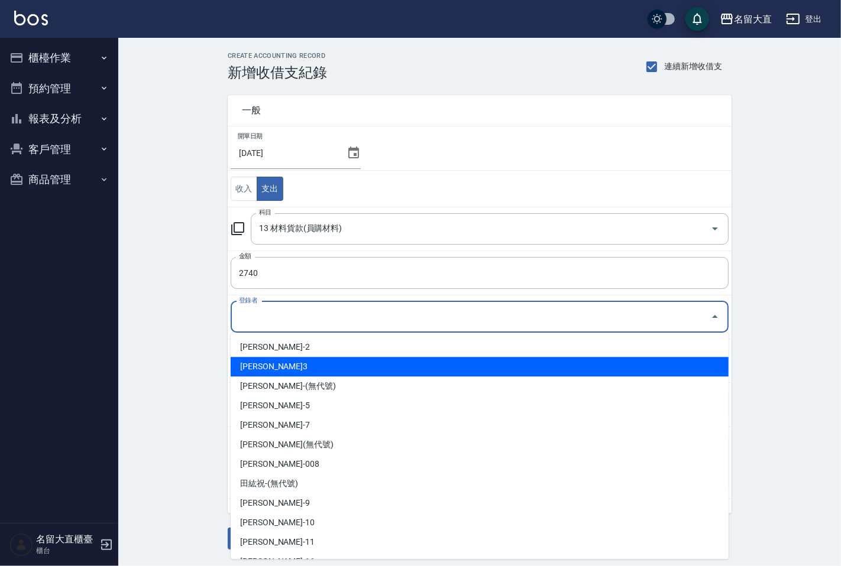
click at [262, 368] on li "[PERSON_NAME]3" at bounding box center [480, 367] width 498 height 20
type input "[PERSON_NAME]3"
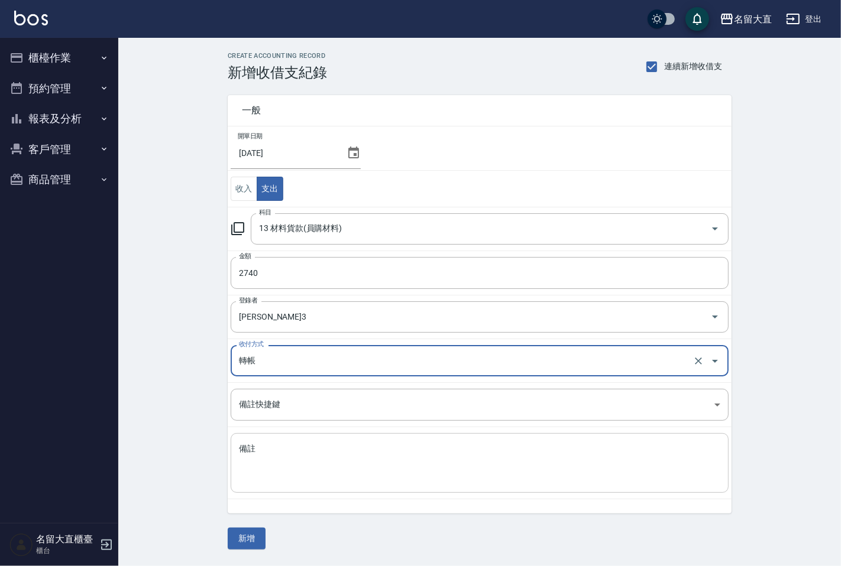
click at [253, 442] on div "x 備註" at bounding box center [480, 463] width 498 height 60
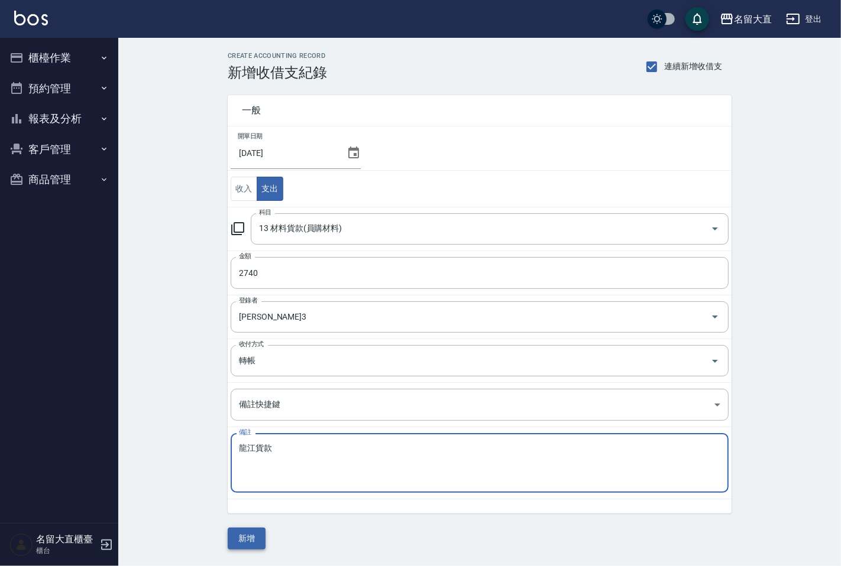
type textarea "龍江貨款貨款"
click at [244, 532] on button "新增" at bounding box center [247, 539] width 38 height 22
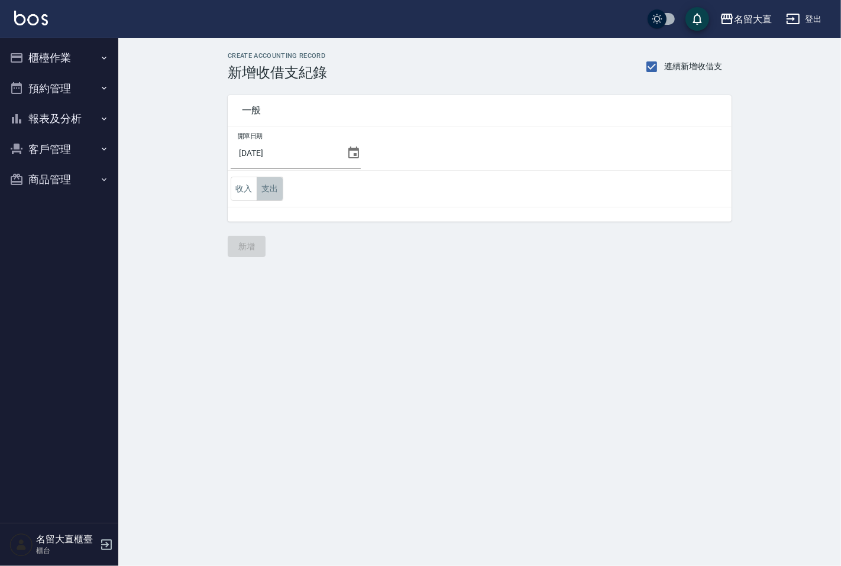
click at [279, 191] on button "支出" at bounding box center [270, 189] width 27 height 24
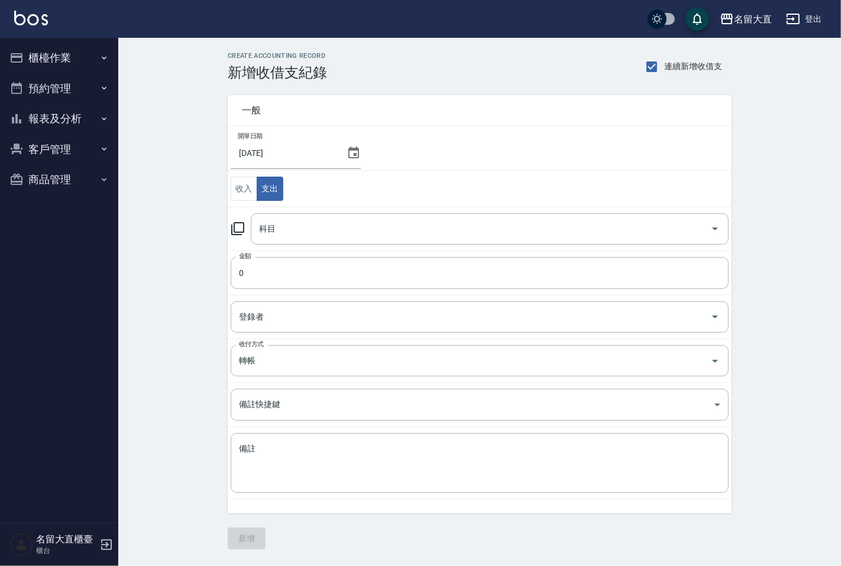
click at [240, 229] on icon at bounding box center [238, 229] width 14 height 14
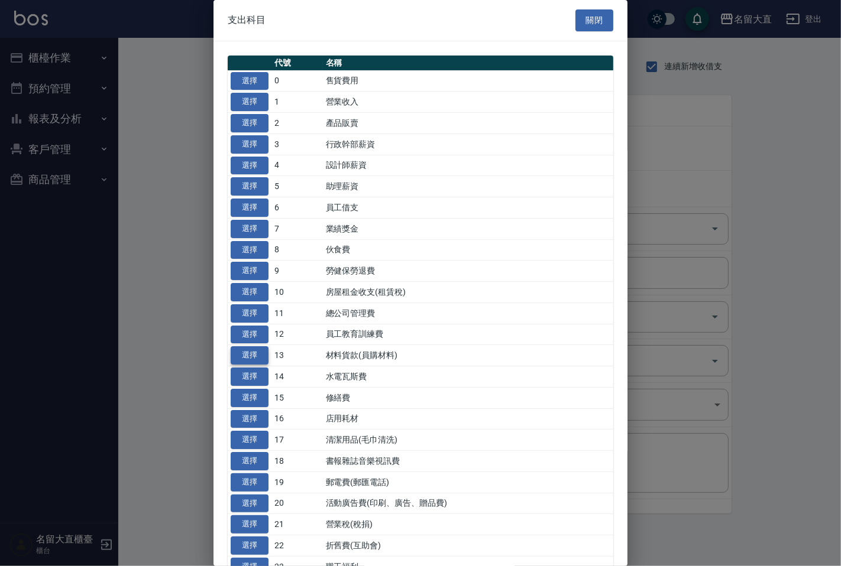
click at [238, 352] on button "選擇" at bounding box center [250, 355] width 38 height 18
type input "13 材料貨款(員購材料)"
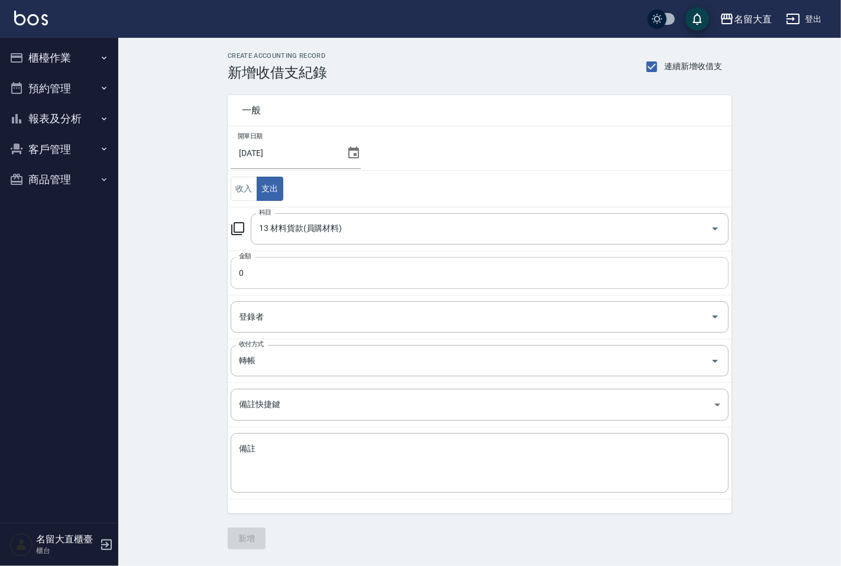
click at [251, 270] on input "0" at bounding box center [480, 273] width 498 height 32
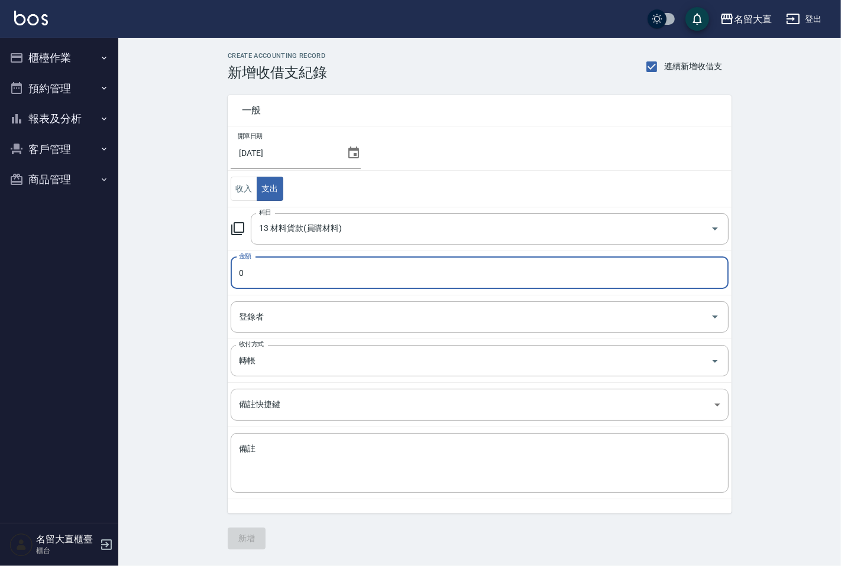
click at [251, 270] on input "0" at bounding box center [480, 273] width 498 height 32
type input "1380"
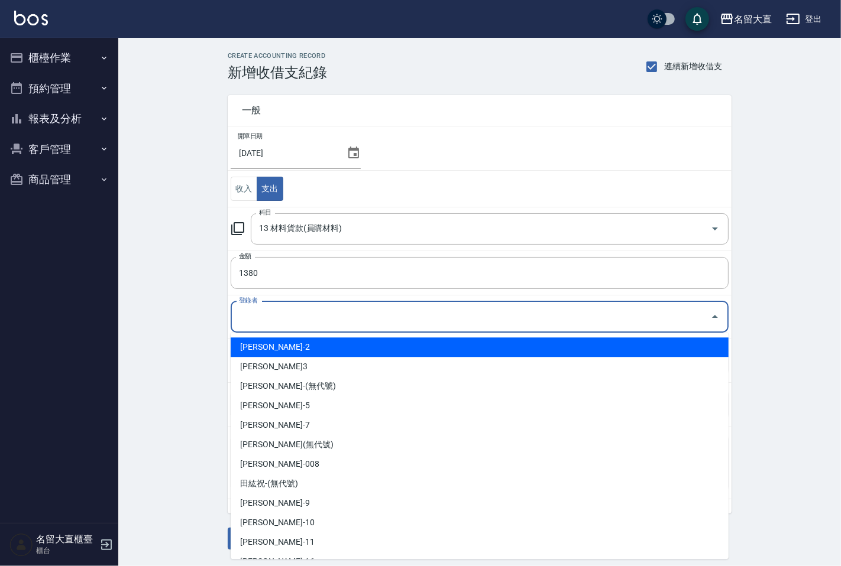
click at [264, 317] on input "登錄者" at bounding box center [470, 317] width 469 height 21
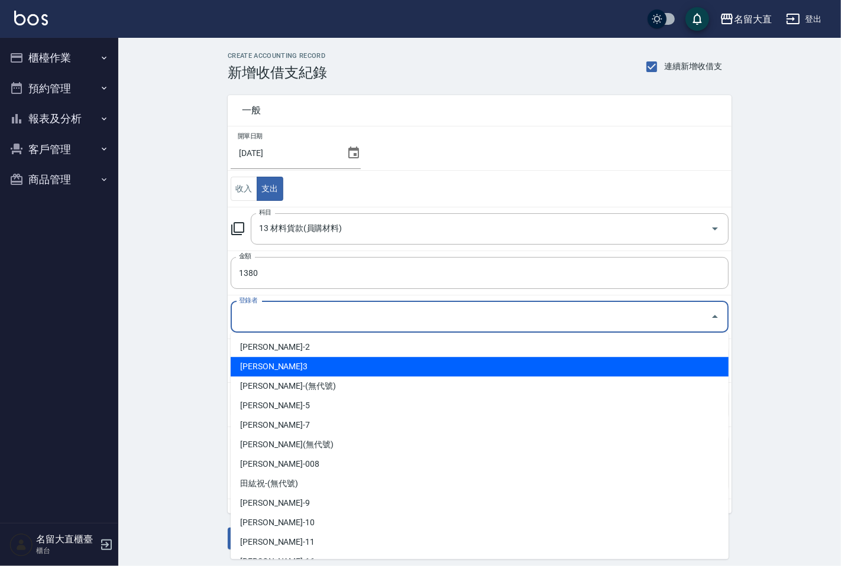
click at [253, 359] on li "[PERSON_NAME]3" at bounding box center [480, 367] width 498 height 20
type input "[PERSON_NAME]3"
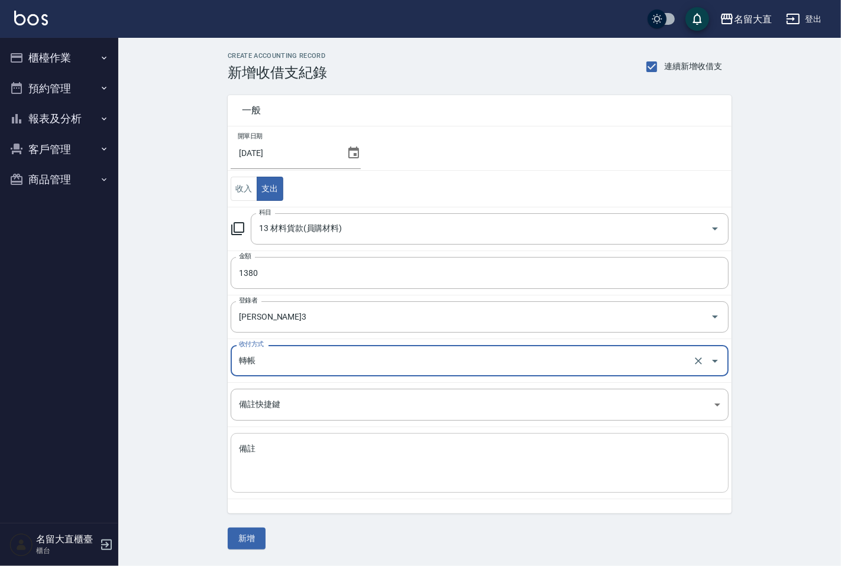
click at [259, 435] on div "x 備註" at bounding box center [480, 463] width 498 height 60
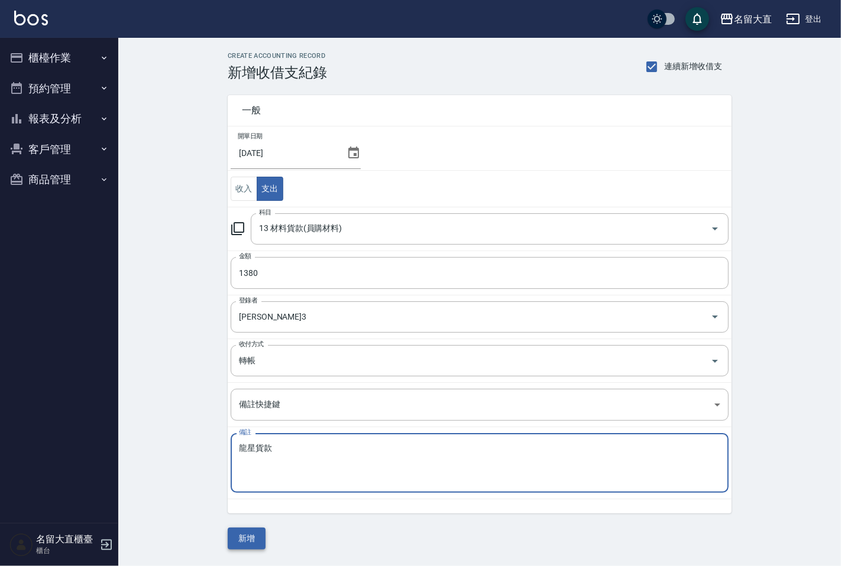
type textarea "龍星貨款"
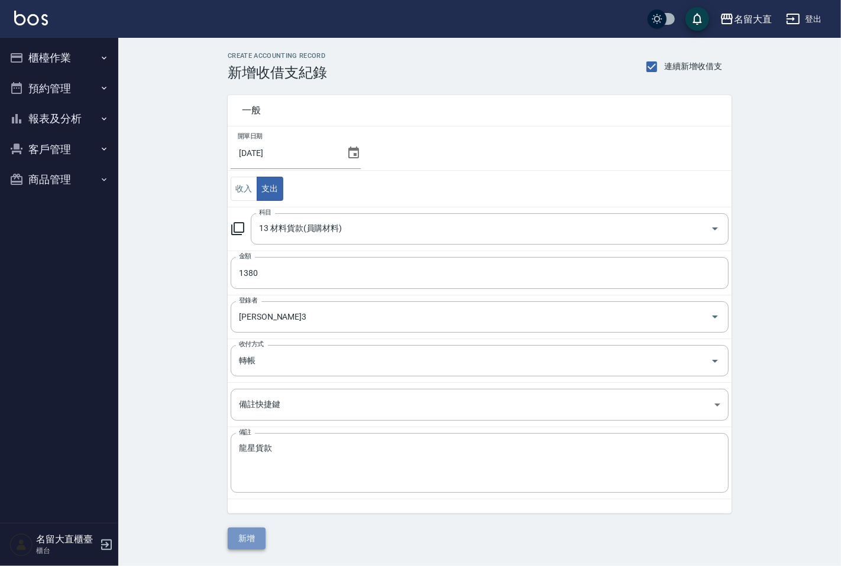
click at [244, 532] on button "新增" at bounding box center [247, 539] width 38 height 22
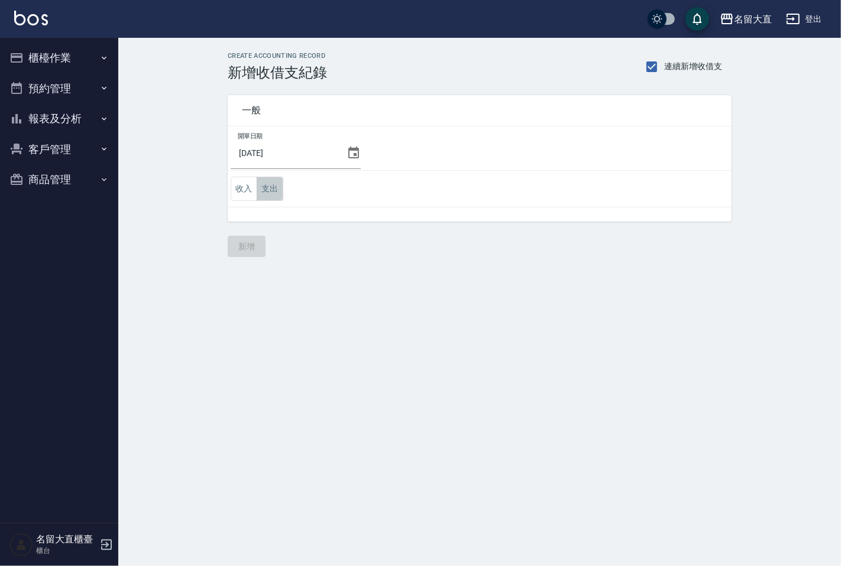
click at [270, 181] on button "支出" at bounding box center [270, 189] width 27 height 24
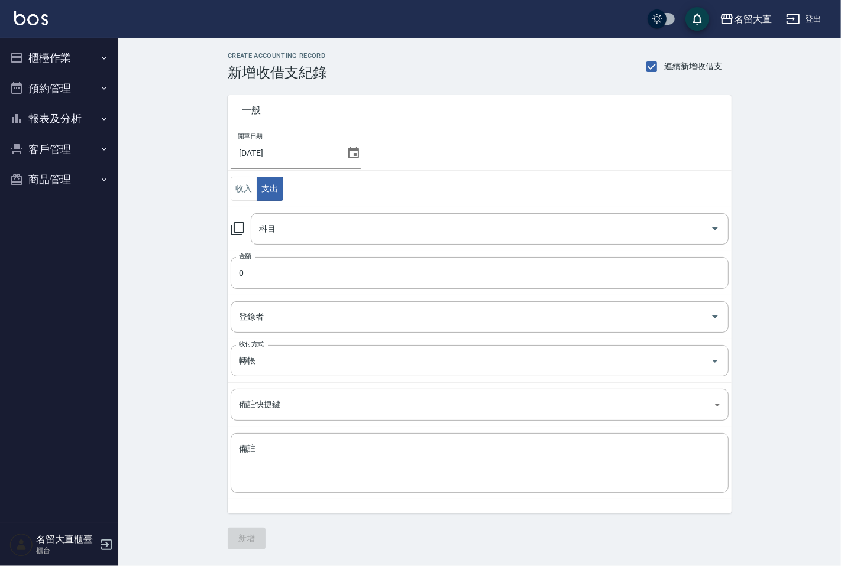
click at [234, 226] on icon at bounding box center [237, 228] width 13 height 13
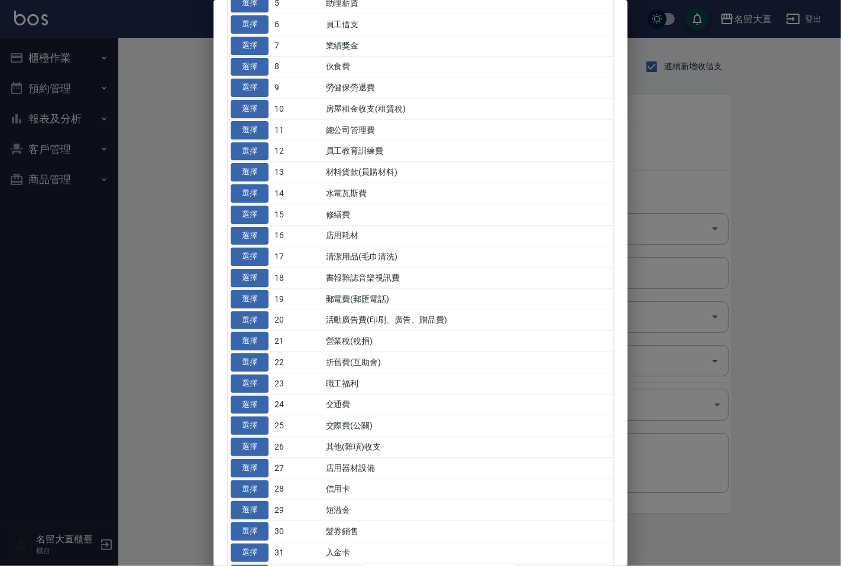
scroll to position [197, 0]
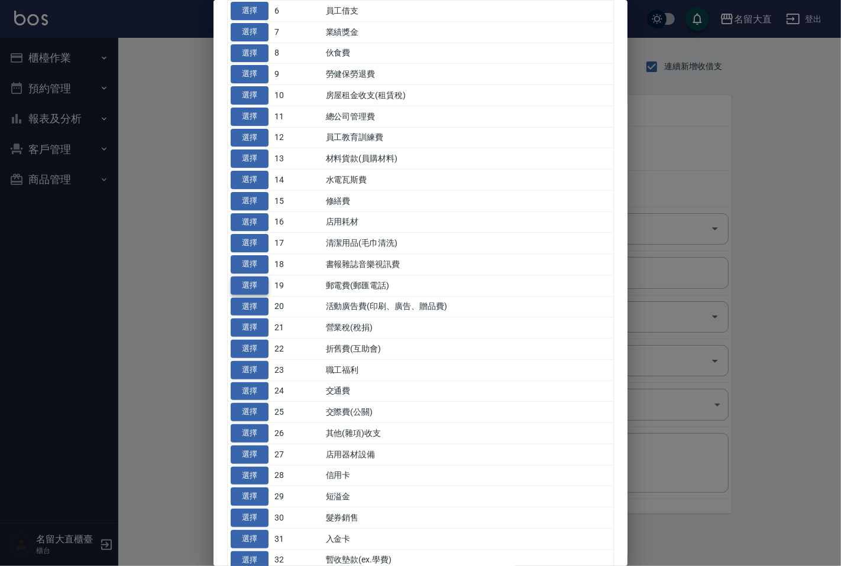
click at [260, 283] on button "選擇" at bounding box center [250, 286] width 38 height 18
type input "19 郵電費(郵匯電話)"
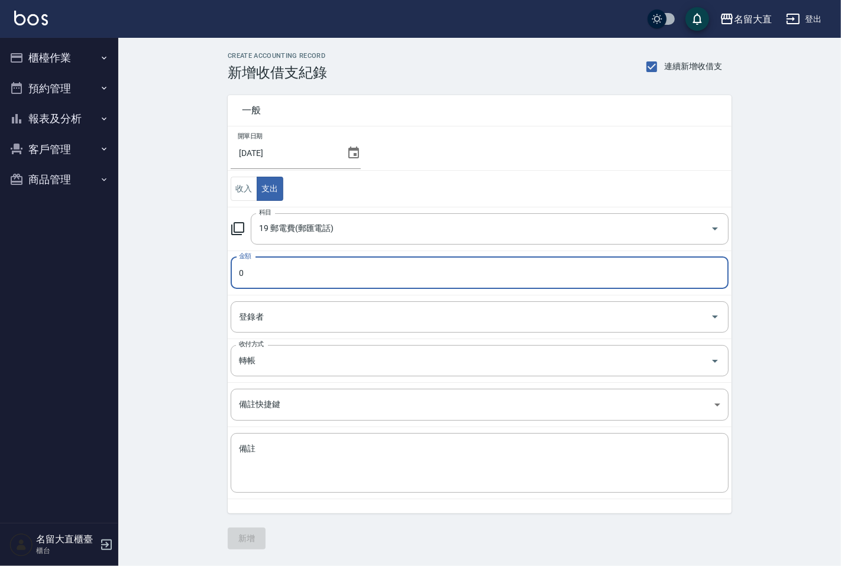
click at [261, 269] on input "0" at bounding box center [480, 273] width 498 height 32
type input "1062"
click at [263, 309] on input "登錄者" at bounding box center [470, 317] width 469 height 21
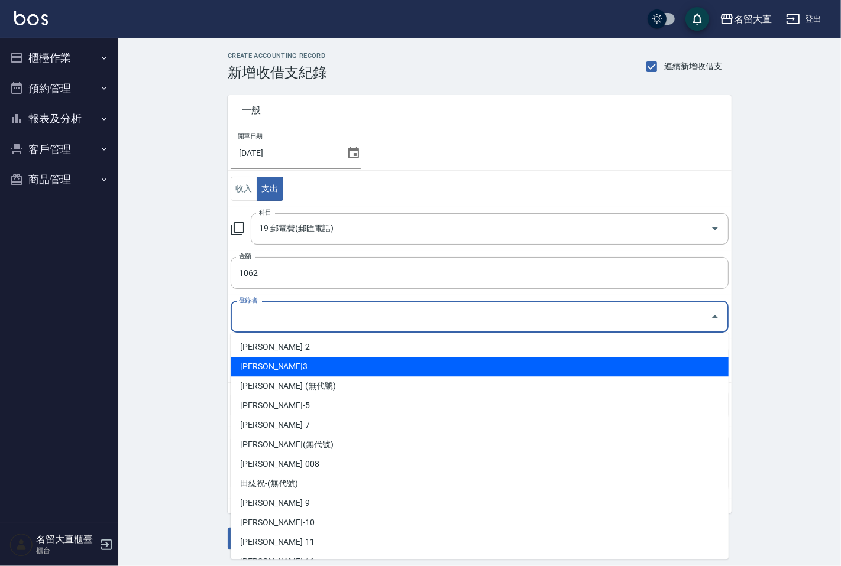
click at [258, 365] on li "[PERSON_NAME]3" at bounding box center [480, 367] width 498 height 20
type input "[PERSON_NAME]3"
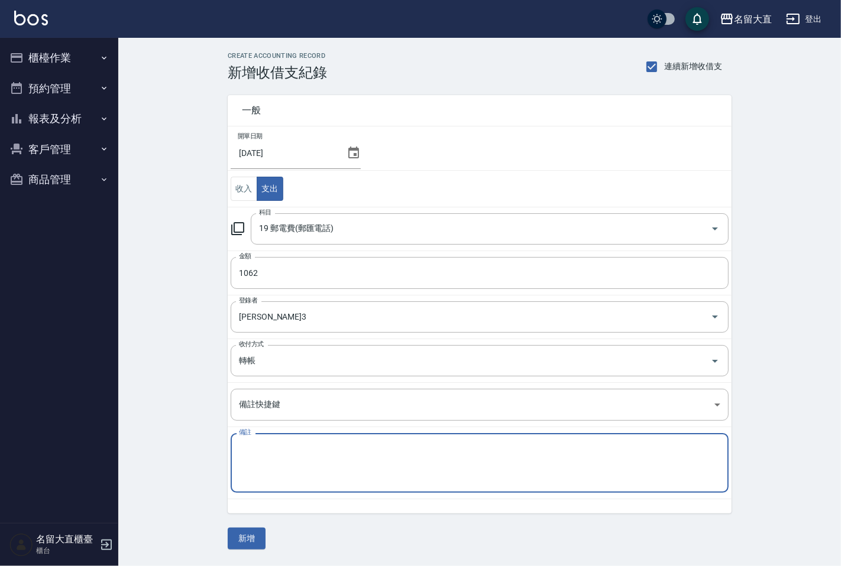
click at [275, 465] on textarea "備註" at bounding box center [479, 463] width 481 height 40
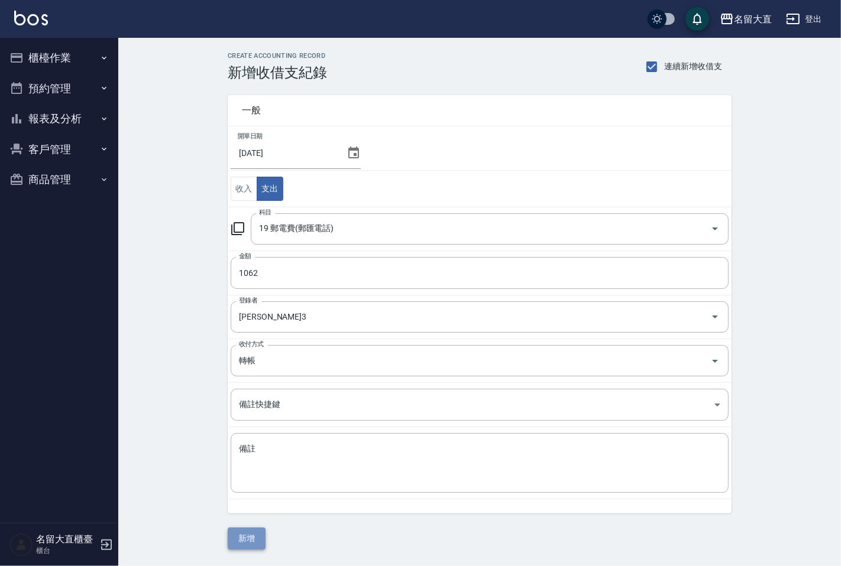
click at [241, 533] on button "新增" at bounding box center [247, 539] width 38 height 22
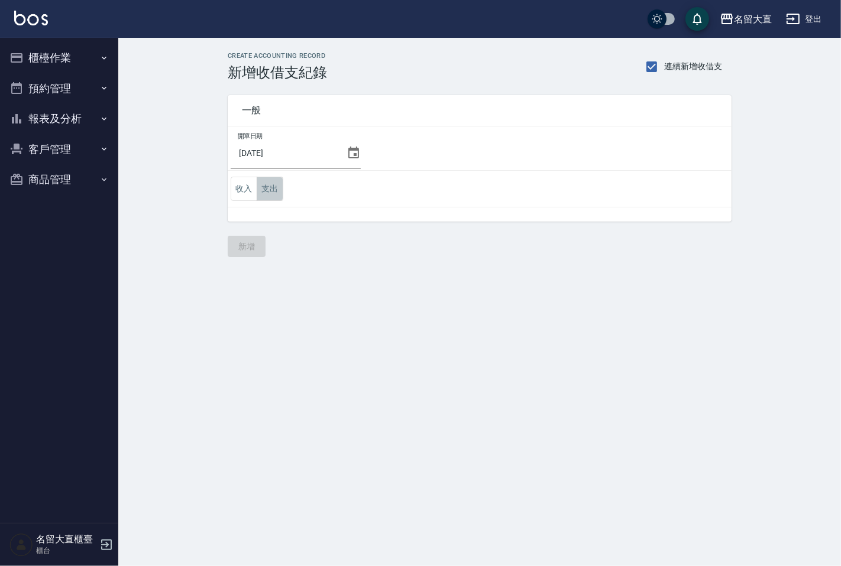
click at [270, 191] on button "支出" at bounding box center [270, 189] width 27 height 24
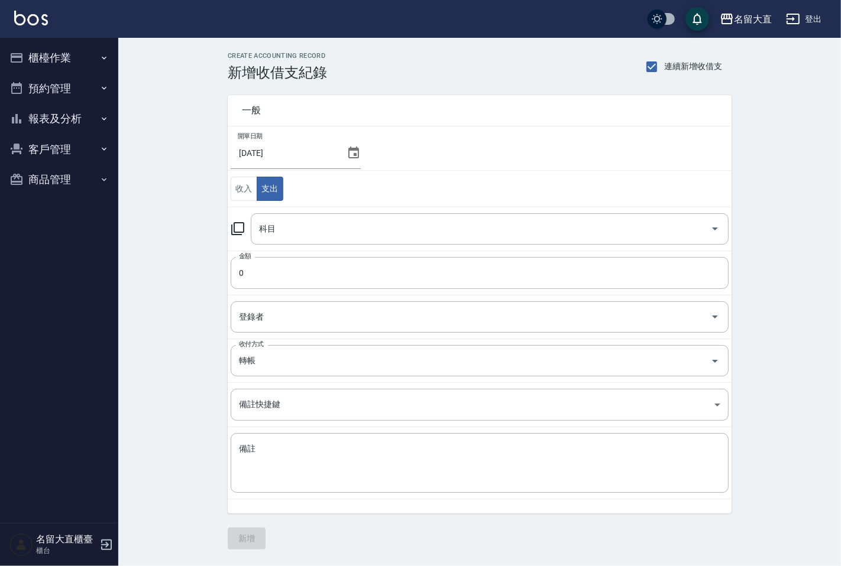
click at [234, 229] on icon at bounding box center [237, 228] width 13 height 13
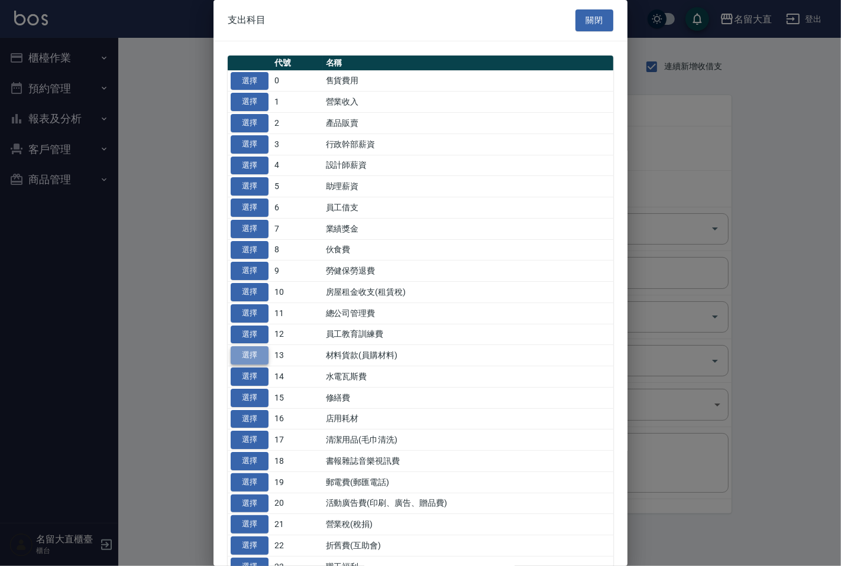
click at [257, 356] on button "選擇" at bounding box center [250, 355] width 38 height 18
type input "13 材料貨款(員購材料)"
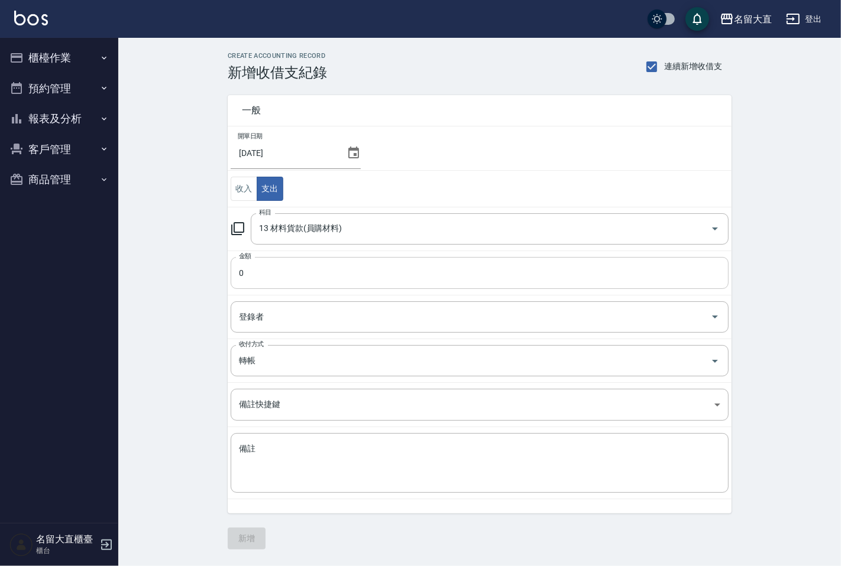
click at [287, 278] on input "0" at bounding box center [480, 273] width 498 height 32
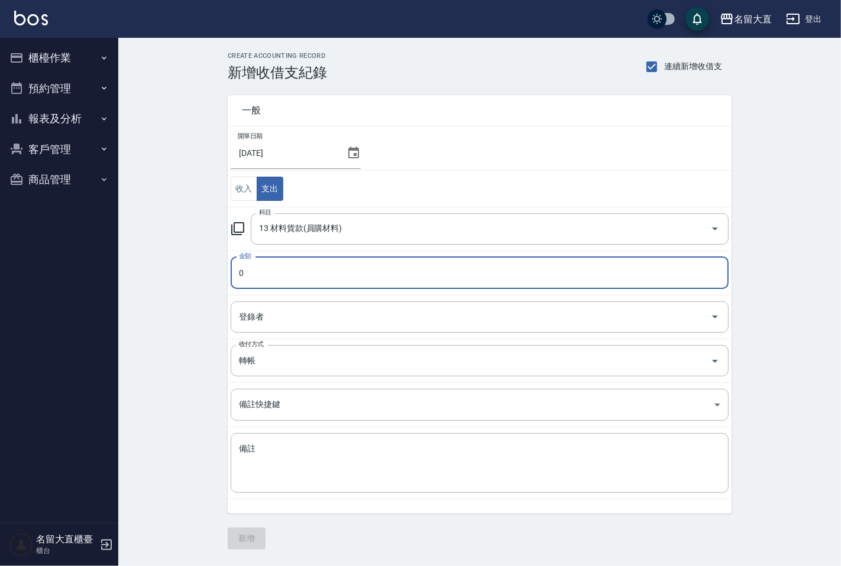
click at [287, 278] on input "0" at bounding box center [480, 273] width 498 height 32
type input "7945"
click at [290, 312] on input "登錄者" at bounding box center [470, 317] width 469 height 21
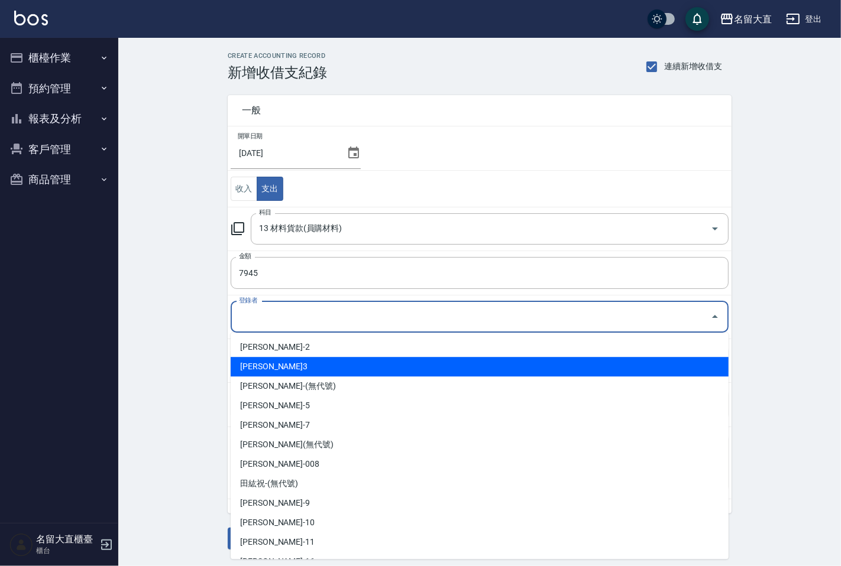
click at [268, 372] on li "郭忠翰-3" at bounding box center [480, 367] width 498 height 20
type input "郭忠翰-3"
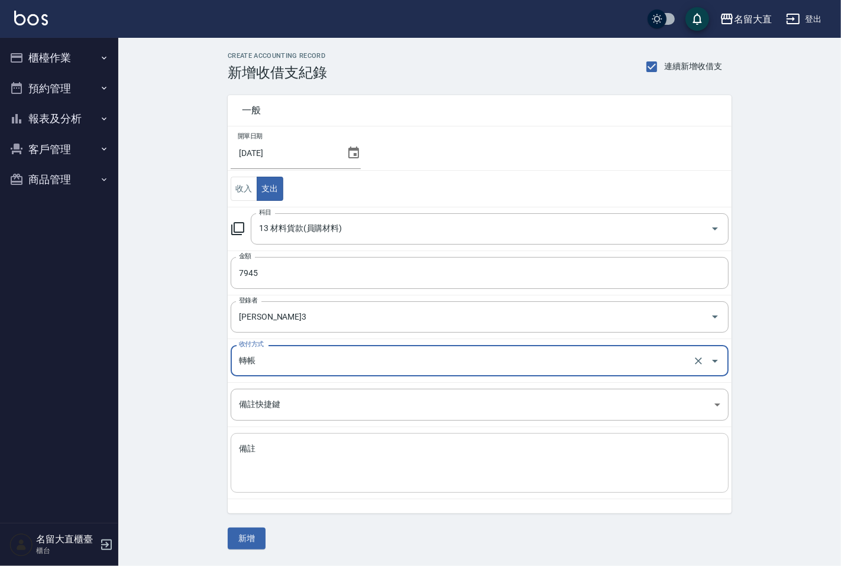
click at [254, 435] on div "x 備註" at bounding box center [480, 463] width 498 height 60
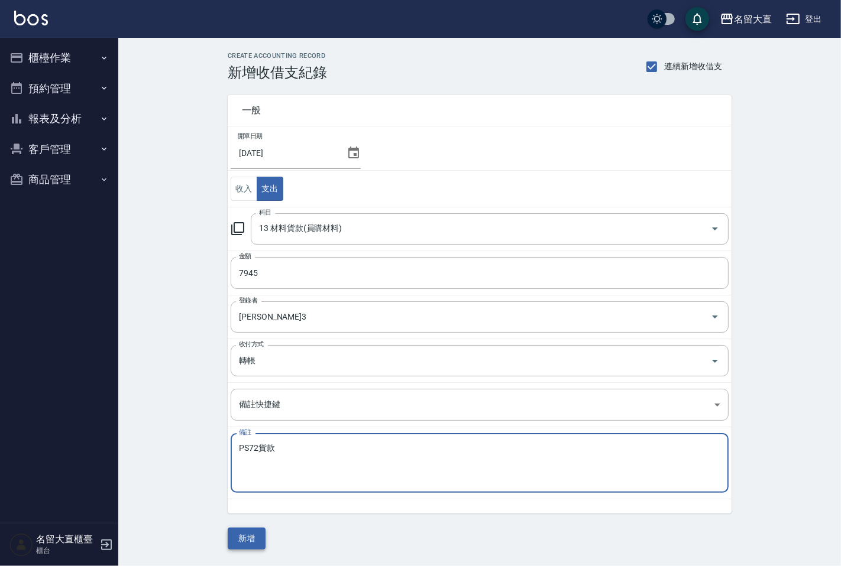
type textarea "PS72貨款"
click at [249, 533] on button "新增" at bounding box center [247, 539] width 38 height 22
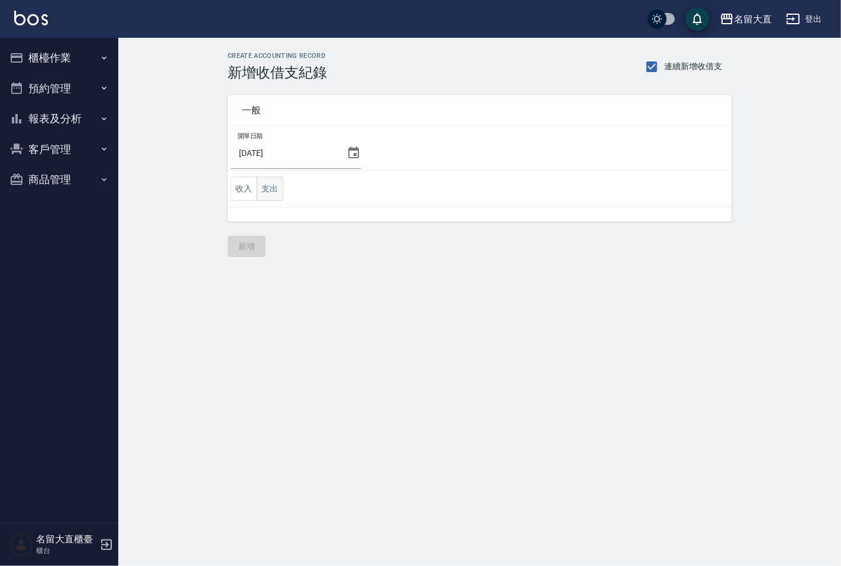
click at [275, 189] on button "支出" at bounding box center [270, 189] width 27 height 24
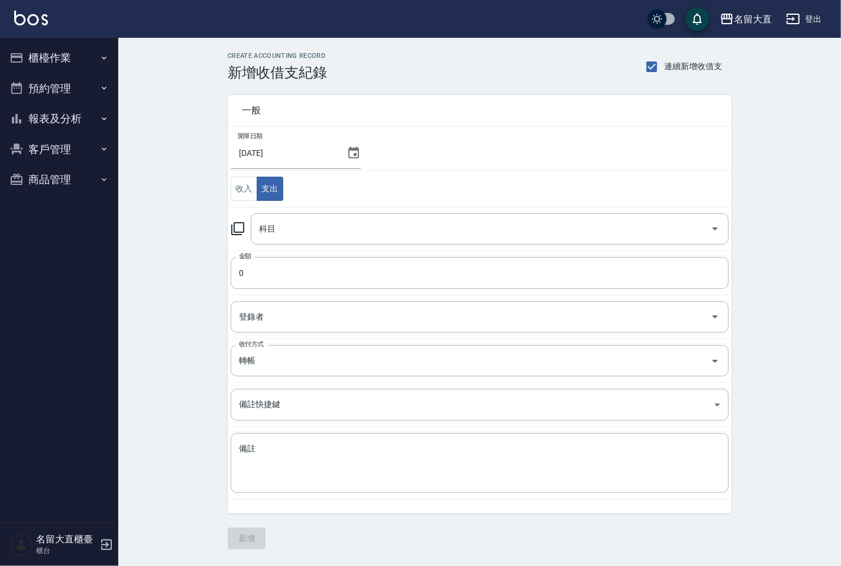
click at [234, 231] on icon at bounding box center [237, 228] width 13 height 13
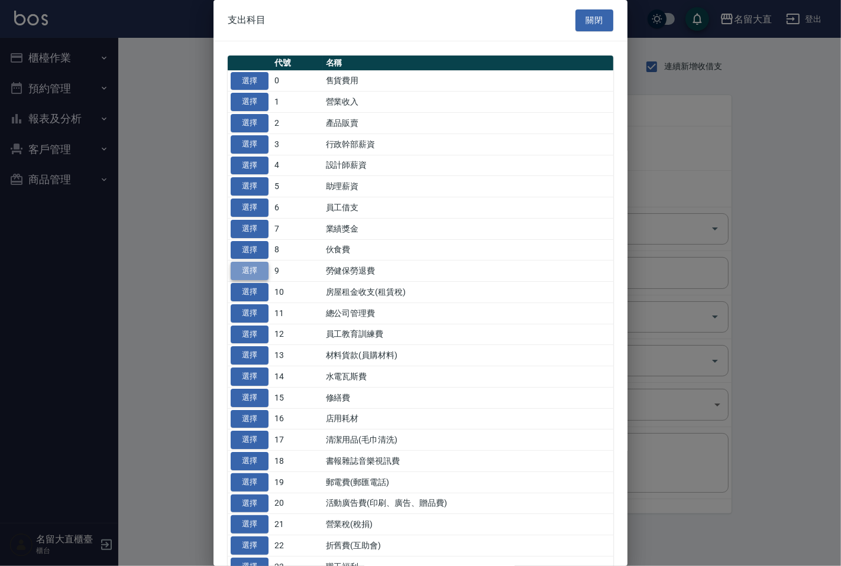
click at [258, 272] on button "選擇" at bounding box center [250, 271] width 38 height 18
type input "9 勞健保勞退費"
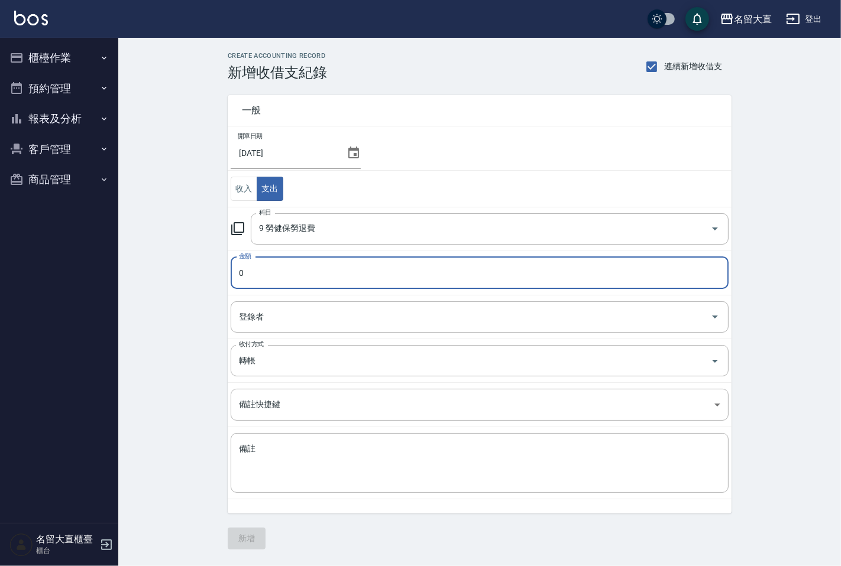
click at [259, 274] on input "0" at bounding box center [480, 273] width 498 height 32
type input "5105"
click at [253, 314] on div "登錄者 登錄者" at bounding box center [480, 316] width 498 height 31
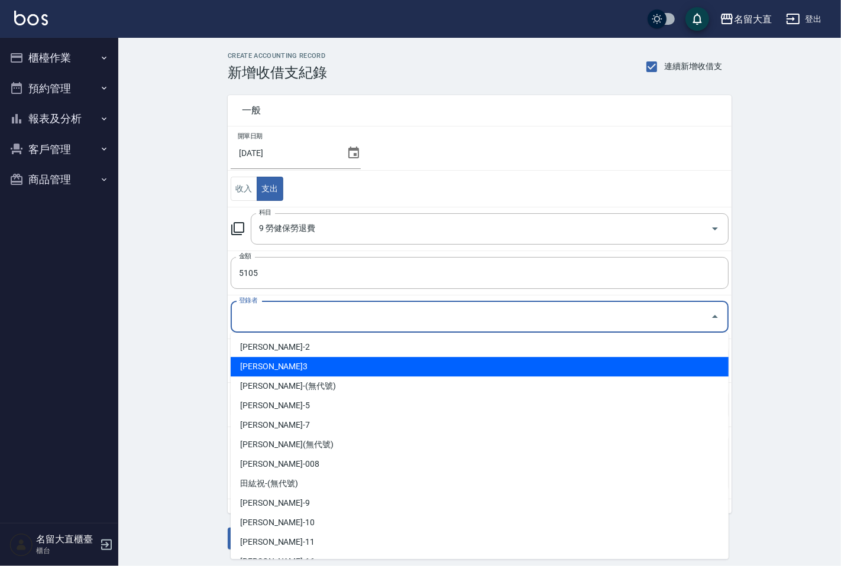
click at [253, 371] on li "郭忠翰-3" at bounding box center [480, 367] width 498 height 20
type input "郭忠翰-3"
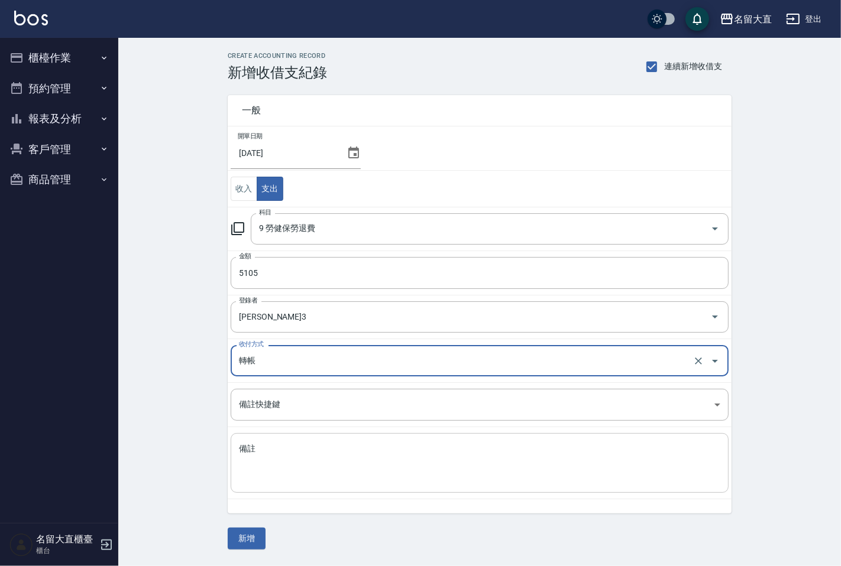
click at [255, 448] on textarea "備註" at bounding box center [479, 463] width 481 height 40
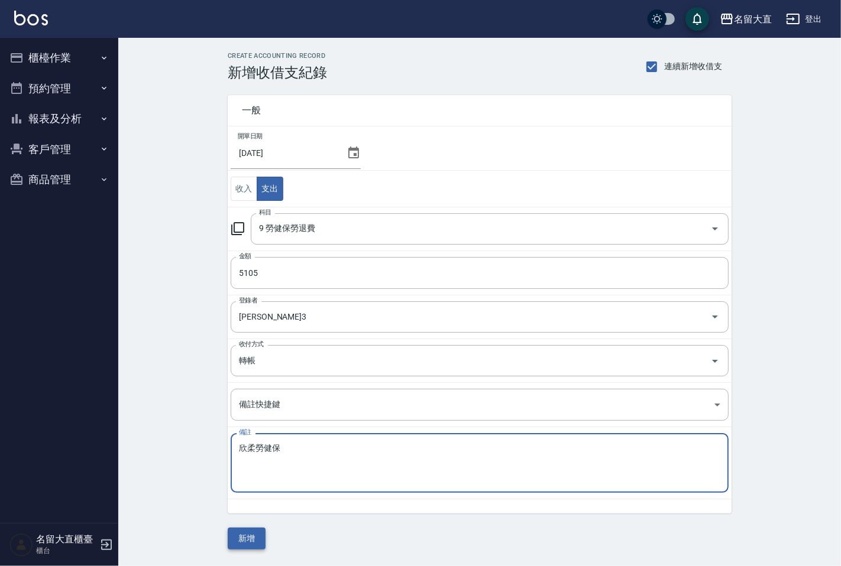
type textarea "欣柔勞健保"
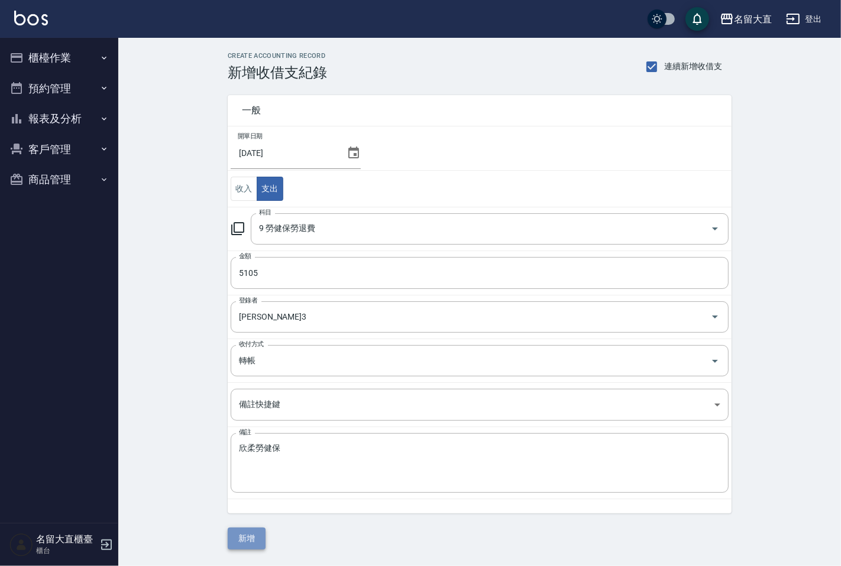
click at [254, 541] on button "新增" at bounding box center [247, 539] width 38 height 22
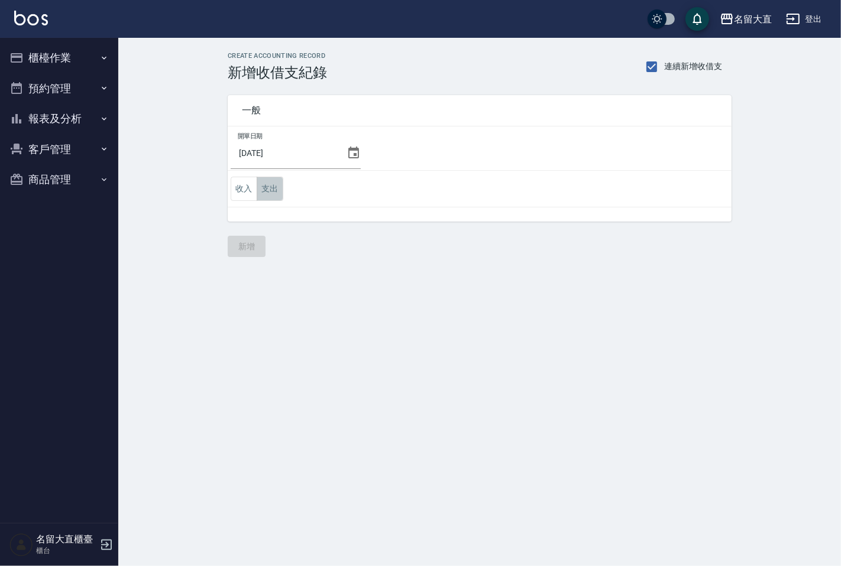
click at [272, 190] on button "支出" at bounding box center [270, 189] width 27 height 24
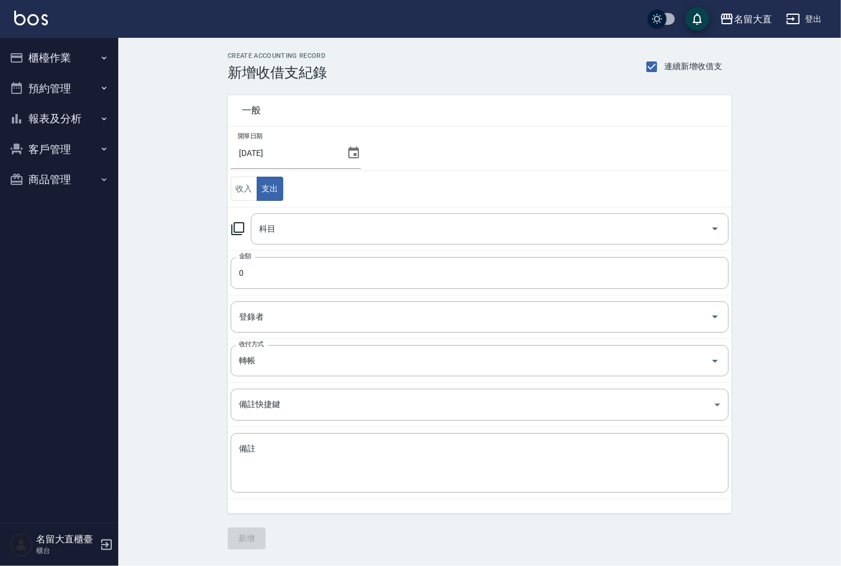
click at [242, 234] on icon at bounding box center [238, 229] width 14 height 14
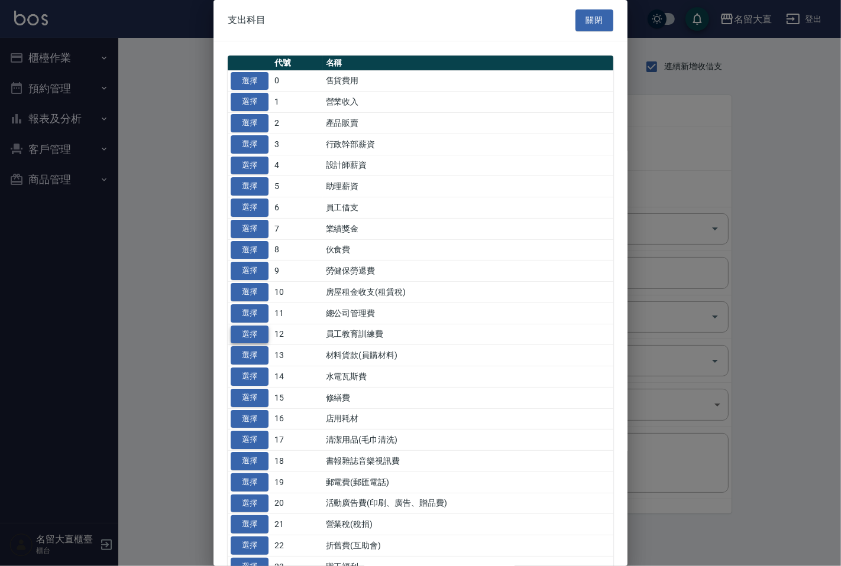
click at [258, 329] on button "選擇" at bounding box center [250, 335] width 38 height 18
type input "12 員工教育訓練費"
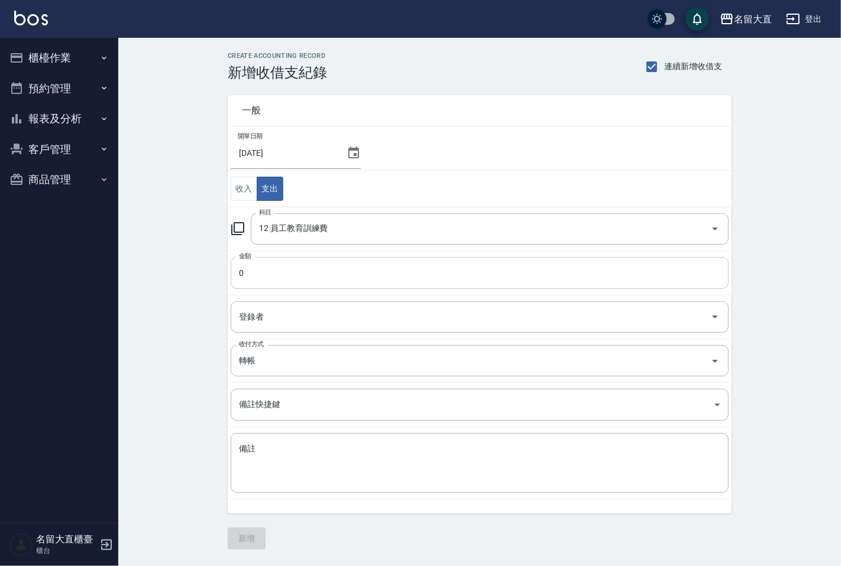
click at [272, 276] on input "0" at bounding box center [480, 273] width 498 height 32
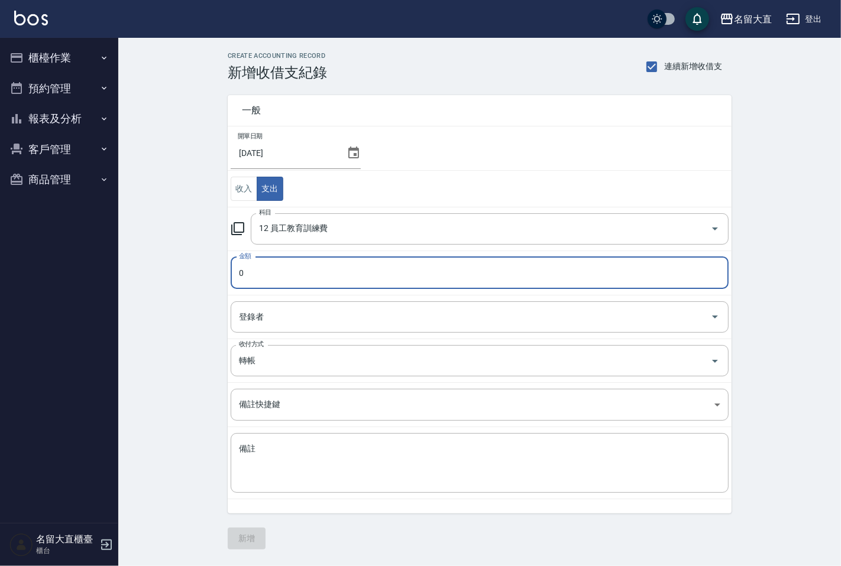
click at [272, 276] on input "0" at bounding box center [480, 273] width 498 height 32
type input "2000"
click at [255, 319] on input "登錄者" at bounding box center [470, 317] width 469 height 21
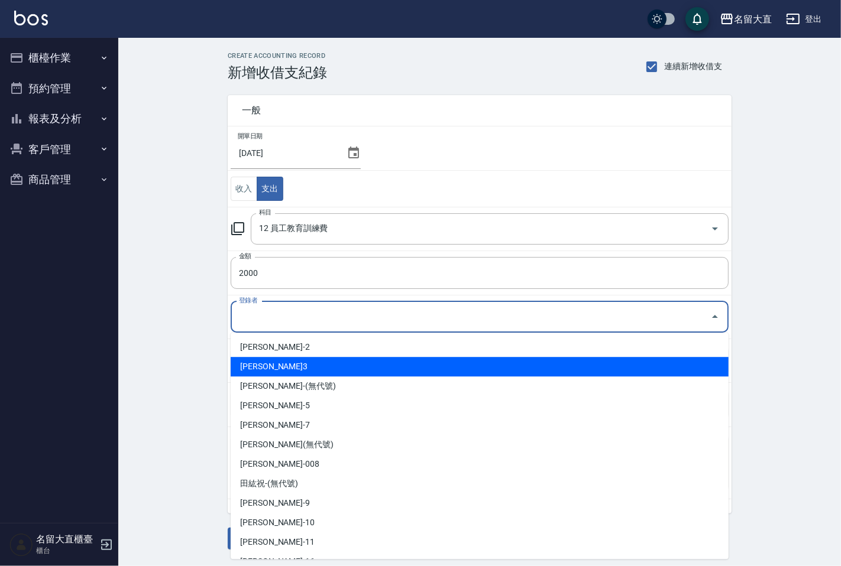
click at [262, 365] on li "[PERSON_NAME]3" at bounding box center [480, 367] width 498 height 20
type input "[PERSON_NAME]3"
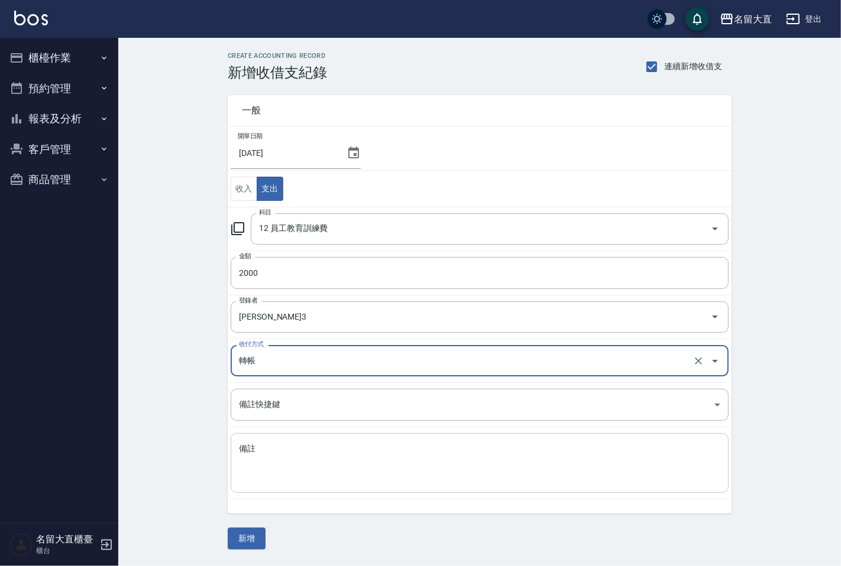
click at [269, 453] on textarea "備註" at bounding box center [479, 463] width 481 height 40
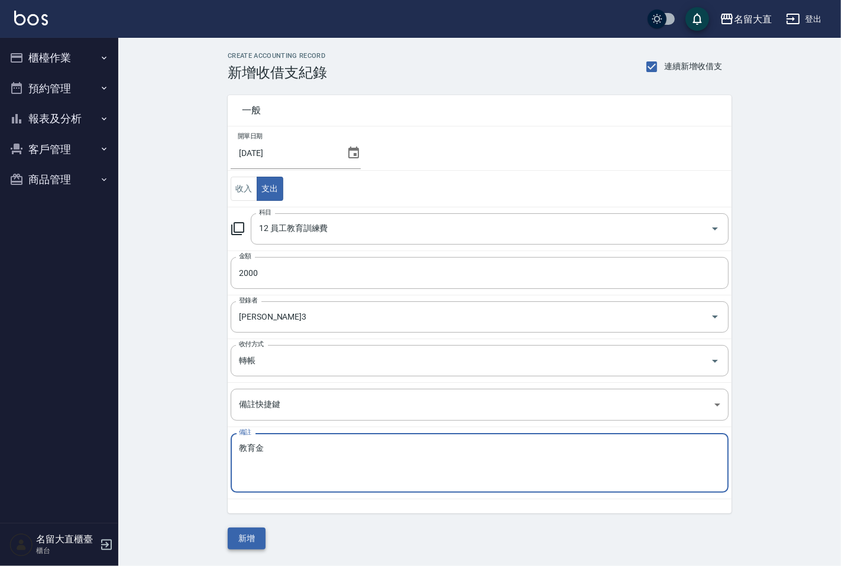
type textarea "教育金"
click at [247, 534] on button "新增" at bounding box center [247, 539] width 38 height 22
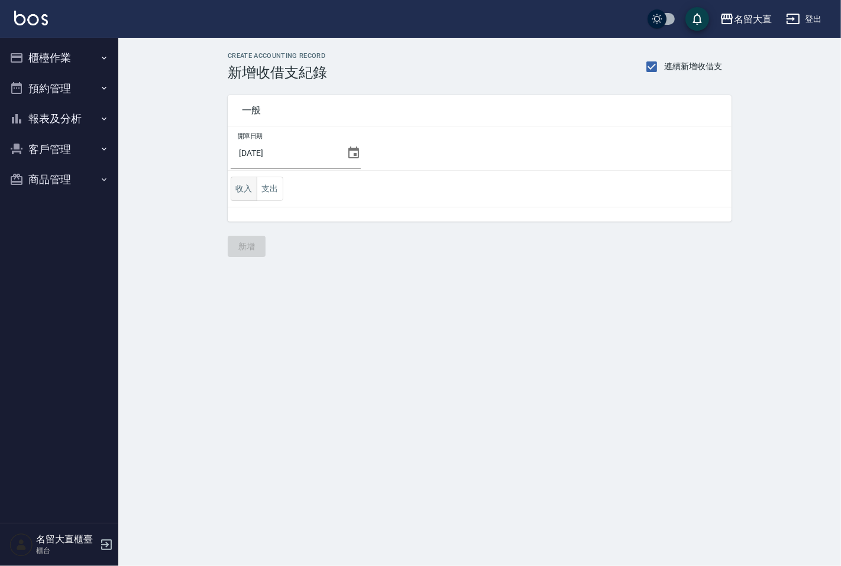
click at [247, 193] on button "收入" at bounding box center [244, 189] width 27 height 24
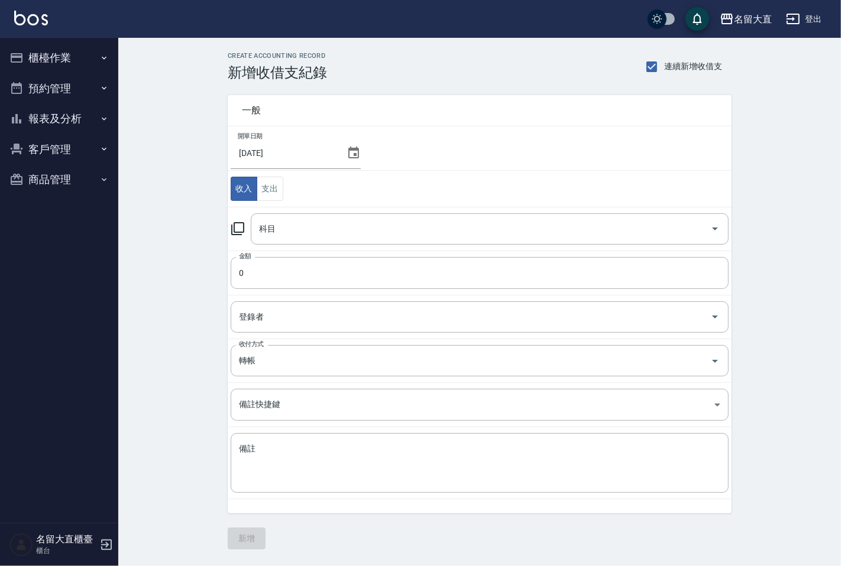
click at [235, 229] on icon at bounding box center [238, 229] width 14 height 14
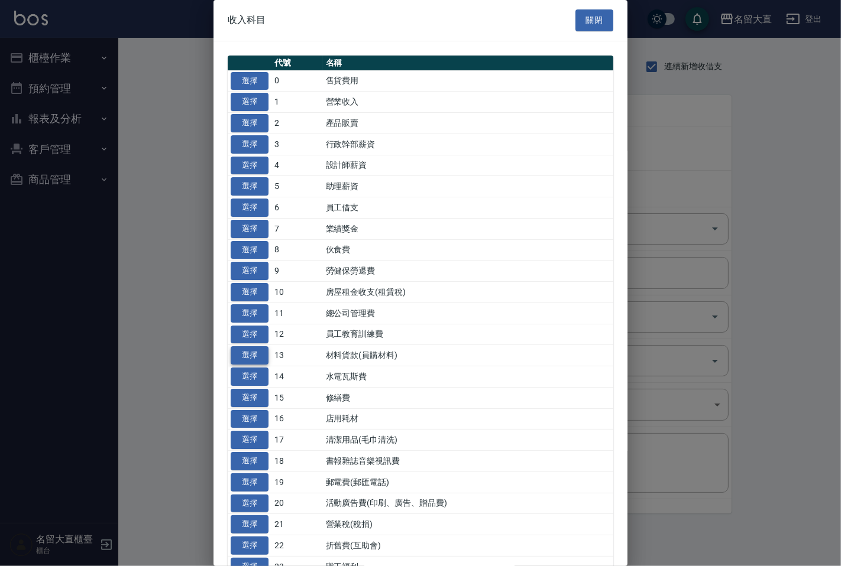
click at [249, 358] on button "選擇" at bounding box center [250, 355] width 38 height 18
type input "13 材料貨款(員購材料)"
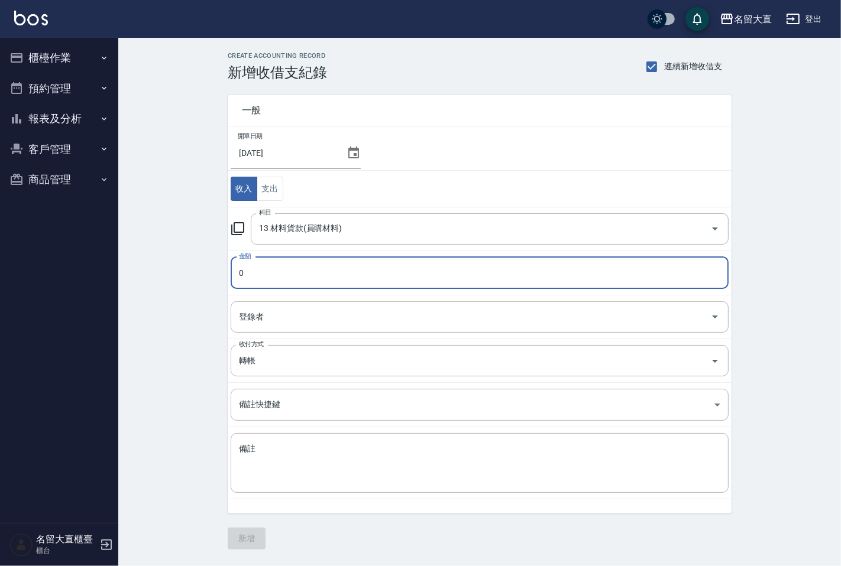
click at [314, 260] on input "0" at bounding box center [480, 273] width 498 height 32
type input "2002"
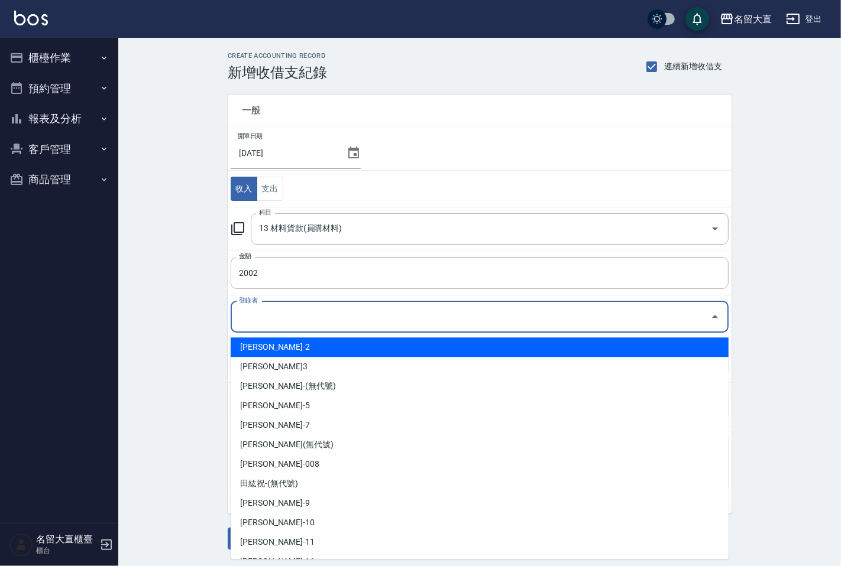
click at [318, 321] on input "登錄者" at bounding box center [470, 317] width 469 height 21
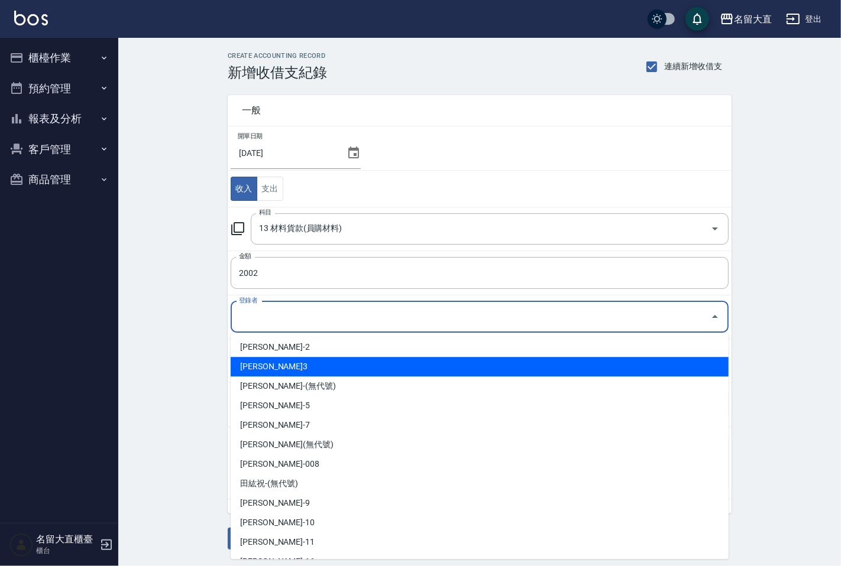
click at [293, 358] on li "[PERSON_NAME]3" at bounding box center [480, 367] width 498 height 20
type input "[PERSON_NAME]3"
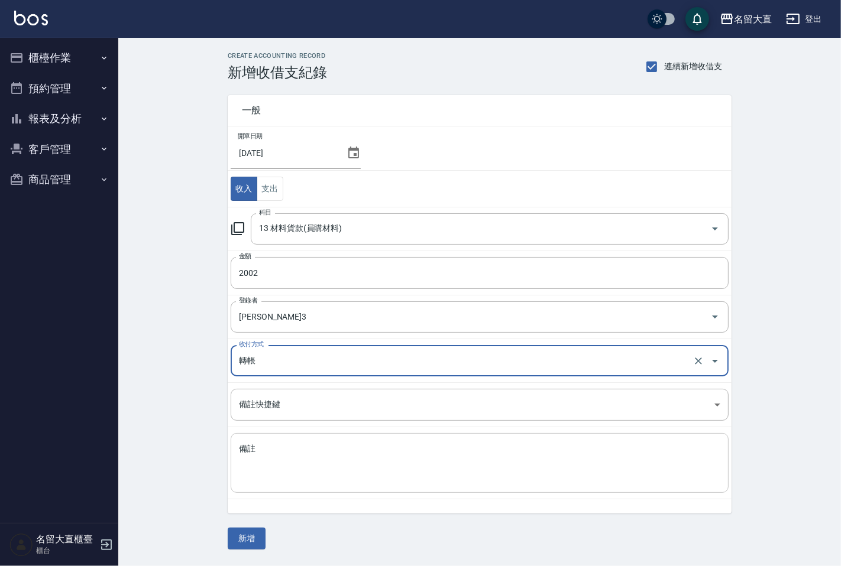
click at [262, 459] on textarea "備註" at bounding box center [479, 463] width 481 height 40
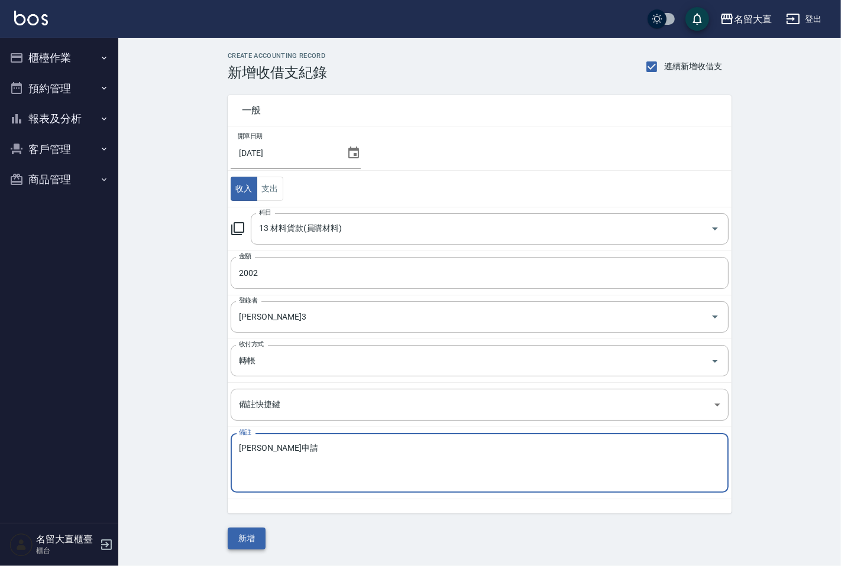
type textarea "嘉玲申請"
click at [238, 533] on button "新增" at bounding box center [247, 539] width 38 height 22
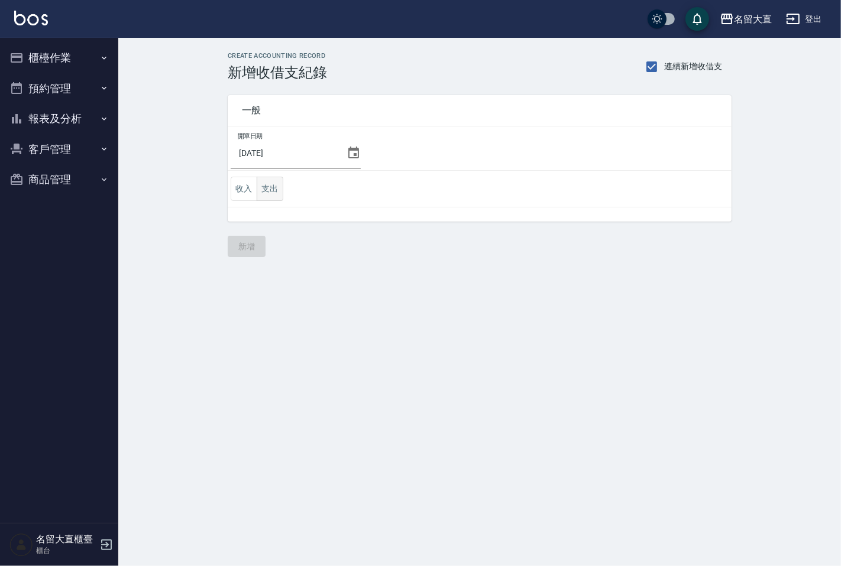
click at [275, 189] on button "支出" at bounding box center [270, 189] width 27 height 24
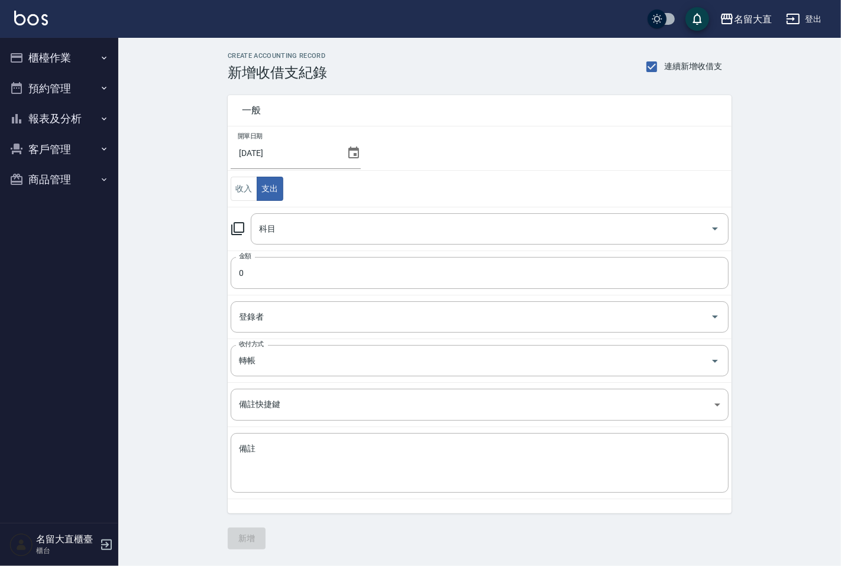
click at [238, 229] on icon at bounding box center [238, 229] width 14 height 14
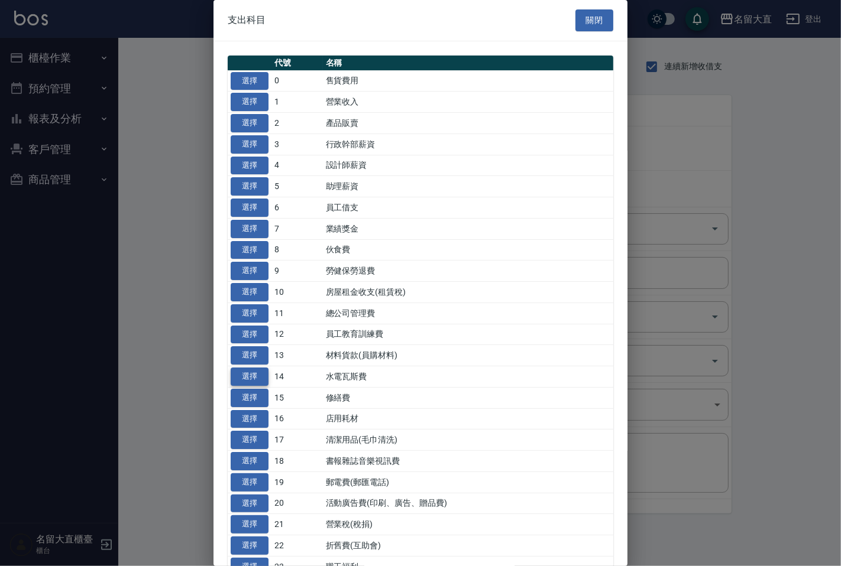
click at [254, 378] on button "選擇" at bounding box center [250, 377] width 38 height 18
type input "14 水電瓦斯費"
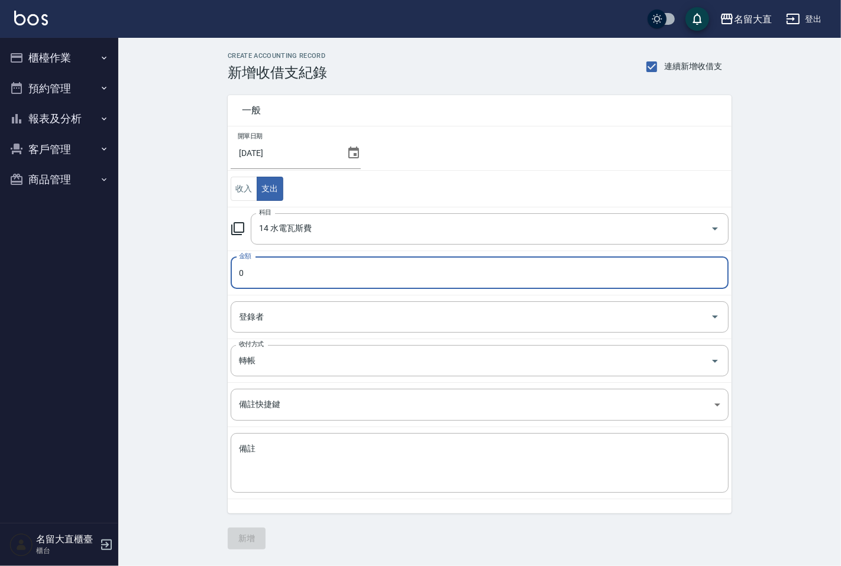
click at [282, 275] on input "0" at bounding box center [480, 273] width 498 height 32
type input "1947"
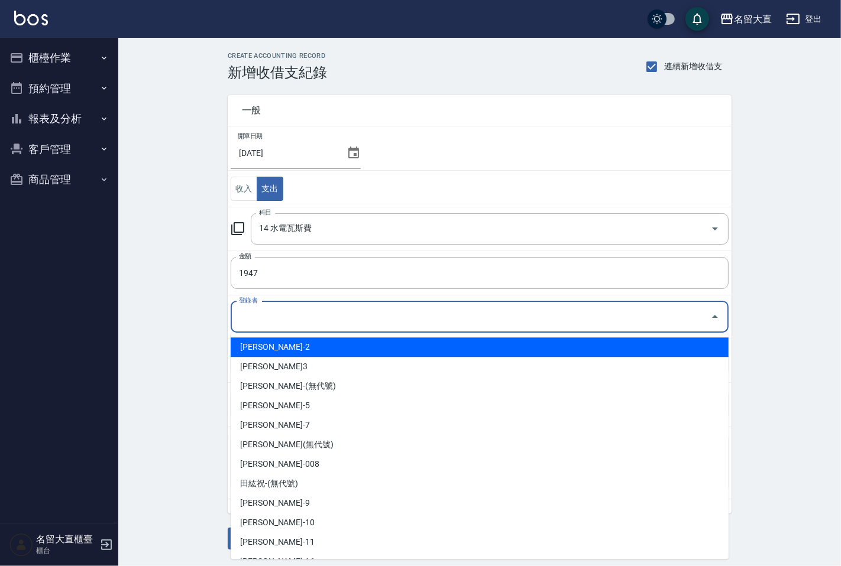
click at [286, 317] on input "登錄者" at bounding box center [470, 317] width 469 height 21
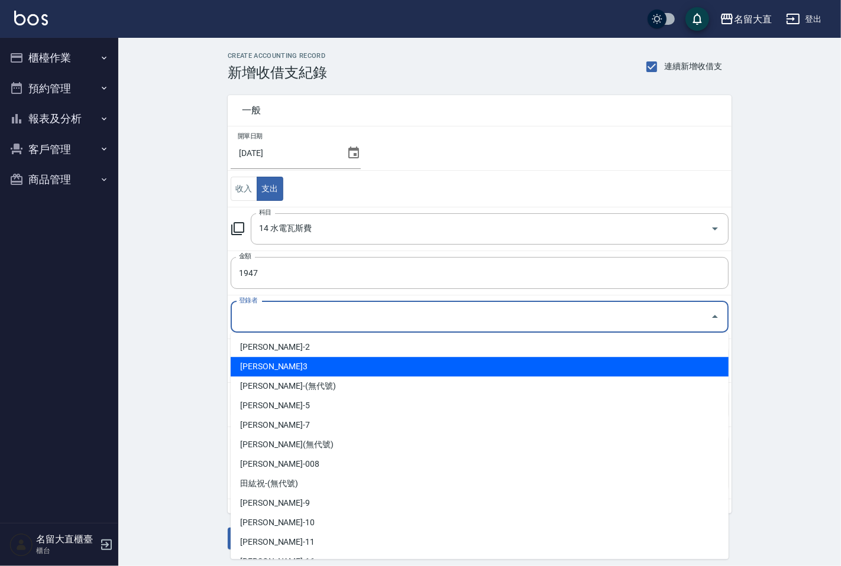
click at [270, 363] on li "[PERSON_NAME]3" at bounding box center [480, 367] width 498 height 20
type input "[PERSON_NAME]3"
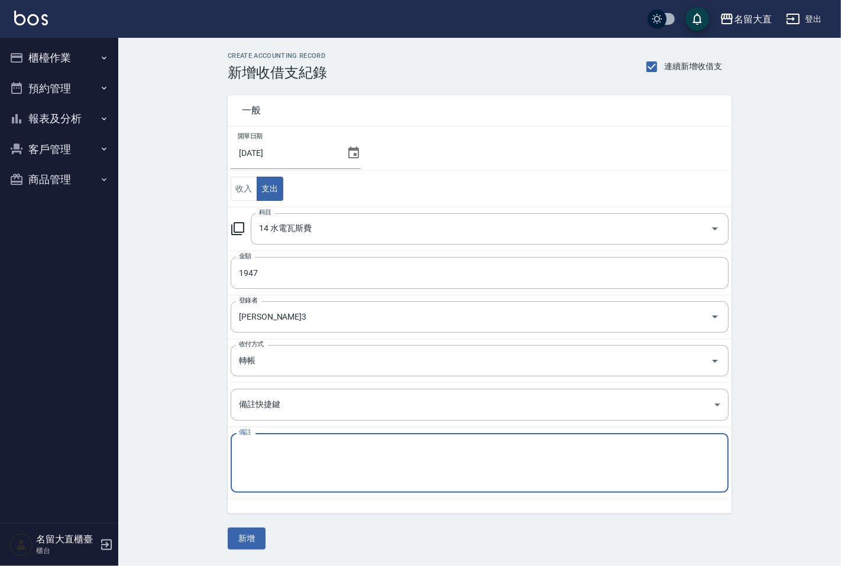
click at [265, 453] on textarea "備註" at bounding box center [479, 463] width 481 height 40
type textarea "瓦斯費"
click at [249, 534] on button "新增" at bounding box center [247, 539] width 38 height 22
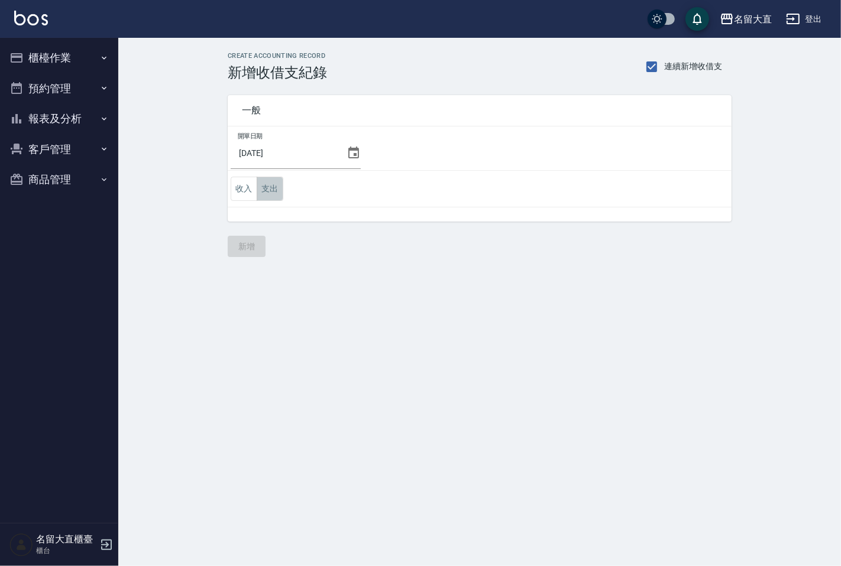
click at [271, 184] on button "支出" at bounding box center [270, 189] width 27 height 24
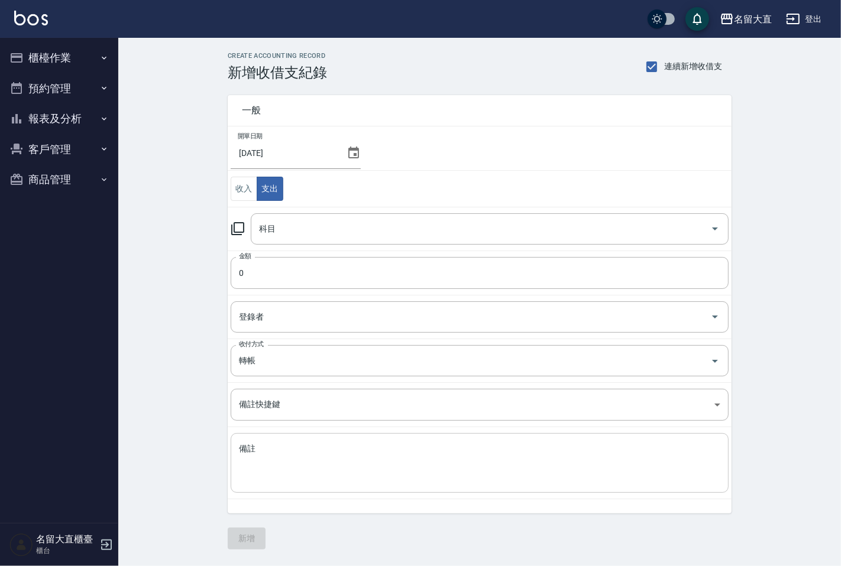
click at [270, 446] on textarea "備註" at bounding box center [479, 463] width 481 height 40
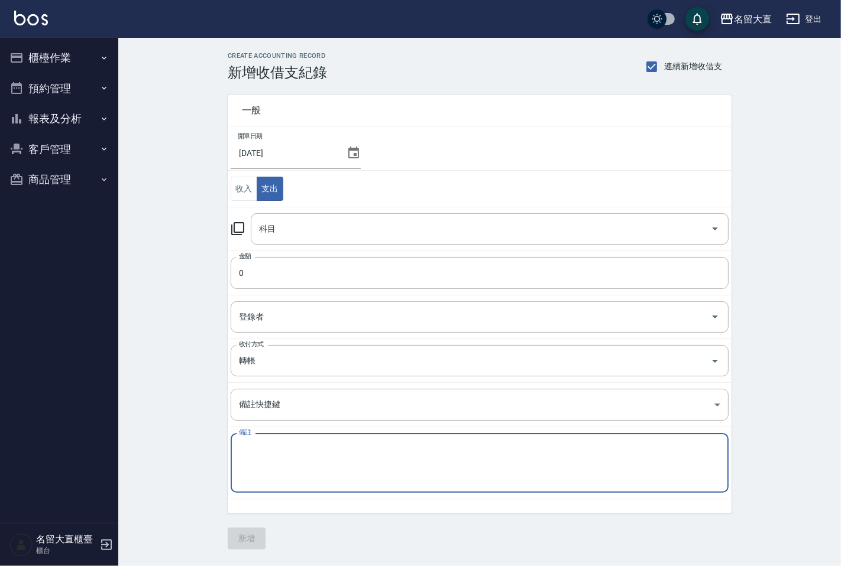
paste textarea "管理費 114/8月份 25000"
type textarea "管理費 114/8月份 25000"
click at [271, 190] on button "支出" at bounding box center [270, 189] width 27 height 24
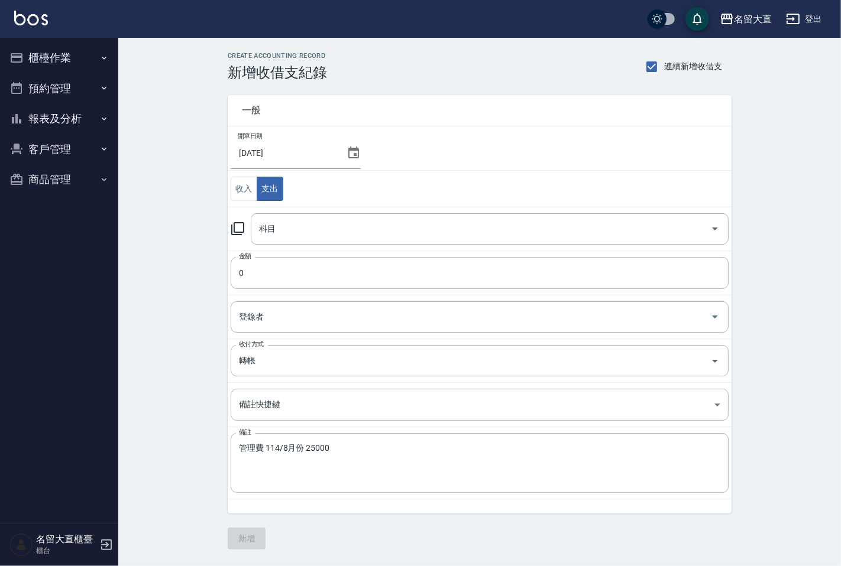
click at [237, 228] on icon at bounding box center [238, 229] width 14 height 14
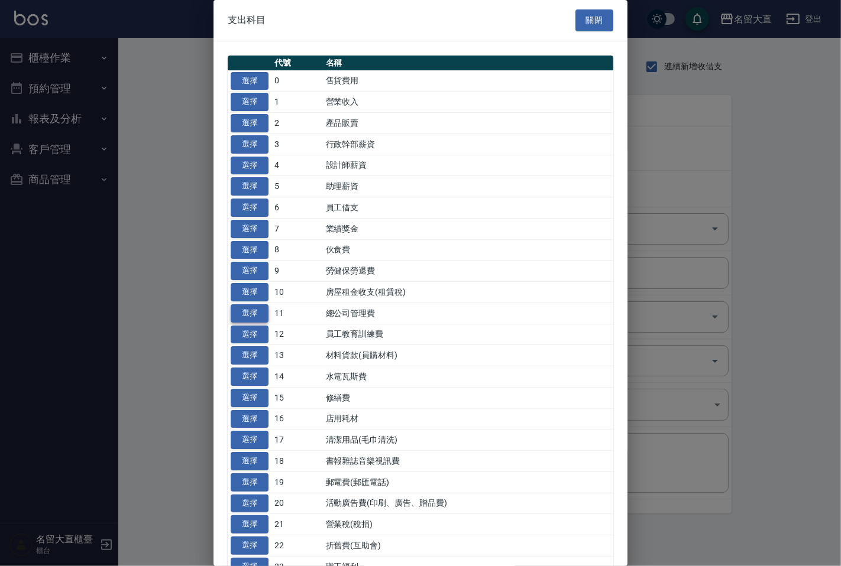
click at [256, 311] on button "選擇" at bounding box center [250, 313] width 38 height 18
type input "11 總公司管理費"
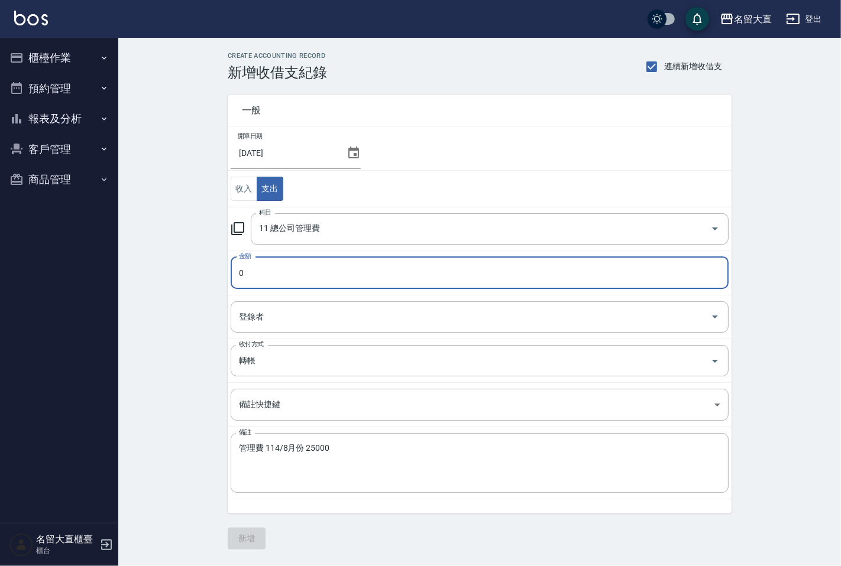
click at [278, 268] on input "0" at bounding box center [480, 273] width 498 height 32
type input "25000"
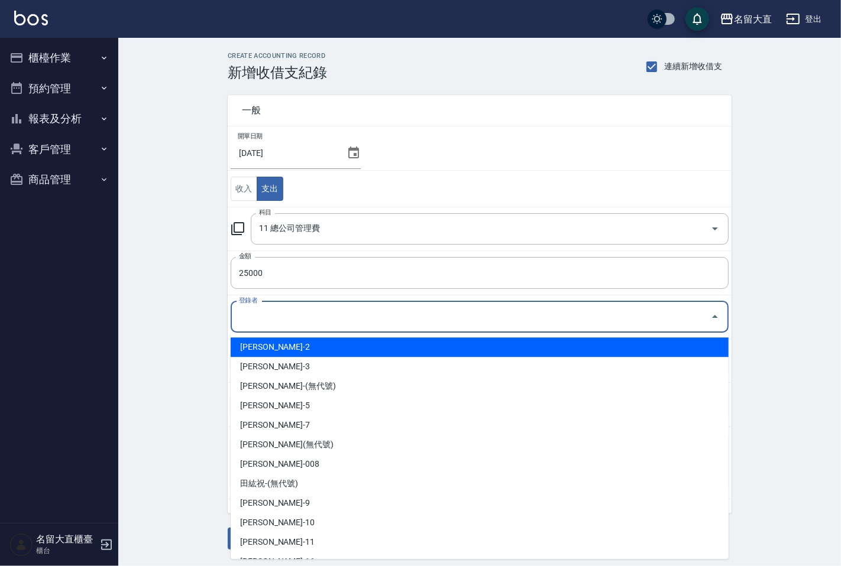
click at [251, 309] on div "登錄者 登錄者" at bounding box center [480, 316] width 498 height 31
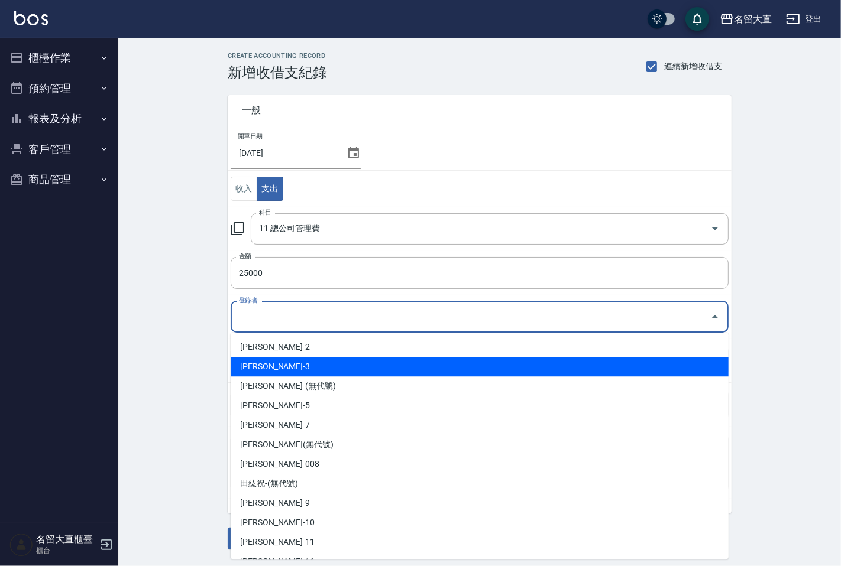
click at [271, 369] on li "[PERSON_NAME]3" at bounding box center [480, 367] width 498 height 20
type input "[PERSON_NAME]3"
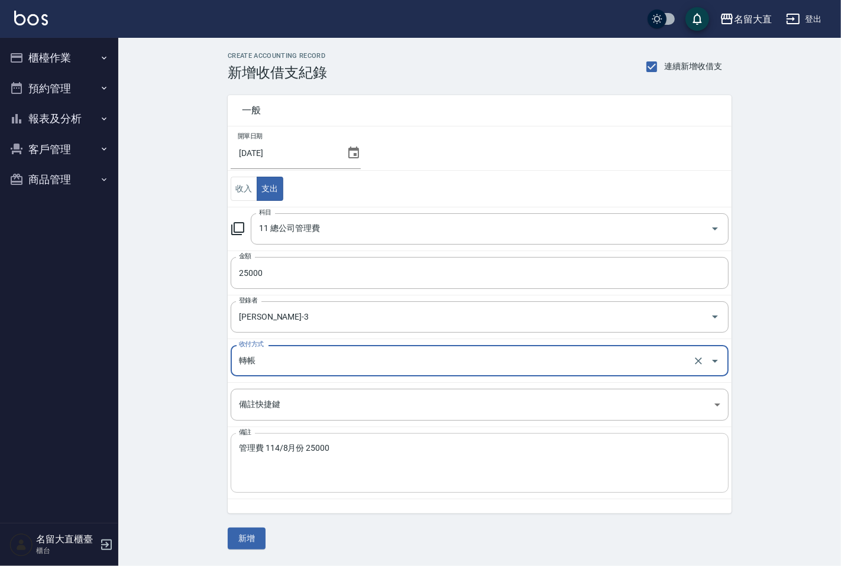
click at [241, 450] on textarea "管理費 114/8月份 25000" at bounding box center [479, 463] width 481 height 40
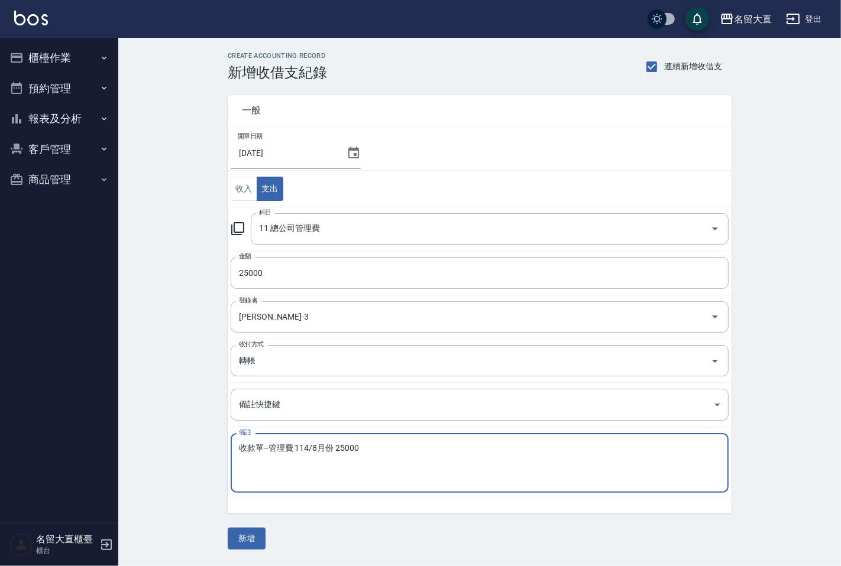
click at [375, 446] on textarea "收款單--管理費 114/8月份 25000" at bounding box center [479, 463] width 481 height 40
type textarea "收款單--管理費 114/8月份"
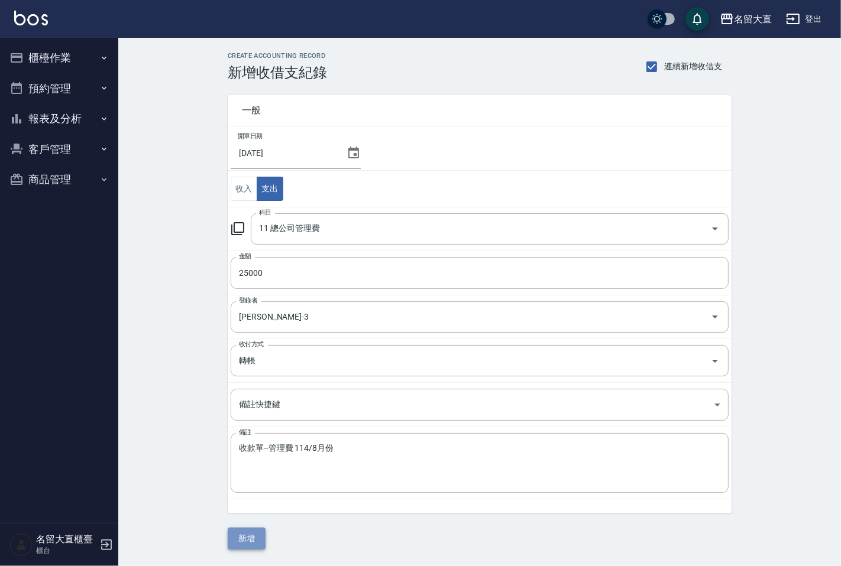
click at [240, 533] on button "新增" at bounding box center [247, 539] width 38 height 22
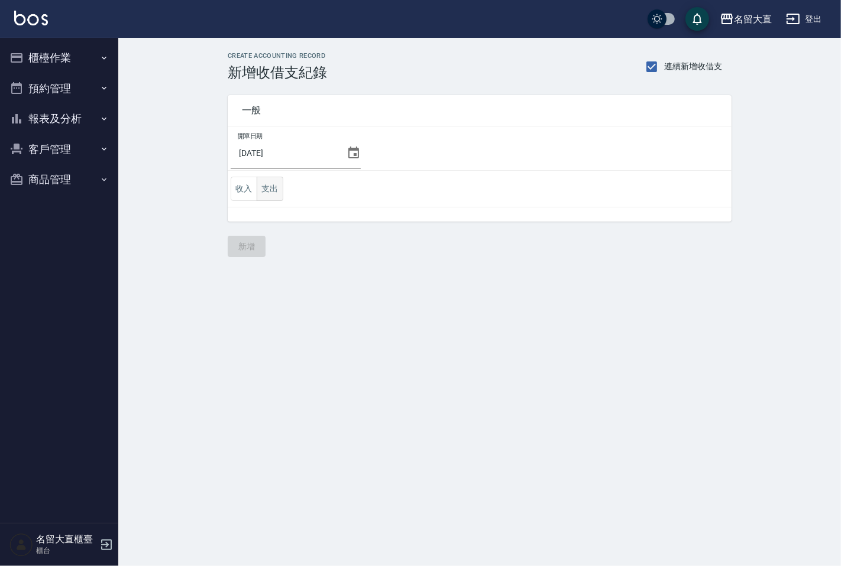
click at [276, 186] on button "支出" at bounding box center [270, 189] width 27 height 24
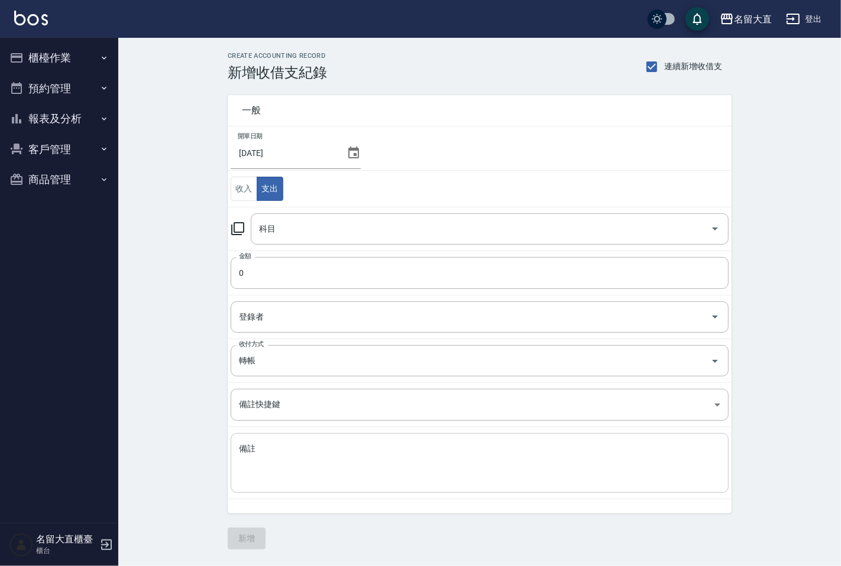
click at [299, 465] on textarea "備註" at bounding box center [479, 463] width 481 height 40
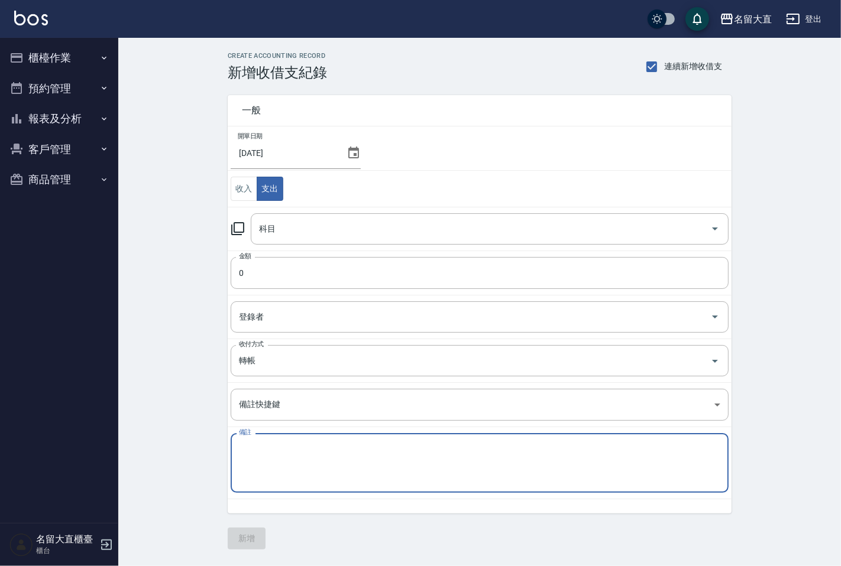
paste textarea "廣告預收款 114/8月份 1500"
type textarea "廣告預收款 114/8月份 1500"
click at [236, 232] on icon at bounding box center [238, 229] width 14 height 14
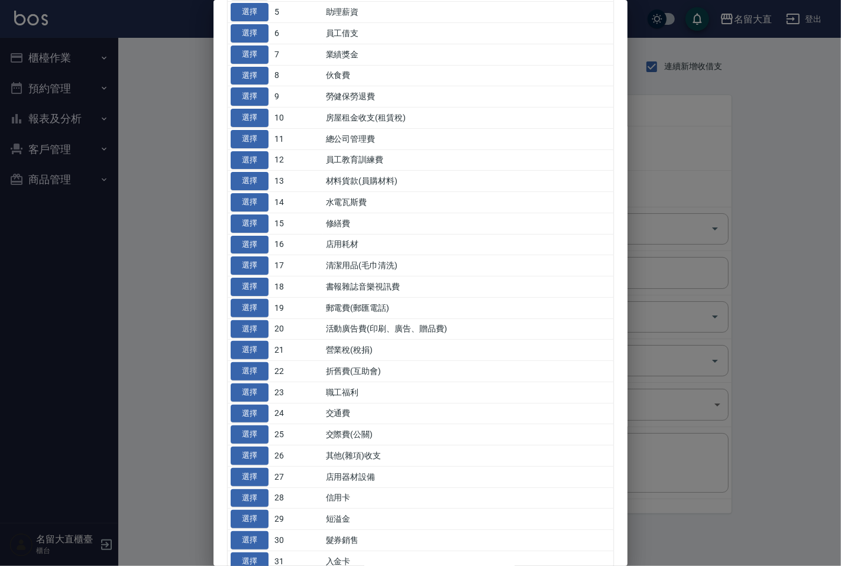
scroll to position [328, 0]
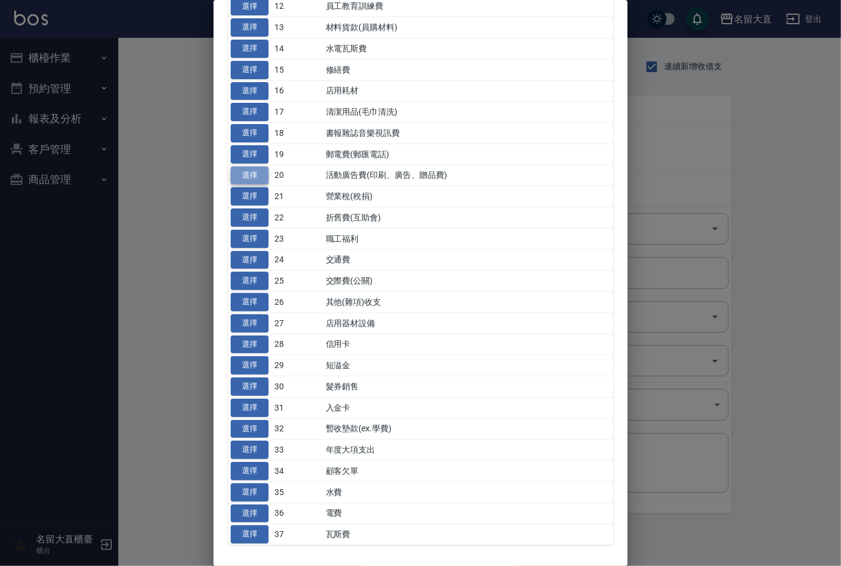
click at [247, 173] on button "選擇" at bounding box center [250, 176] width 38 height 18
type input "20 活動廣告費(印刷、廣告、贈品費)"
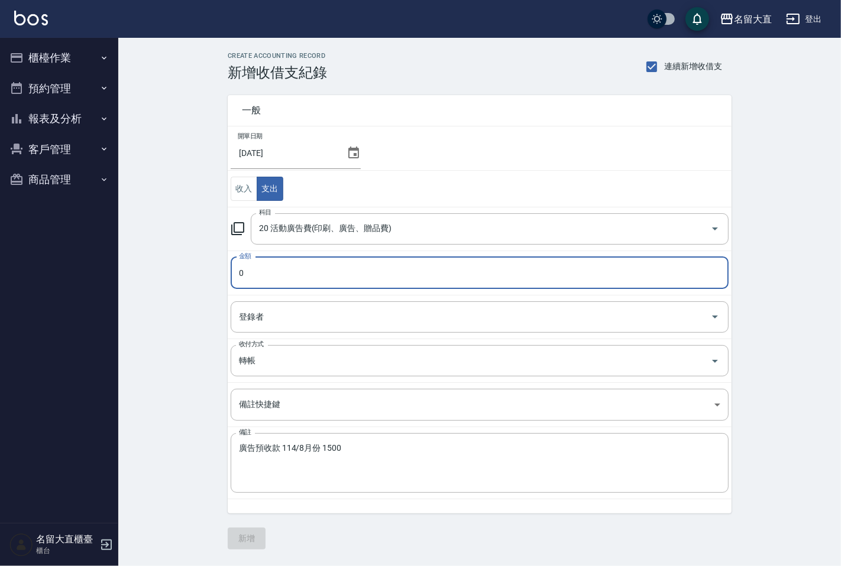
click at [280, 280] on input "0" at bounding box center [480, 273] width 498 height 32
type input "1500"
click at [354, 447] on textarea "廣告預收款 114/8月份 1500" at bounding box center [479, 463] width 481 height 40
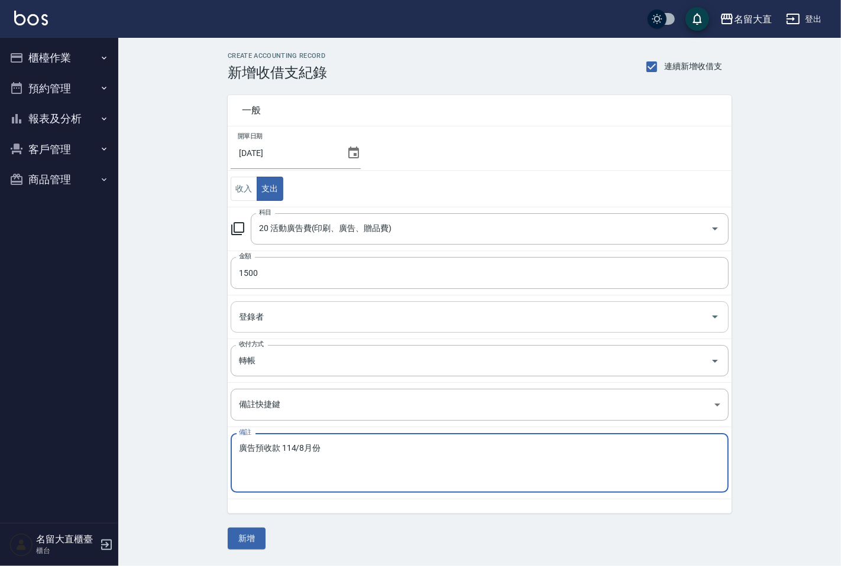
type textarea "廣告預收款 114/8月份"
click at [258, 317] on input "登錄者" at bounding box center [470, 317] width 469 height 21
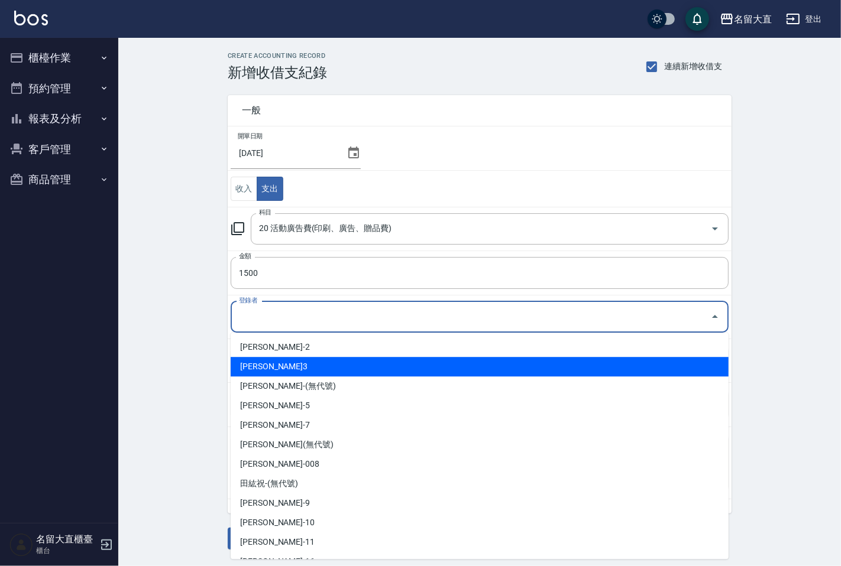
click at [264, 364] on li "[PERSON_NAME]-3" at bounding box center [480, 367] width 498 height 20
type input "[PERSON_NAME]-3"
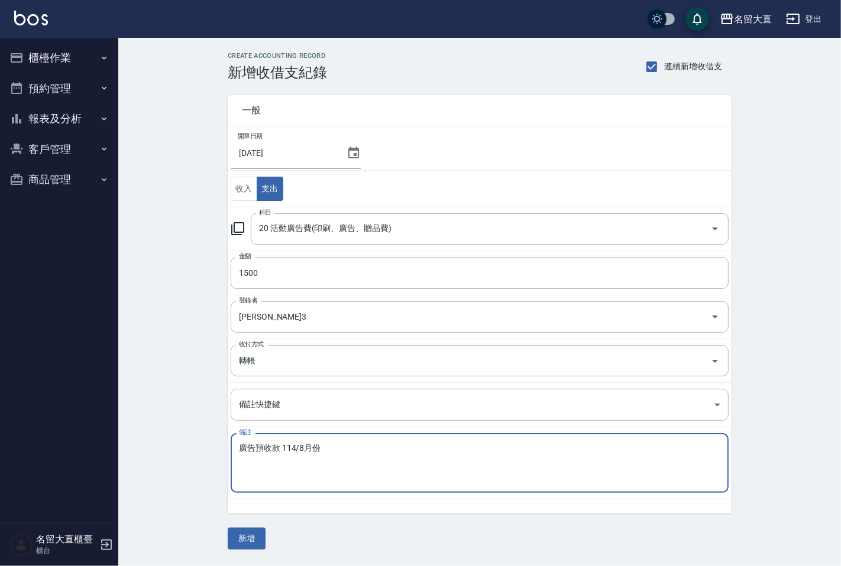
click at [242, 450] on textarea "廣告預收款 114/8月份" at bounding box center [479, 463] width 481 height 40
type textarea "收款單--廣告預收款 114/8月份"
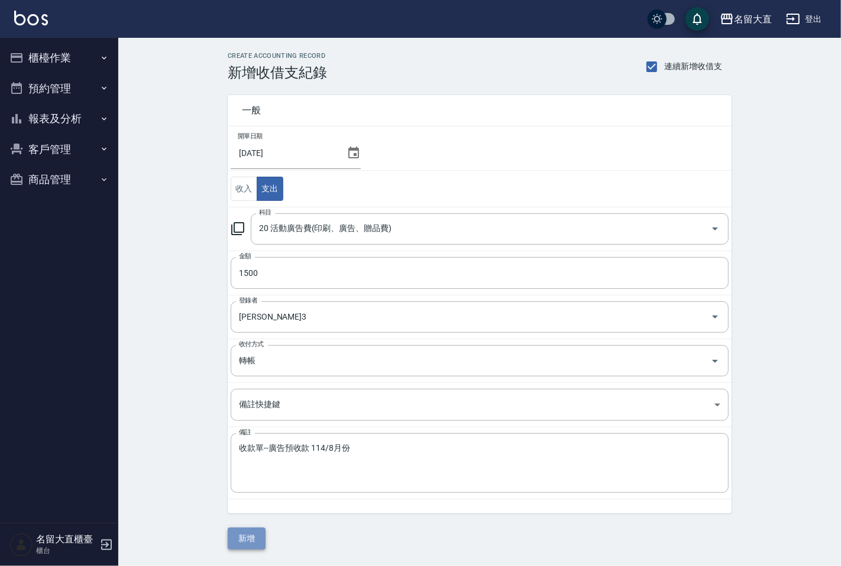
click at [240, 530] on button "新增" at bounding box center [247, 539] width 38 height 22
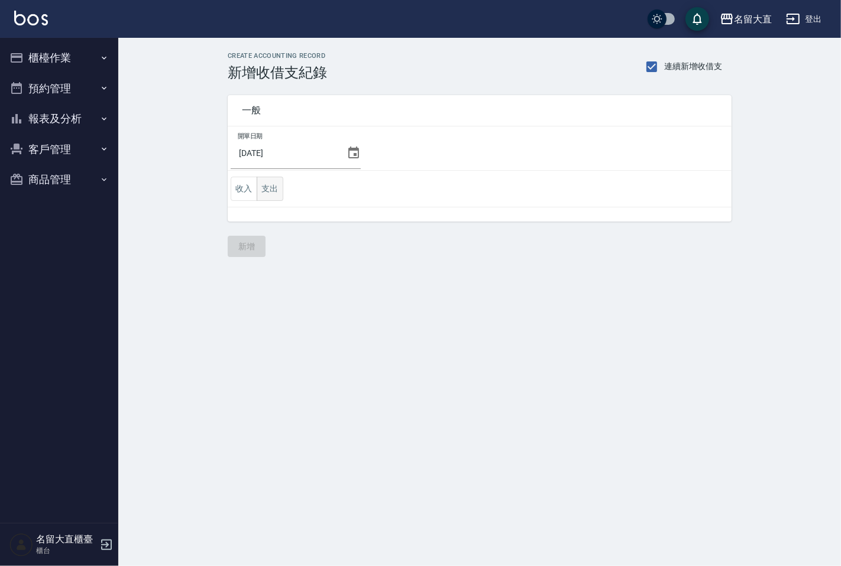
click at [268, 184] on button "支出" at bounding box center [270, 189] width 27 height 24
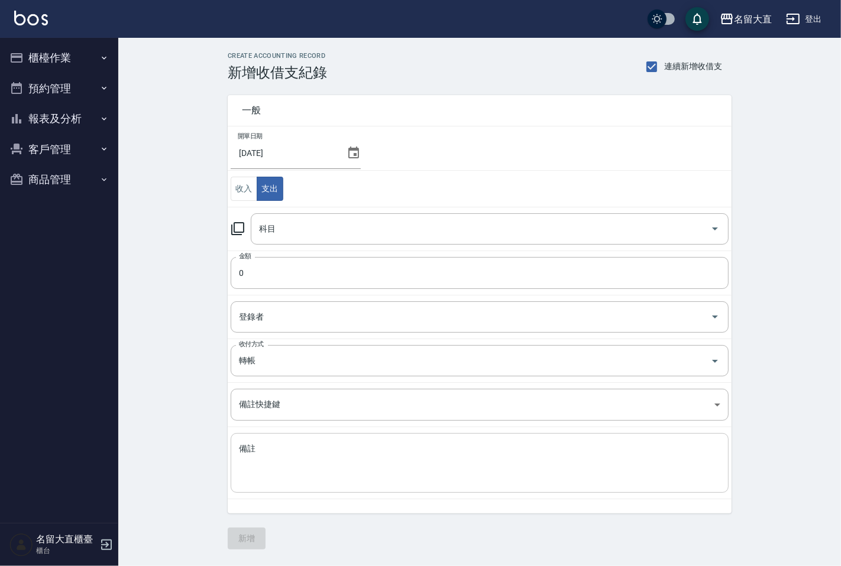
click at [274, 458] on textarea "備註" at bounding box center [479, 463] width 481 height 40
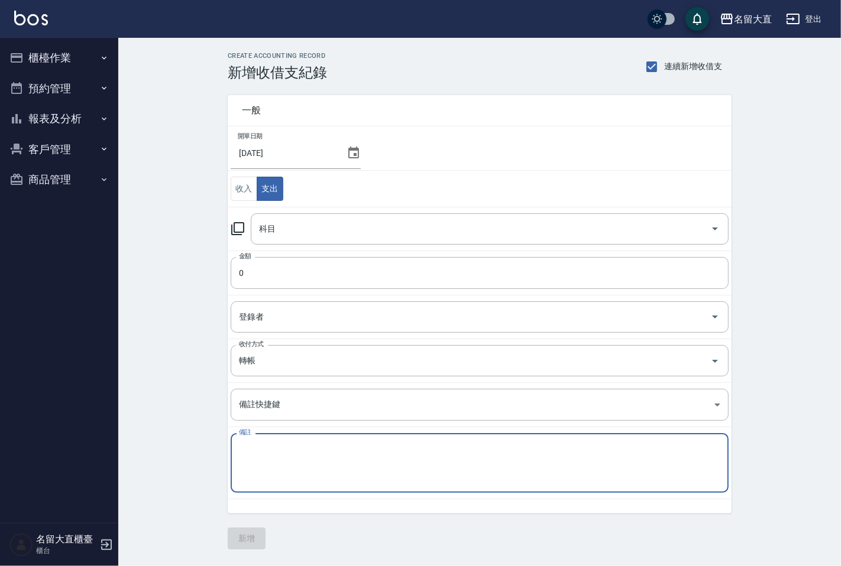
paste textarea "音樂視訊114/4~115/3 2500"
type textarea "音樂視訊114/4~115/3 2500"
click at [239, 231] on icon at bounding box center [238, 229] width 14 height 14
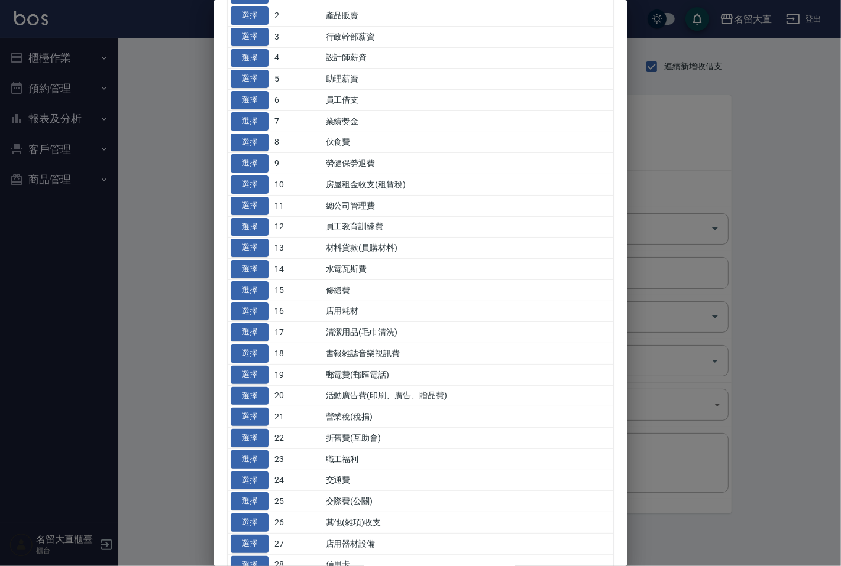
scroll to position [131, 0]
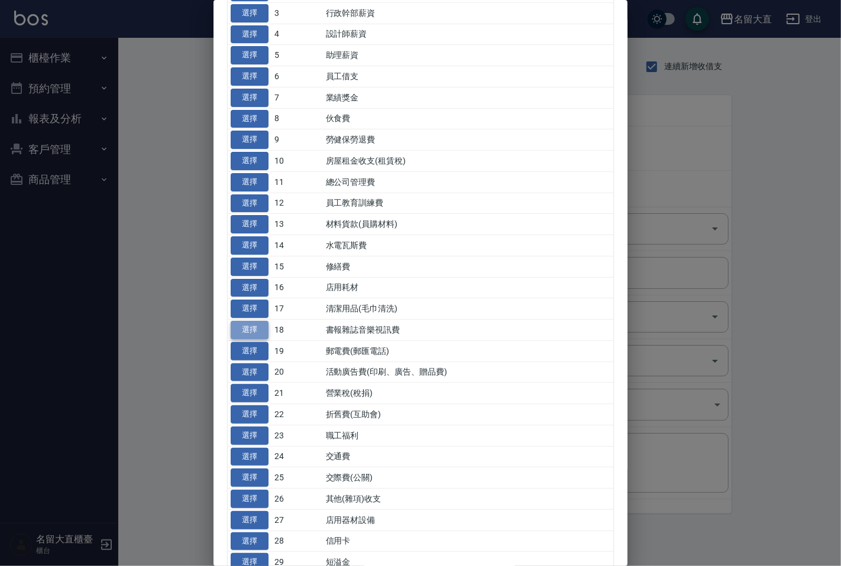
click at [262, 328] on button "選擇" at bounding box center [250, 330] width 38 height 18
type input "18 書報雜誌音樂視訊費"
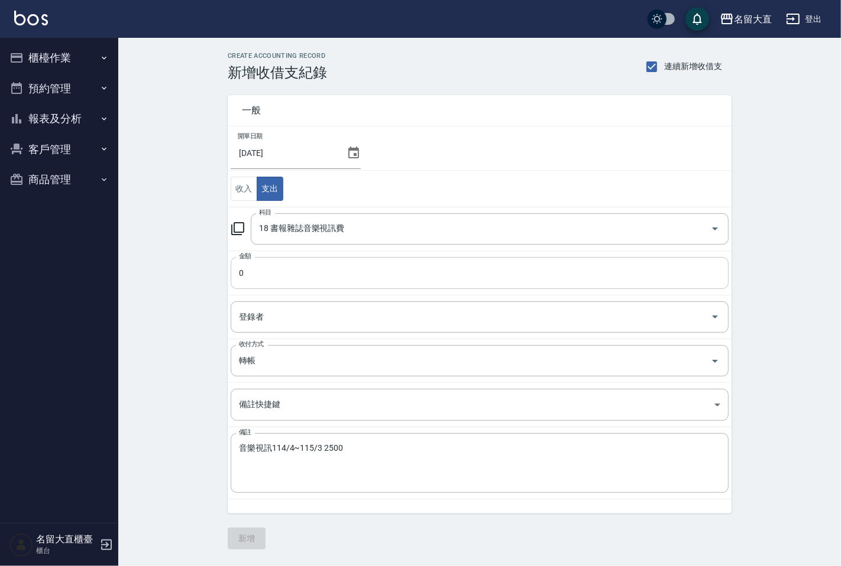
click at [310, 284] on input "0" at bounding box center [480, 273] width 498 height 32
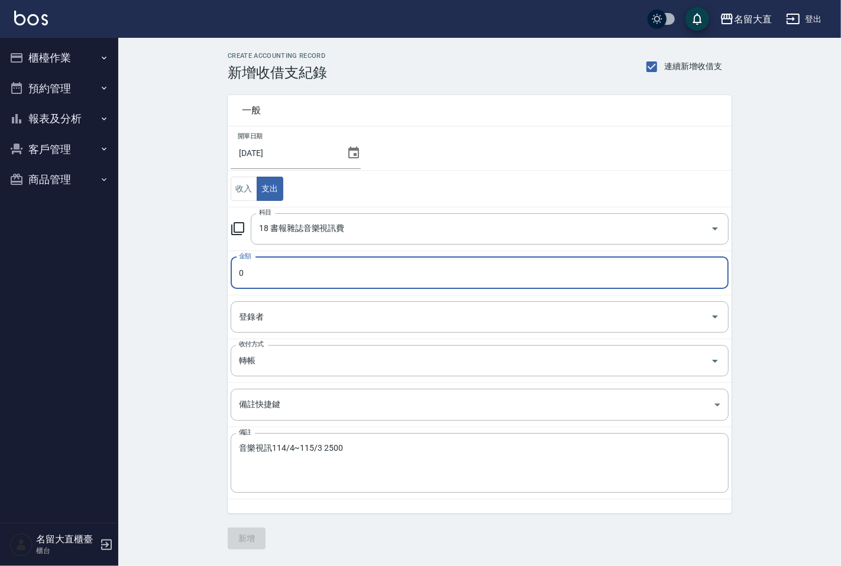
click at [310, 284] on input "0" at bounding box center [480, 273] width 498 height 32
type input "2500"
click at [285, 324] on input "登錄者" at bounding box center [470, 317] width 469 height 21
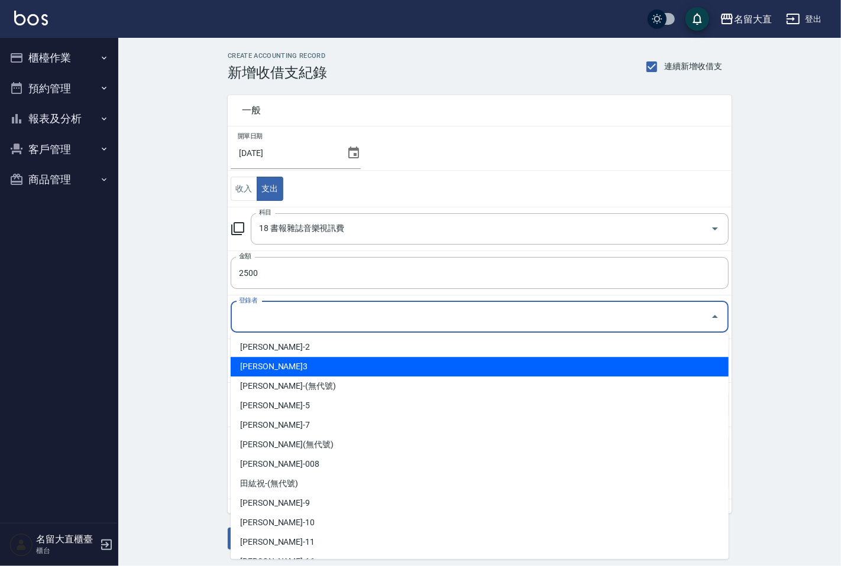
click at [272, 364] on li "[PERSON_NAME]3" at bounding box center [480, 367] width 498 height 20
type input "[PERSON_NAME]3"
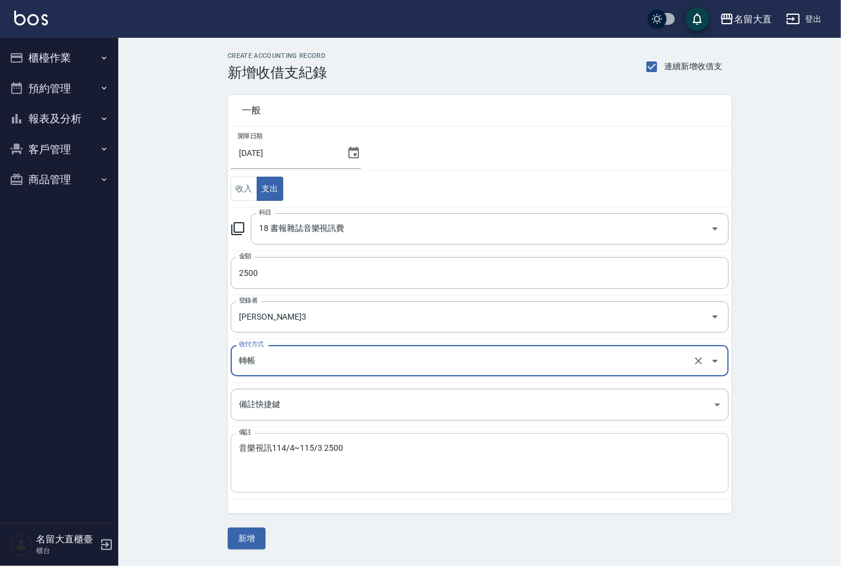
click at [241, 452] on textarea "音樂視訊114/4~115/3 2500" at bounding box center [479, 463] width 481 height 40
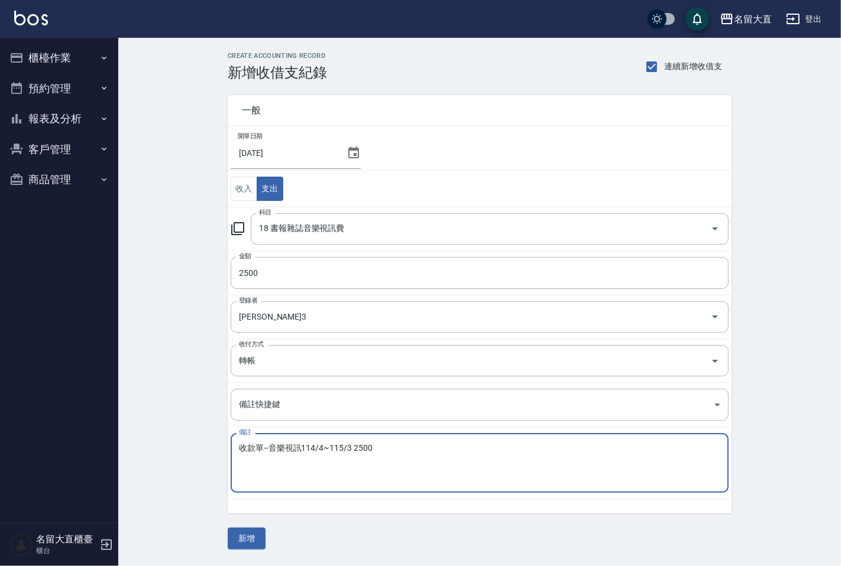
click at [379, 442] on div "收款單--音樂視訊114/4~115/3 2500 x 備註" at bounding box center [480, 463] width 498 height 60
click at [382, 446] on textarea "收款單--音樂視訊114/4~115/3 2500" at bounding box center [479, 463] width 481 height 40
type textarea "收款單--音樂視訊114/4~115/3"
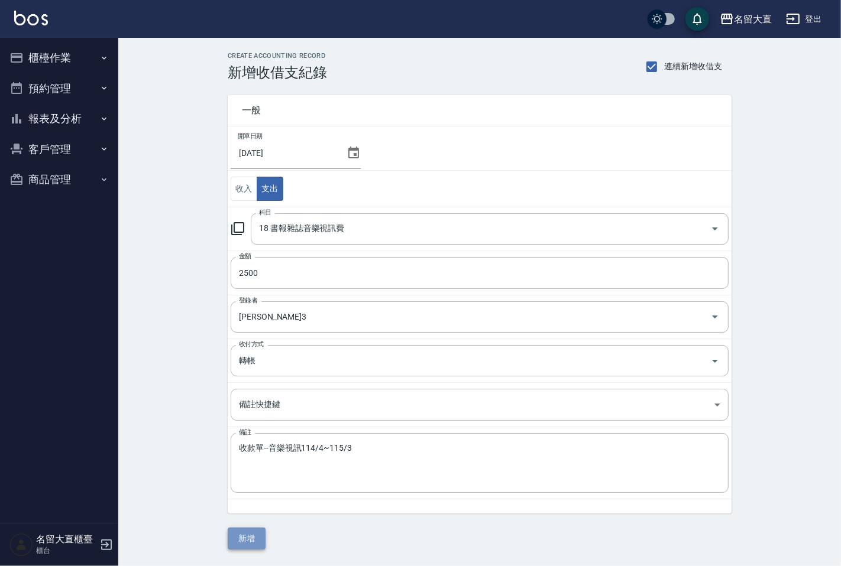
click at [252, 534] on button "新增" at bounding box center [247, 539] width 38 height 22
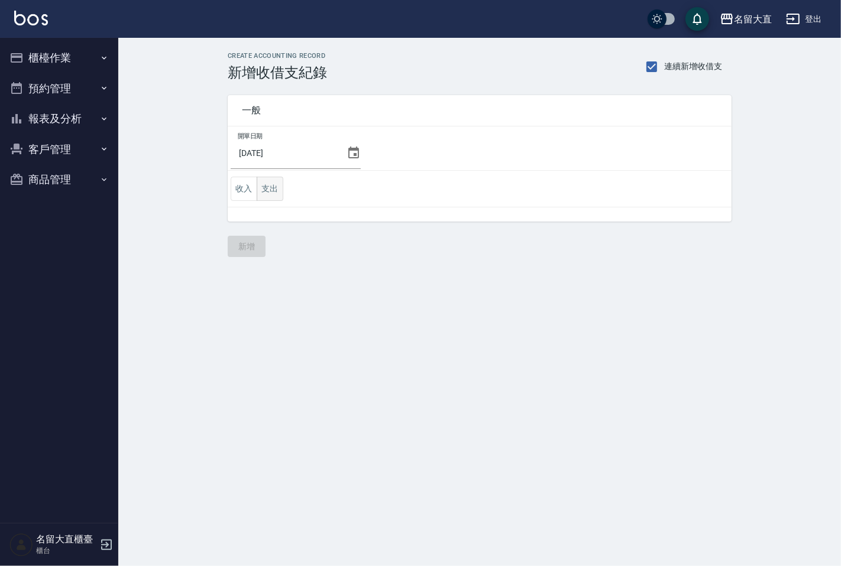
click at [273, 179] on button "支出" at bounding box center [270, 189] width 27 height 24
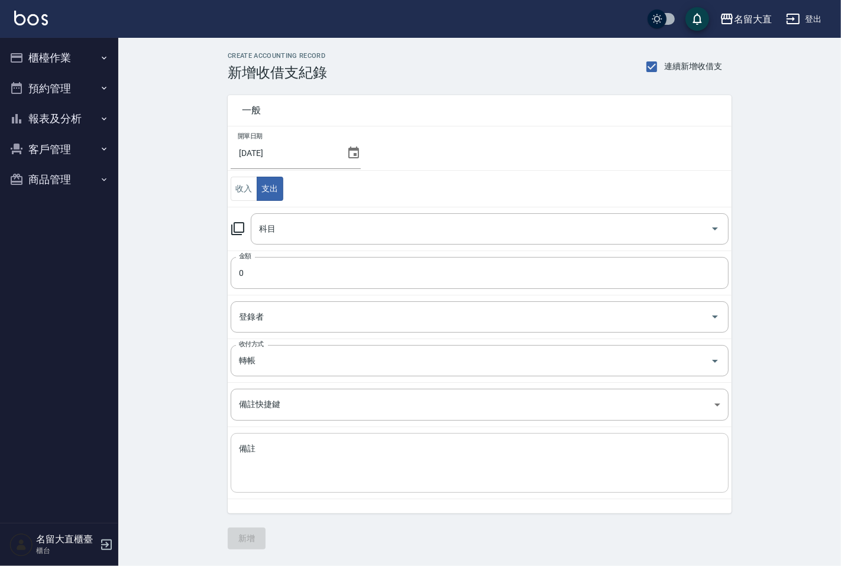
click at [250, 456] on textarea "備註" at bounding box center [479, 463] width 481 height 40
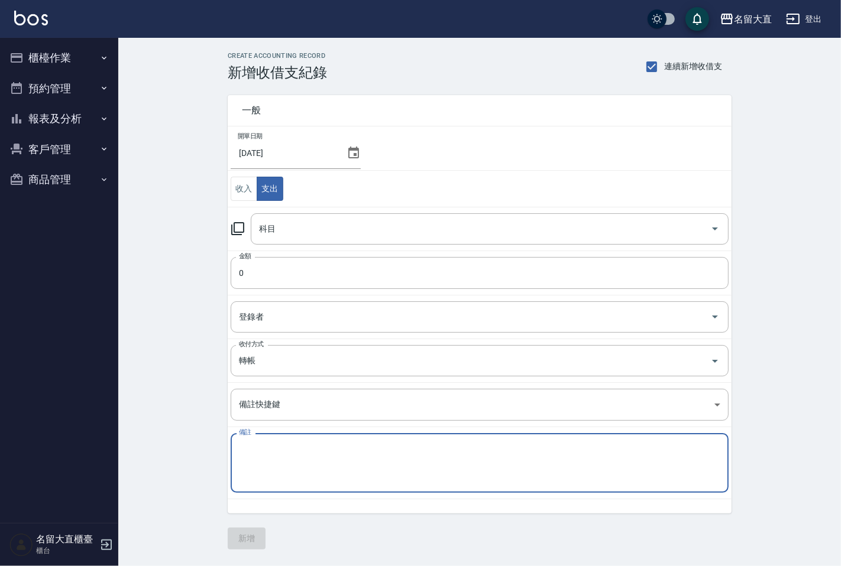
paste textarea "[DATE]勞、健保費用 17173"
type textarea "[DATE]勞、健保費用 17173"
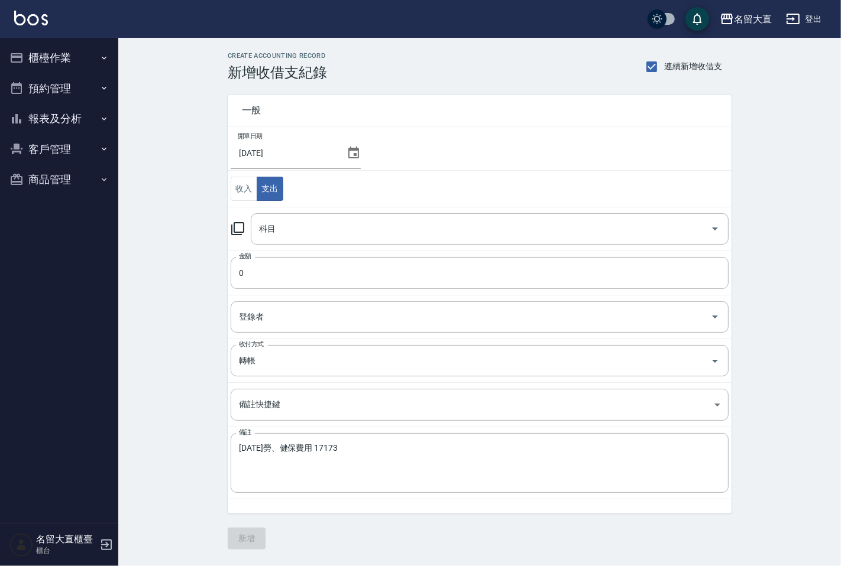
click at [241, 225] on icon at bounding box center [238, 229] width 14 height 14
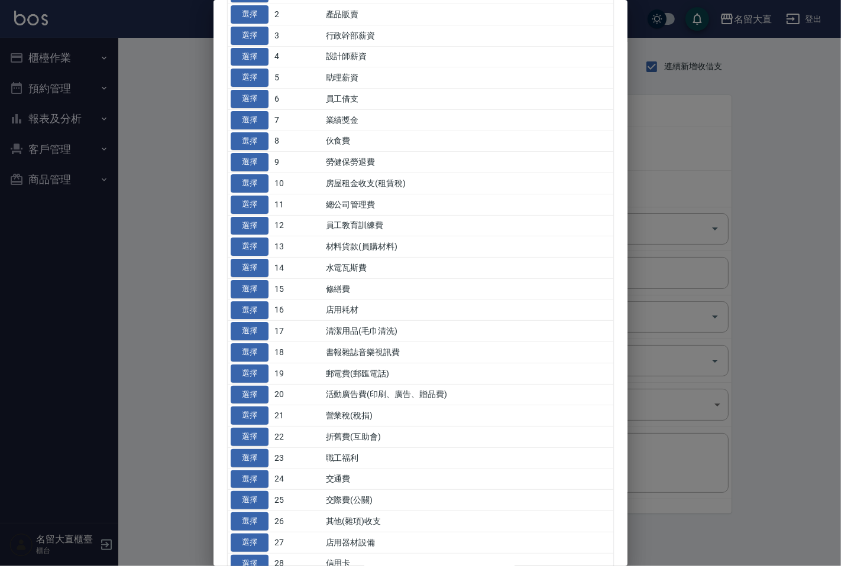
scroll to position [131, 0]
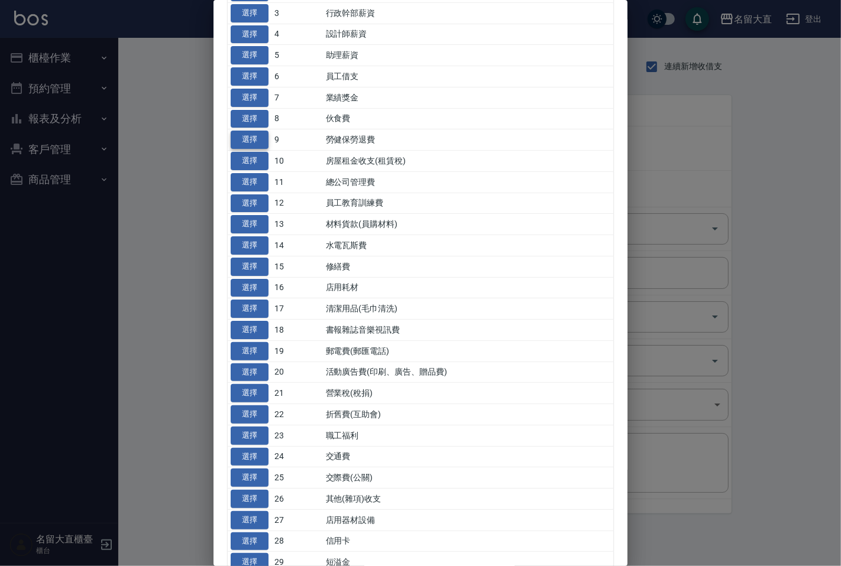
click at [260, 139] on button "選擇" at bounding box center [250, 140] width 38 height 18
type input "9 勞健保勞退費"
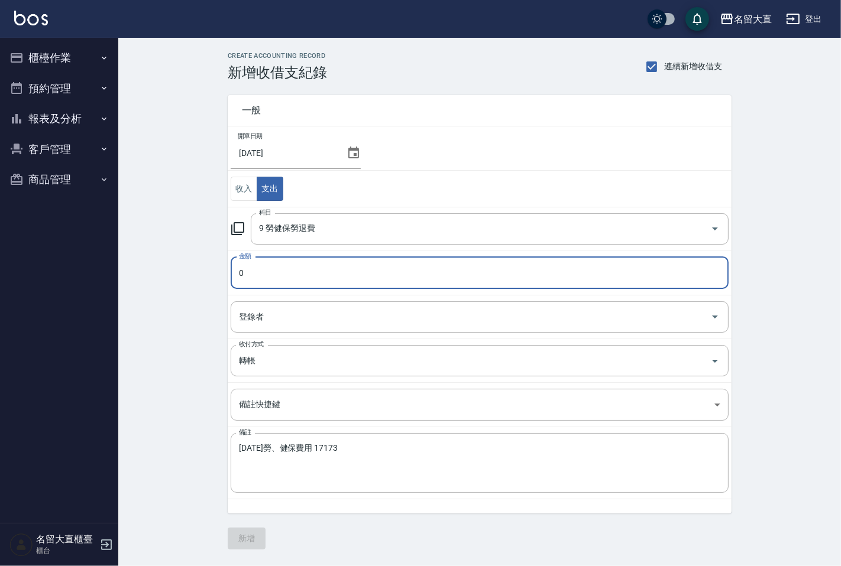
click at [284, 266] on input "0" at bounding box center [480, 273] width 498 height 32
type input "17173"
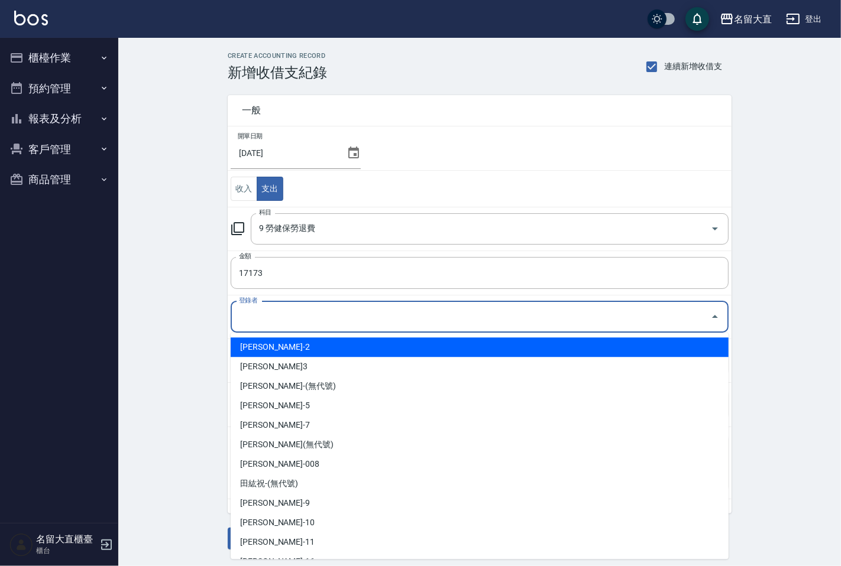
click at [257, 325] on input "登錄者" at bounding box center [470, 317] width 469 height 21
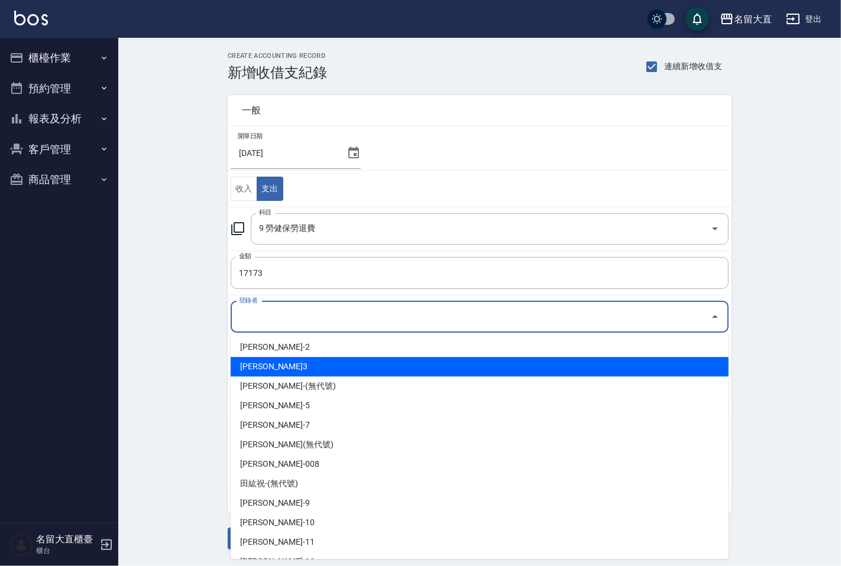
click at [267, 373] on li "[PERSON_NAME]3" at bounding box center [480, 367] width 498 height 20
type input "[PERSON_NAME]3"
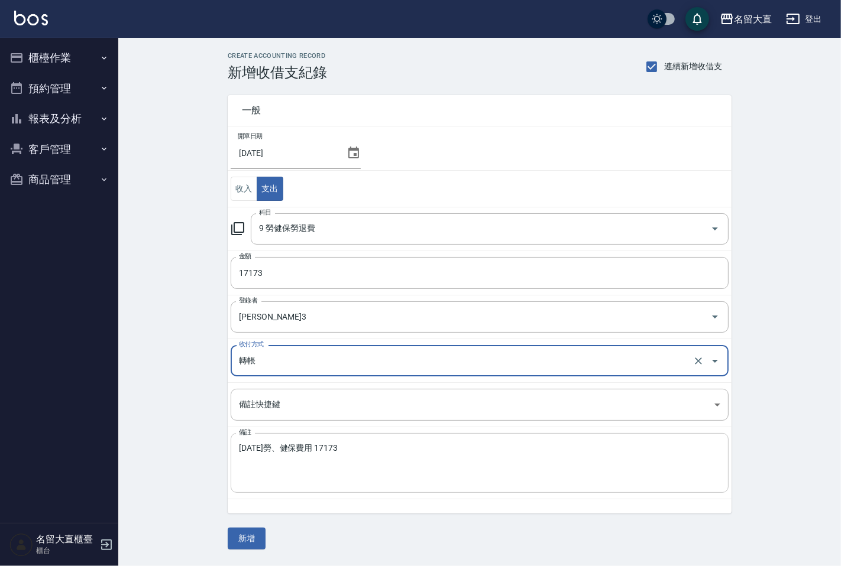
click at [241, 452] on textarea "[DATE]勞、健保費用 17173" at bounding box center [479, 463] width 481 height 40
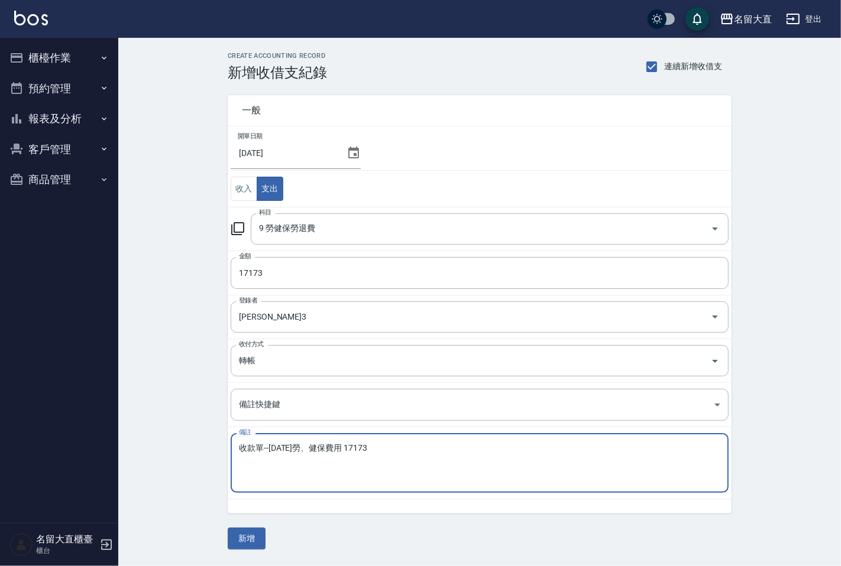
click at [413, 448] on textarea "收款單--[DATE]勞、健保費用 17173" at bounding box center [479, 463] width 481 height 40
type textarea "收款單--[DATE]勞、健保費用"
click at [249, 536] on button "新增" at bounding box center [247, 539] width 38 height 22
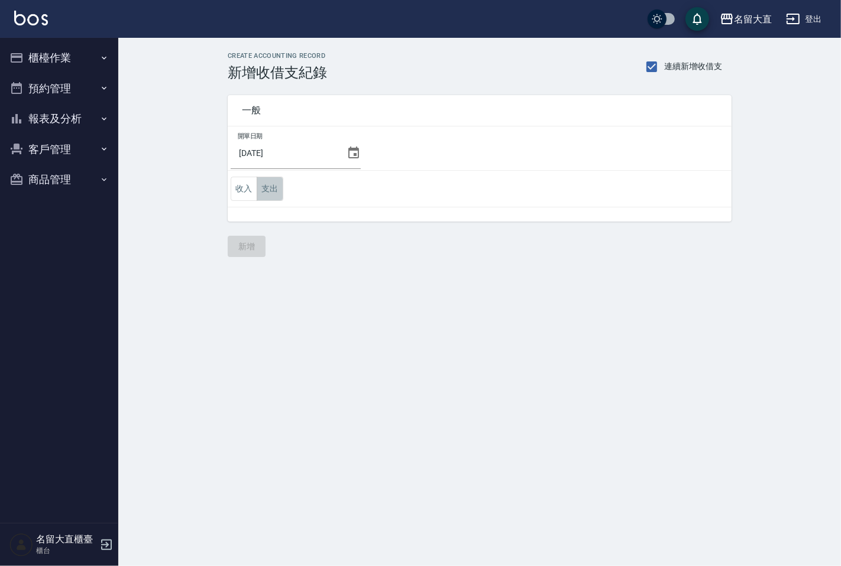
click at [274, 192] on button "支出" at bounding box center [270, 189] width 27 height 24
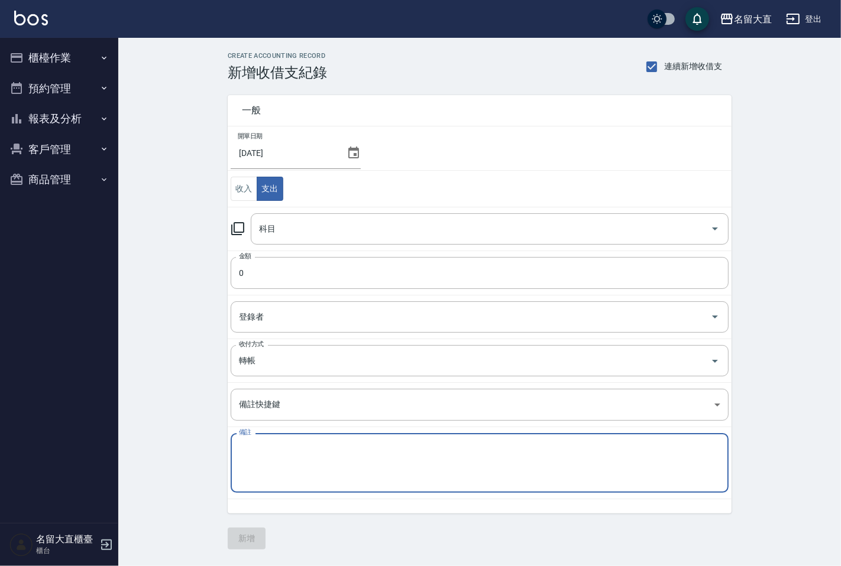
click at [286, 471] on textarea "備註" at bounding box center [479, 463] width 481 height 40
paste textarea "[DATE]勞工退休金新制提繳費用 5454"
type textarea "[DATE]勞工退休金新制提繳費用 5454"
click at [240, 226] on icon at bounding box center [238, 229] width 14 height 14
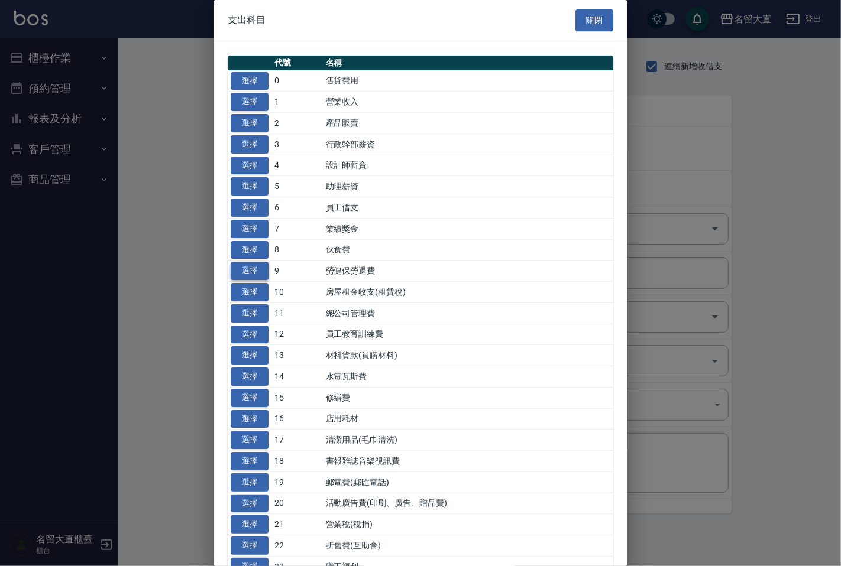
click at [255, 270] on button "選擇" at bounding box center [250, 271] width 38 height 18
type input "9 勞健保勞退費"
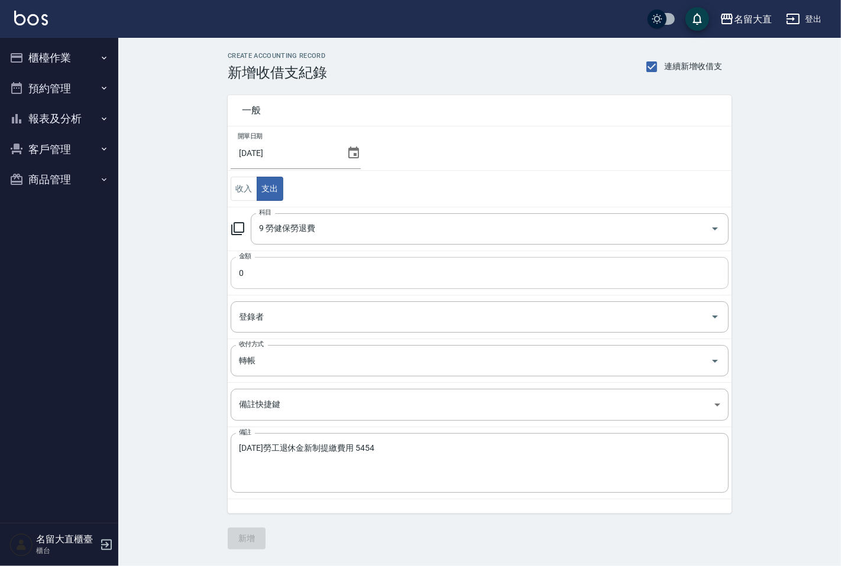
click at [299, 263] on input "0" at bounding box center [480, 273] width 498 height 32
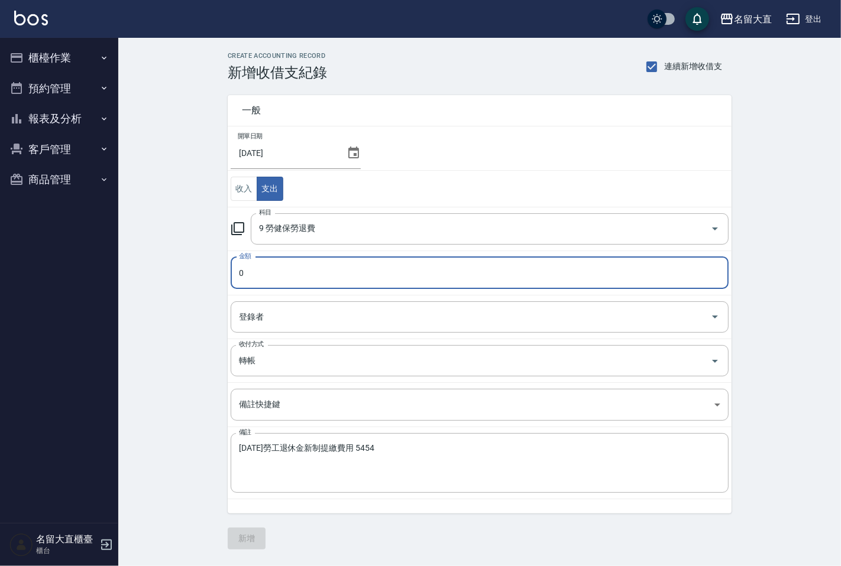
click at [299, 263] on input "0" at bounding box center [480, 273] width 498 height 32
type input "5454"
click at [317, 316] on input "登錄者" at bounding box center [470, 317] width 469 height 21
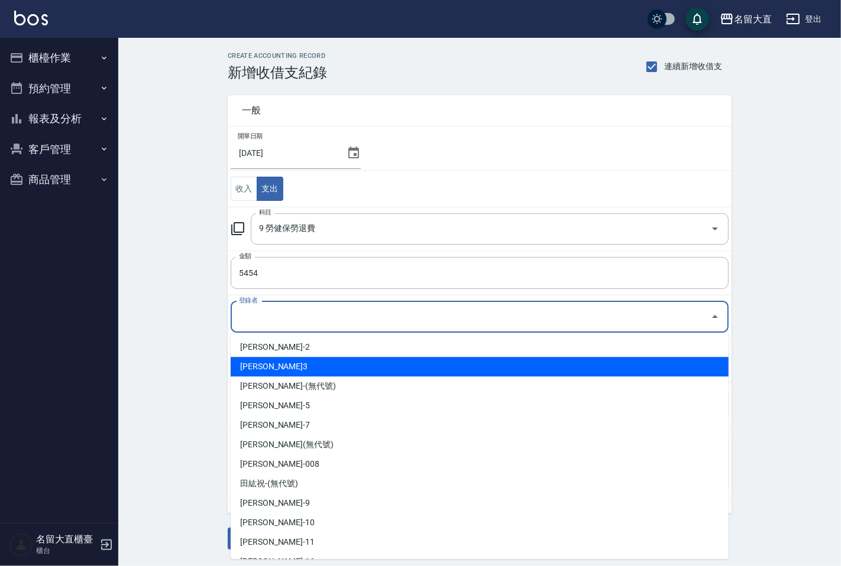
click at [301, 361] on li "[PERSON_NAME]3" at bounding box center [480, 367] width 498 height 20
type input "[PERSON_NAME]3"
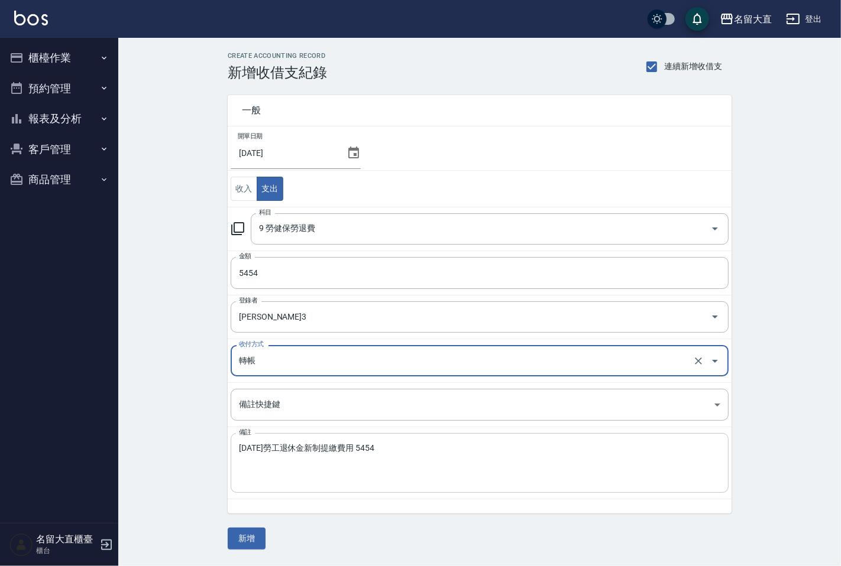
click at [239, 445] on textarea "[DATE]勞工退休金新制提繳費用 5454" at bounding box center [479, 463] width 481 height 40
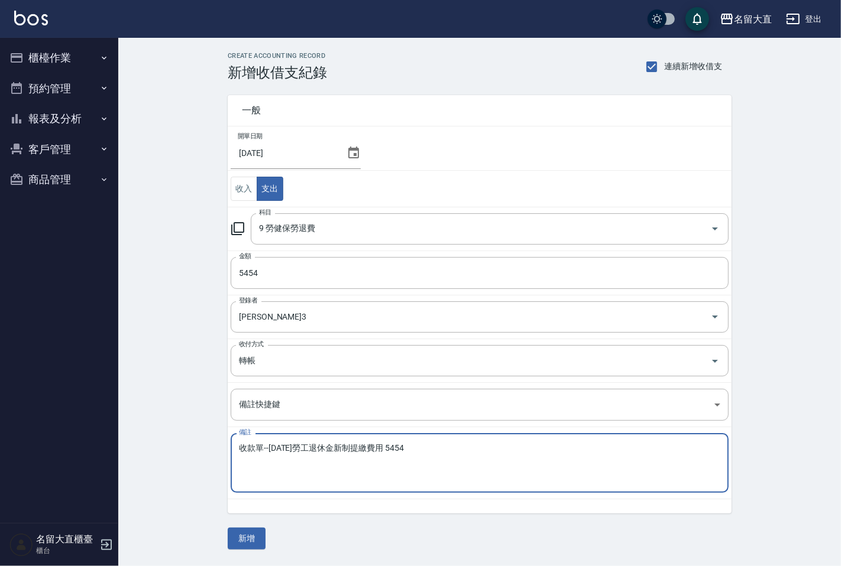
click at [436, 445] on textarea "收款單--[DATE]勞工退休金新制提繳費用 5454" at bounding box center [479, 463] width 481 height 40
type textarea "收款單--[DATE]勞工退休金新制提繳費用"
click at [253, 542] on button "新增" at bounding box center [247, 539] width 38 height 22
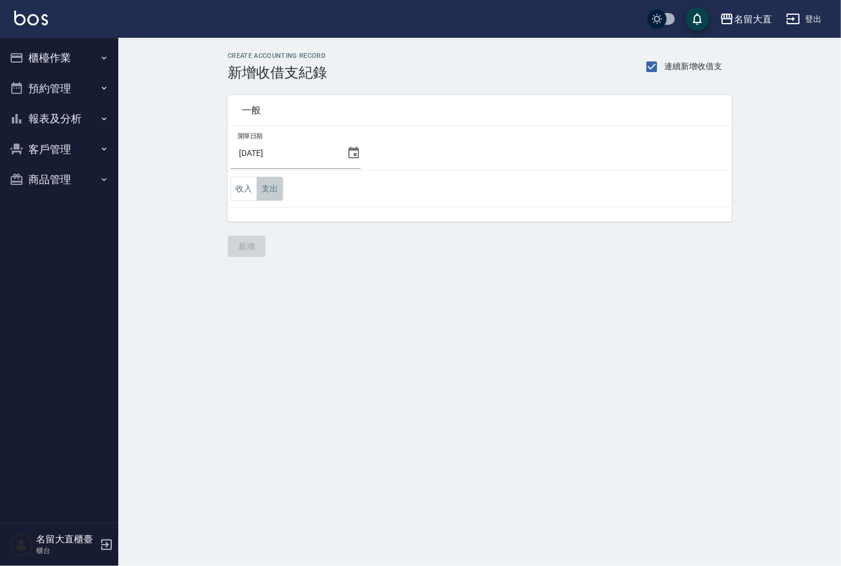
click at [268, 186] on button "支出" at bounding box center [270, 189] width 27 height 24
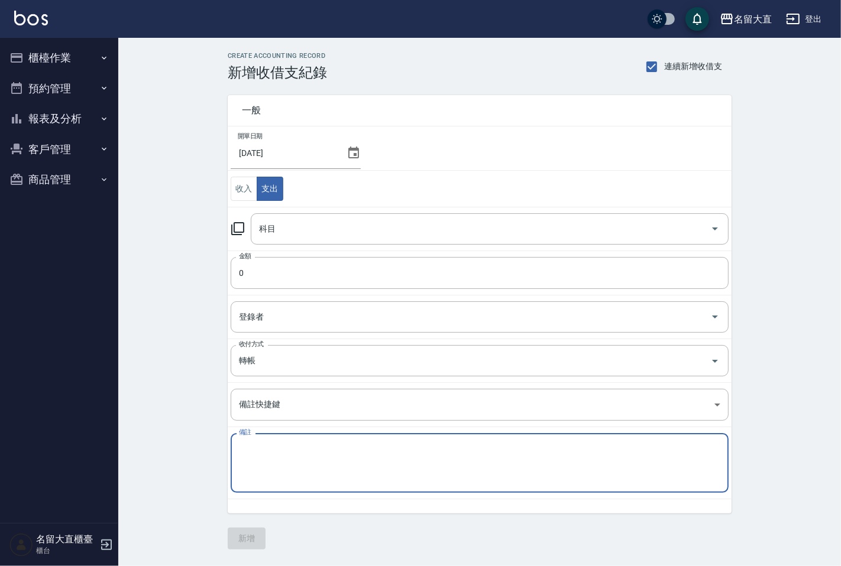
click at [309, 456] on textarea "備註" at bounding box center [479, 463] width 481 height 40
paste textarea "[DATE]7月份材料使用明細 6 16183"
type textarea "[DATE]7月份材料使用明細 6 16183"
click at [278, 273] on input "0" at bounding box center [480, 273] width 498 height 32
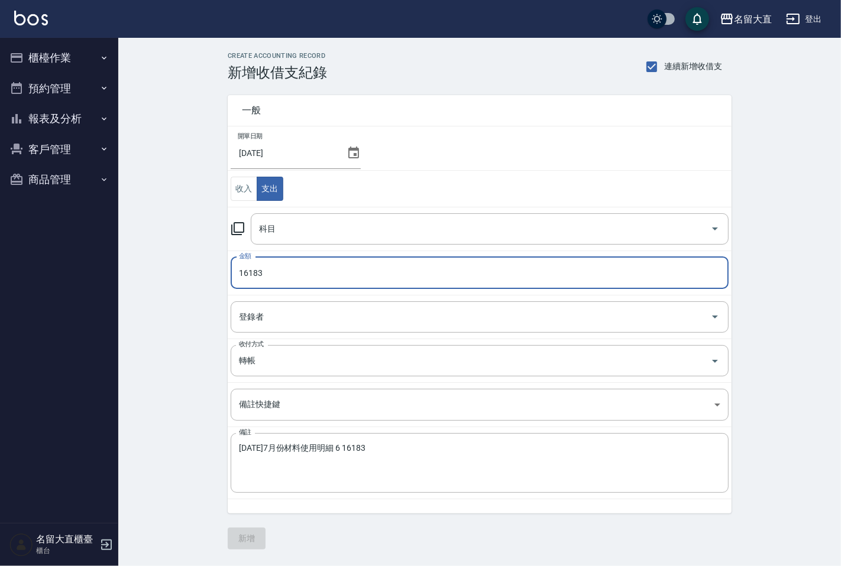
type input "16183"
click at [239, 229] on icon at bounding box center [238, 229] width 14 height 14
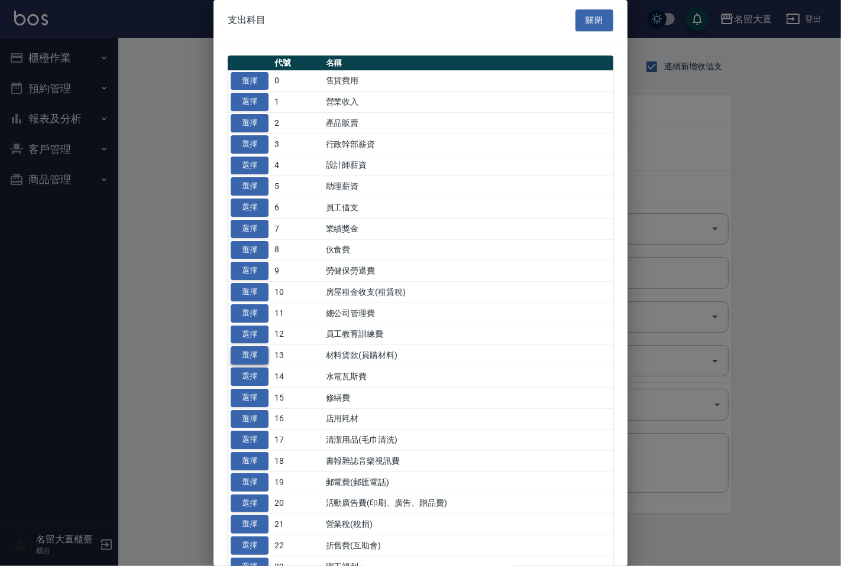
click at [249, 352] on button "選擇" at bounding box center [250, 355] width 38 height 18
type input "13 材料貨款(員購材料)"
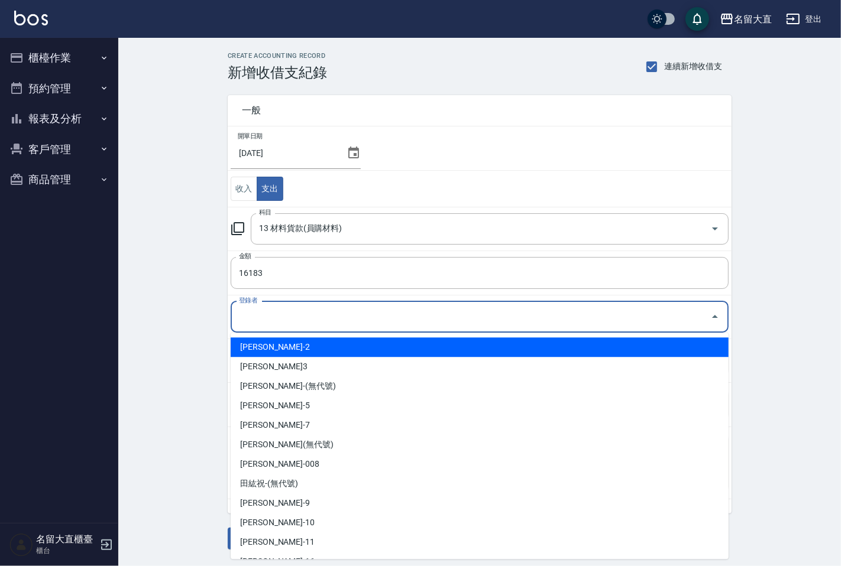
click at [278, 320] on input "登錄者" at bounding box center [470, 317] width 469 height 21
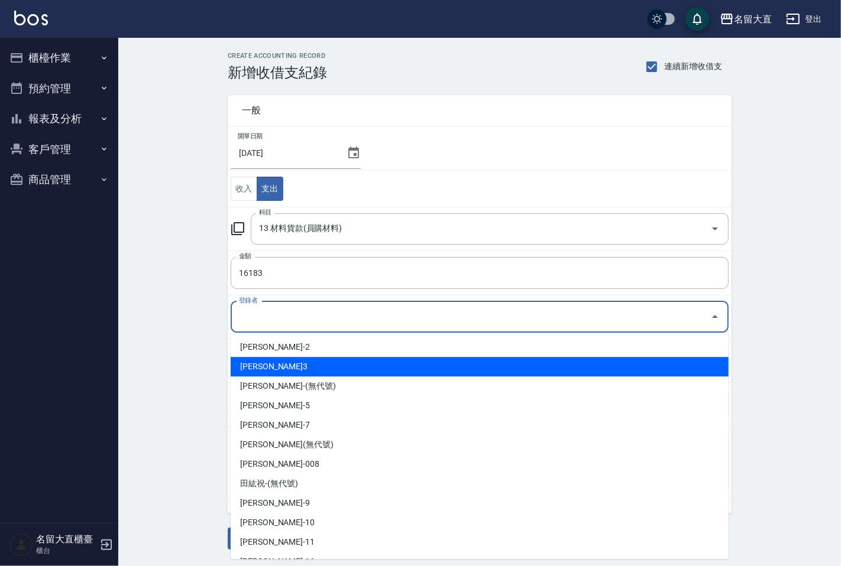
click at [283, 372] on li "[PERSON_NAME]3" at bounding box center [480, 367] width 498 height 20
type input "[PERSON_NAME]3"
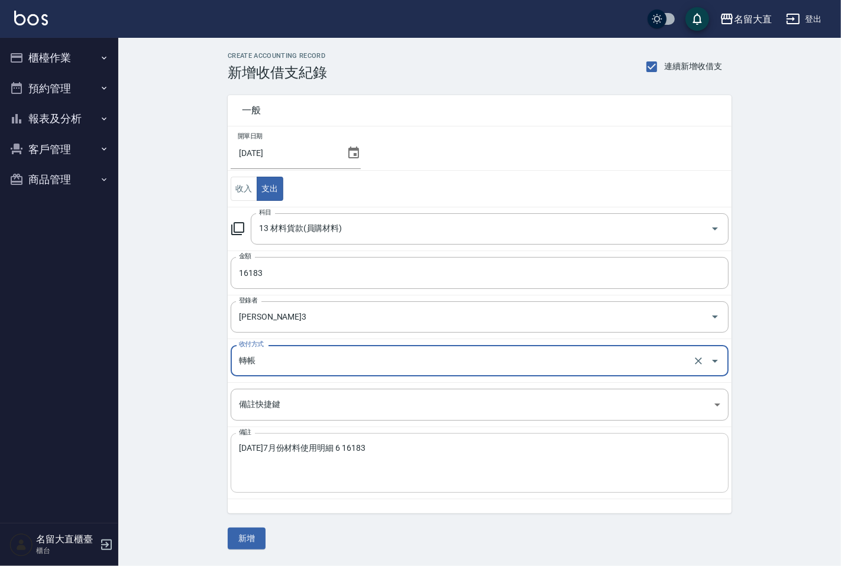
click at [239, 448] on textarea "[DATE]7月份材料使用明細 6 16183" at bounding box center [479, 463] width 481 height 40
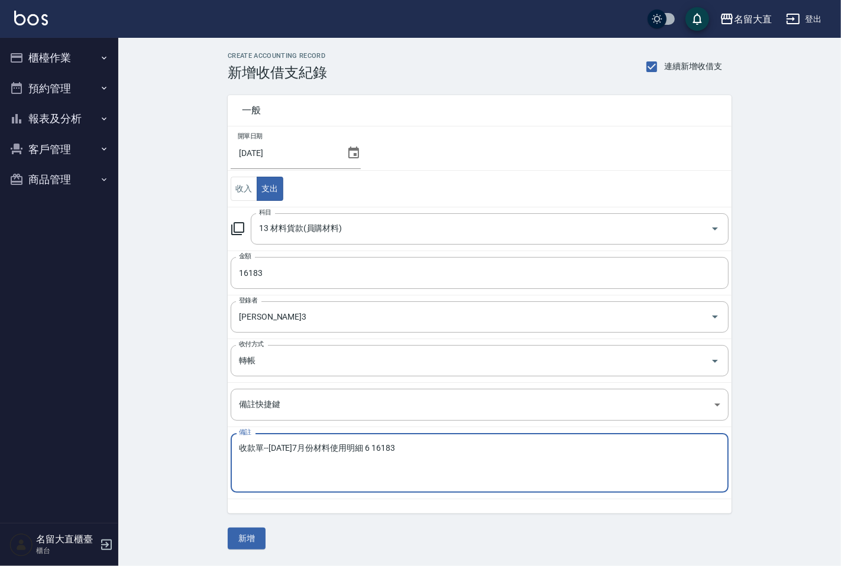
click at [404, 452] on textarea "收款單--[DATE]7月份材料使用明細 6 16183" at bounding box center [479, 463] width 481 height 40
type textarea "收款單--[DATE]7月份材料費"
click at [257, 543] on button "新增" at bounding box center [247, 539] width 38 height 22
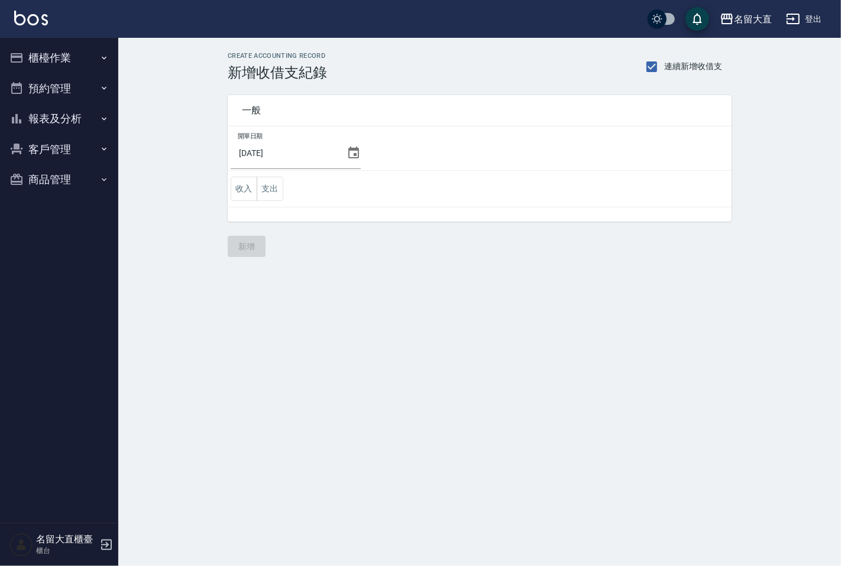
click at [51, 57] on button "櫃檯作業" at bounding box center [59, 58] width 109 height 31
